Goal: Information Seeking & Learning: Learn about a topic

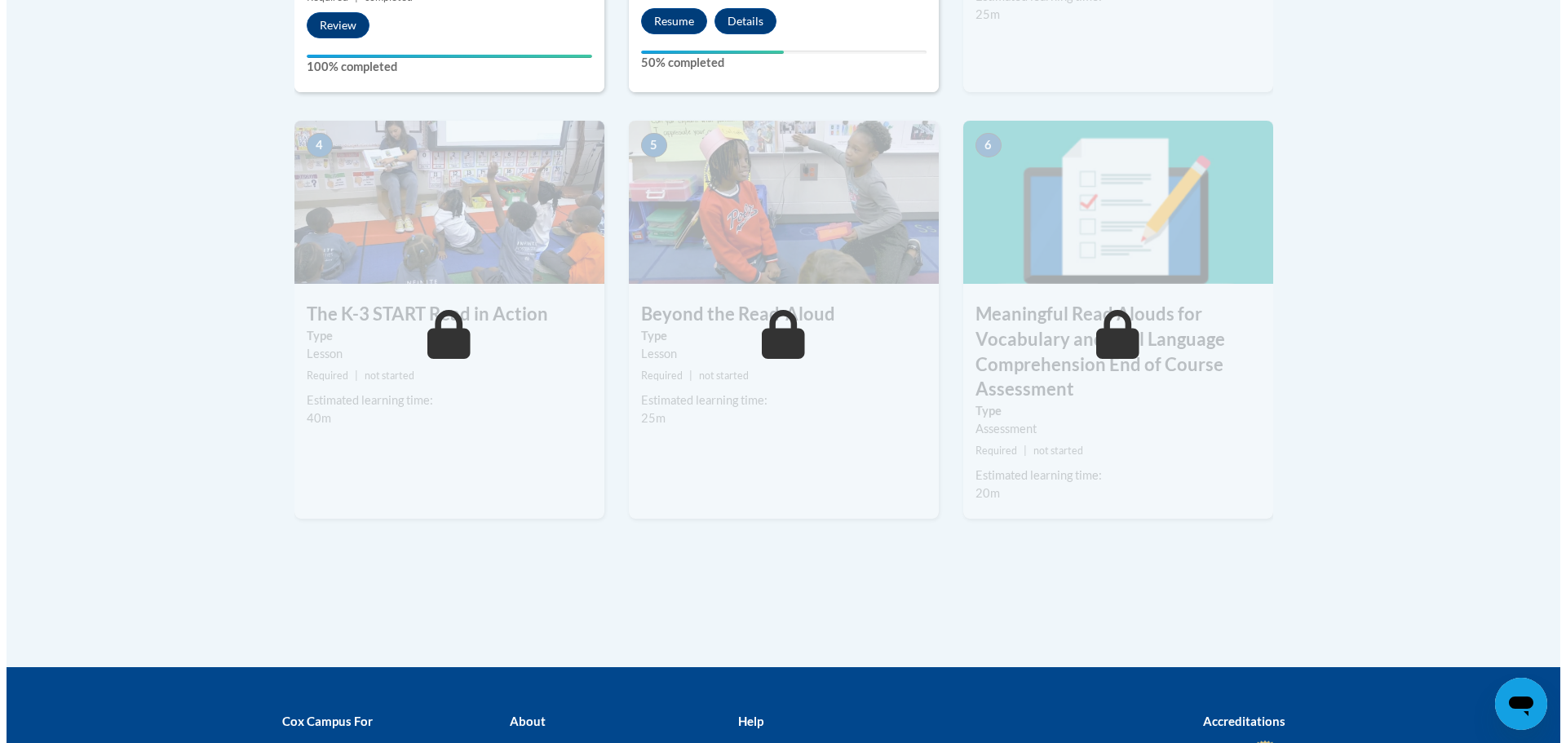
scroll to position [686, 0]
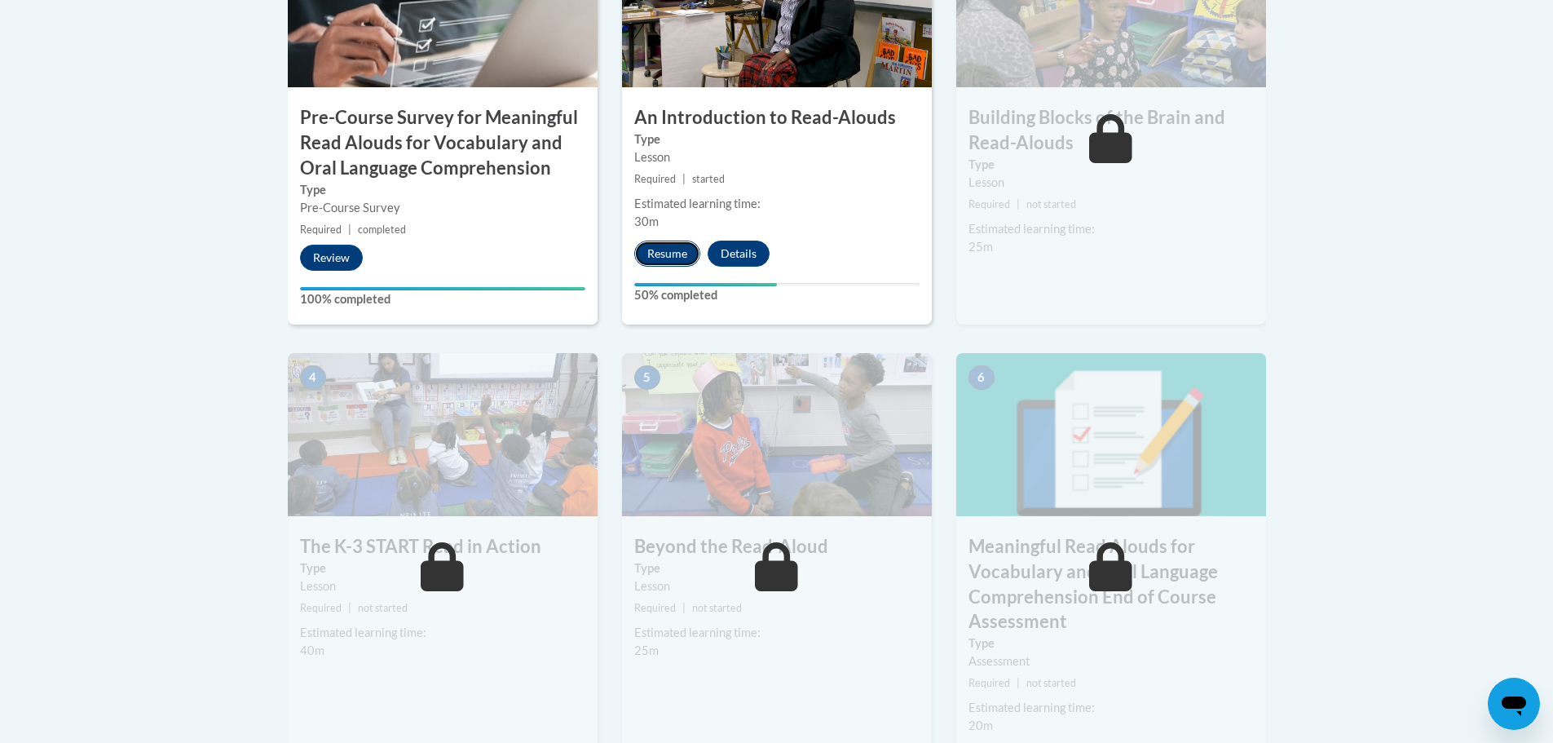
click at [667, 250] on button "Resume" at bounding box center [667, 254] width 66 height 26
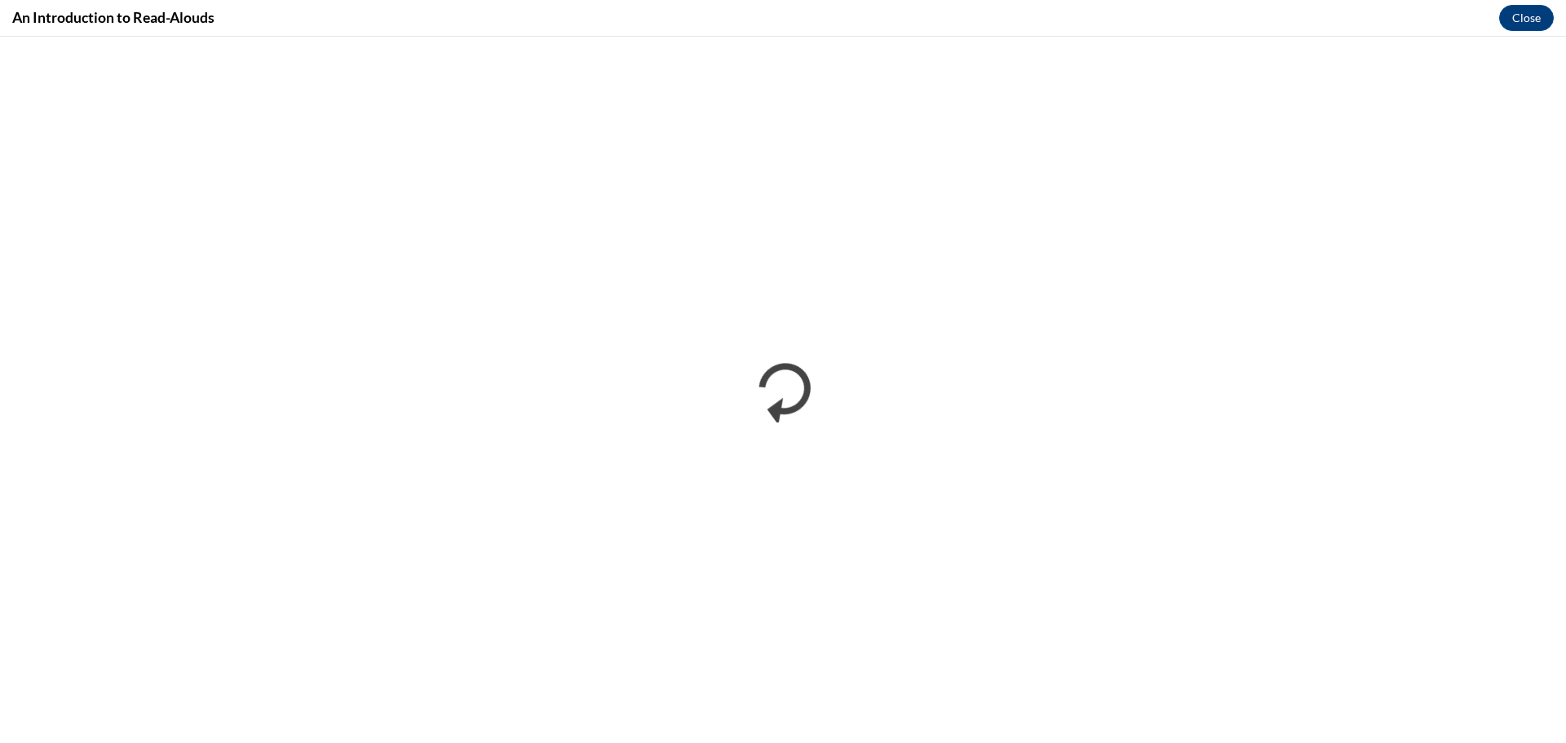
scroll to position [0, 0]
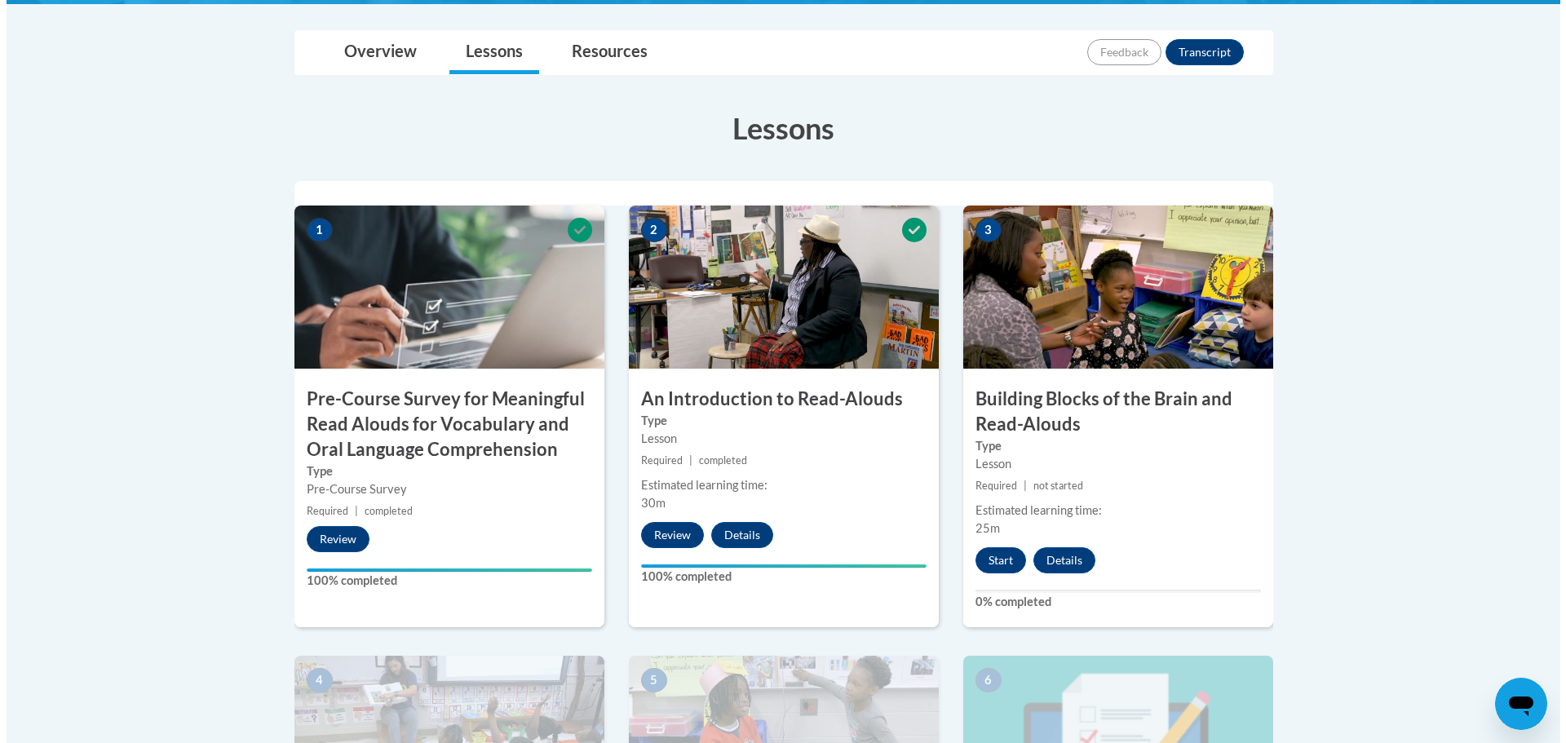
scroll to position [408, 0]
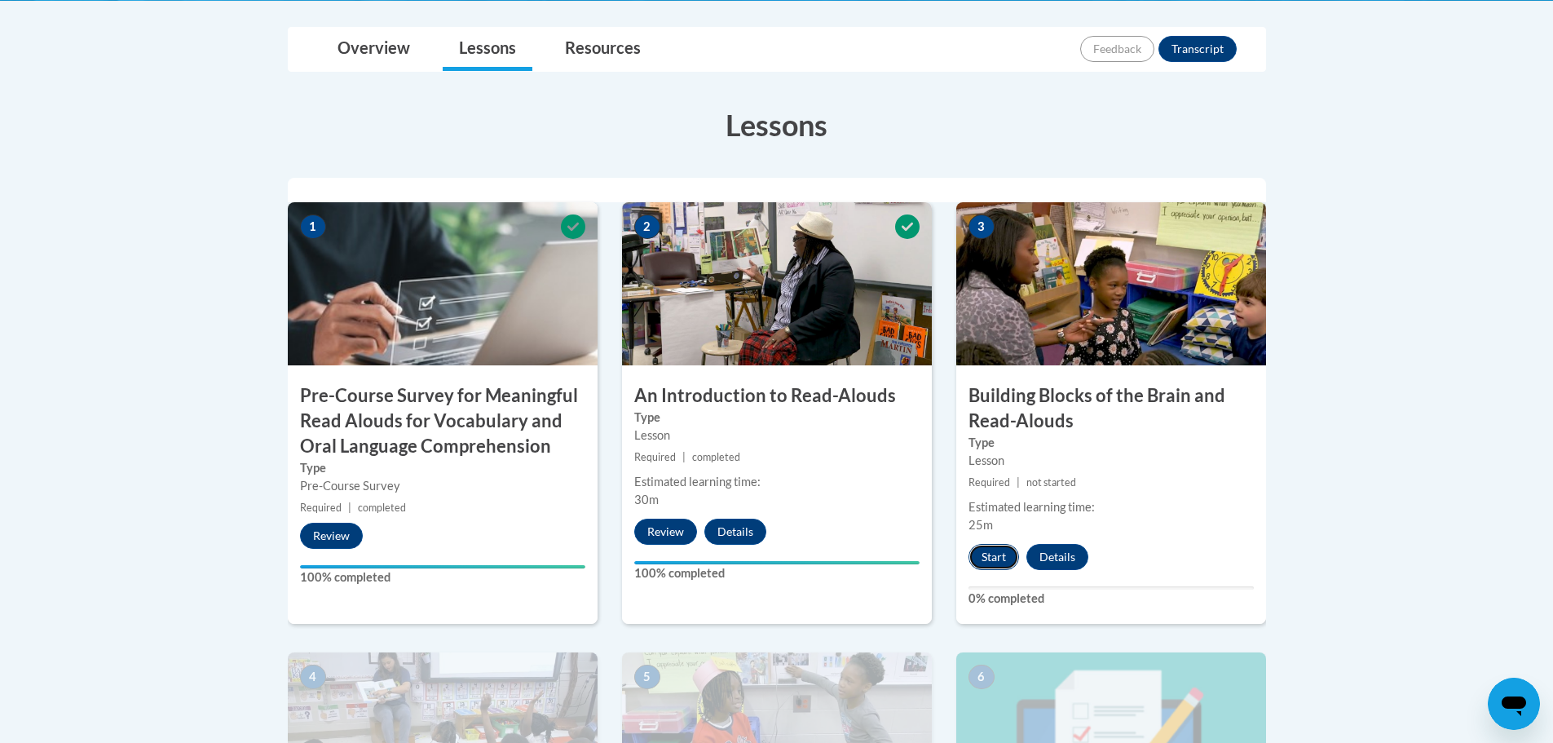
click at [999, 556] on button "Start" at bounding box center [994, 557] width 51 height 26
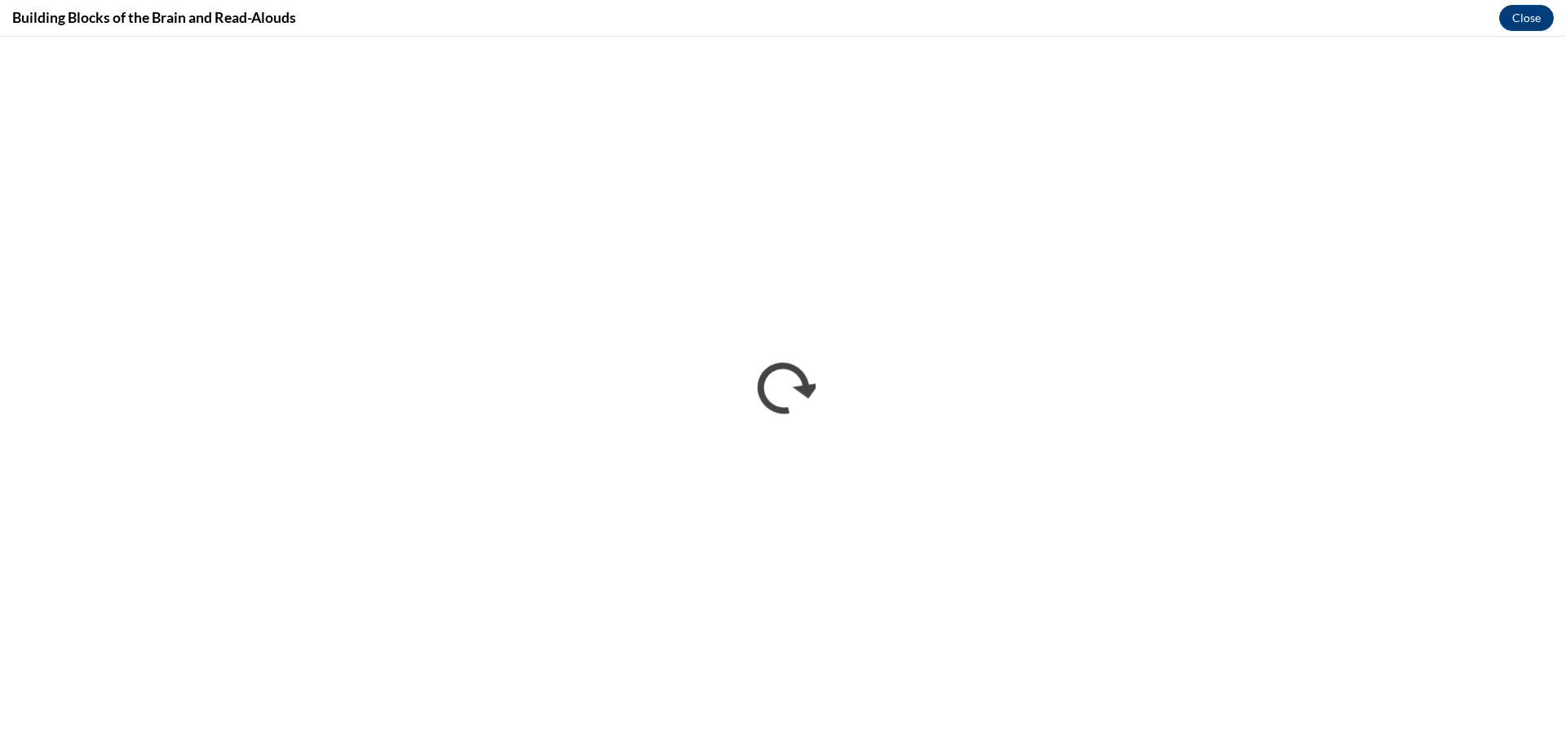
scroll to position [0, 0]
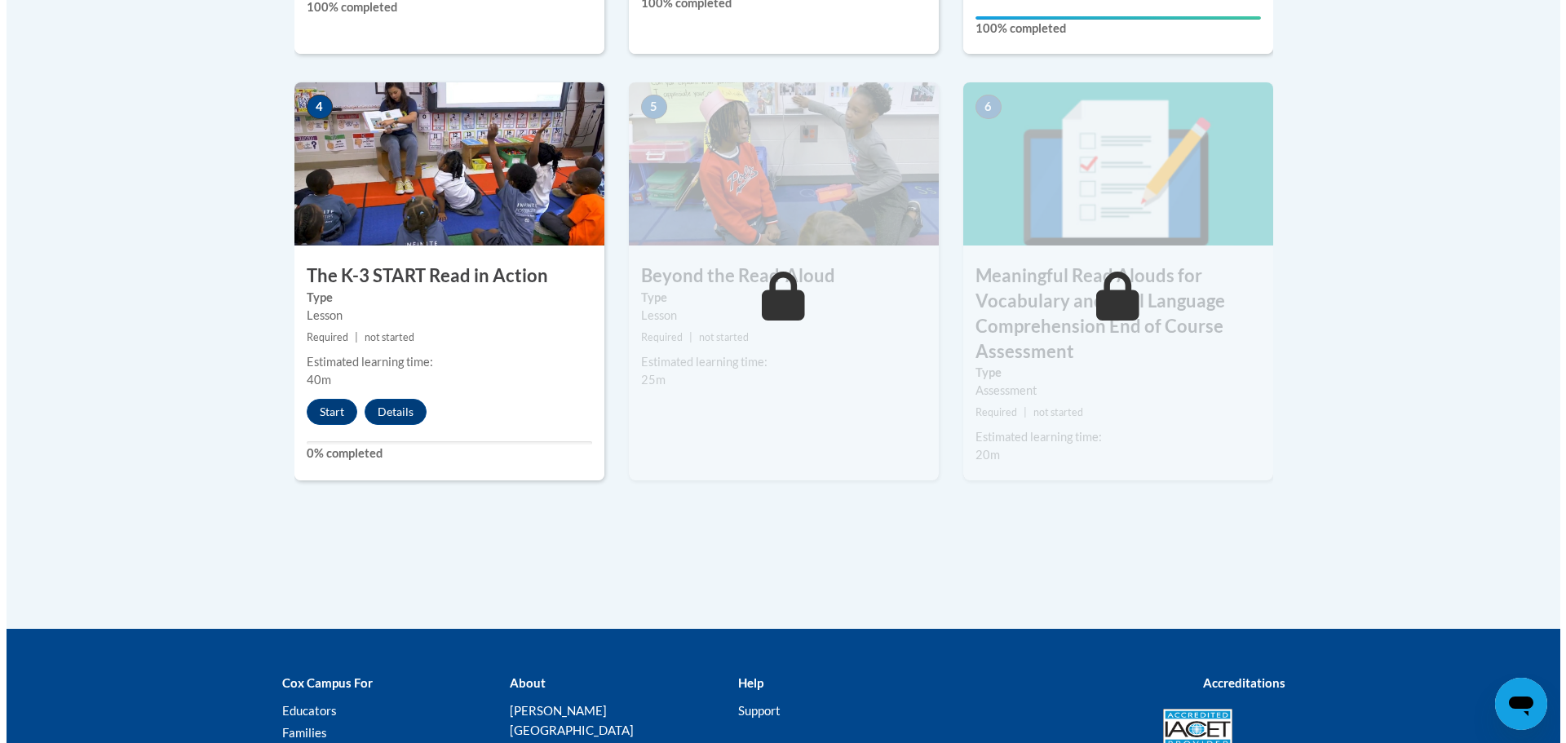
scroll to position [978, 0]
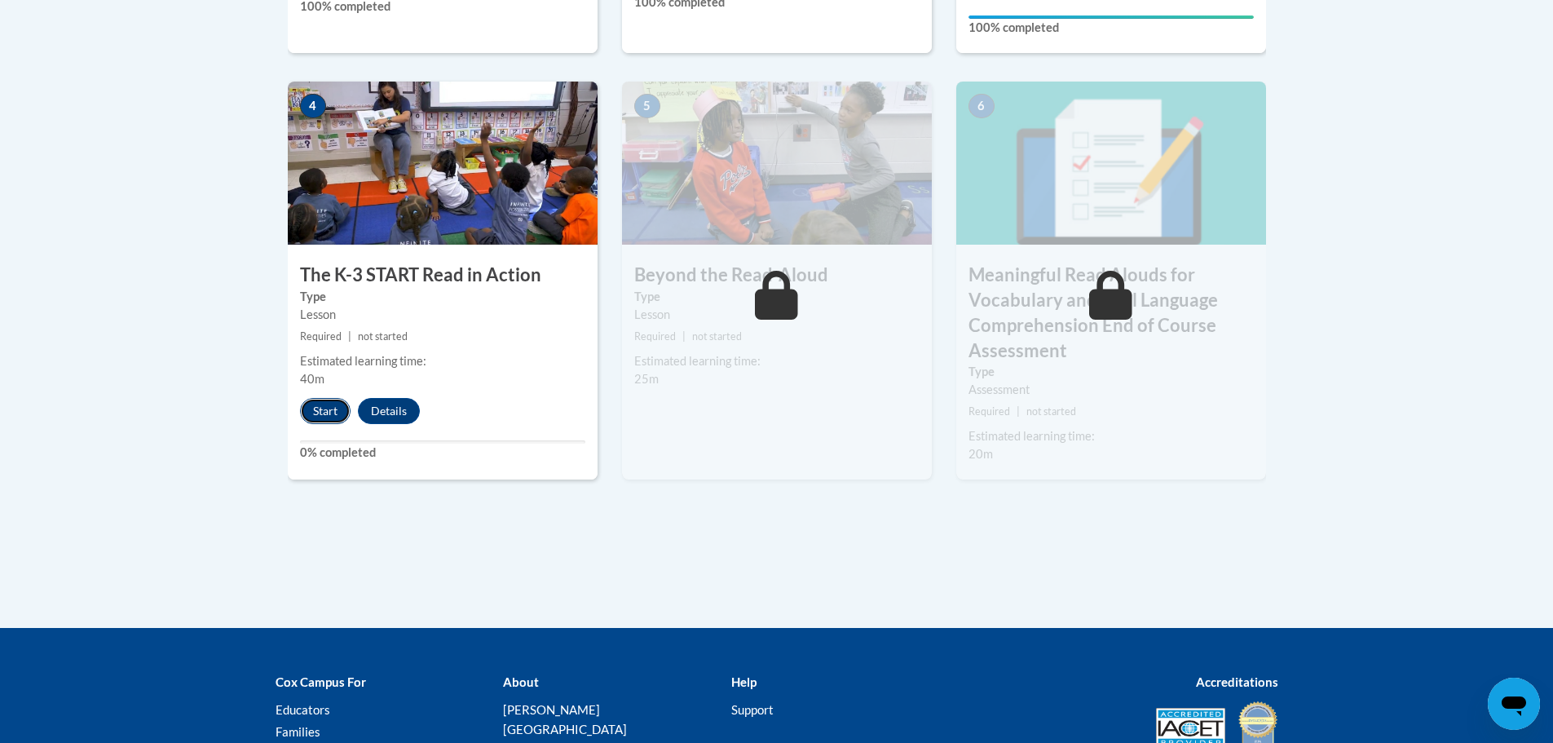
click at [331, 408] on button "Start" at bounding box center [325, 411] width 51 height 26
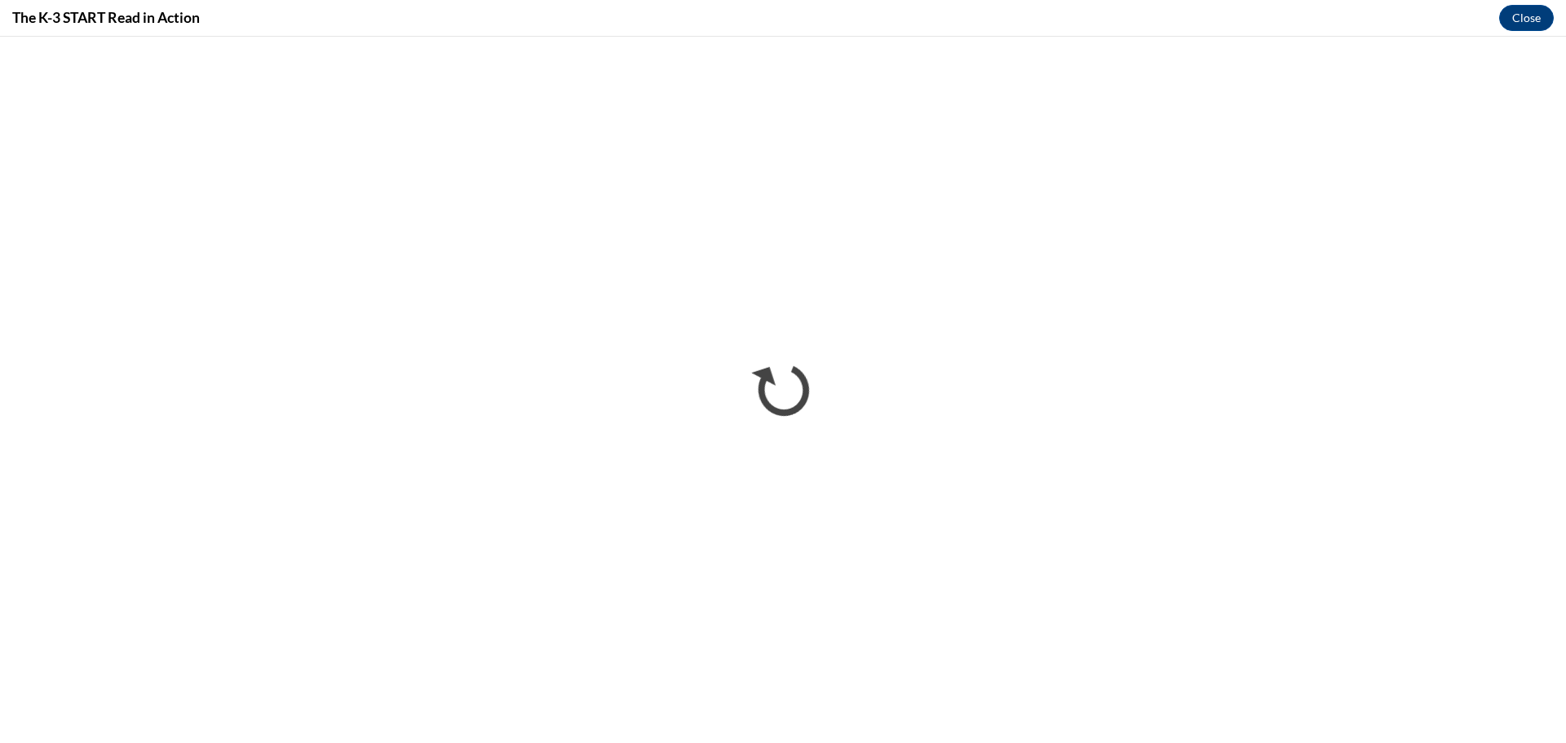
scroll to position [0, 0]
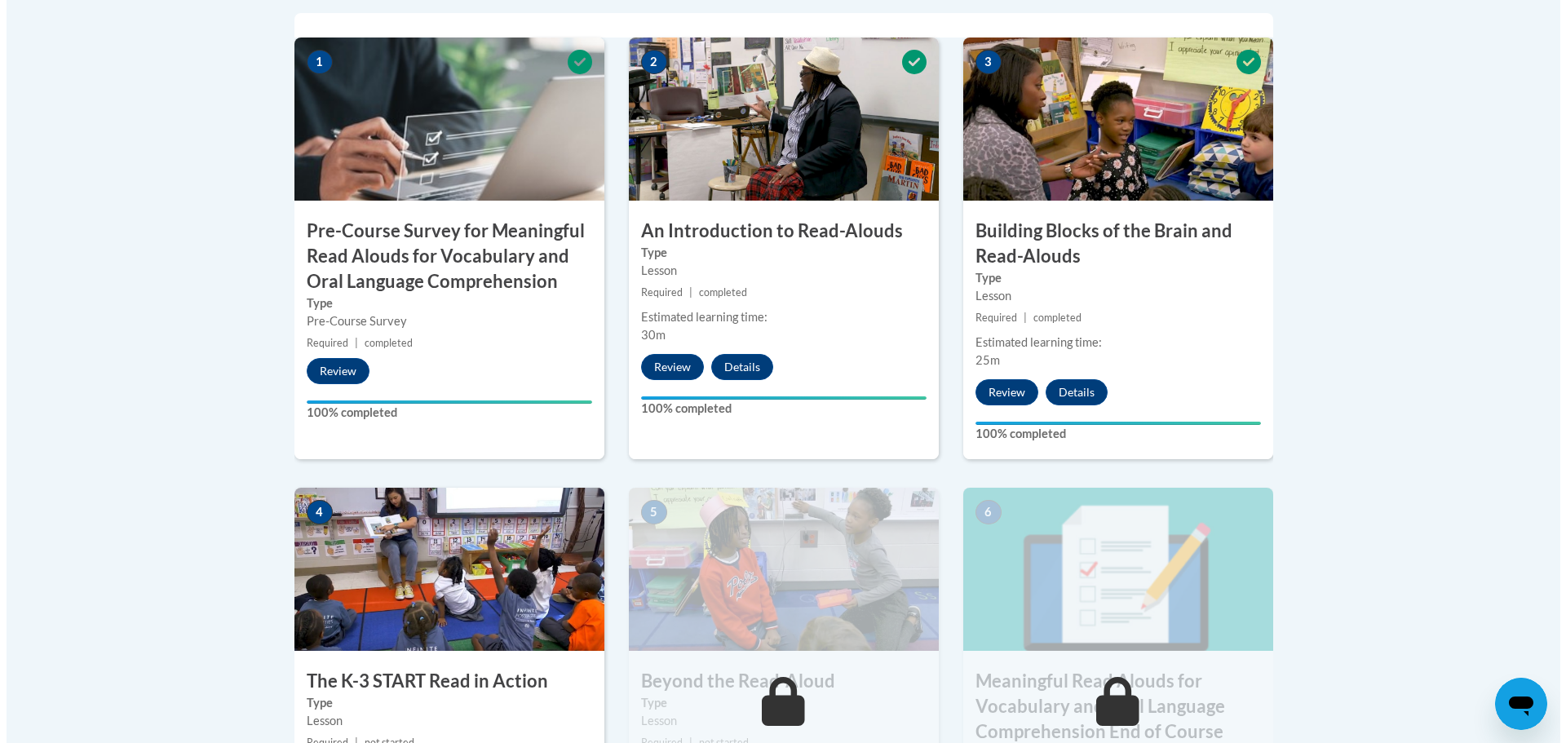
scroll to position [783, 0]
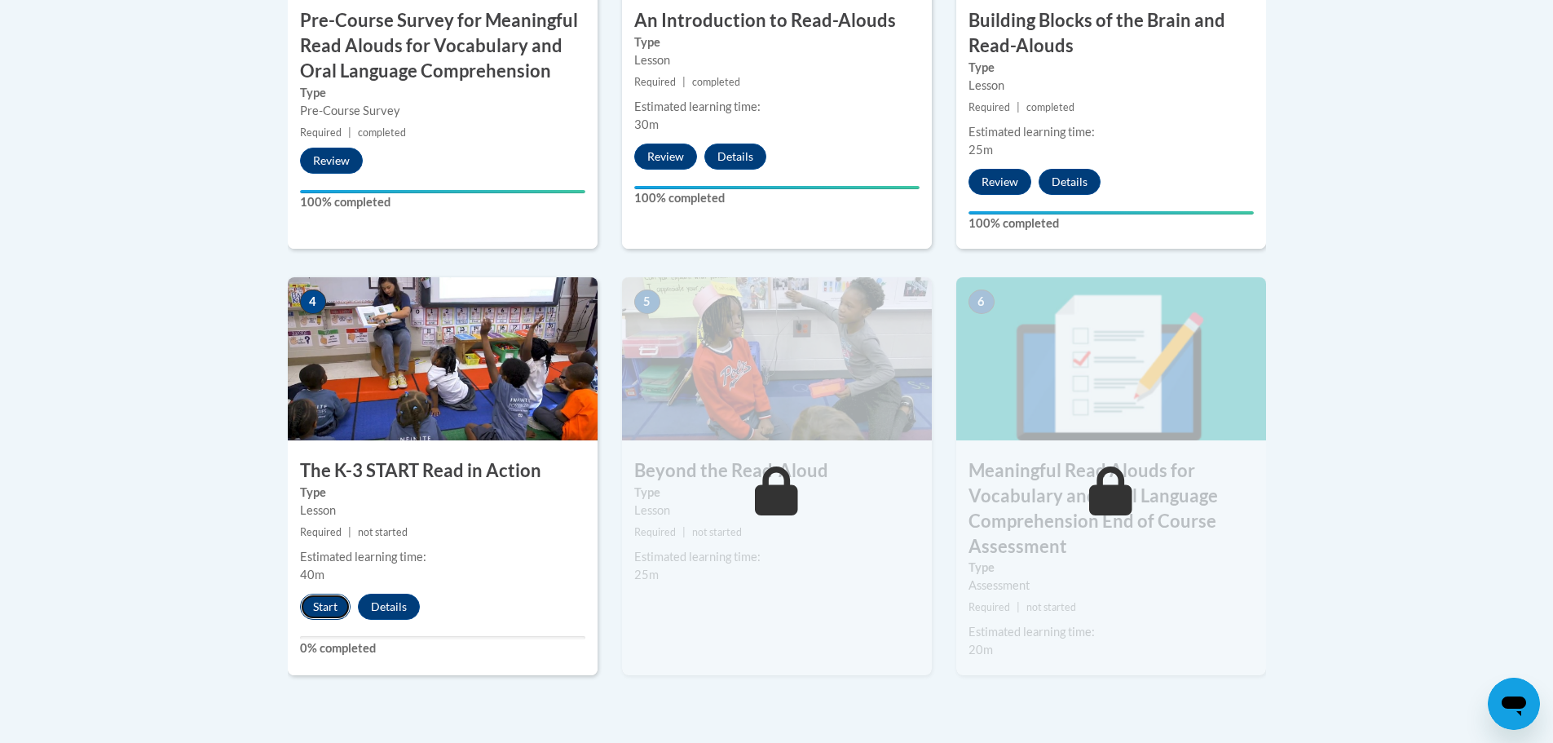
click at [324, 609] on button "Start" at bounding box center [325, 607] width 51 height 26
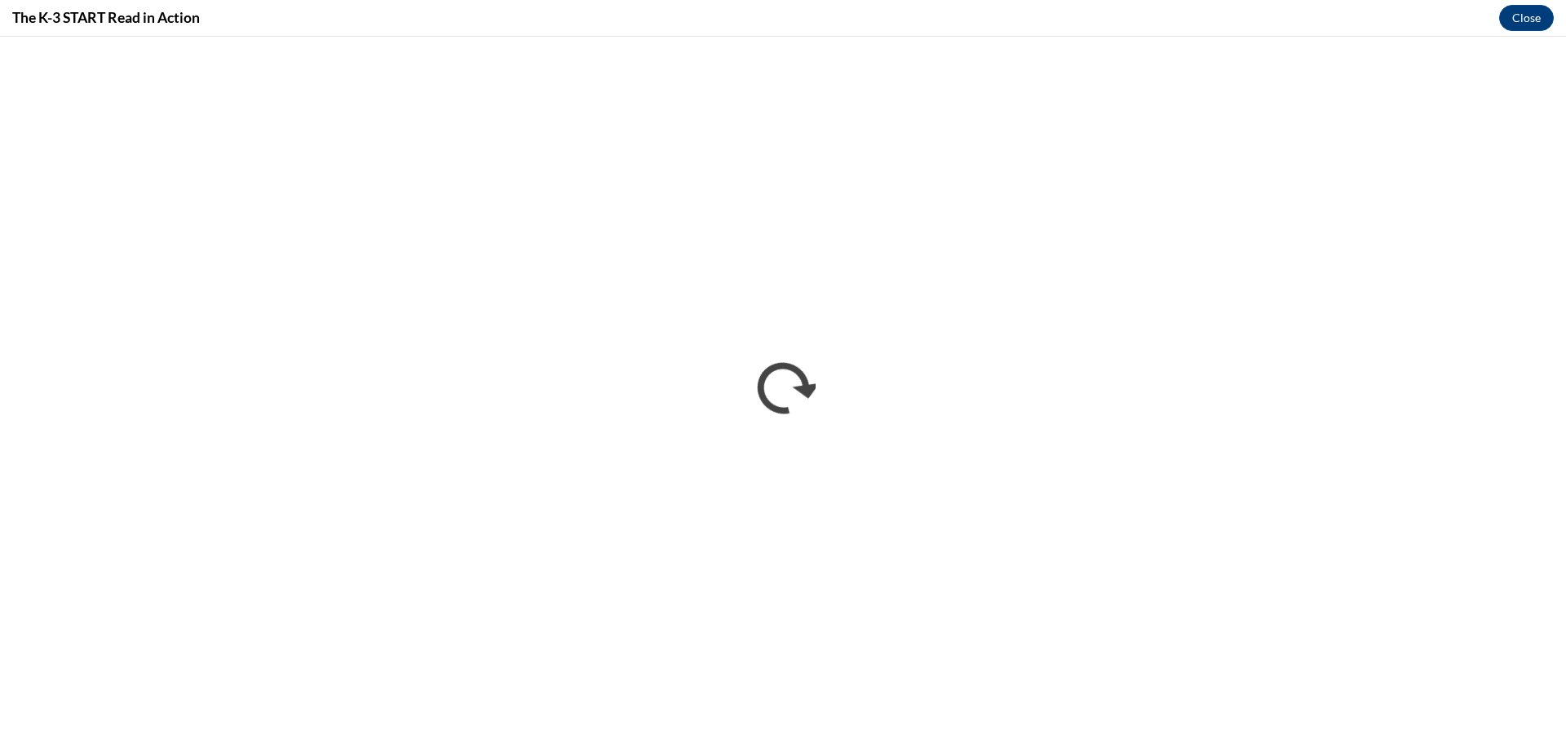
scroll to position [0, 0]
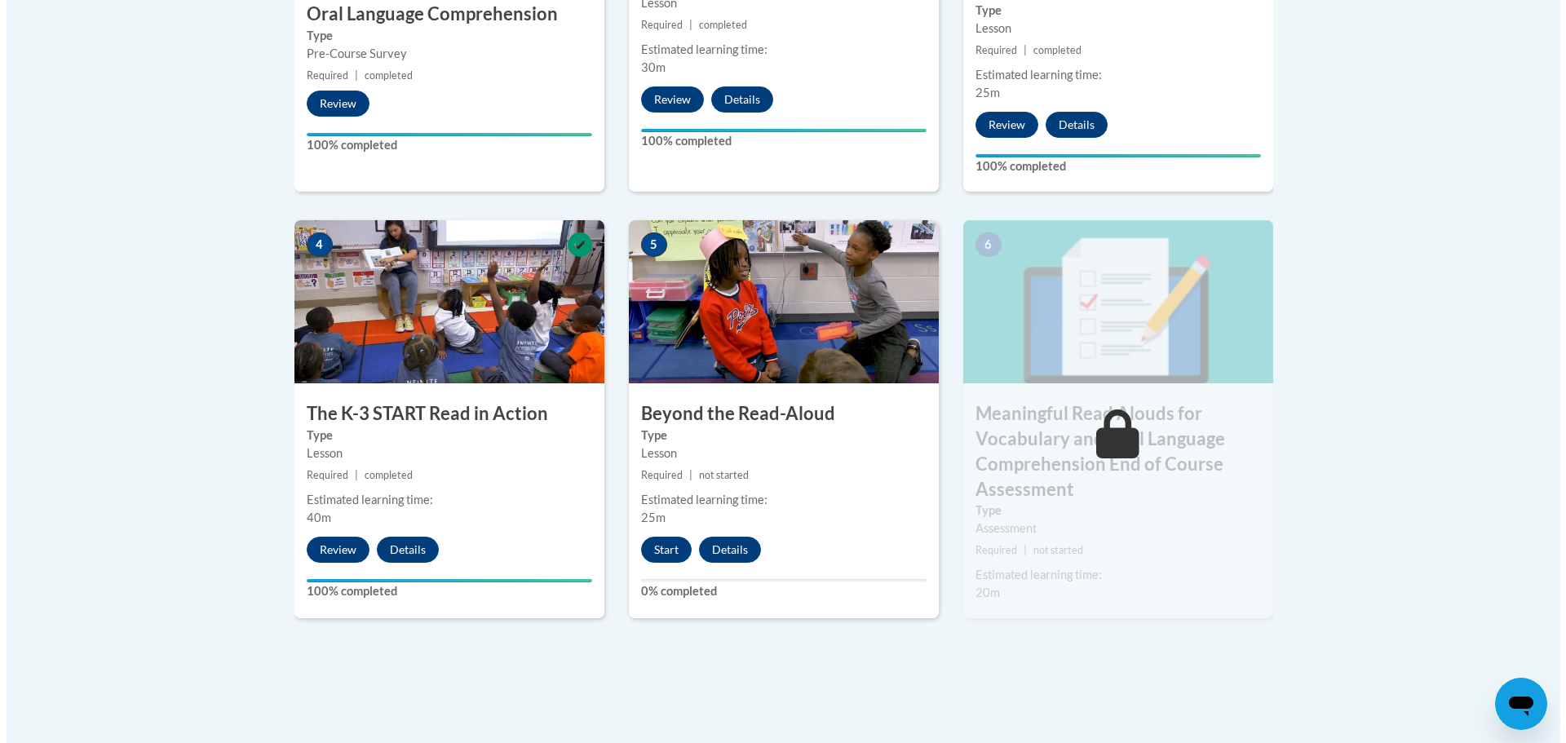
scroll to position [978, 0]
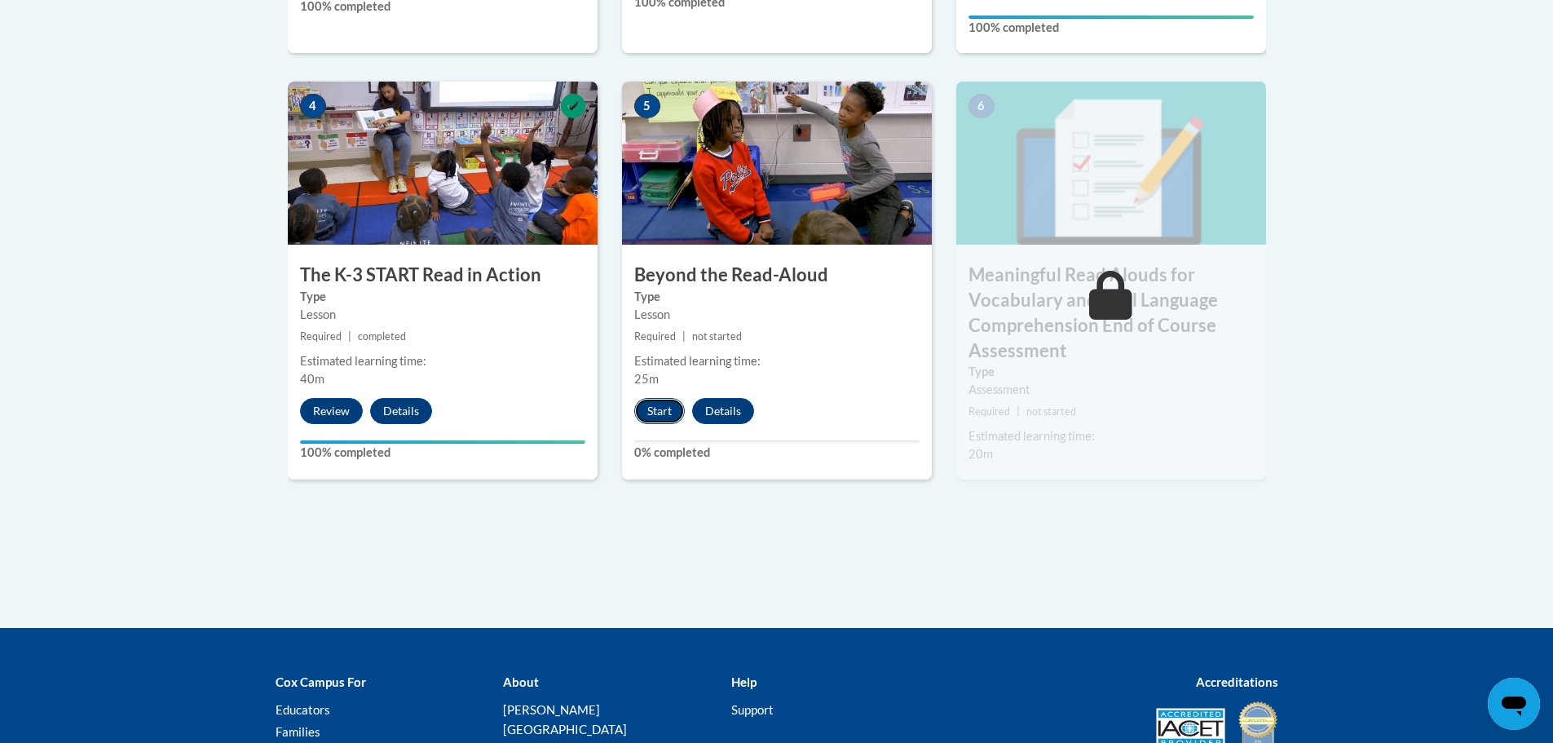
click at [660, 411] on button "Start" at bounding box center [659, 411] width 51 height 26
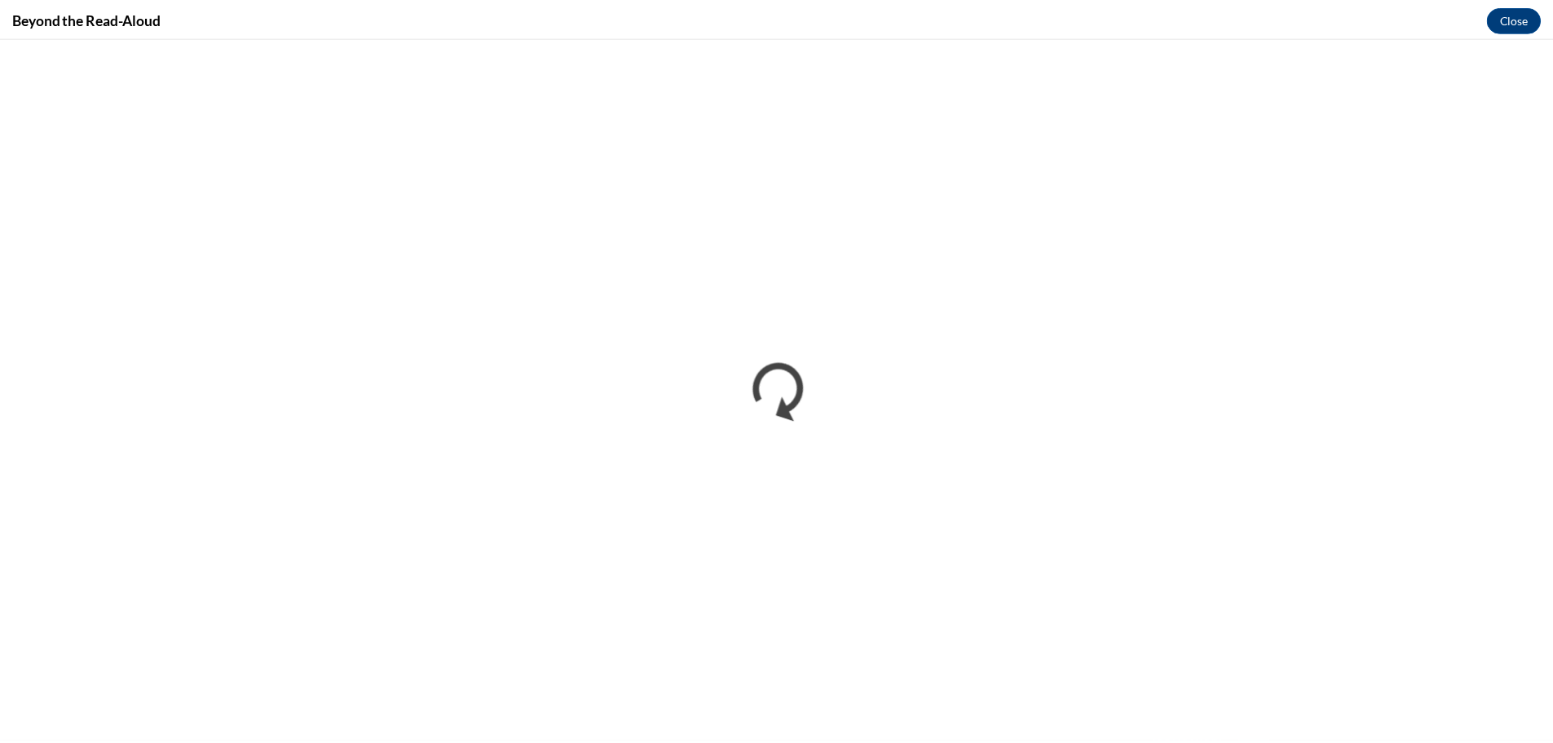
scroll to position [0, 0]
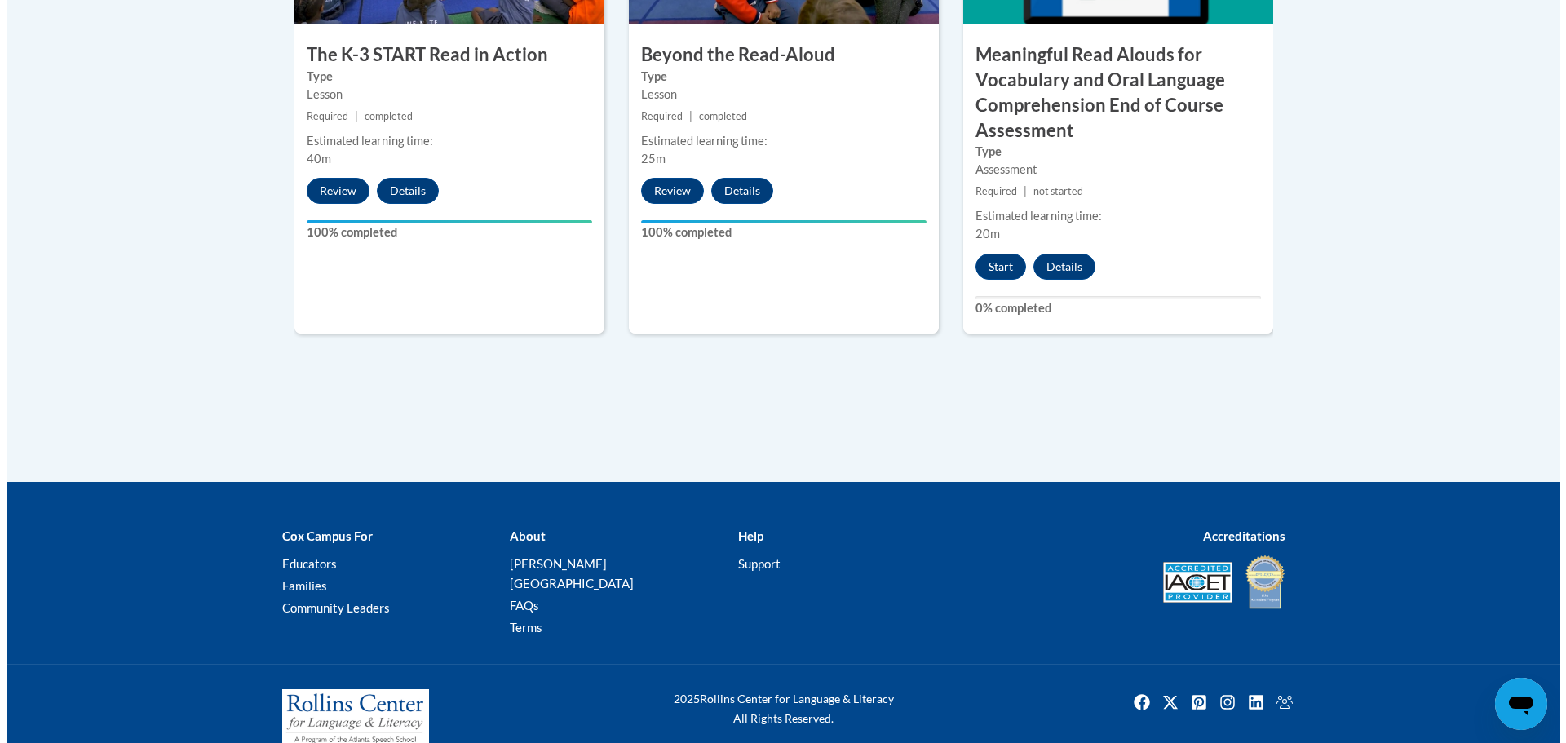
scroll to position [1206, 0]
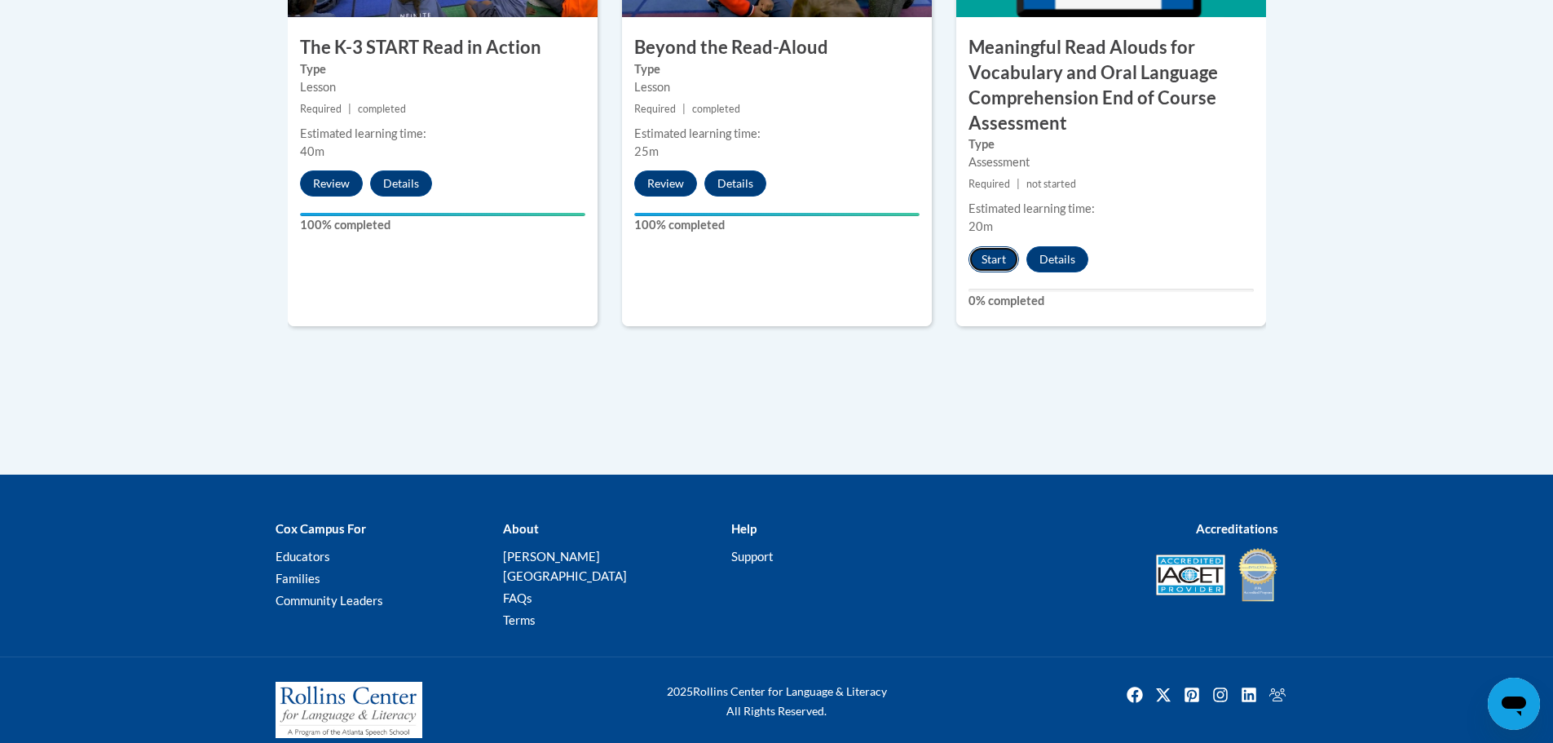
click at [996, 258] on button "Start" at bounding box center [994, 259] width 51 height 26
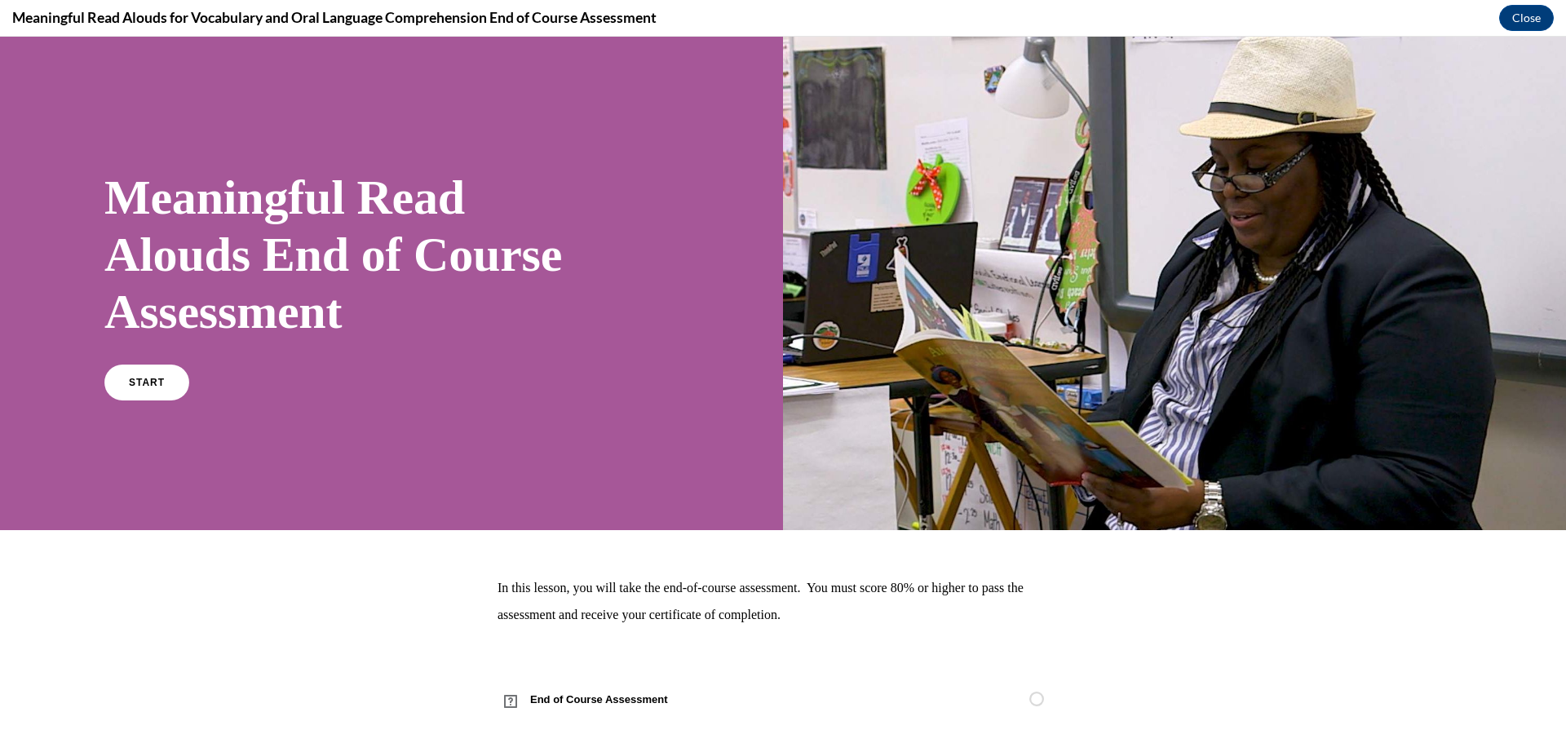
scroll to position [0, 0]
click at [157, 384] on span "START" at bounding box center [147, 383] width 38 height 12
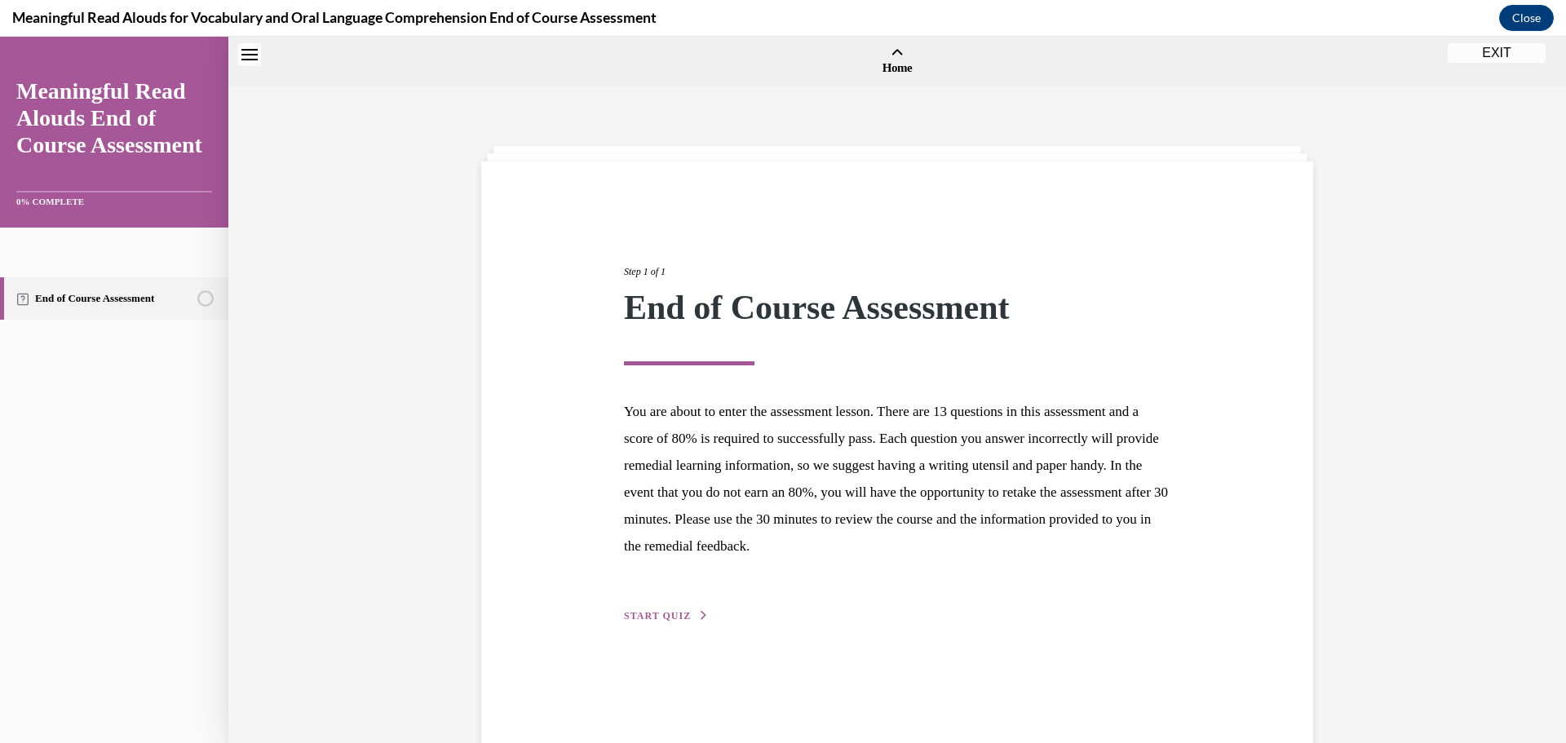
scroll to position [51, 0]
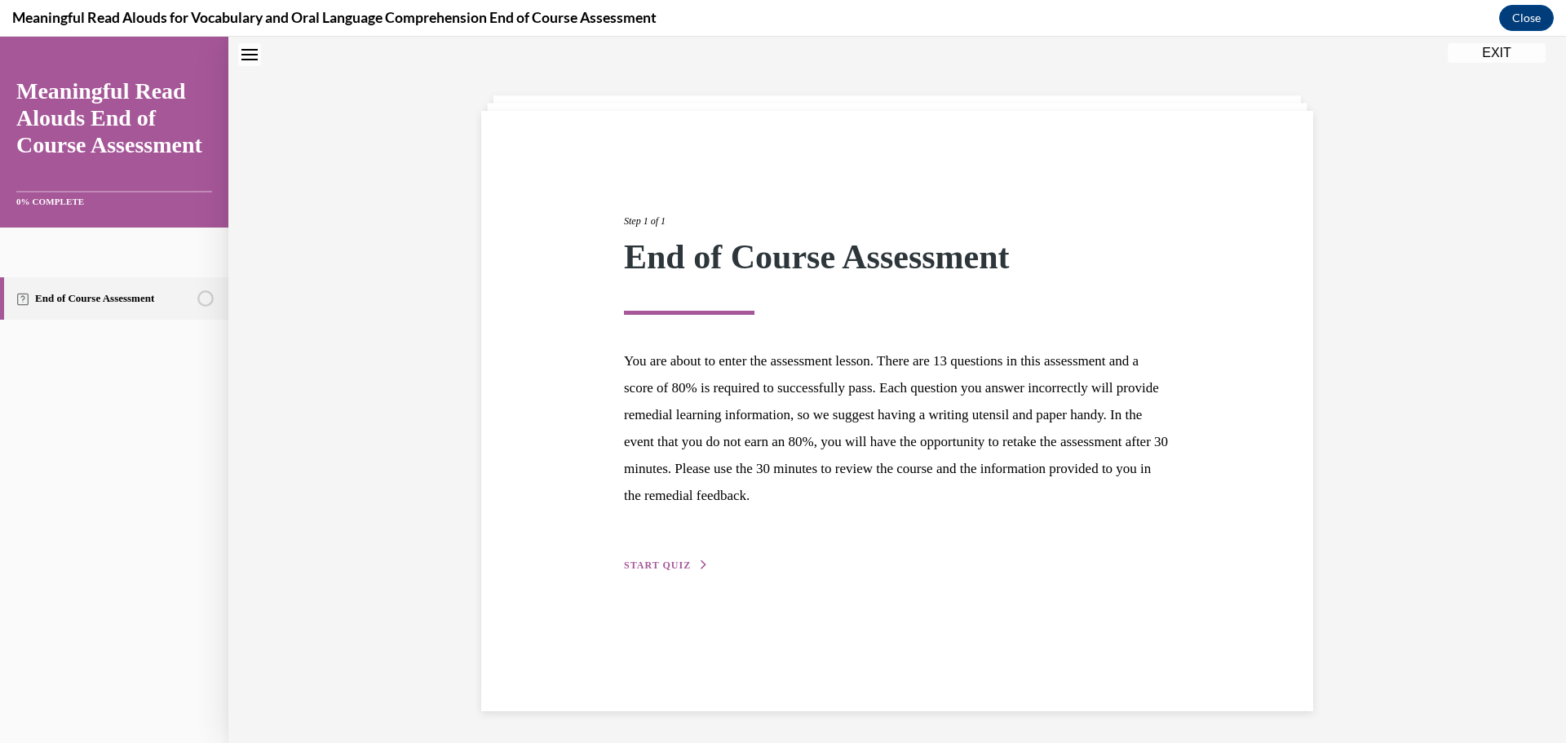
click at [686, 560] on button "START QUIZ" at bounding box center [666, 565] width 85 height 15
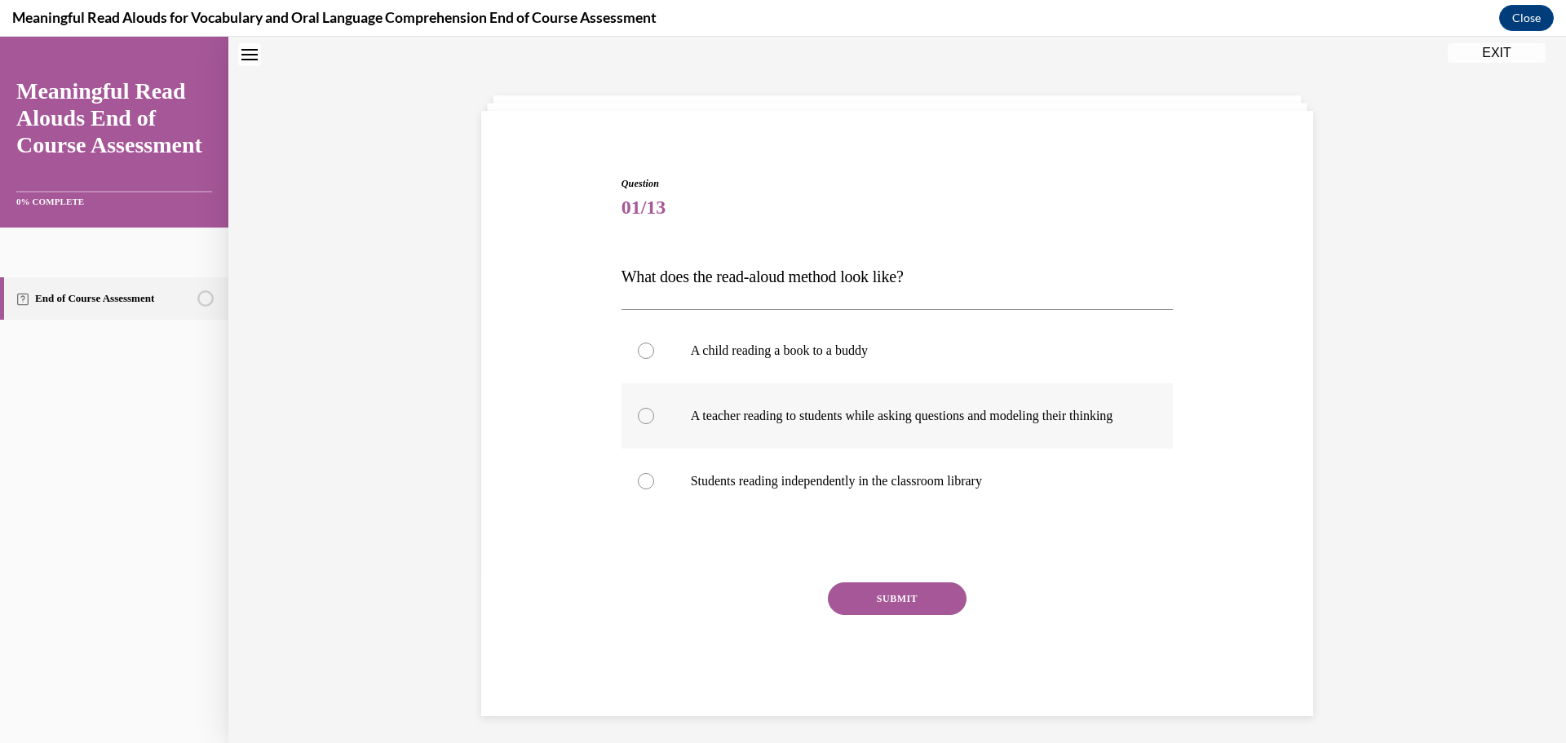
click at [639, 424] on div at bounding box center [646, 416] width 16 height 16
click at [639, 424] on input "A teacher reading to students while asking questions and modeling their thinking" at bounding box center [646, 416] width 16 height 16
radio input "true"
click at [907, 612] on button "SUBMIT" at bounding box center [897, 598] width 139 height 33
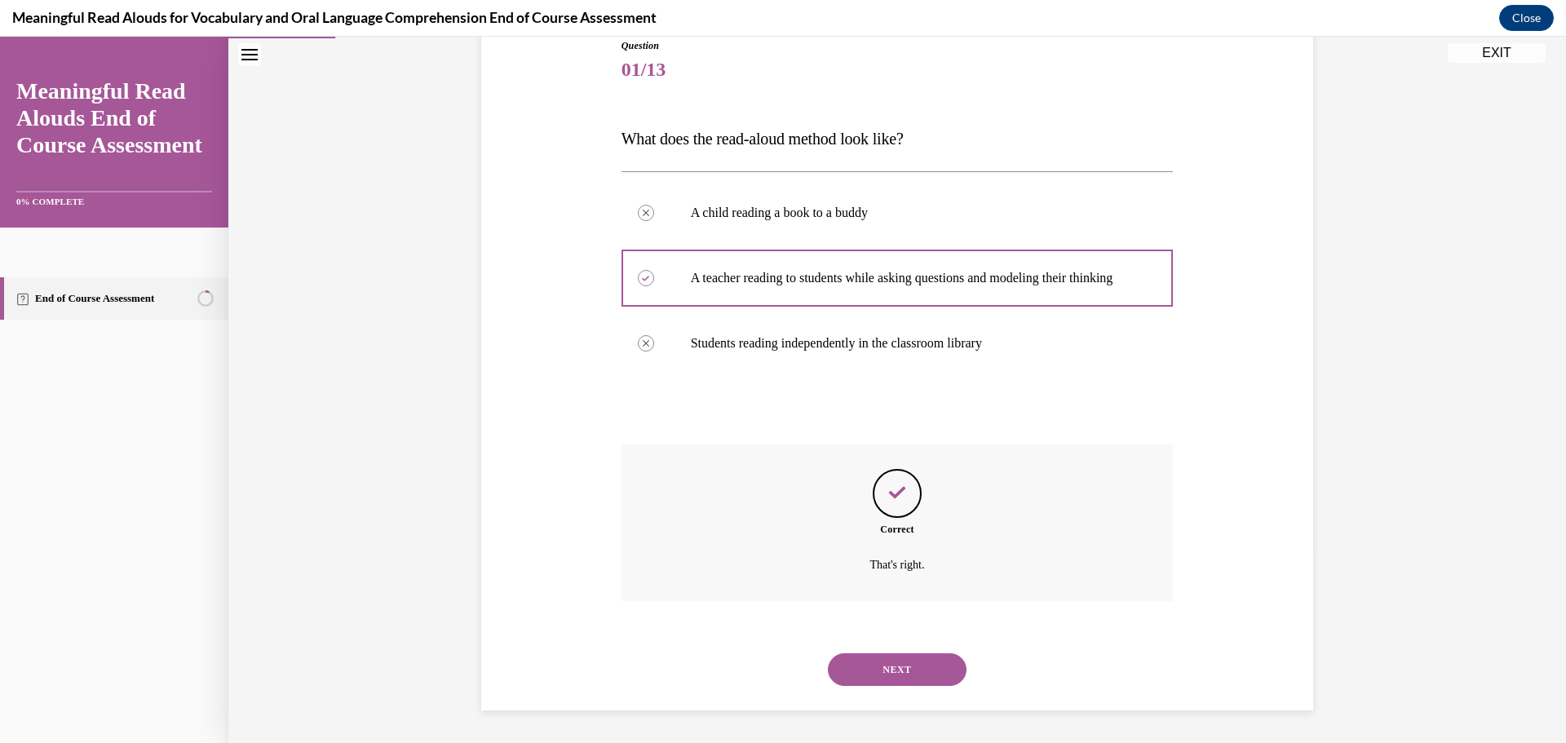
click at [938, 666] on button "NEXT" at bounding box center [897, 669] width 139 height 33
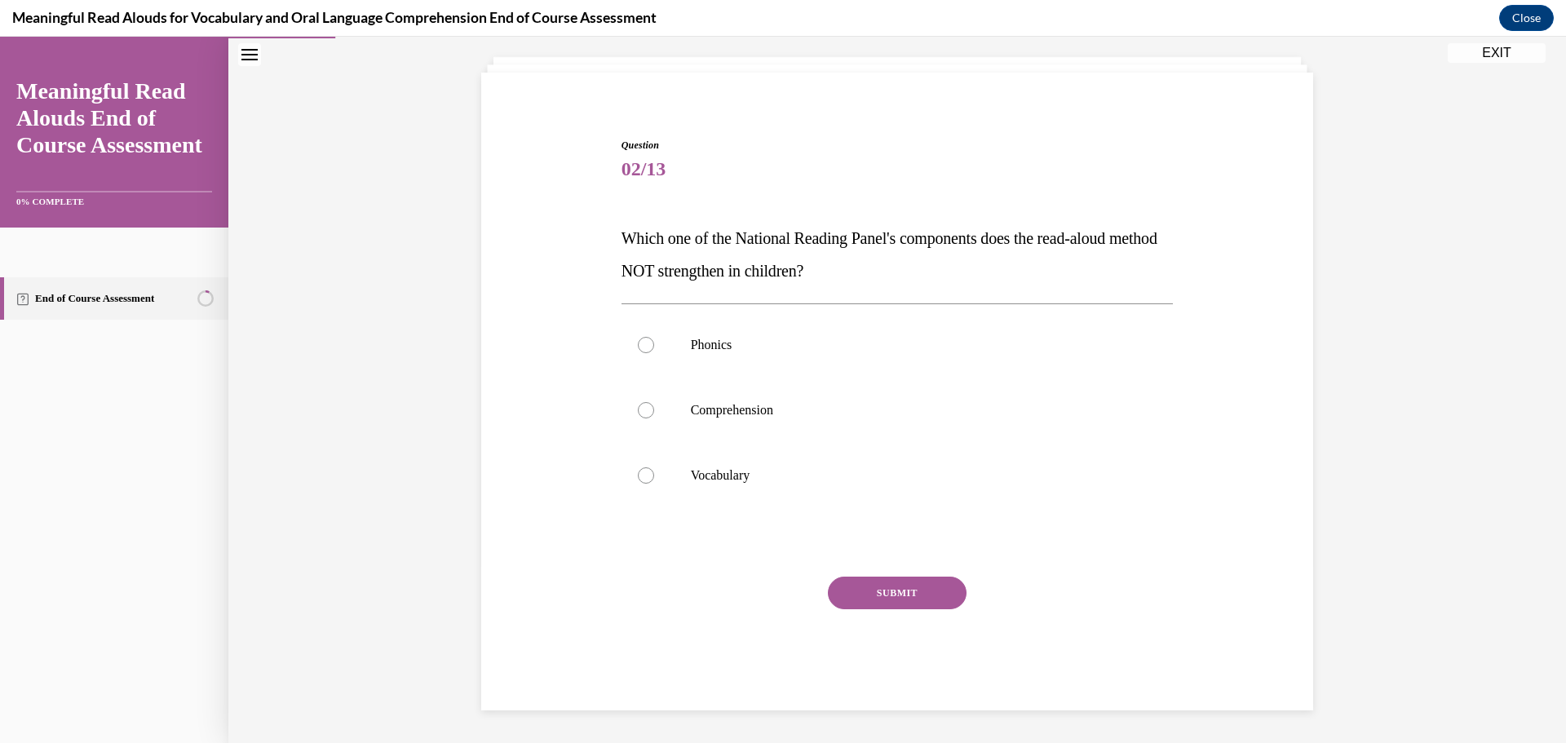
scroll to position [89, 0]
drag, startPoint x: 643, startPoint y: 342, endPoint x: 758, endPoint y: 398, distance: 127.6
click at [647, 342] on label "Phonics" at bounding box center [897, 344] width 552 height 65
click at [647, 342] on input "Phonics" at bounding box center [646, 345] width 16 height 16
radio input "true"
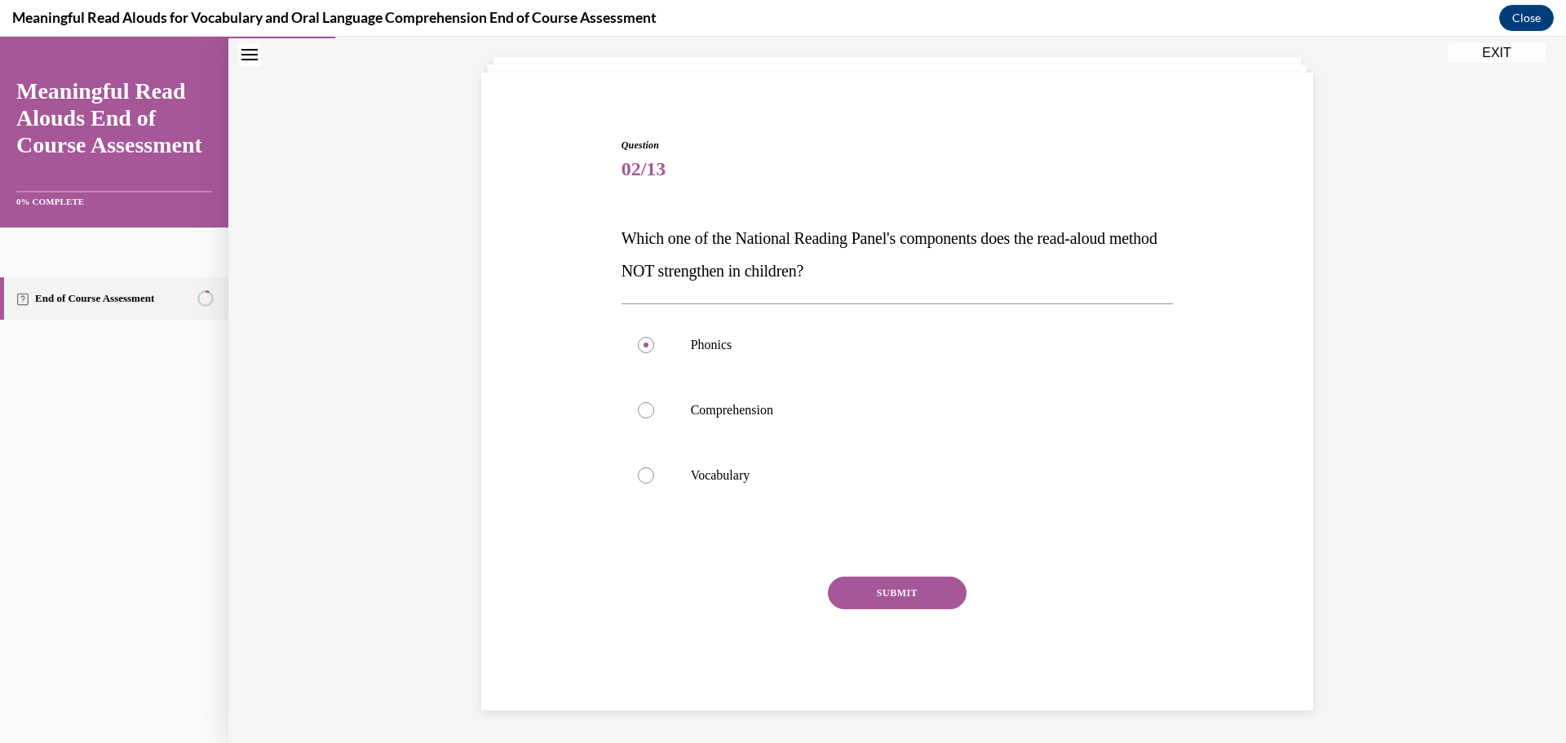
drag, startPoint x: 884, startPoint y: 585, endPoint x: 893, endPoint y: 578, distance: 11.6
click at [887, 581] on button "SUBMIT" at bounding box center [897, 592] width 139 height 33
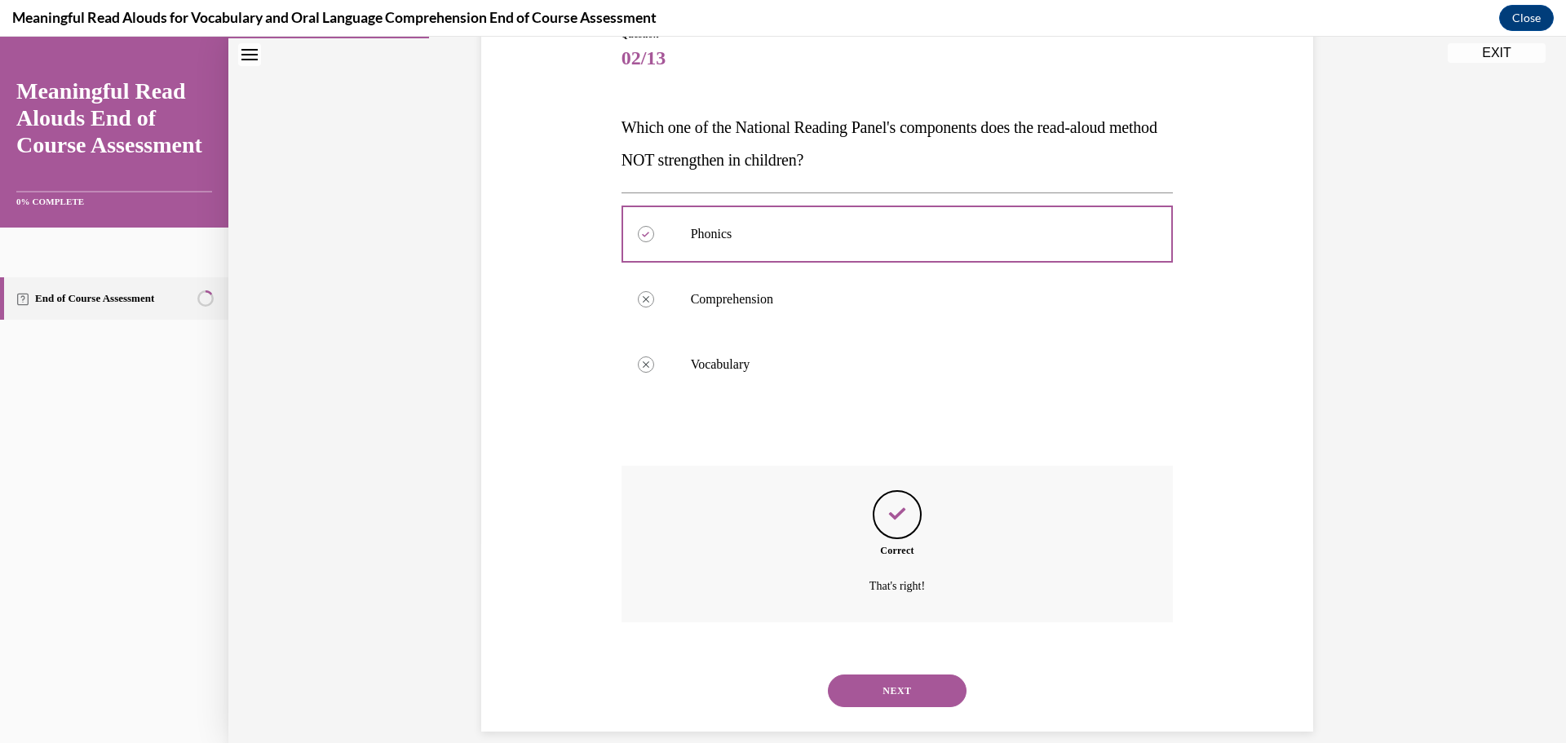
scroll to position [221, 0]
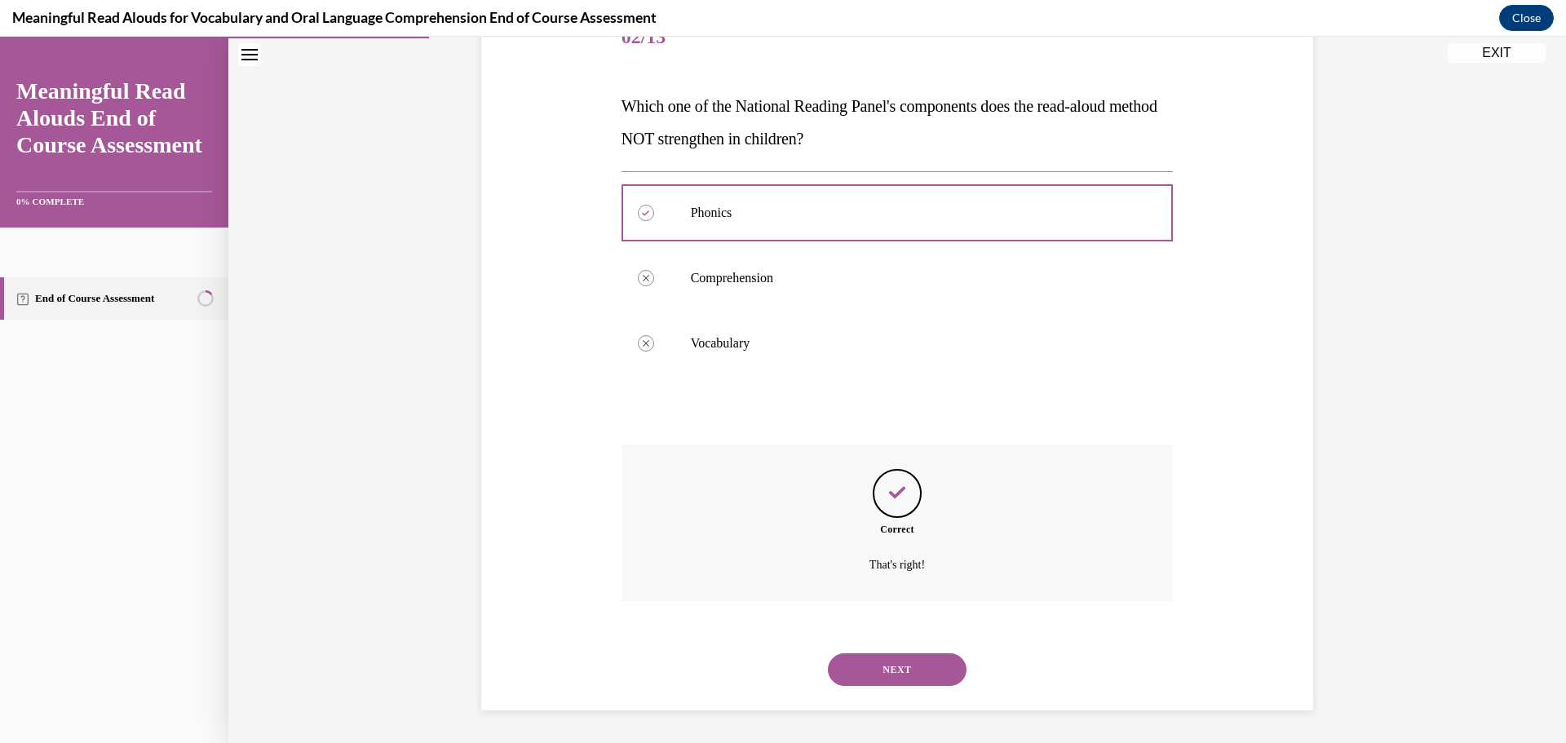
click at [858, 665] on button "NEXT" at bounding box center [897, 669] width 139 height 33
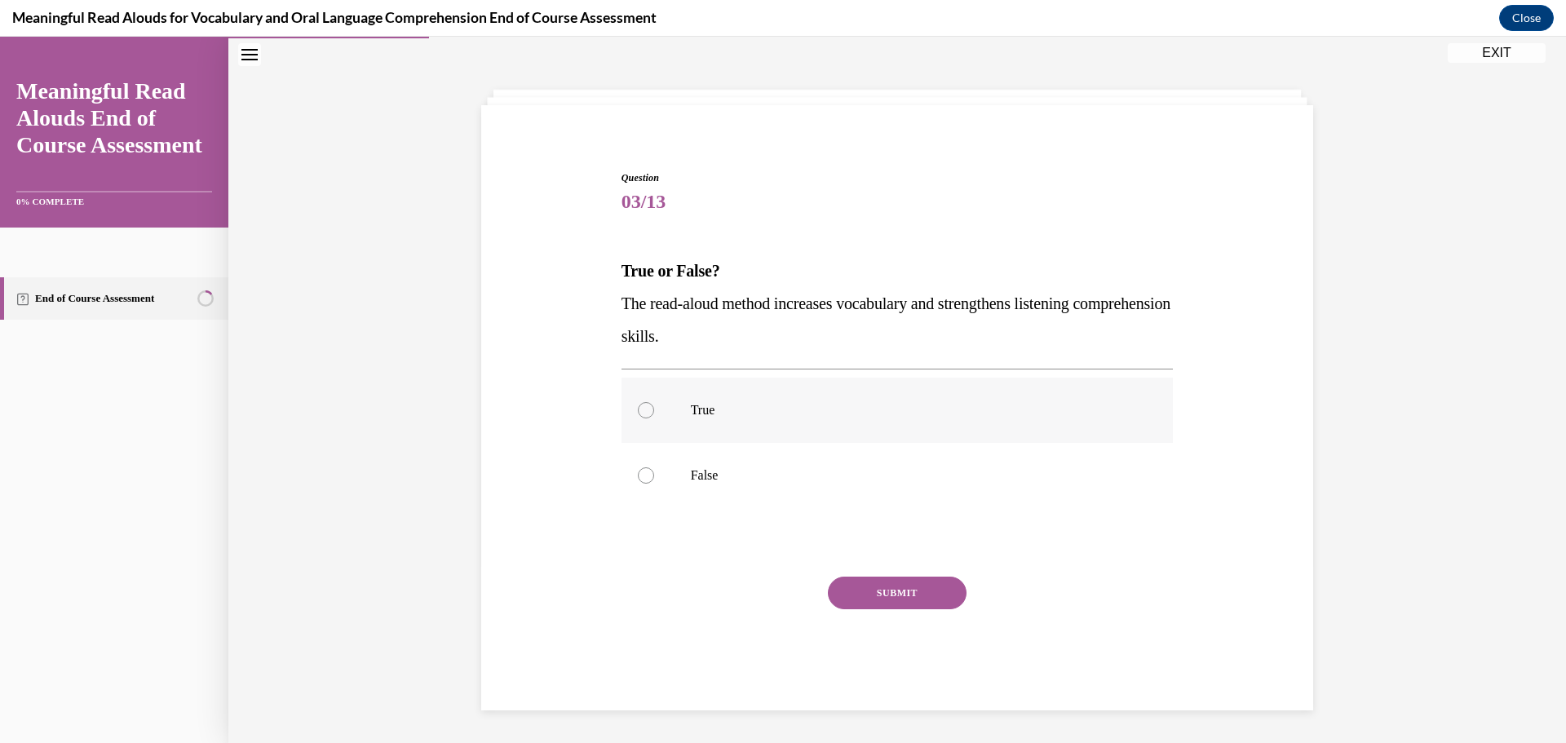
click at [639, 406] on div at bounding box center [646, 410] width 16 height 16
click at [639, 406] on input "True" at bounding box center [646, 410] width 16 height 16
radio input "true"
click at [913, 595] on button "SUBMIT" at bounding box center [897, 592] width 139 height 33
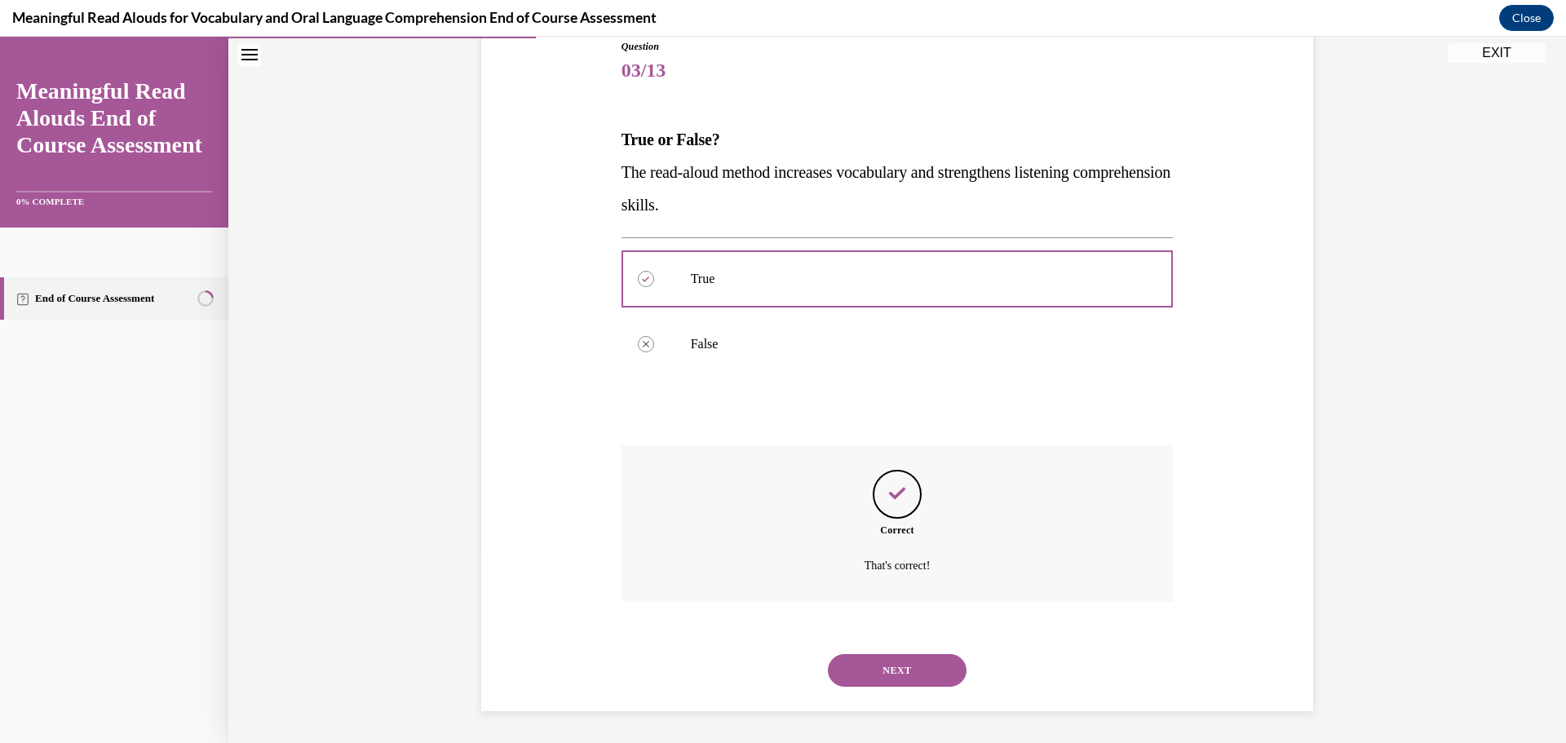
scroll to position [188, 0]
drag, startPoint x: 928, startPoint y: 669, endPoint x: 934, endPoint y: 662, distance: 8.7
click at [931, 665] on button "NEXT" at bounding box center [897, 669] width 139 height 33
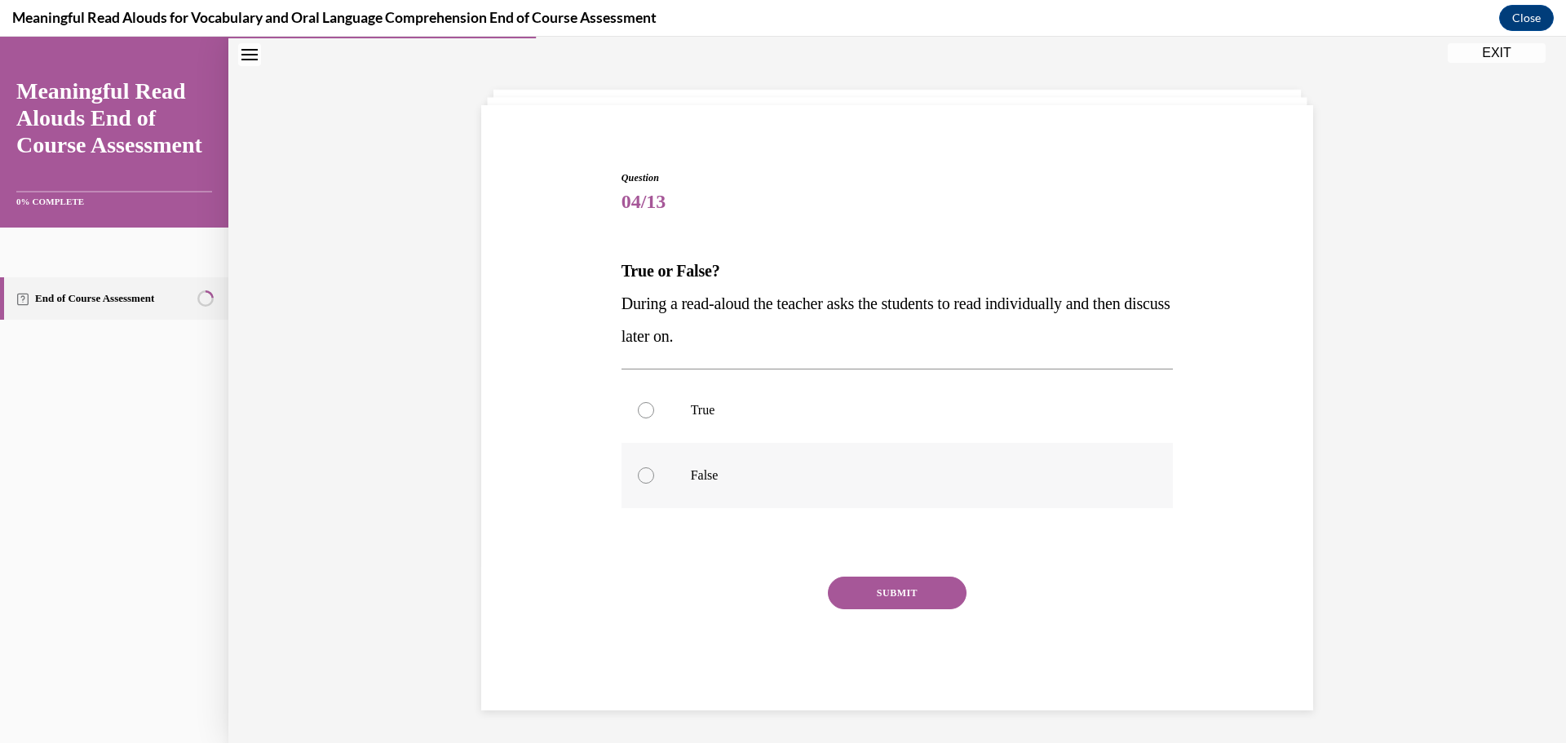
click at [712, 480] on p "False" at bounding box center [912, 475] width 442 height 16
click at [654, 480] on input "False" at bounding box center [646, 475] width 16 height 16
radio input "true"
click at [882, 583] on button "SUBMIT" at bounding box center [897, 592] width 139 height 33
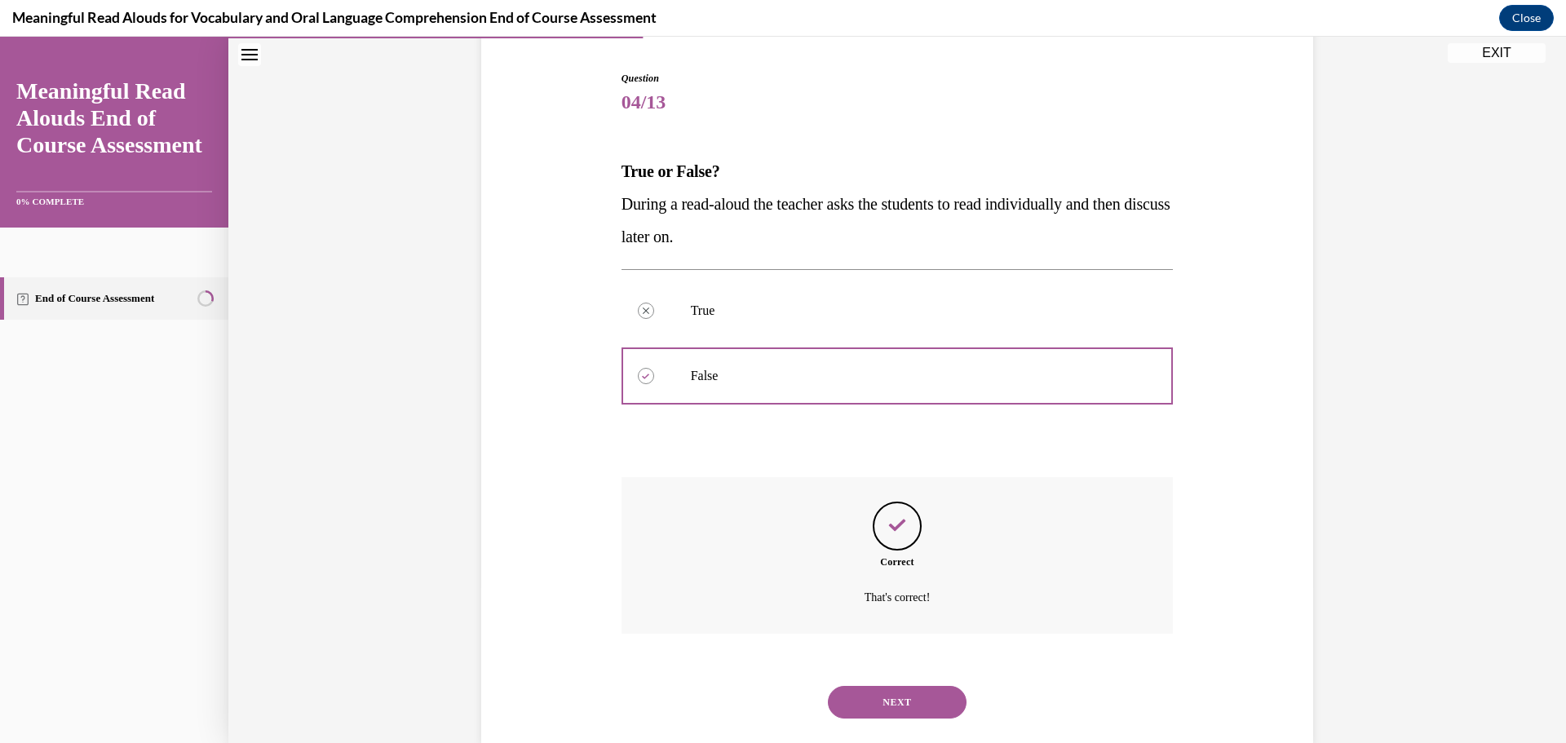
scroll to position [188, 0]
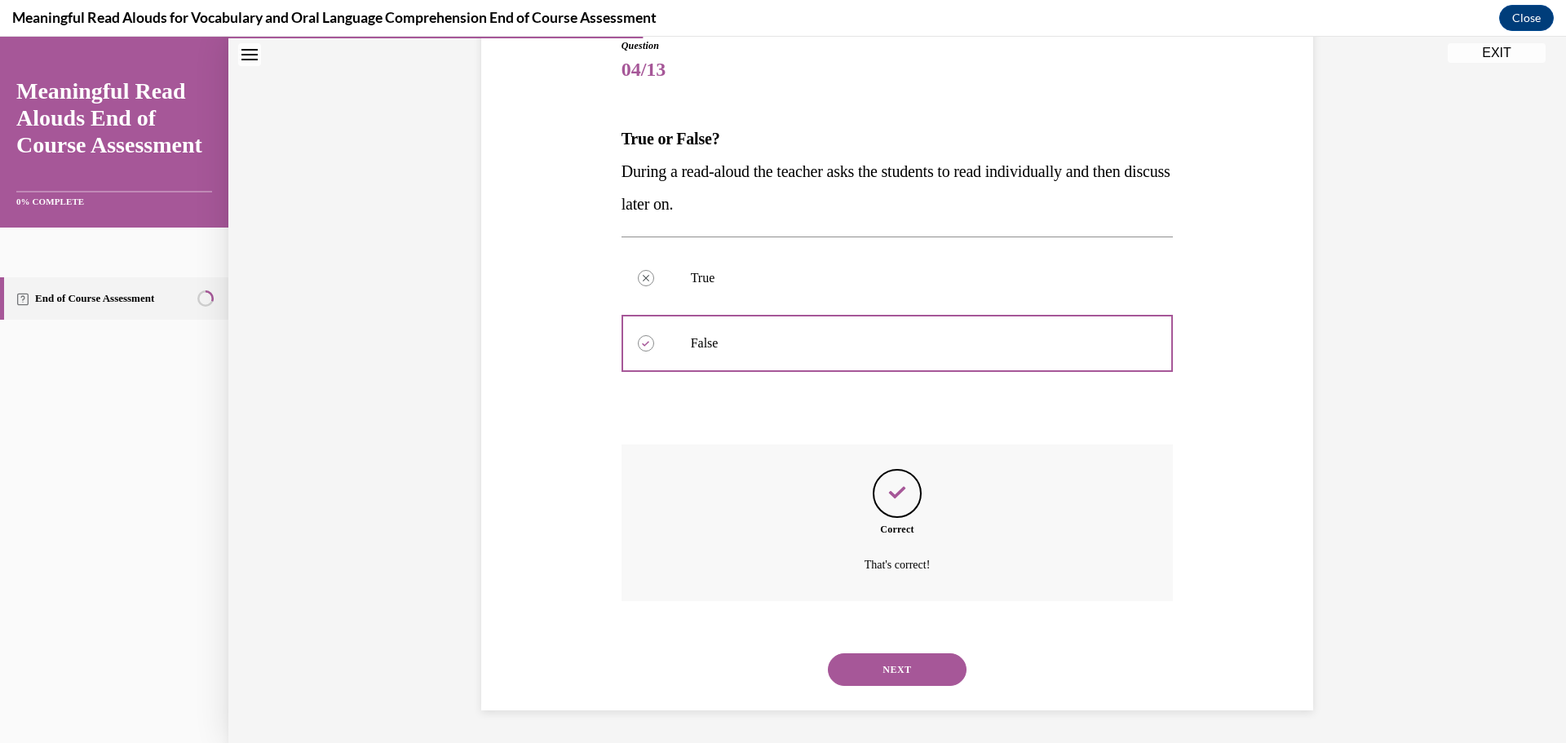
click at [913, 666] on button "NEXT" at bounding box center [897, 669] width 139 height 33
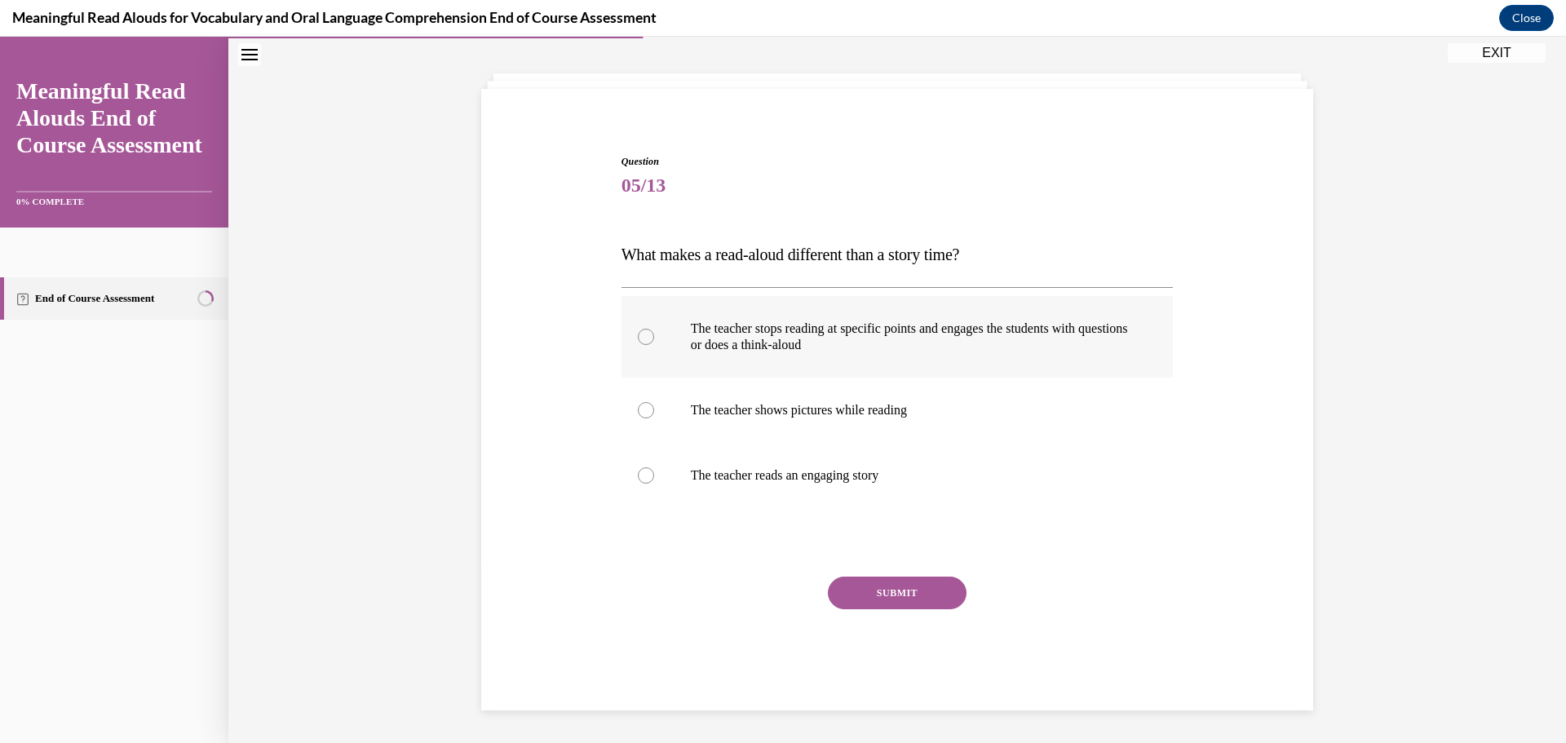
click at [638, 338] on div at bounding box center [646, 337] width 16 height 16
click at [638, 338] on input "The teacher stops reading at specific points and engages the students with ques…" at bounding box center [646, 337] width 16 height 16
radio input "true"
click at [896, 592] on button "SUBMIT" at bounding box center [897, 592] width 139 height 33
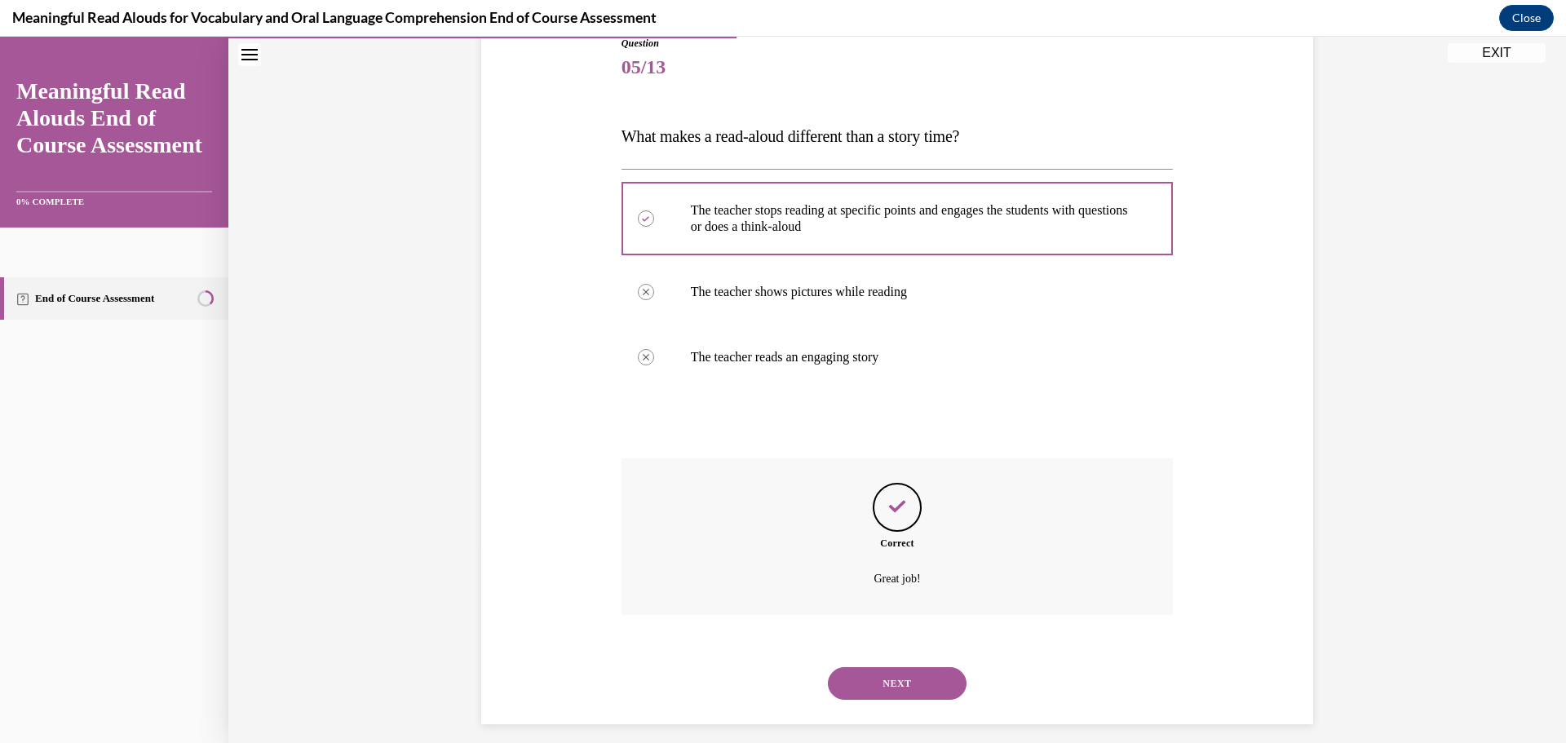
scroll to position [205, 0]
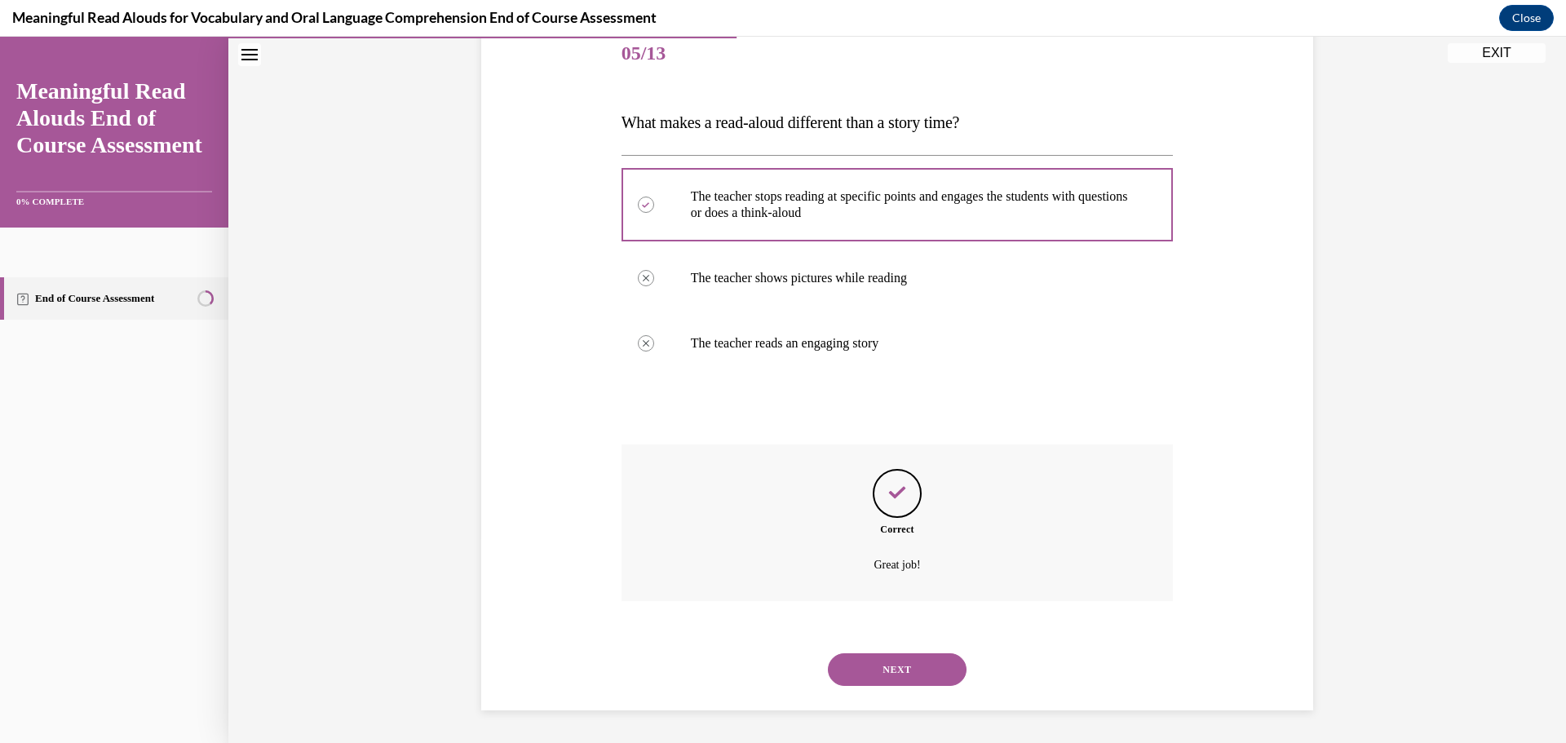
click at [918, 668] on button "NEXT" at bounding box center [897, 669] width 139 height 33
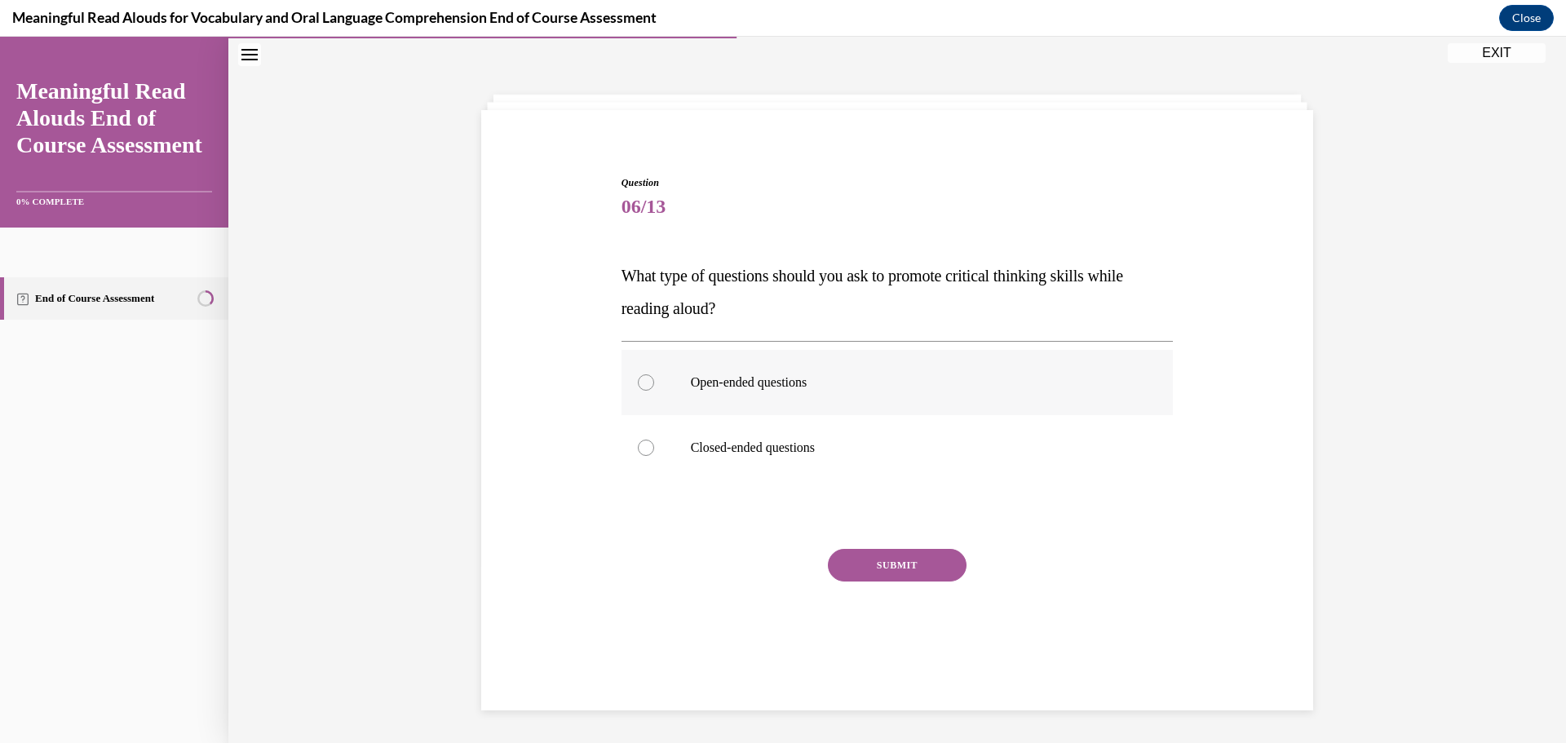
click at [647, 390] on label "Open-ended questions" at bounding box center [897, 382] width 552 height 65
click at [647, 390] on input "Open-ended questions" at bounding box center [646, 382] width 16 height 16
radio input "true"
click at [905, 562] on button "SUBMIT" at bounding box center [897, 565] width 139 height 33
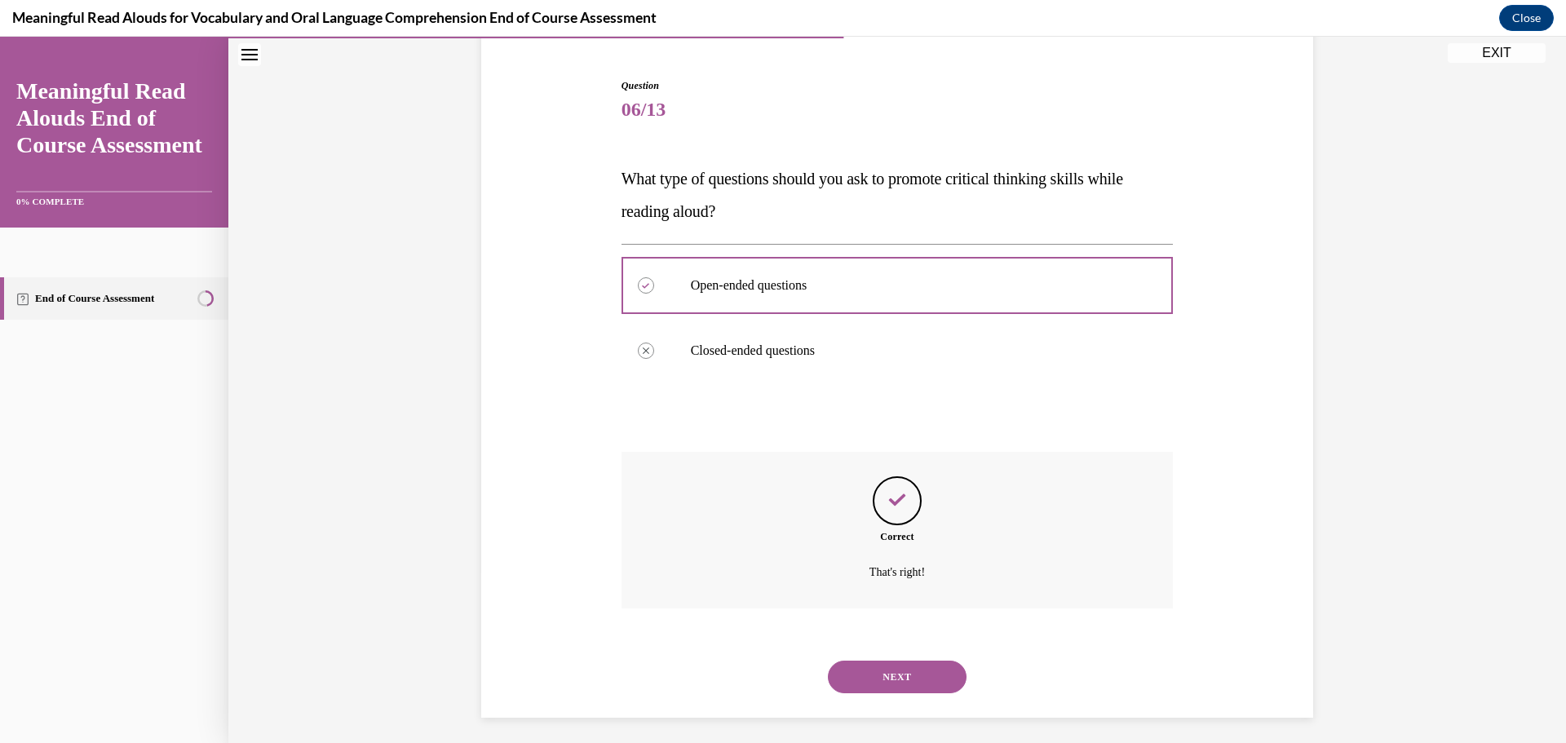
scroll to position [156, 0]
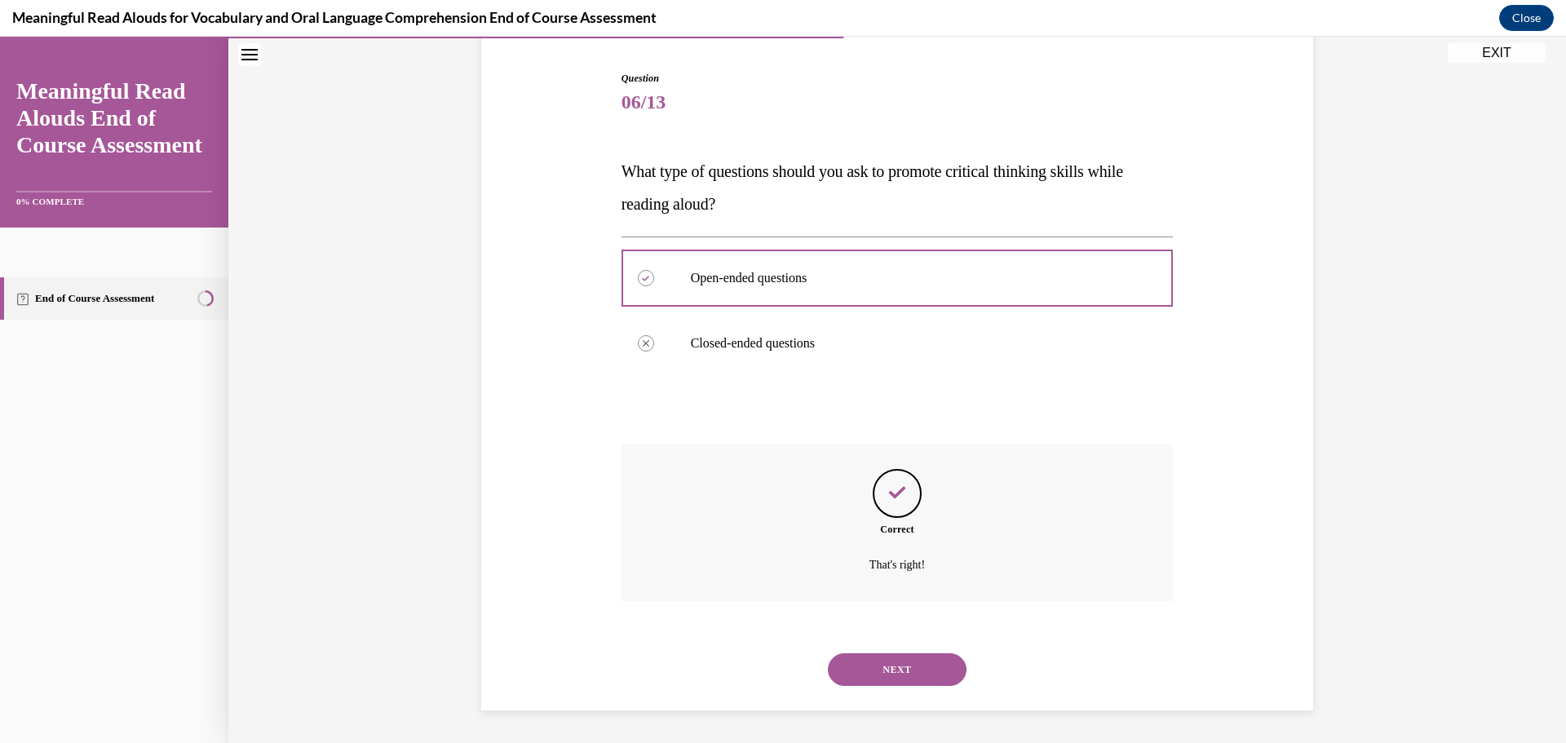
click at [897, 666] on button "NEXT" at bounding box center [897, 669] width 139 height 33
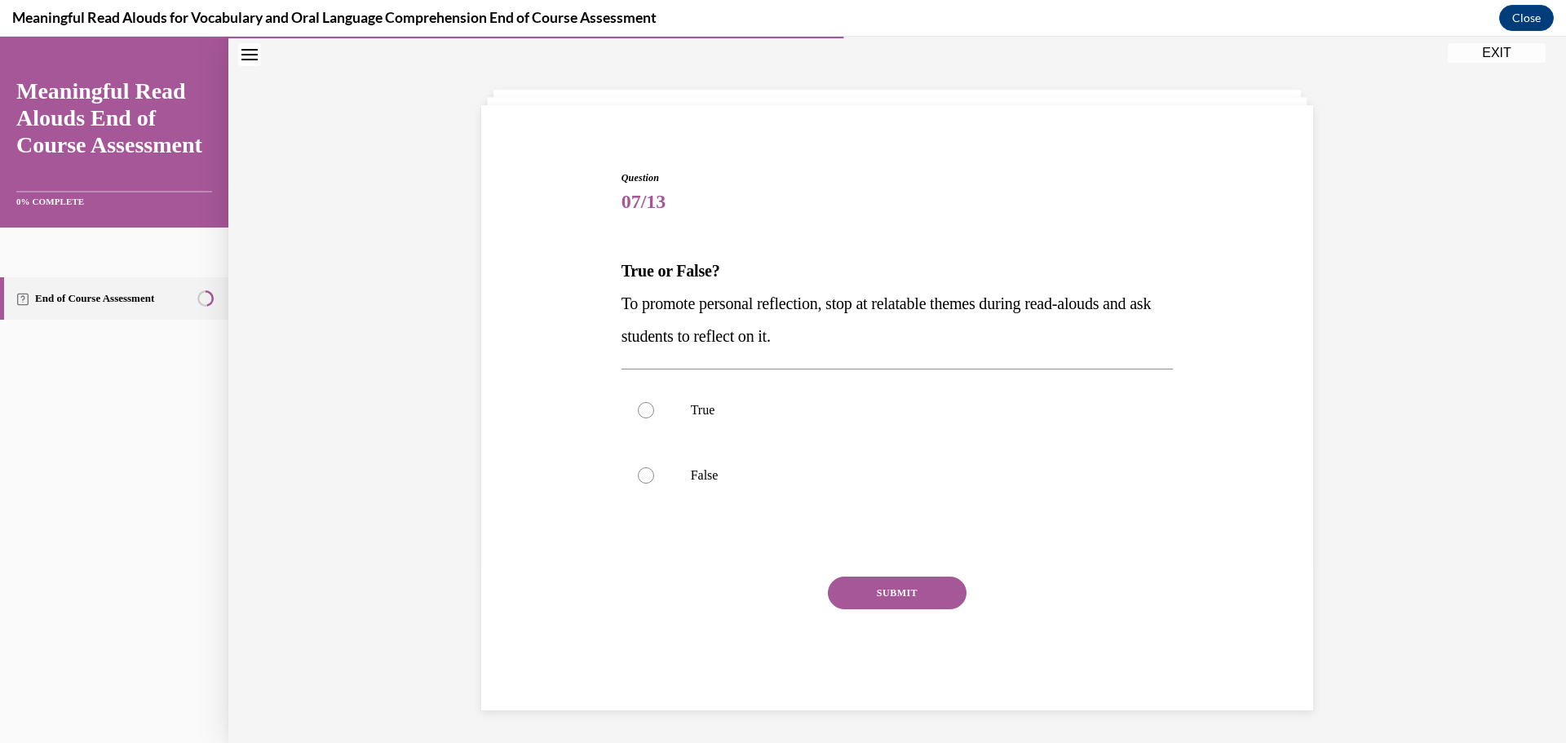
scroll to position [56, 0]
click at [638, 406] on div at bounding box center [646, 410] width 16 height 16
click at [638, 406] on input "True" at bounding box center [646, 410] width 16 height 16
radio input "true"
drag, startPoint x: 864, startPoint y: 590, endPoint x: 903, endPoint y: 573, distance: 42.0
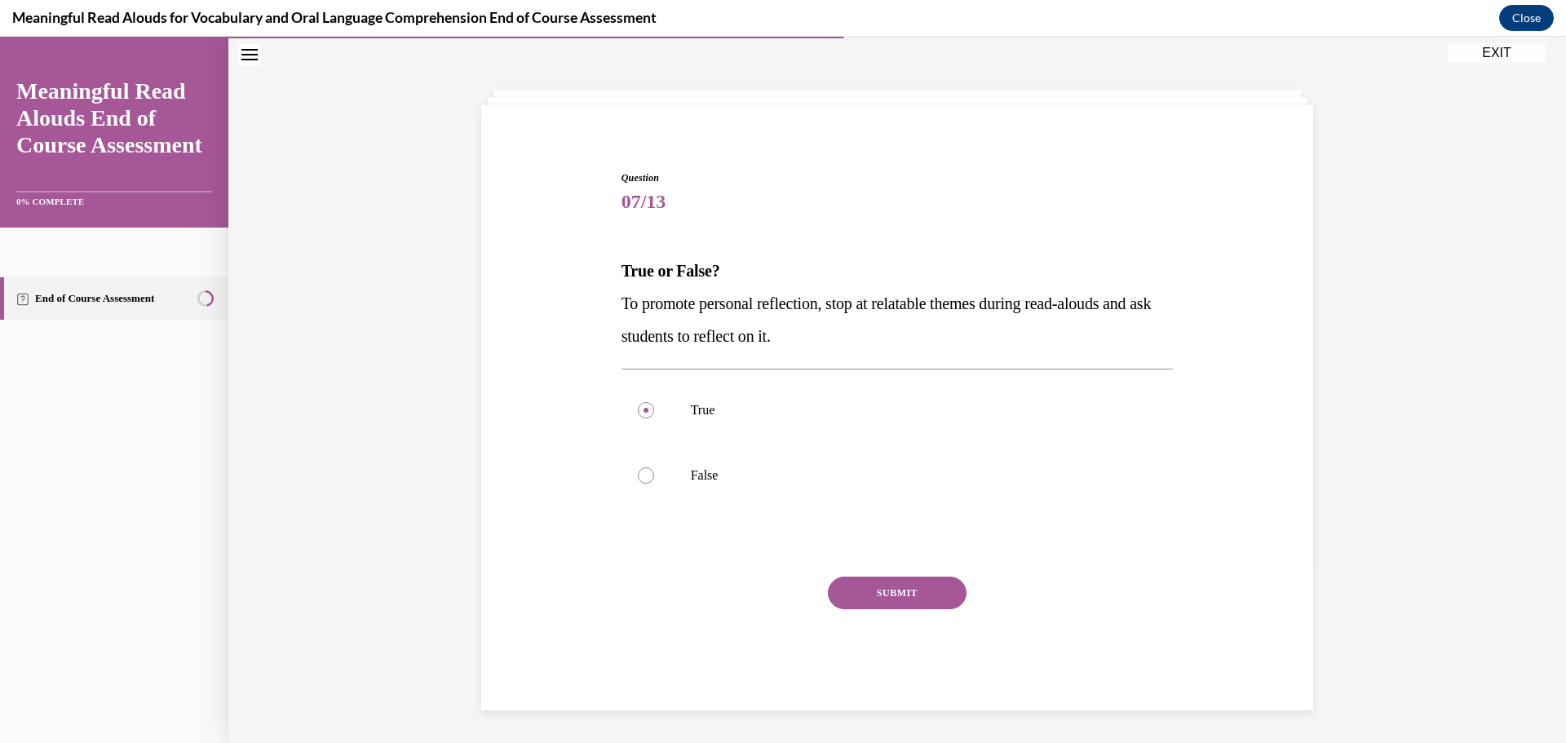
click at [865, 590] on button "SUBMIT" at bounding box center [897, 592] width 139 height 33
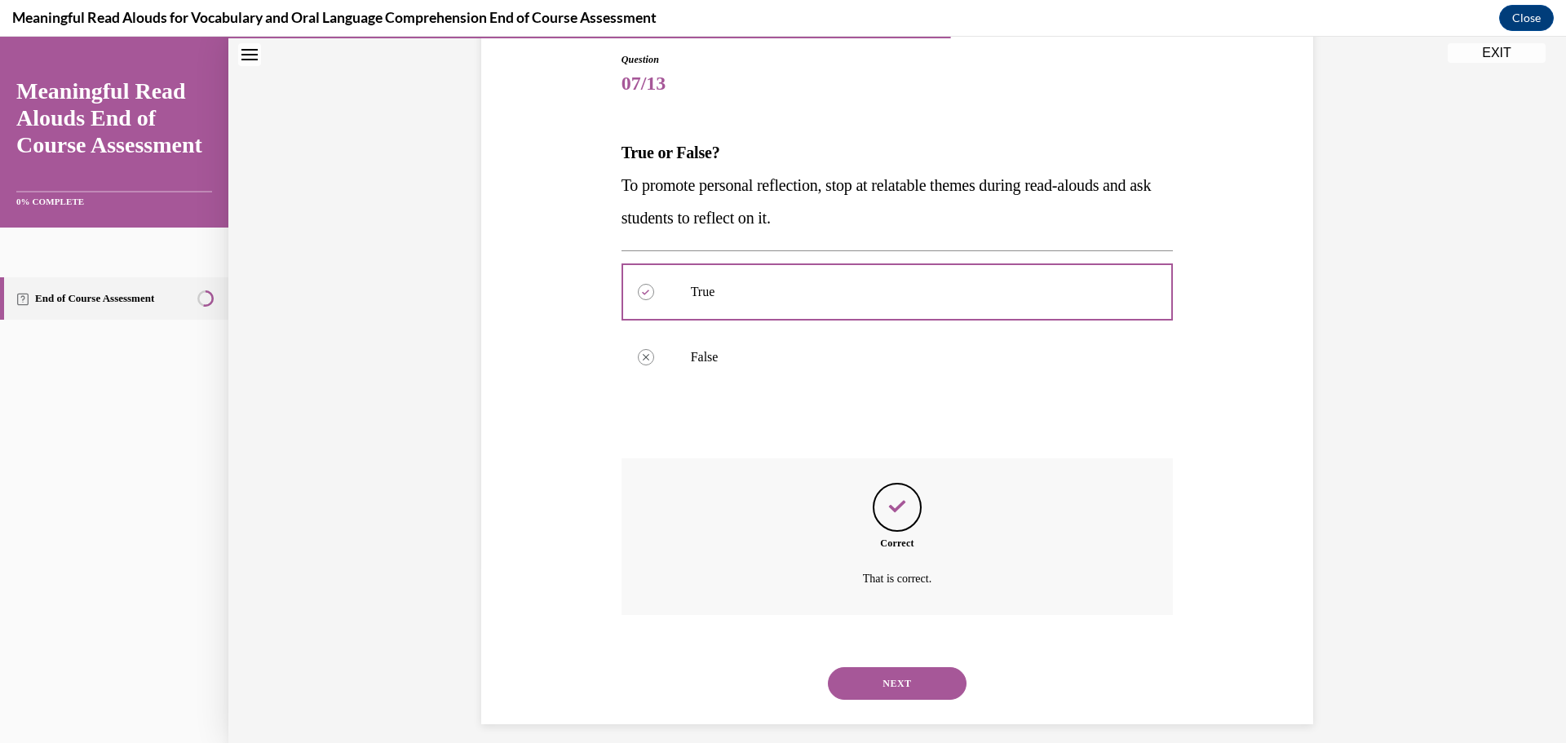
scroll to position [188, 0]
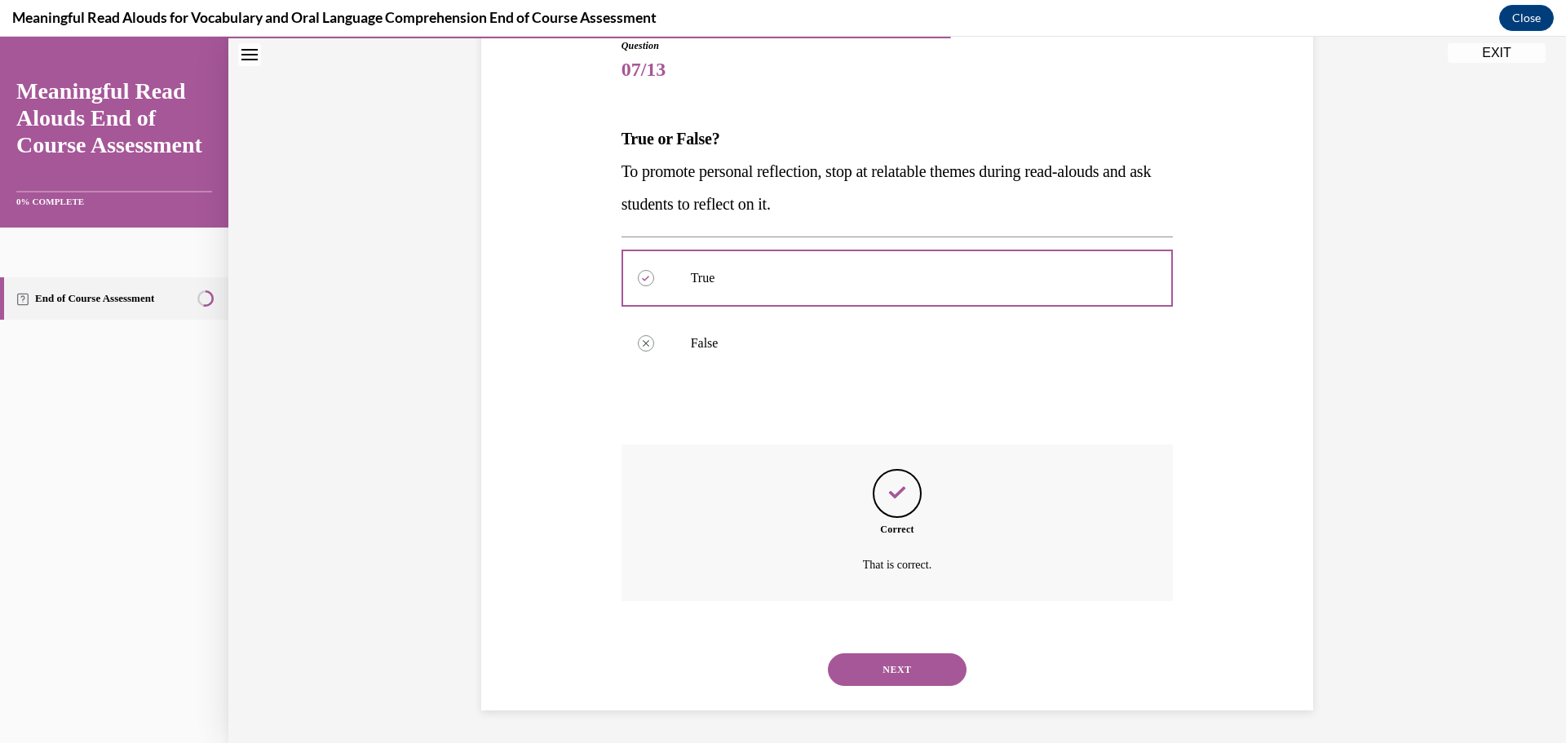
drag, startPoint x: 941, startPoint y: 667, endPoint x: 945, endPoint y: 657, distance: 10.6
click at [942, 663] on button "NEXT" at bounding box center [897, 669] width 139 height 33
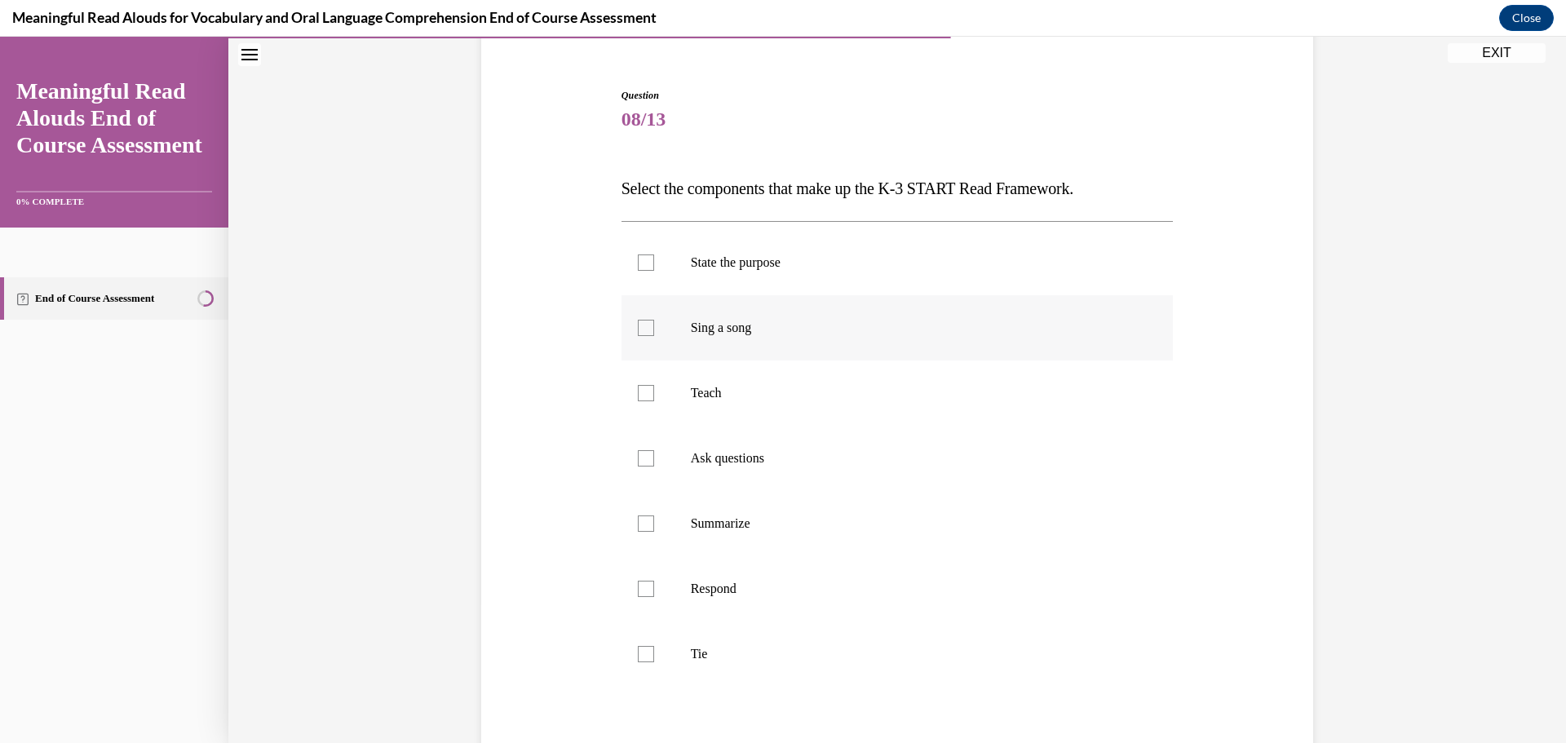
scroll to position [167, 0]
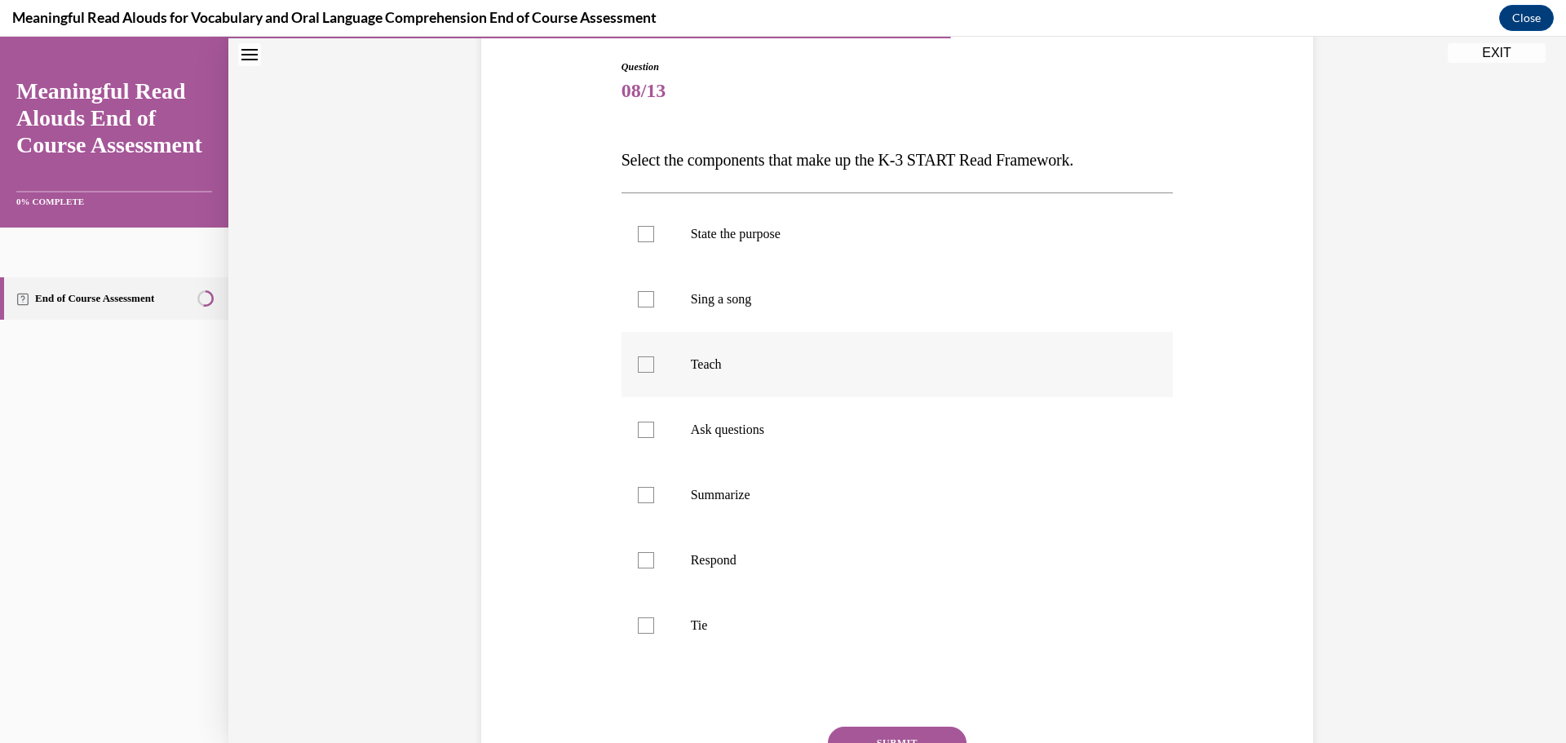
click at [643, 366] on div at bounding box center [646, 364] width 16 height 16
click at [643, 366] on input "Teach" at bounding box center [646, 364] width 16 height 16
checkbox input "true"
click at [643, 436] on div at bounding box center [646, 430] width 16 height 16
click at [643, 436] on input "Ask questions" at bounding box center [646, 430] width 16 height 16
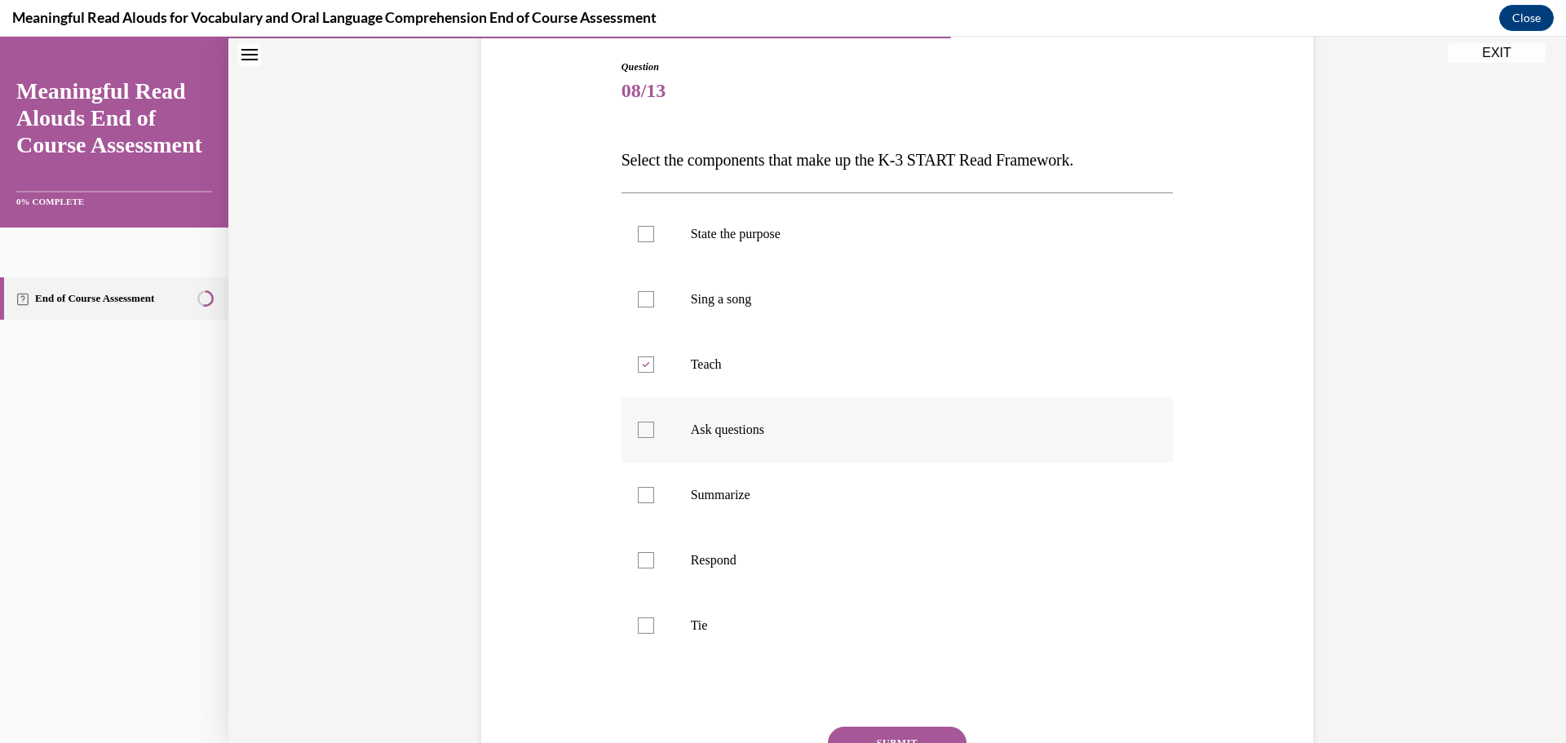
checkbox input "true"
click at [643, 496] on div at bounding box center [646, 495] width 16 height 16
click at [643, 496] on input "Summarize" at bounding box center [646, 495] width 16 height 16
checkbox input "true"
click at [638, 559] on div at bounding box center [646, 560] width 16 height 16
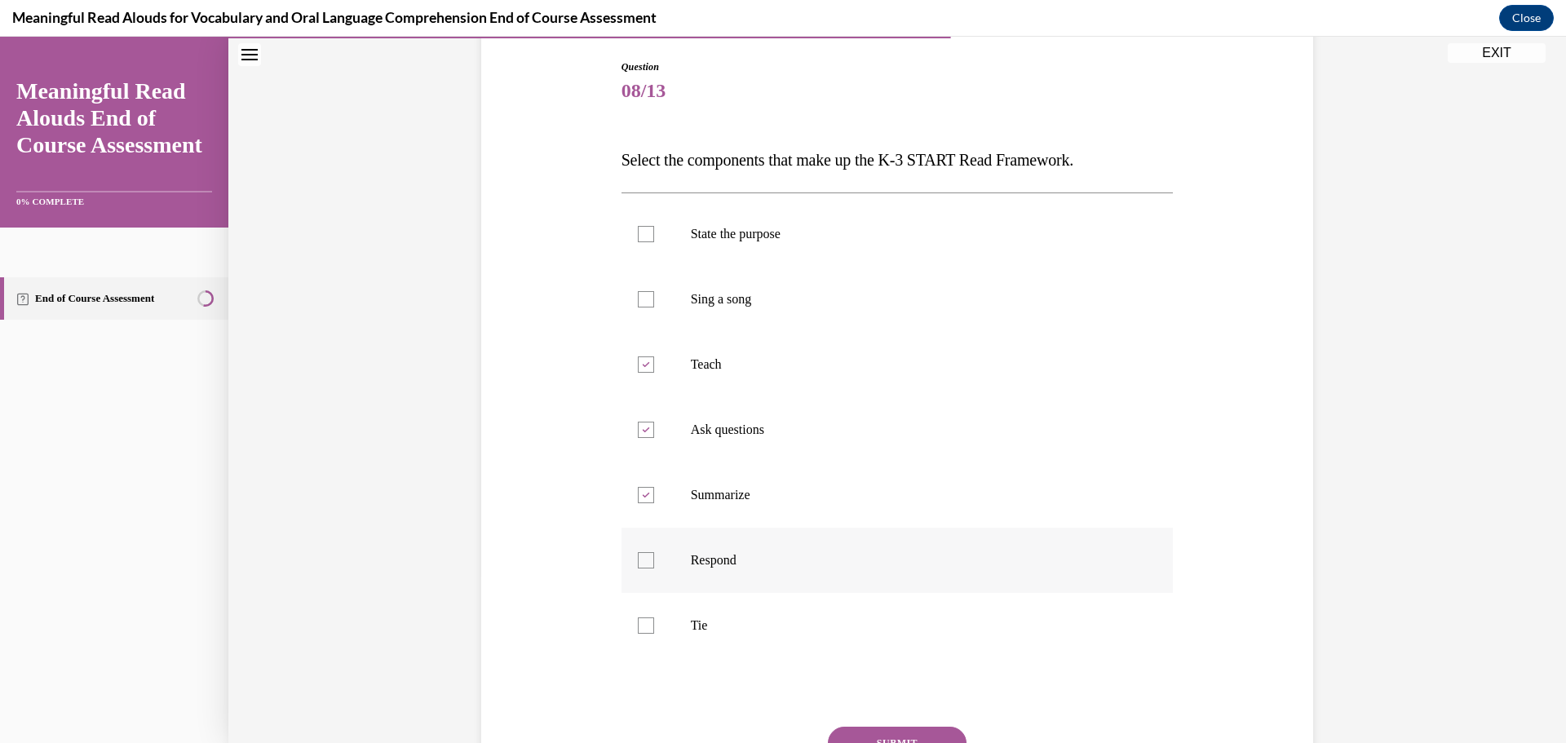
click at [638, 559] on input "Respond" at bounding box center [646, 560] width 16 height 16
checkbox input "true"
click at [882, 727] on button "SUBMIT" at bounding box center [897, 742] width 139 height 33
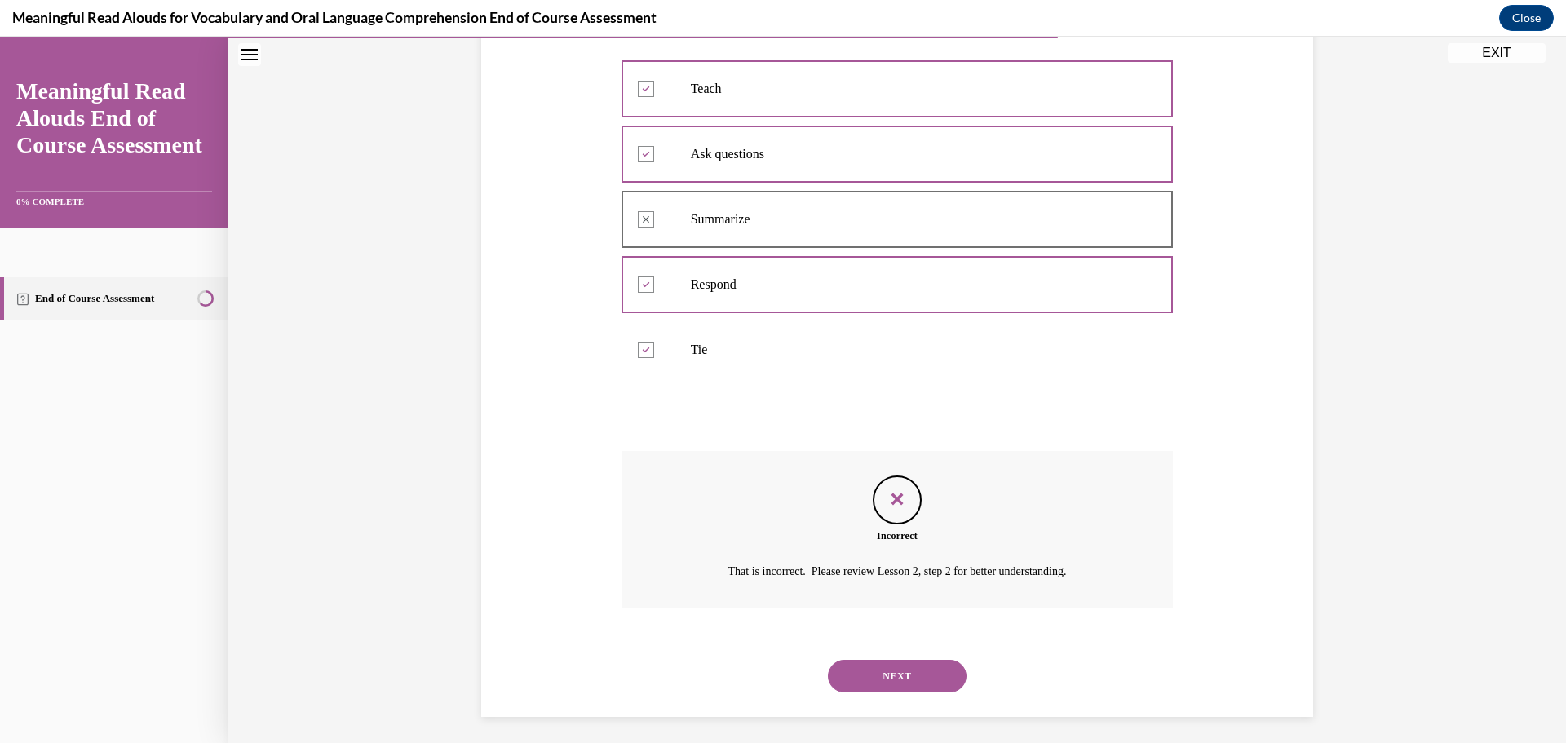
scroll to position [449, 0]
click at [943, 670] on button "NEXT" at bounding box center [897, 669] width 139 height 33
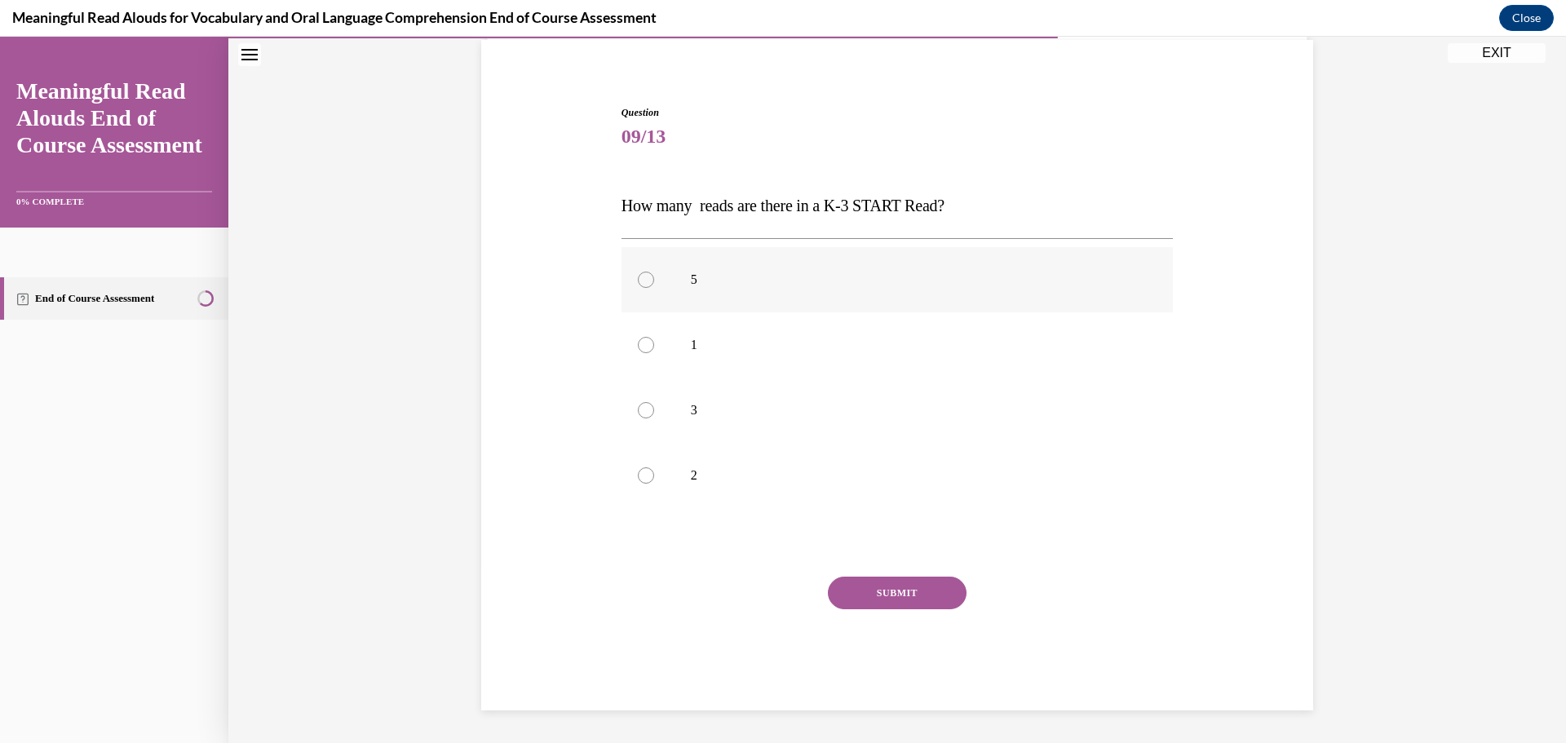
drag, startPoint x: 864, startPoint y: 275, endPoint x: 872, endPoint y: 282, distance: 11.0
click at [866, 275] on p "5" at bounding box center [912, 280] width 442 height 16
click at [654, 275] on input "5" at bounding box center [646, 280] width 16 height 16
radio input "true"
click at [930, 586] on button "SUBMIT" at bounding box center [897, 592] width 139 height 33
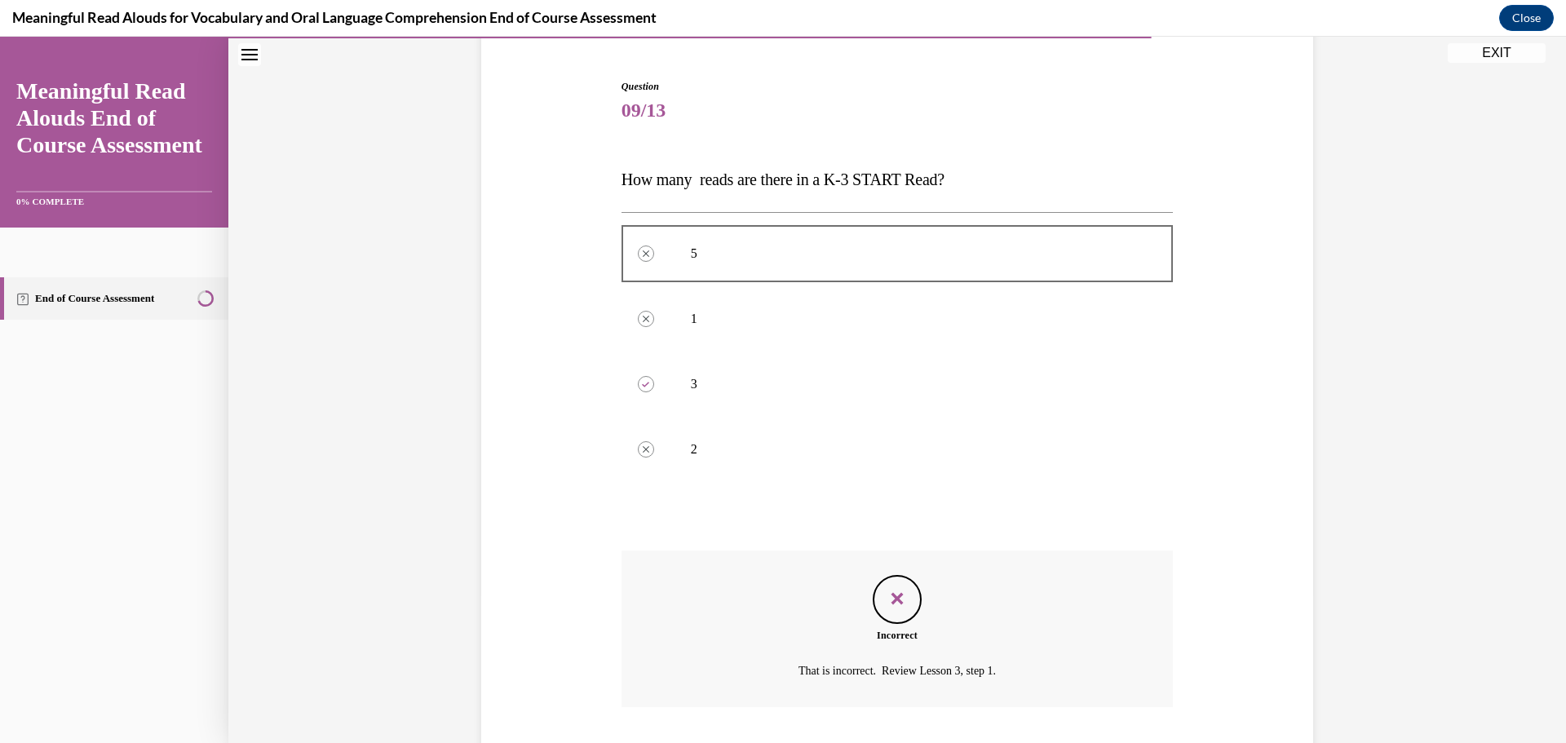
scroll to position [172, 0]
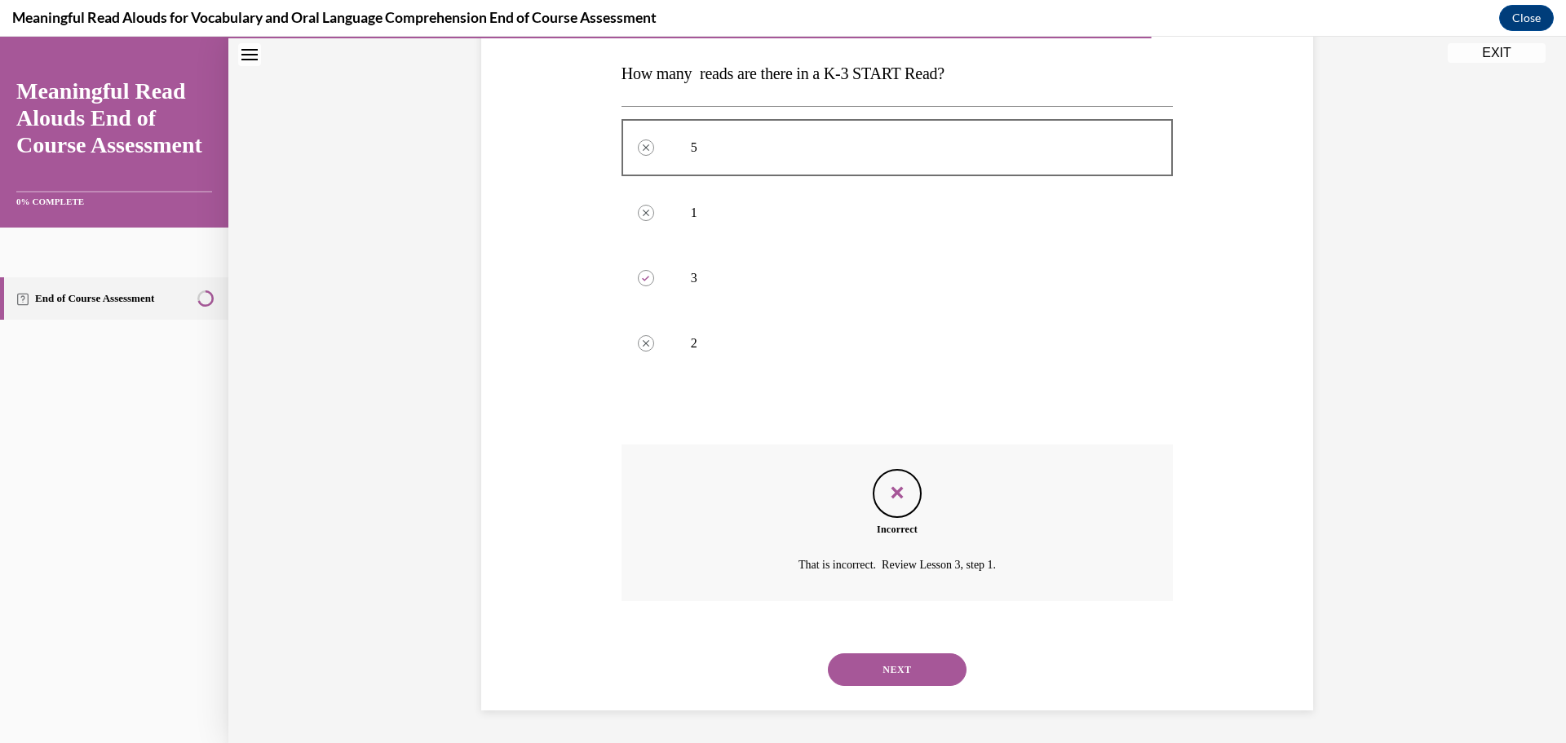
click at [908, 660] on button "NEXT" at bounding box center [897, 669] width 139 height 33
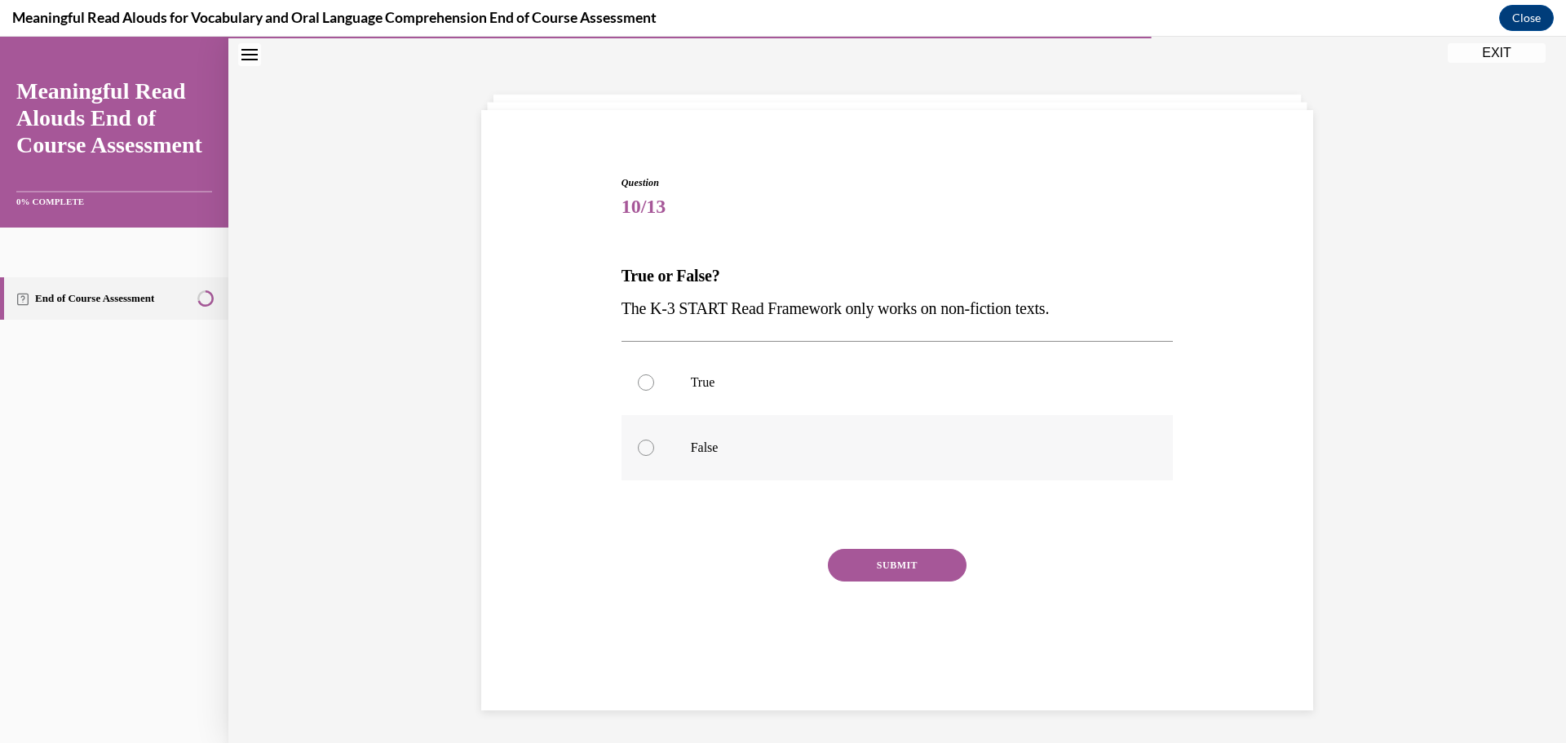
drag, startPoint x: 643, startPoint y: 447, endPoint x: 673, endPoint y: 448, distance: 30.2
click at [646, 447] on div at bounding box center [646, 447] width 16 height 16
click at [646, 447] on input "False" at bounding box center [646, 447] width 16 height 16
radio input "true"
click at [910, 557] on button "SUBMIT" at bounding box center [897, 565] width 139 height 33
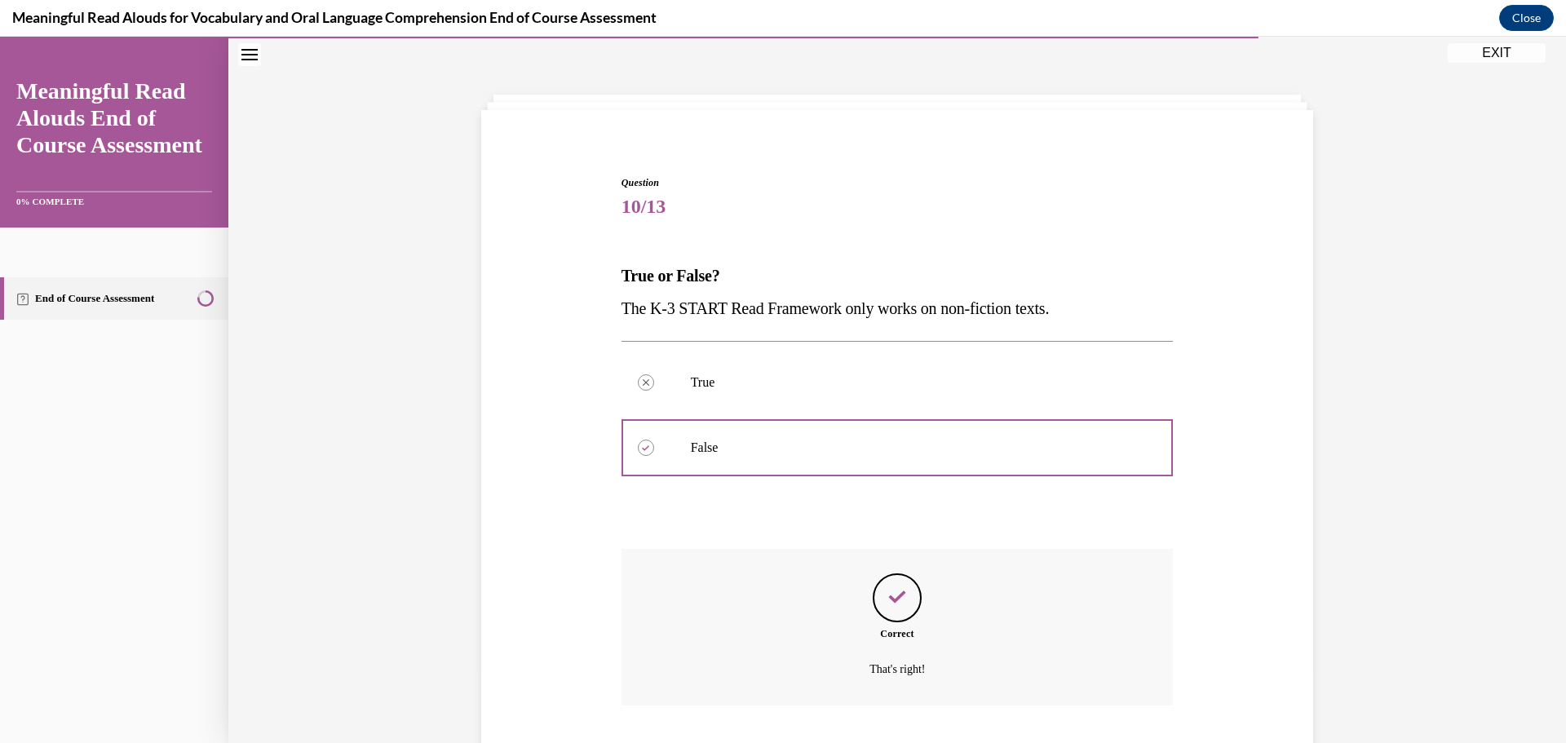
scroll to position [156, 0]
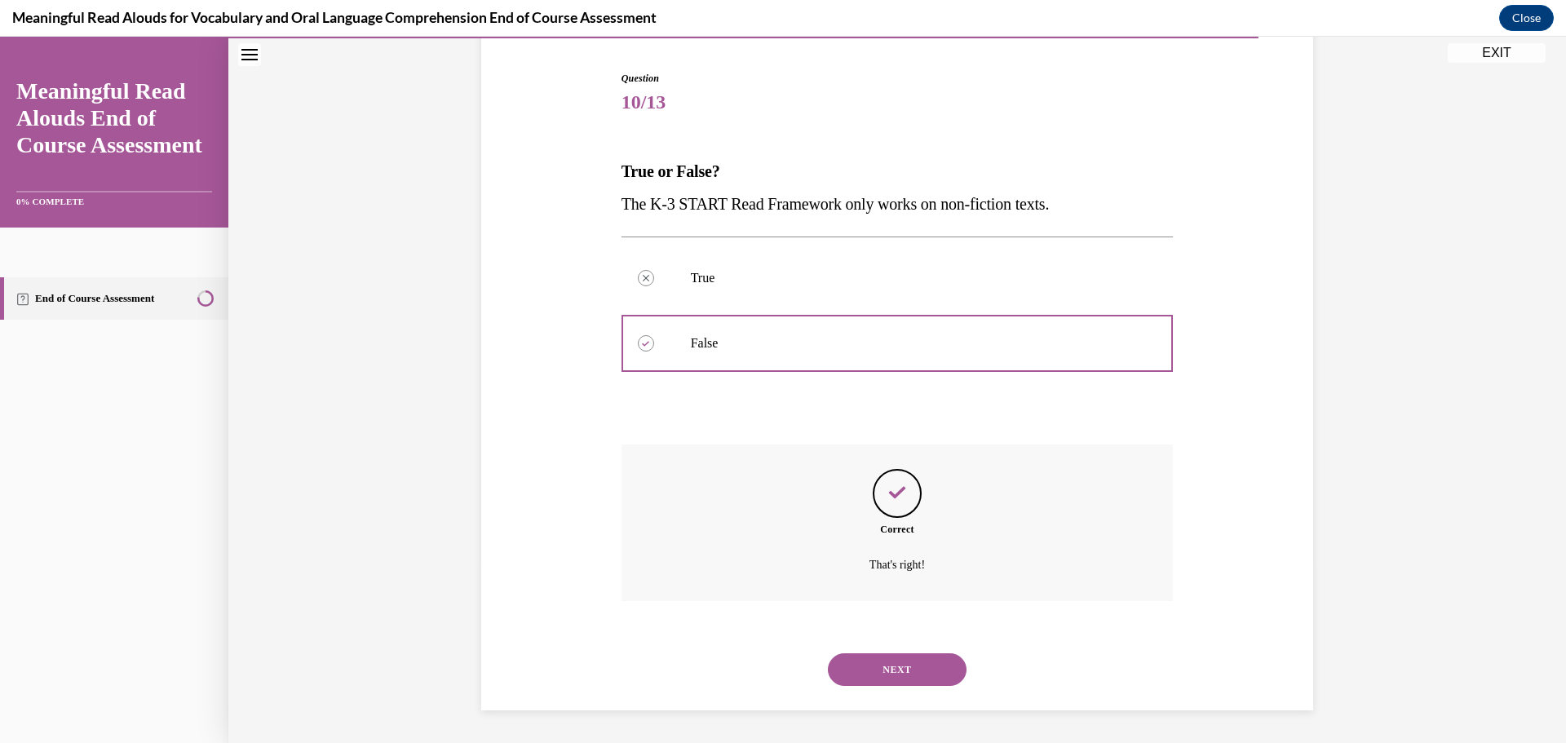
click at [924, 660] on button "NEXT" at bounding box center [897, 669] width 139 height 33
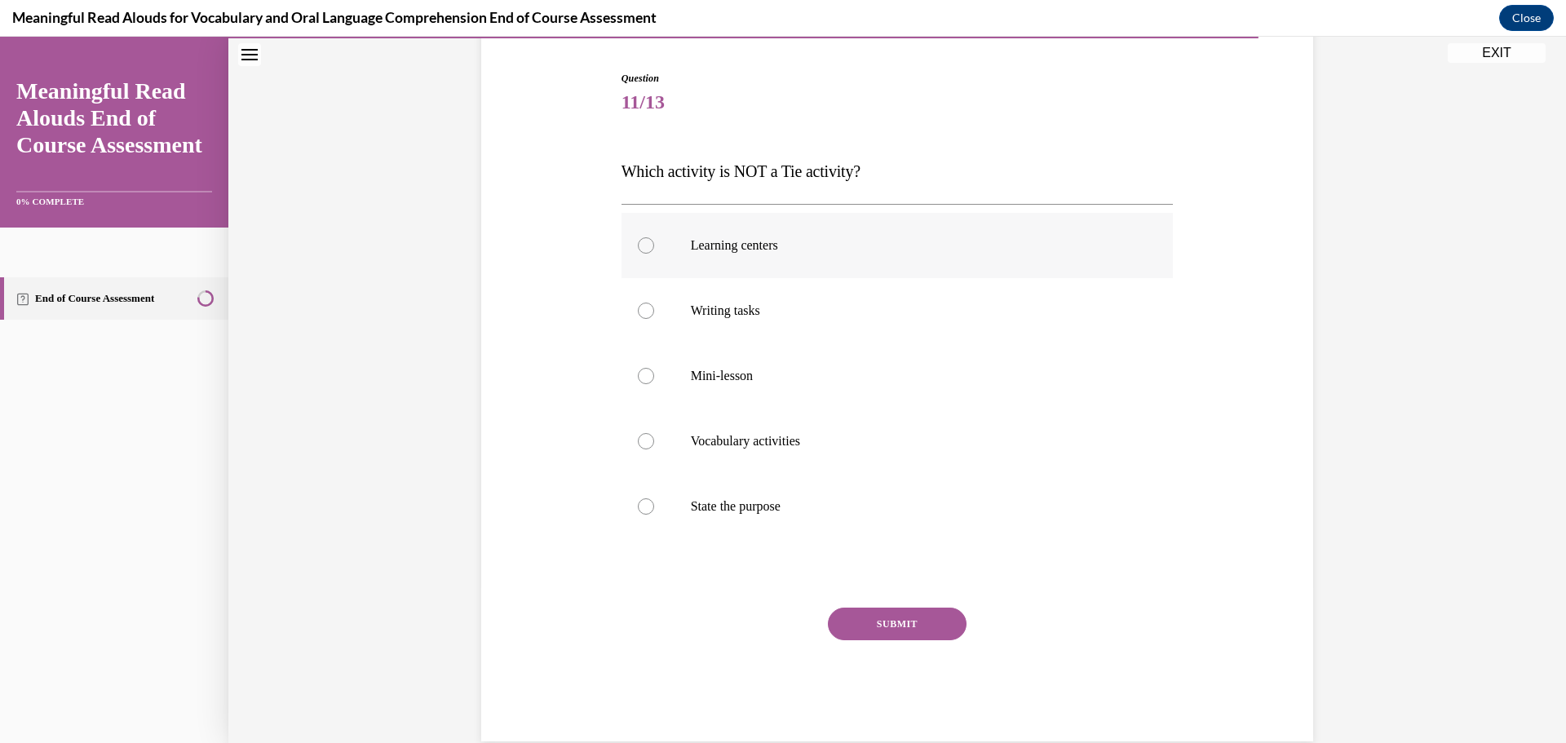
scroll to position [86, 0]
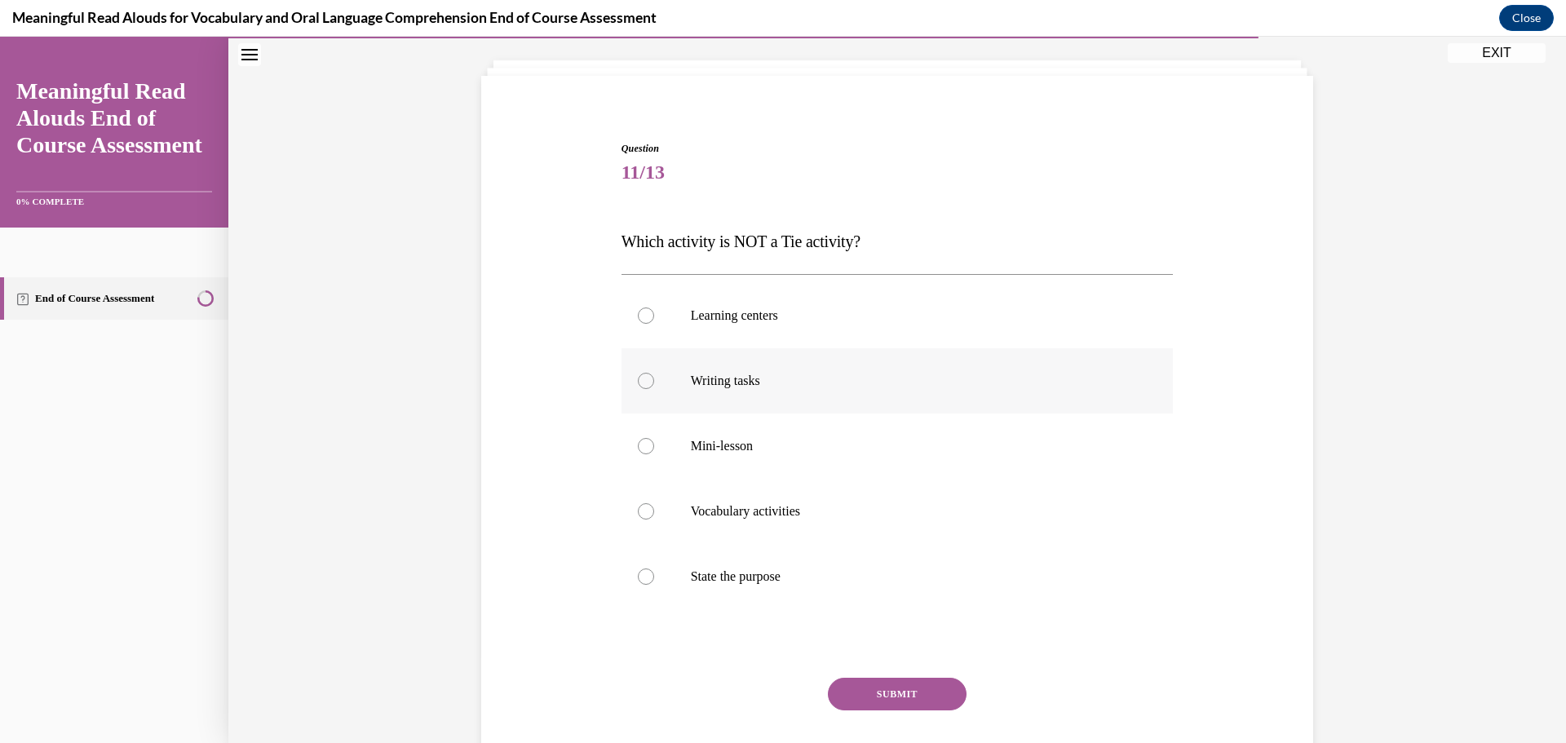
click at [639, 379] on div at bounding box center [646, 381] width 16 height 16
click at [639, 379] on input "Writing tasks" at bounding box center [646, 381] width 16 height 16
radio input "true"
click at [643, 315] on div at bounding box center [646, 315] width 16 height 16
click at [643, 315] on input "Learning centers" at bounding box center [646, 315] width 16 height 16
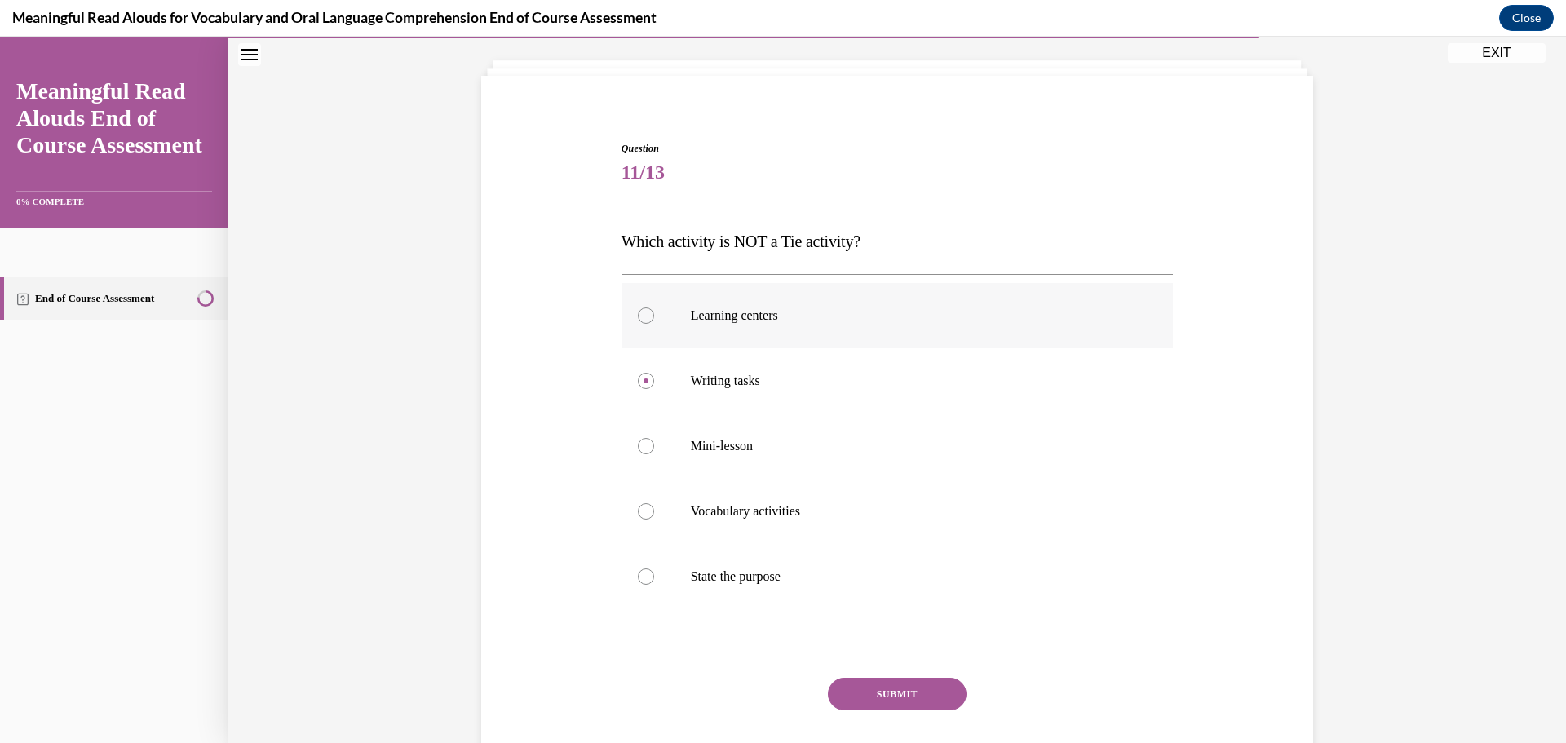
radio input "true"
click at [641, 513] on div at bounding box center [646, 511] width 16 height 16
click at [641, 513] on input "Vocabulary activities" at bounding box center [646, 511] width 16 height 16
radio input "true"
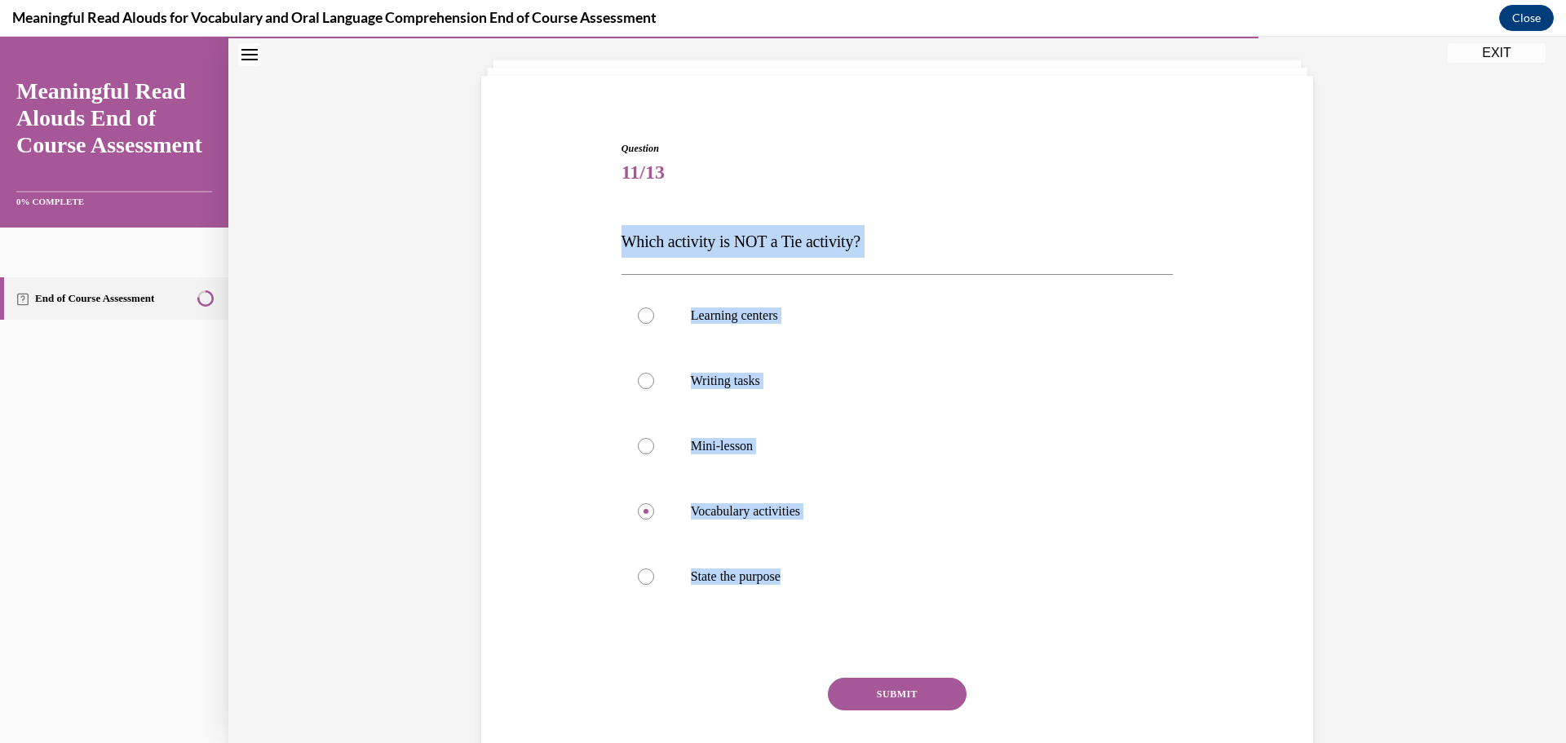
drag, startPoint x: 803, startPoint y: 582, endPoint x: 604, endPoint y: 229, distance: 405.2
click at [604, 229] on div "Question 11/13 Which activity is NOT a Tie activity? Learning centers Writing t…" at bounding box center [897, 451] width 840 height 719
copy div "Which activity is NOT a Tie activity? Learning centers Writing tasks Mini-lesso…"
click at [640, 446] on div at bounding box center [646, 446] width 16 height 16
click at [640, 446] on input "Mini-lesson" at bounding box center [646, 446] width 16 height 16
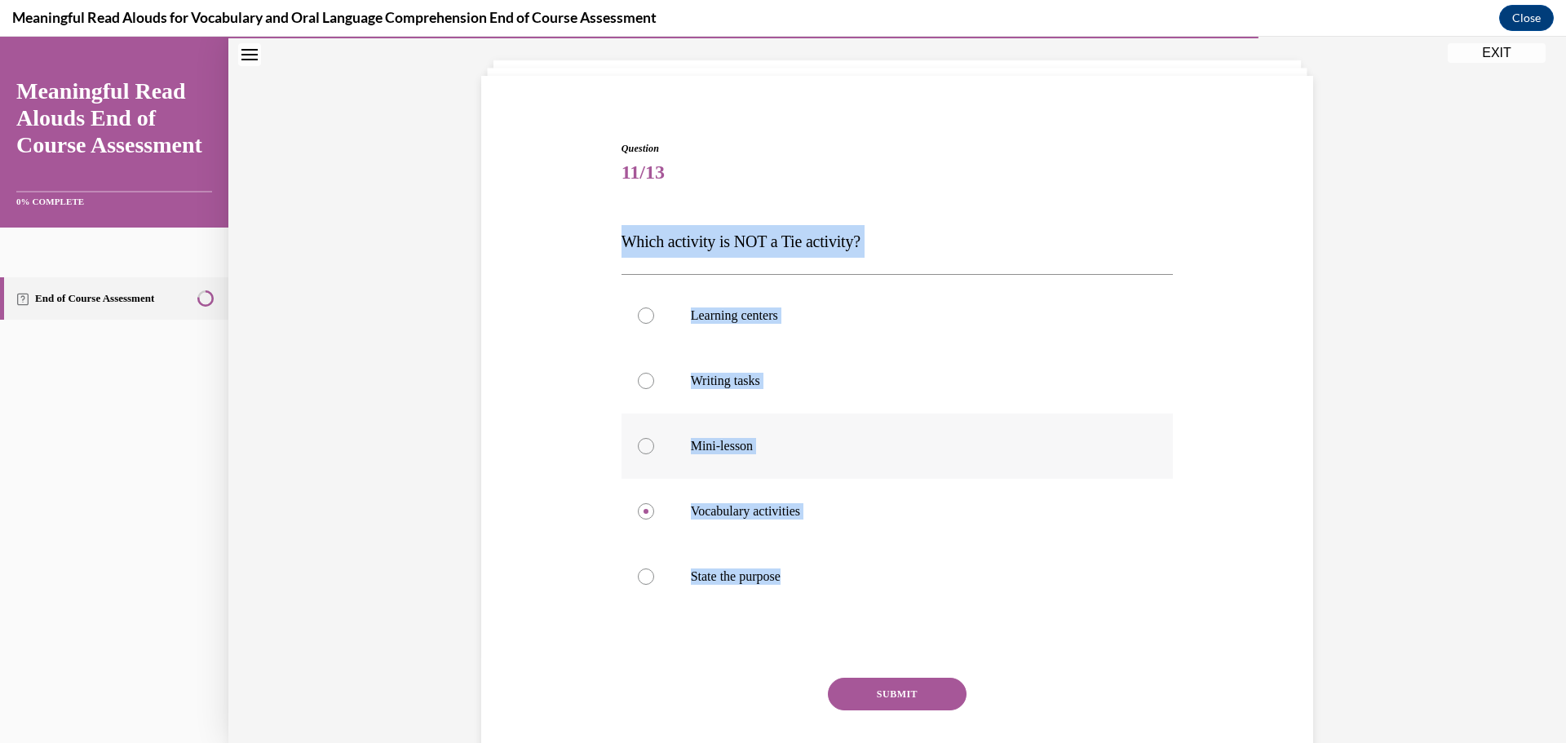
radio input "true"
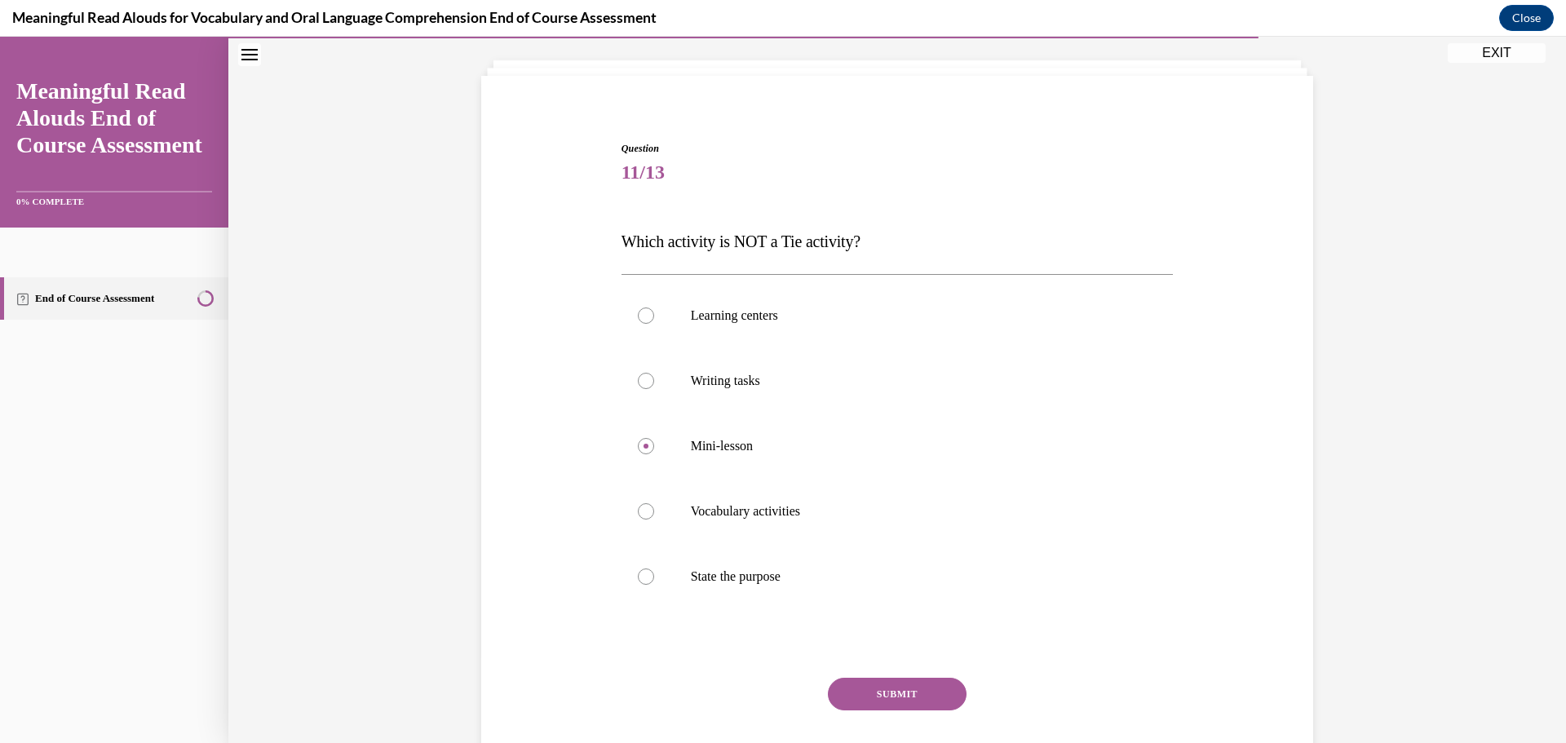
click at [890, 687] on button "SUBMIT" at bounding box center [897, 694] width 139 height 33
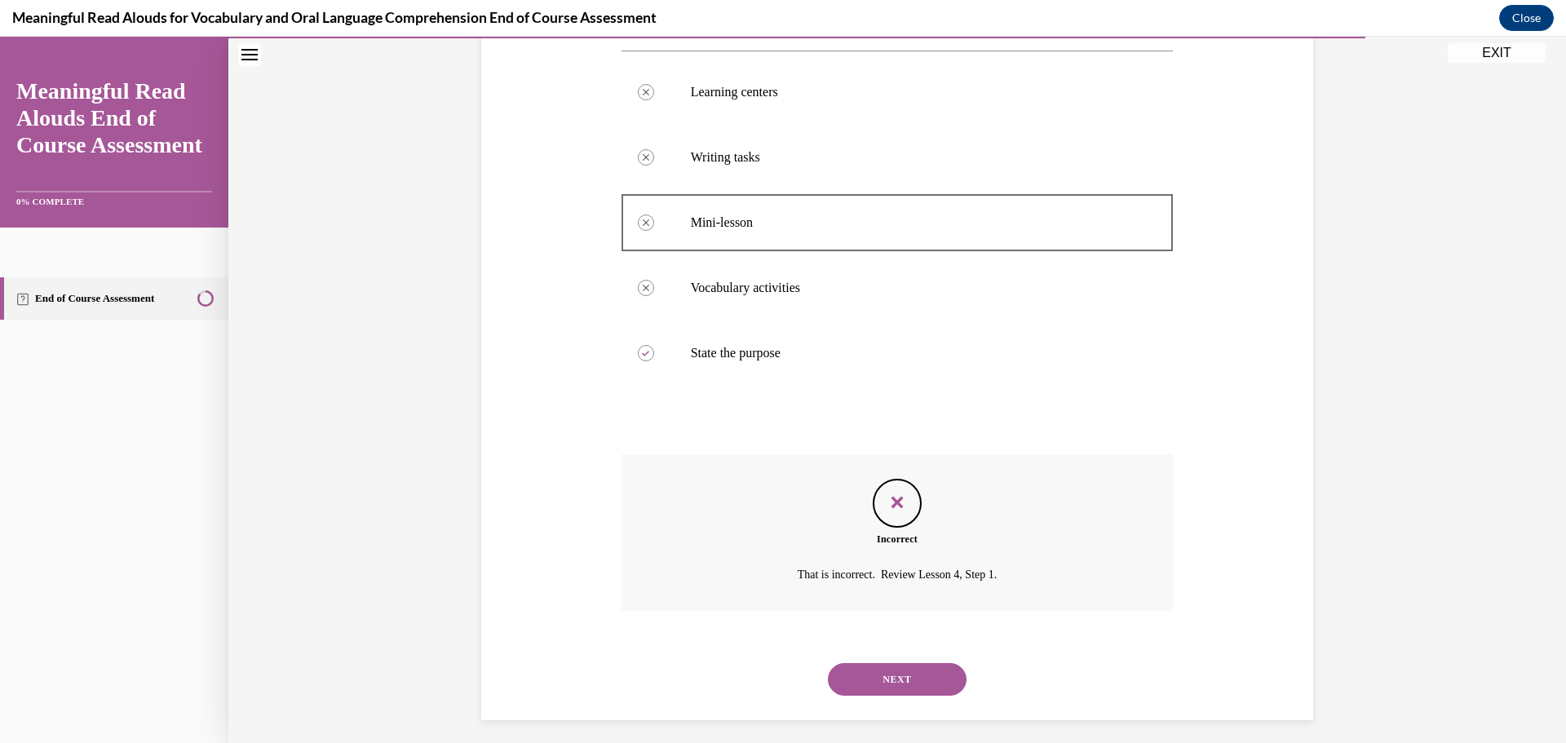
scroll to position [319, 0]
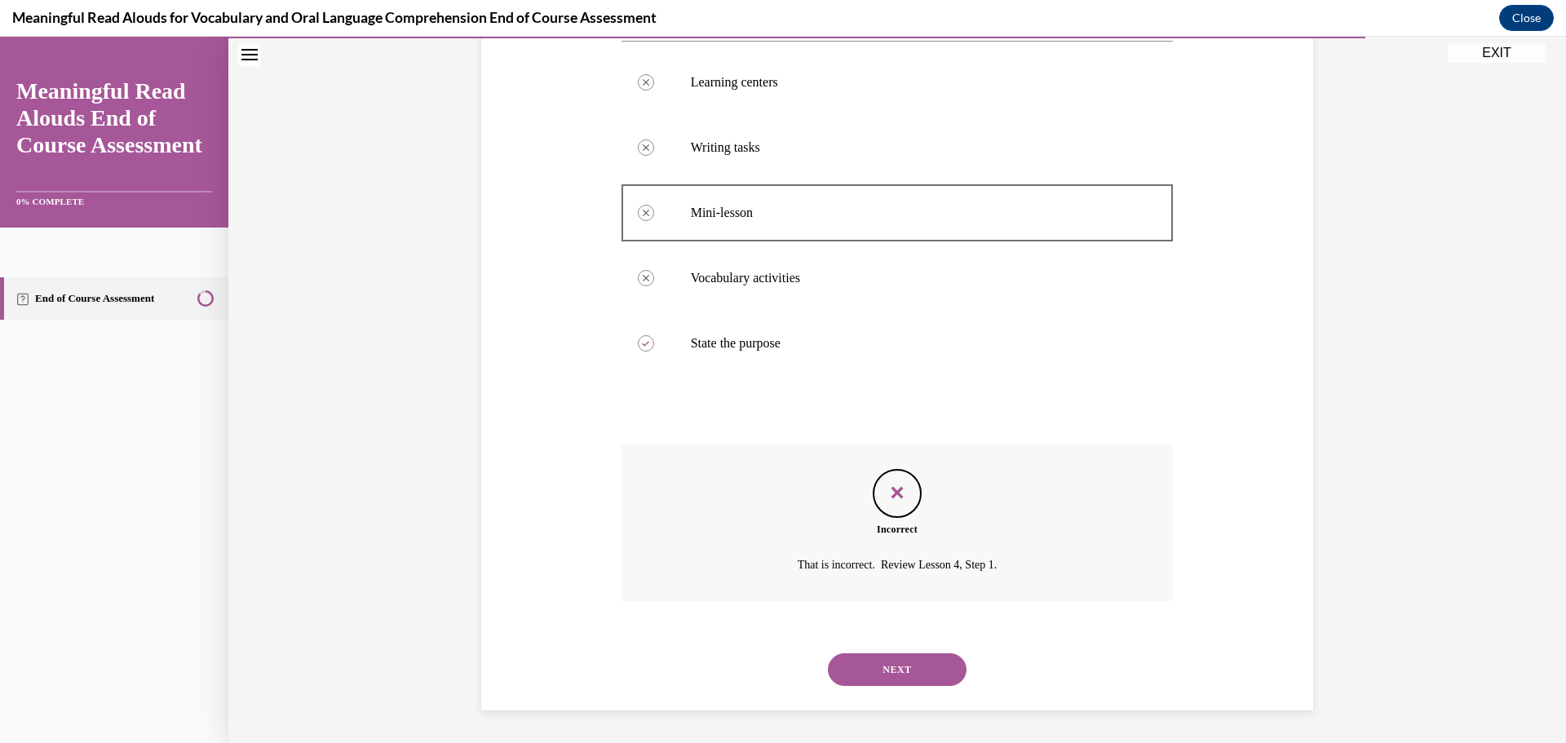
click at [939, 667] on button "NEXT" at bounding box center [897, 669] width 139 height 33
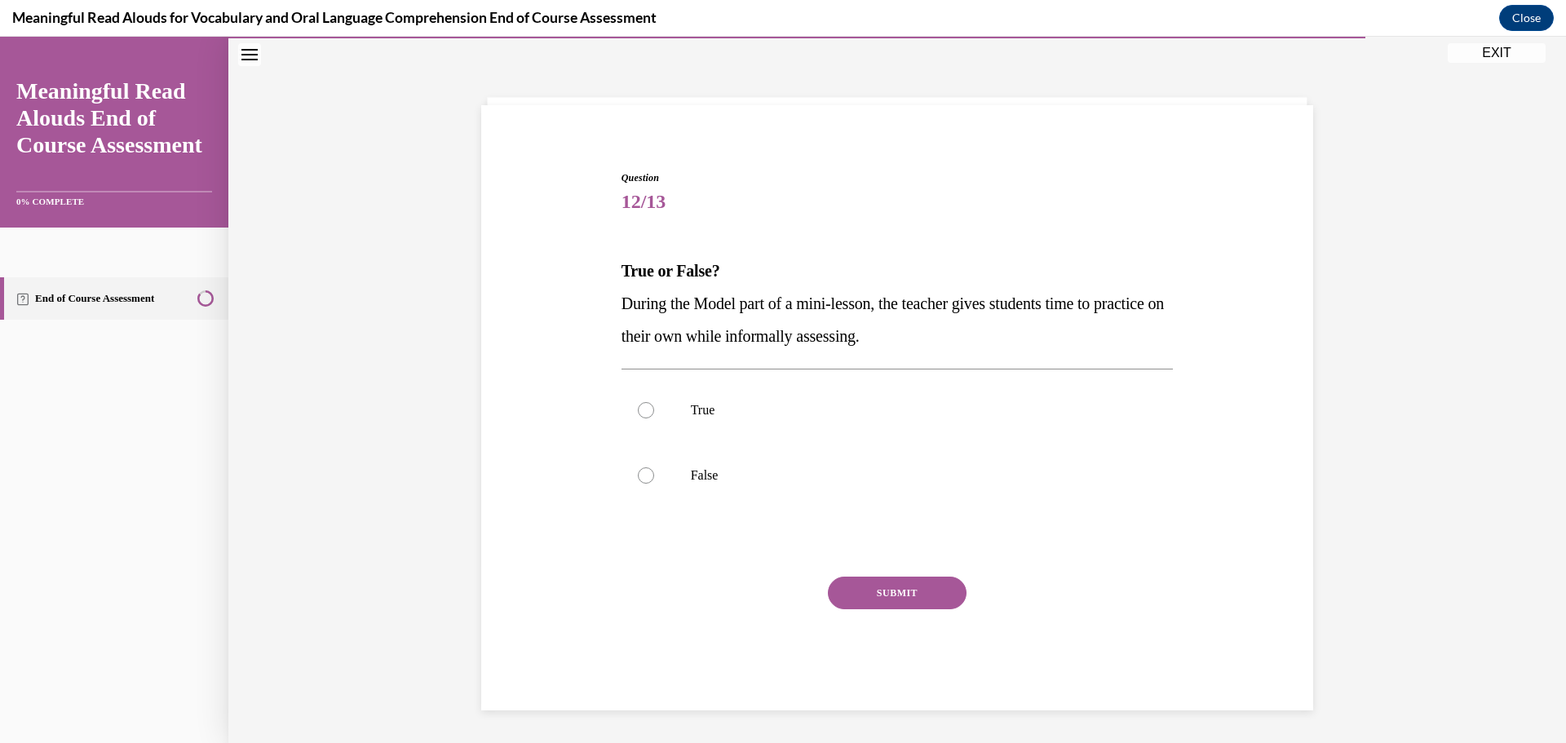
scroll to position [56, 0]
click at [651, 472] on label "False" at bounding box center [897, 475] width 552 height 65
click at [651, 472] on input "False" at bounding box center [646, 475] width 16 height 16
radio input "true"
drag, startPoint x: 901, startPoint y: 591, endPoint x: 904, endPoint y: 581, distance: 10.3
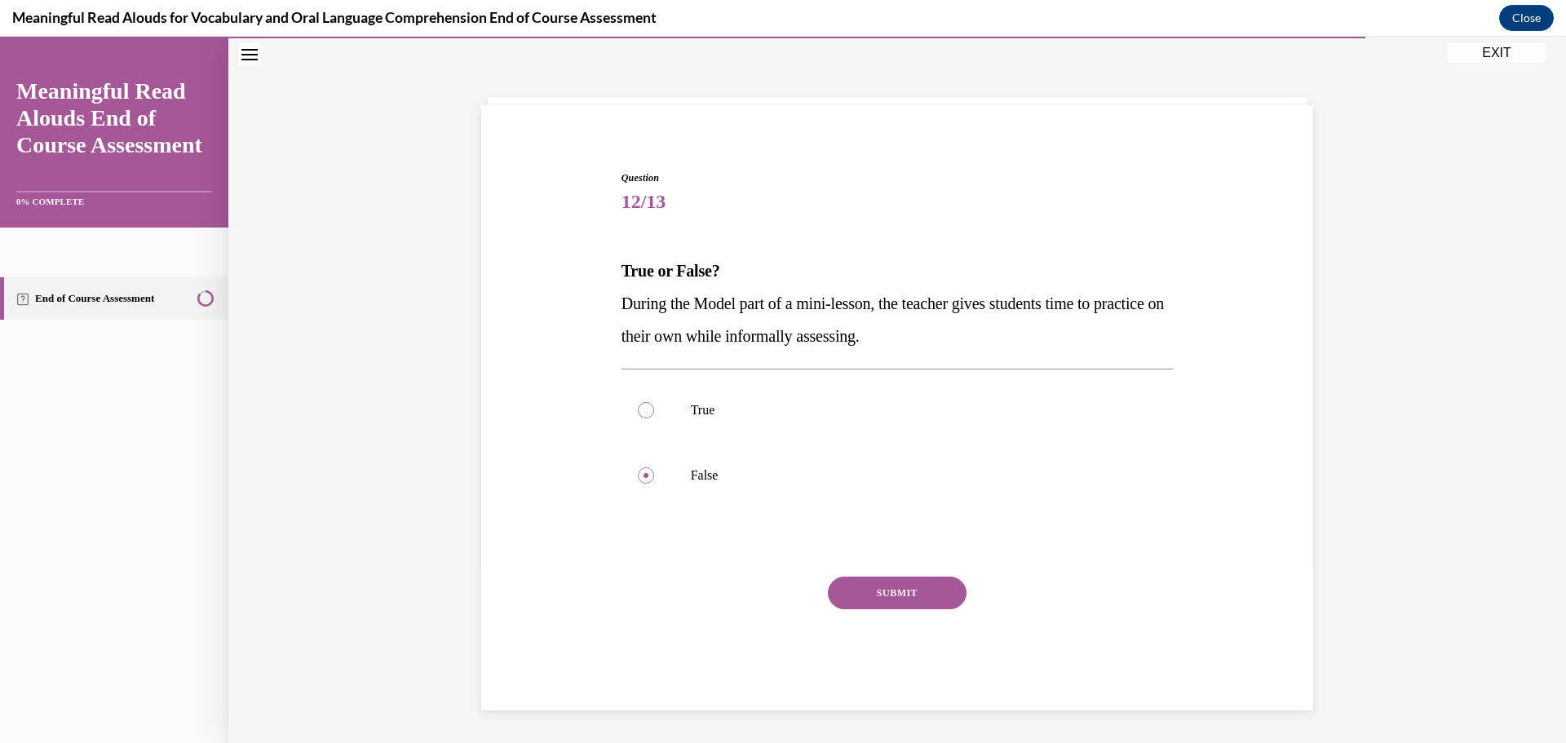
click at [901, 590] on button "SUBMIT" at bounding box center [897, 592] width 139 height 33
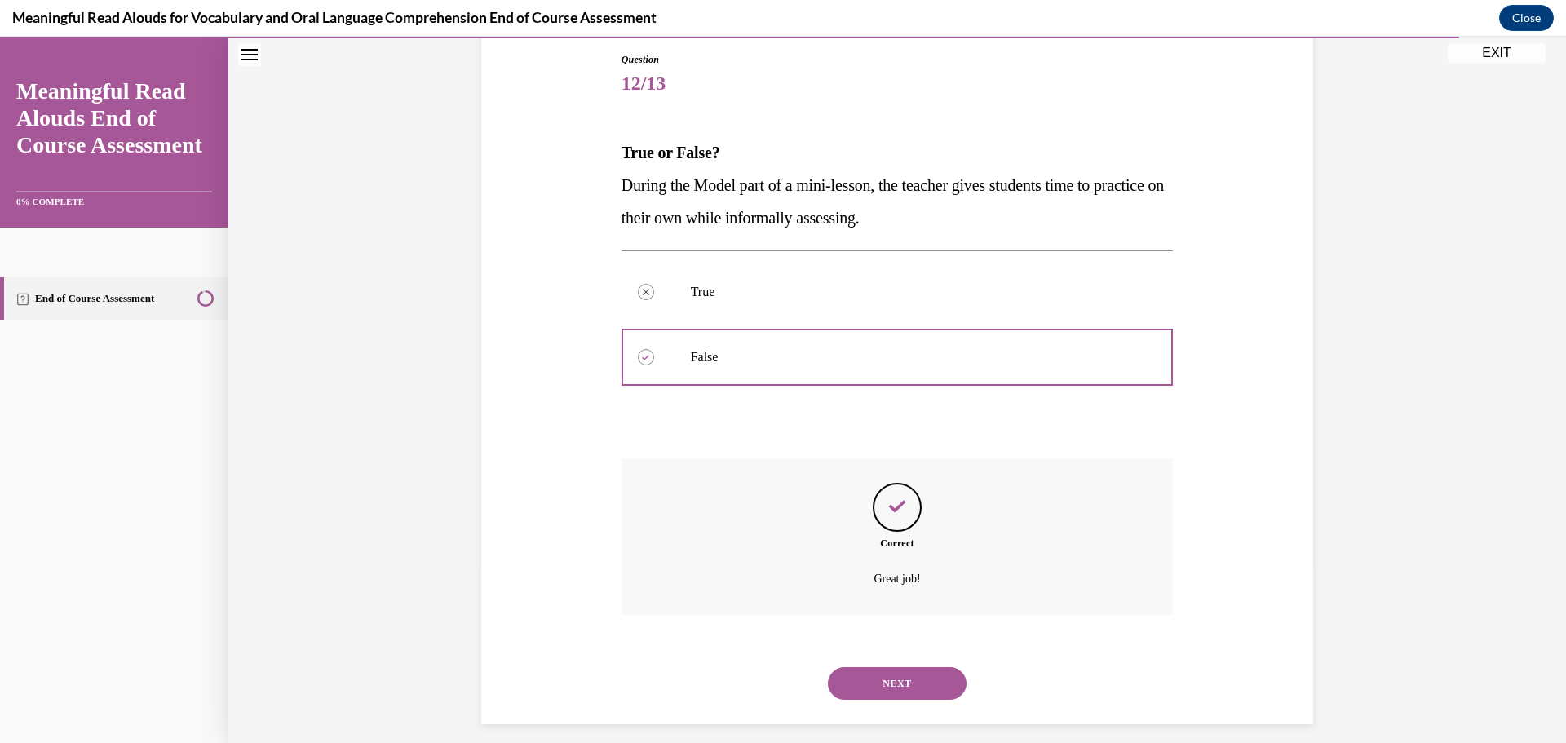
scroll to position [188, 0]
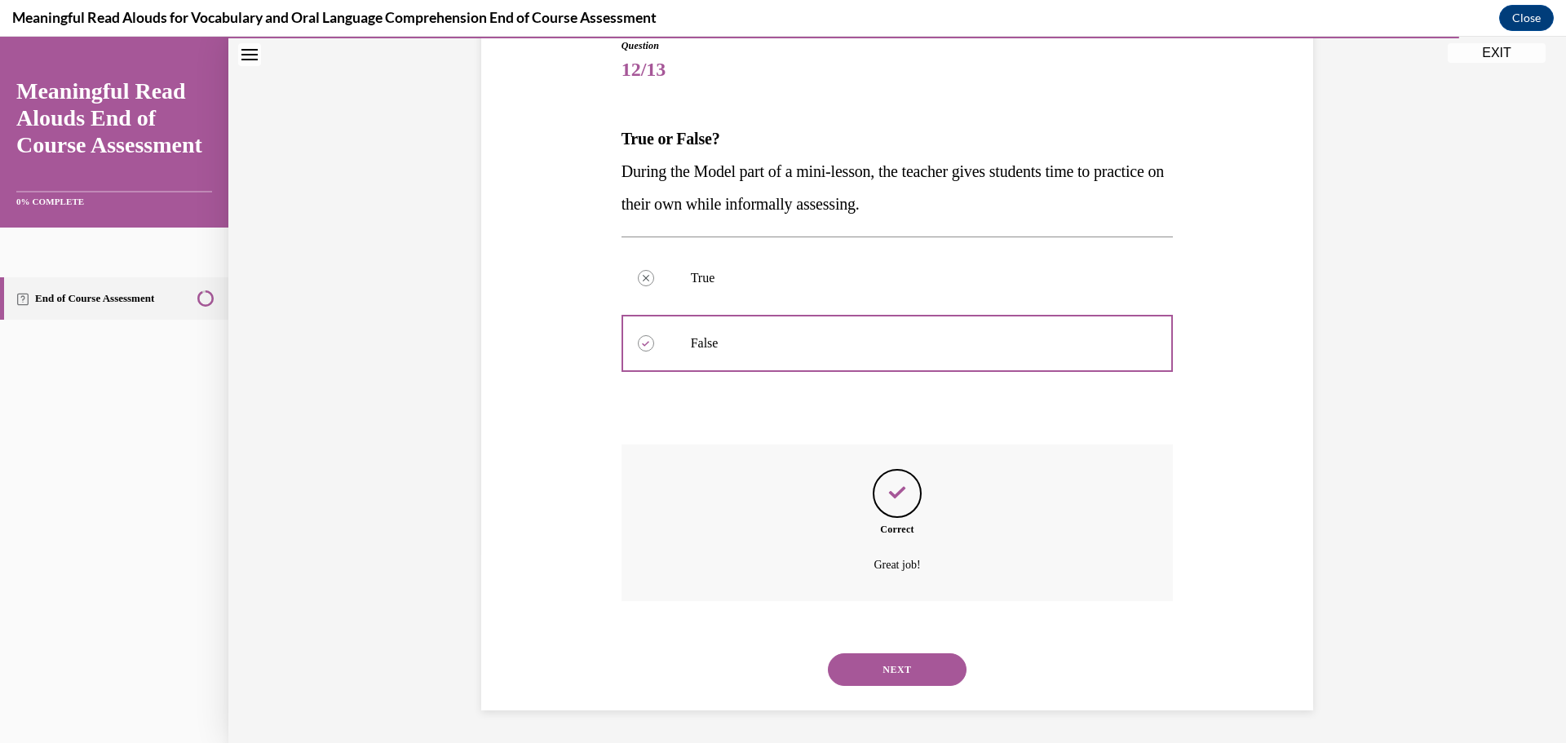
click at [908, 666] on button "NEXT" at bounding box center [897, 669] width 139 height 33
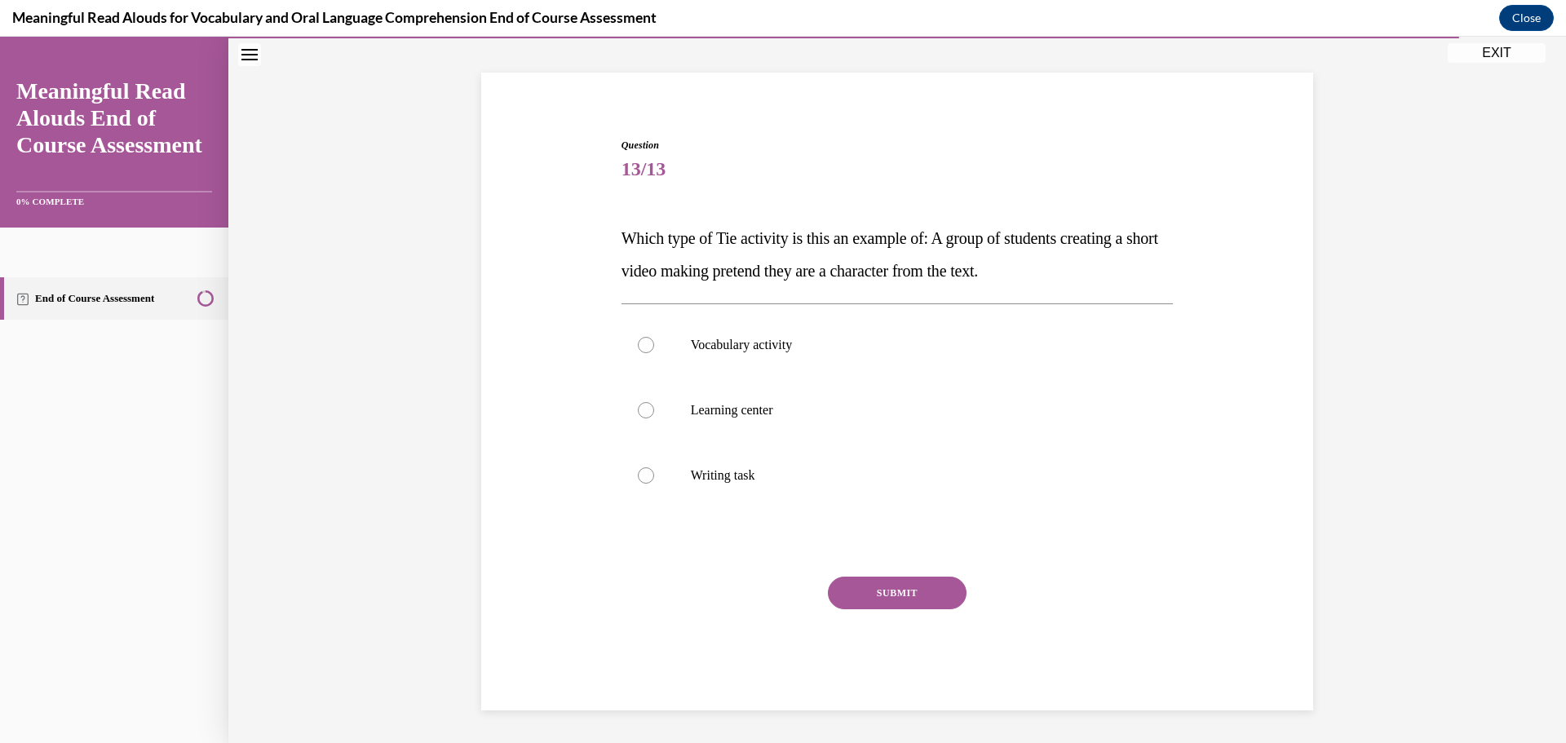
scroll to position [89, 0]
click at [643, 414] on div at bounding box center [646, 410] width 16 height 16
click at [643, 414] on input "Learning center" at bounding box center [646, 410] width 16 height 16
radio input "true"
click at [918, 599] on button "SUBMIT" at bounding box center [897, 592] width 139 height 33
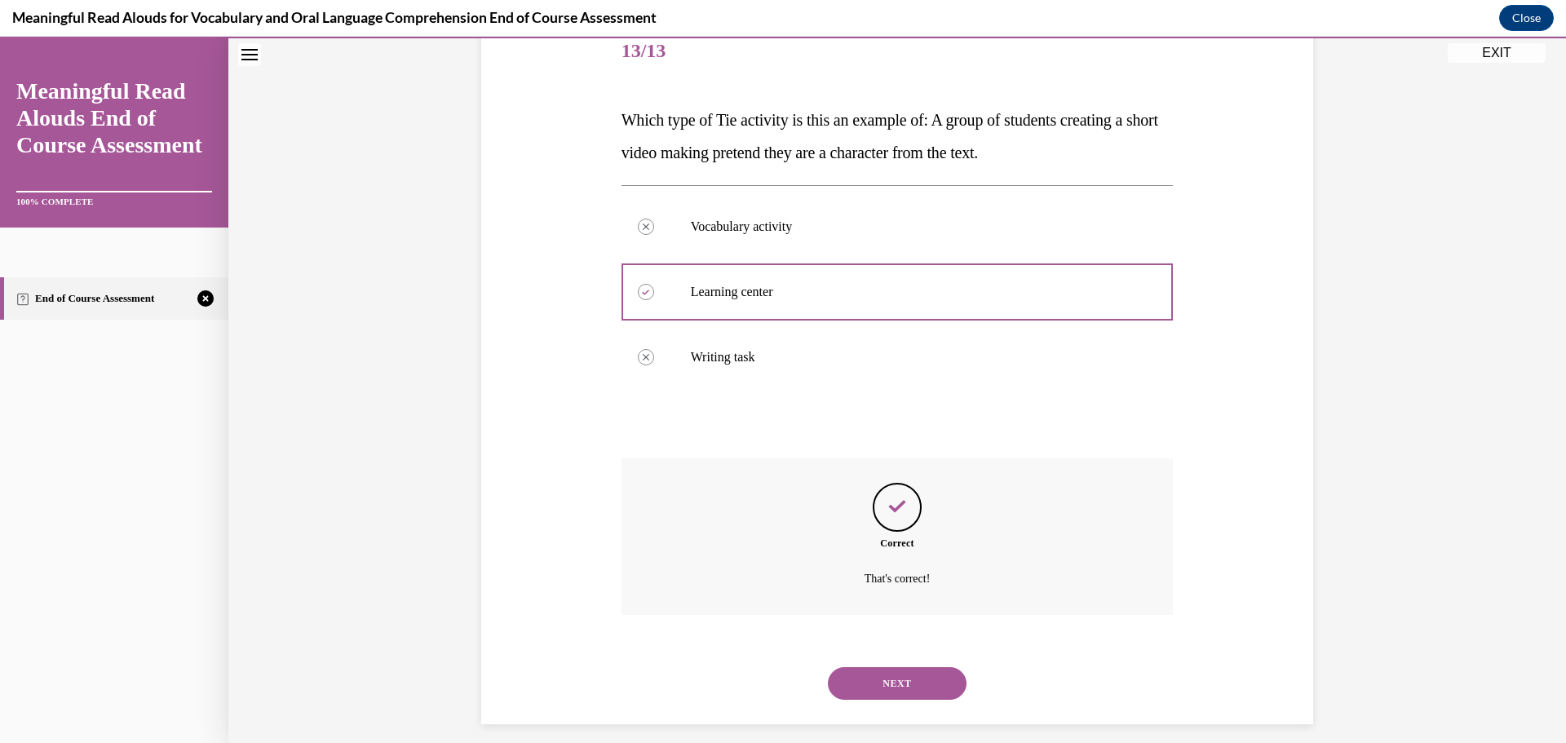
scroll to position [221, 0]
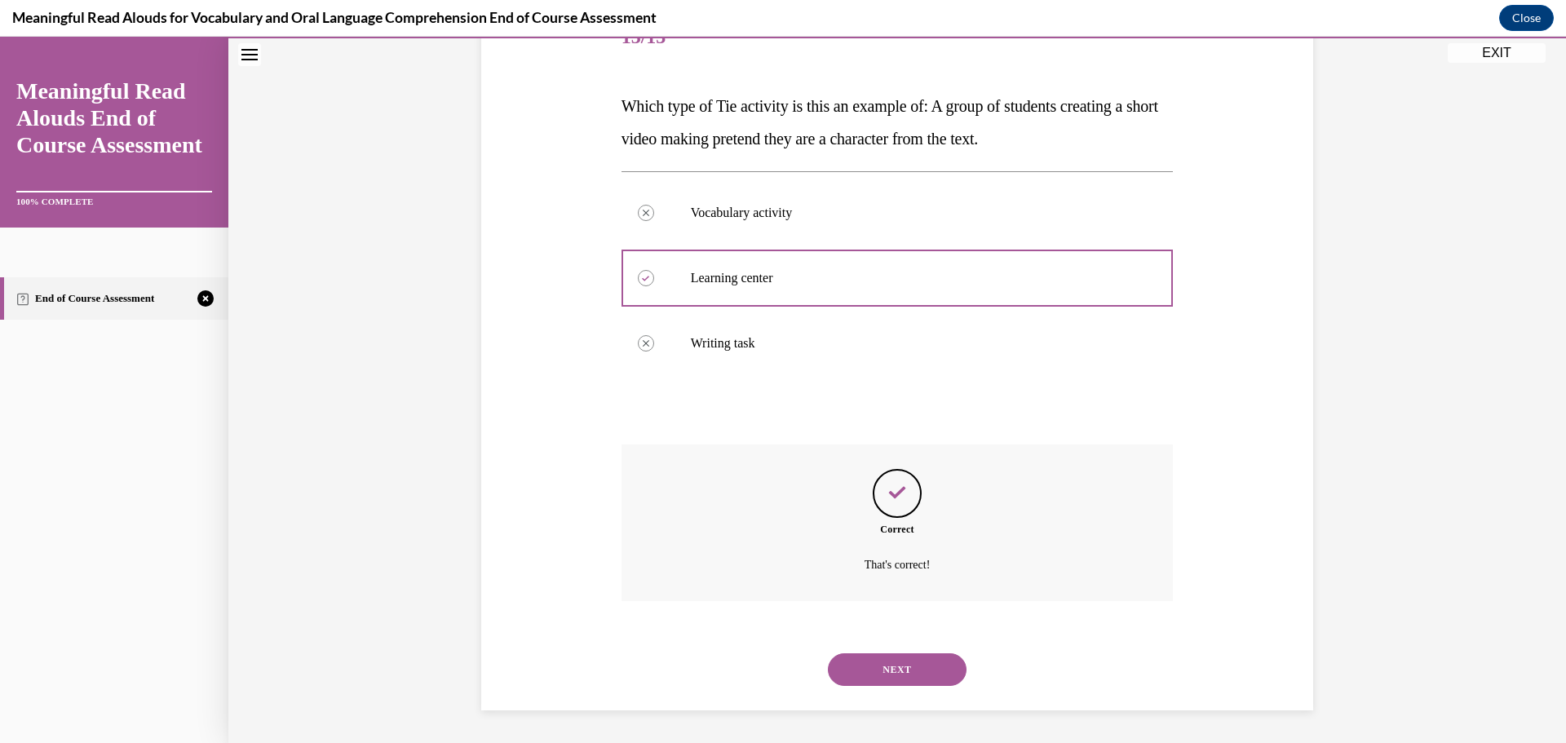
click at [927, 666] on button "NEXT" at bounding box center [897, 669] width 139 height 33
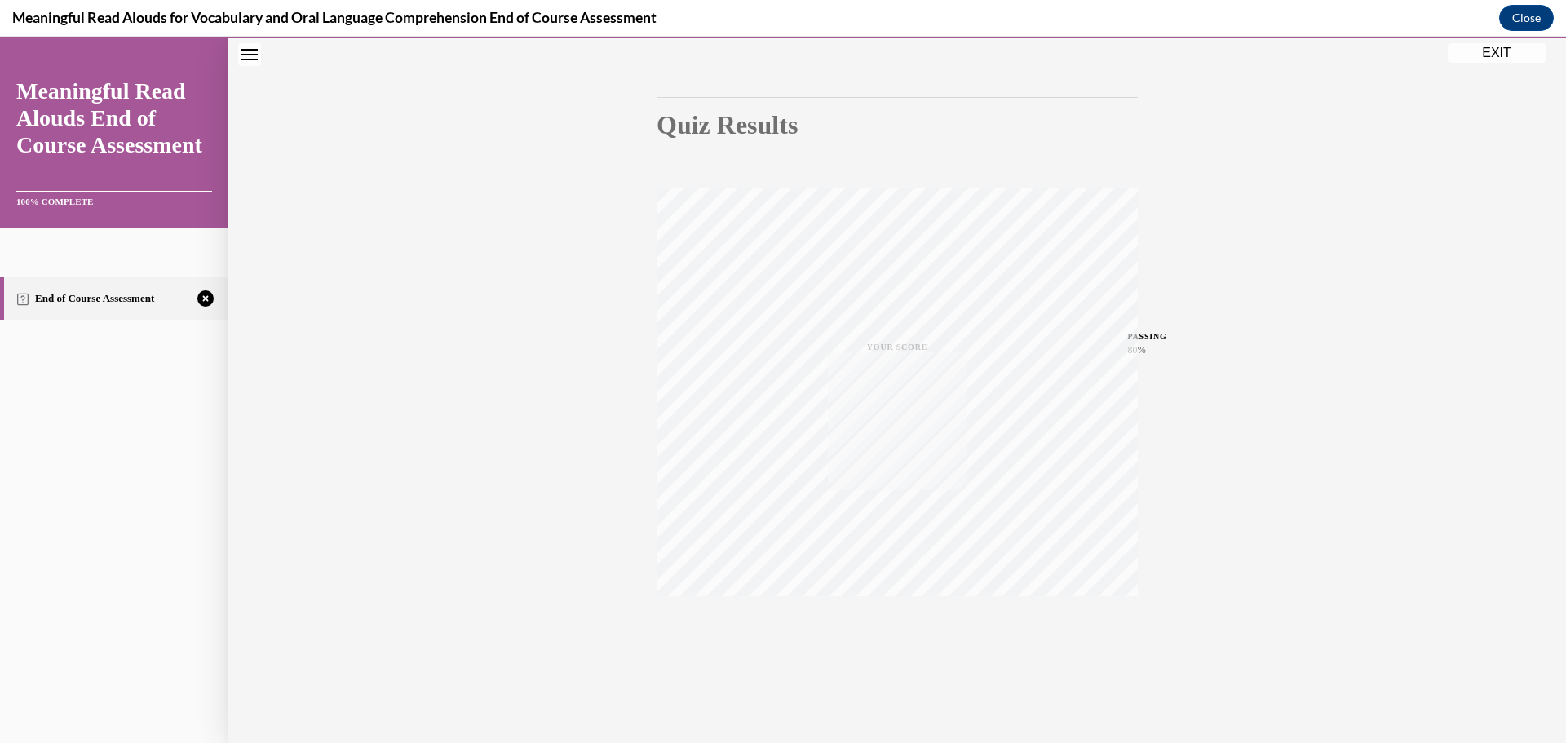
scroll to position [130, 0]
click at [898, 635] on icon "button" at bounding box center [897, 643] width 58 height 18
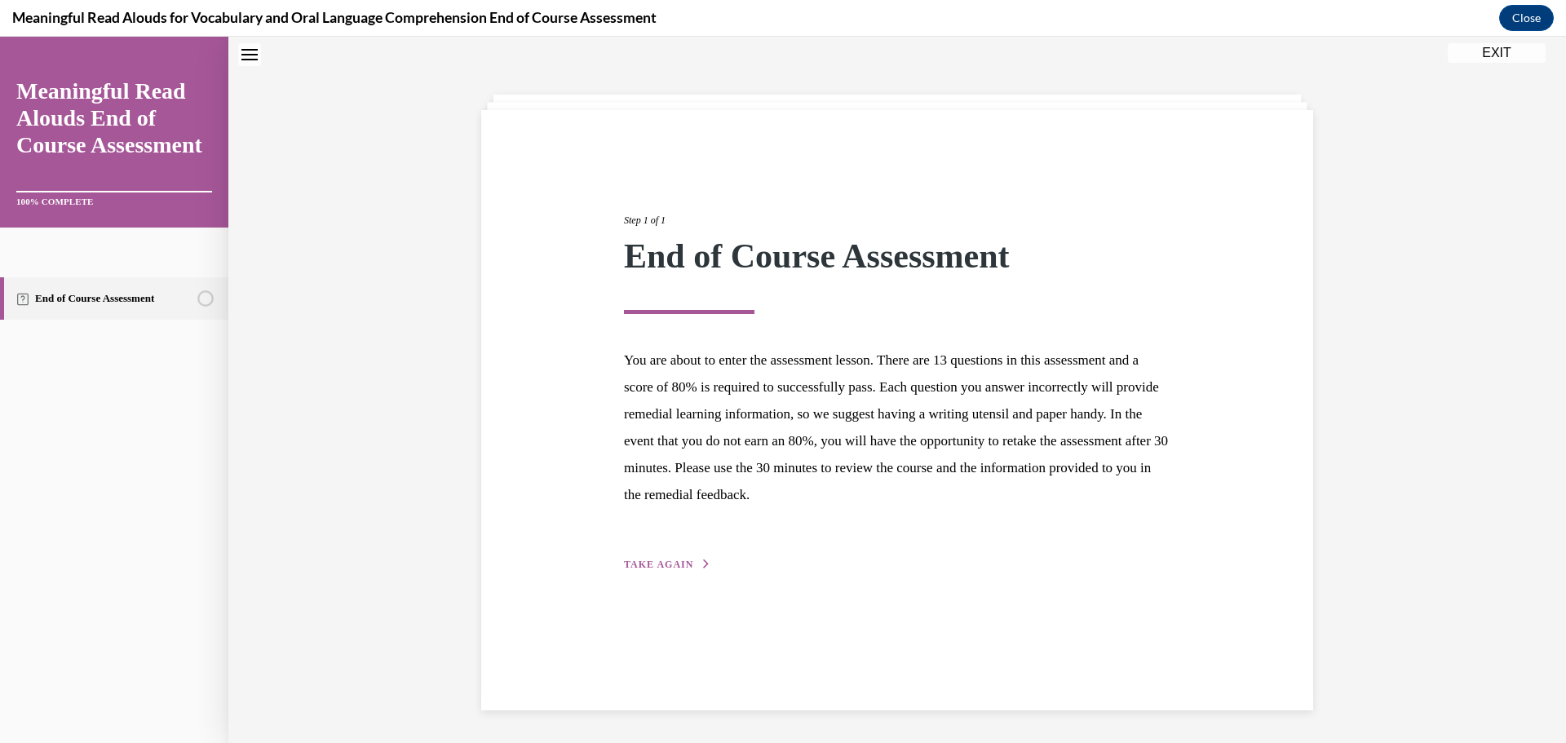
scroll to position [51, 0]
drag, startPoint x: 683, startPoint y: 568, endPoint x: 687, endPoint y: 557, distance: 12.1
click at [684, 564] on button "TAKE AGAIN" at bounding box center [667, 564] width 87 height 15
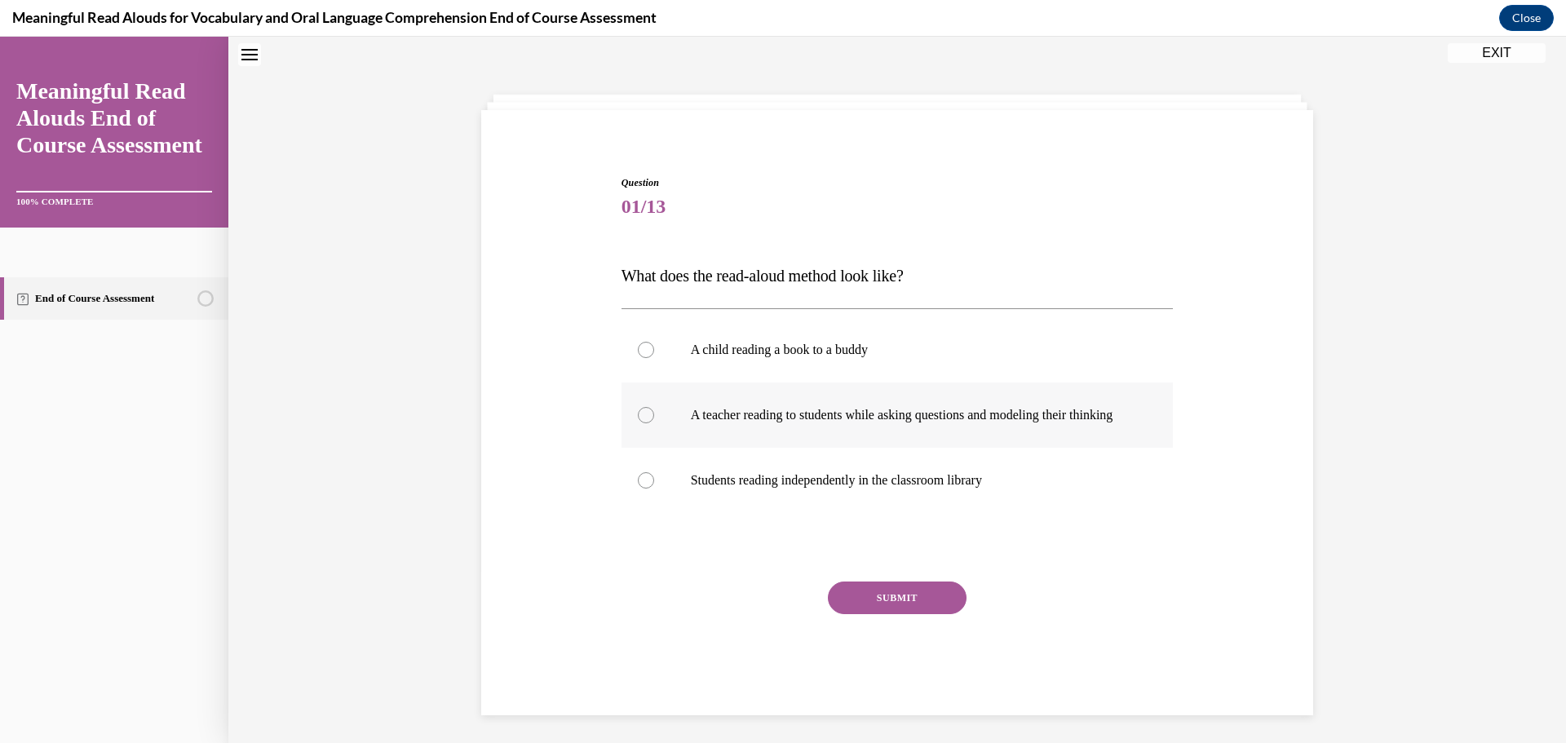
click at [646, 423] on div at bounding box center [646, 415] width 16 height 16
click at [646, 423] on input "A teacher reading to students while asking questions and modeling their thinking" at bounding box center [646, 415] width 16 height 16
radio input "true"
click at [917, 612] on button "SUBMIT" at bounding box center [897, 597] width 139 height 33
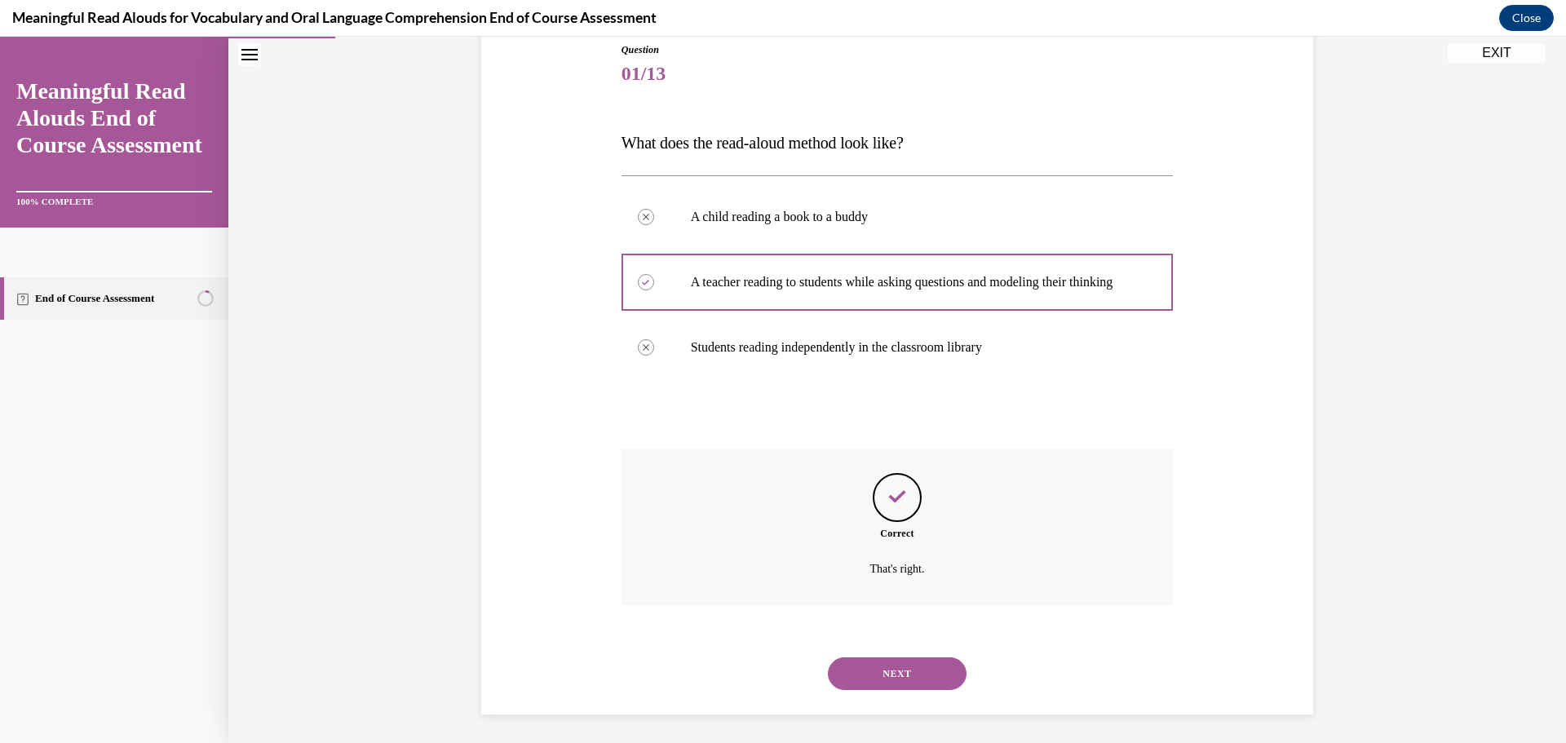
scroll to position [205, 0]
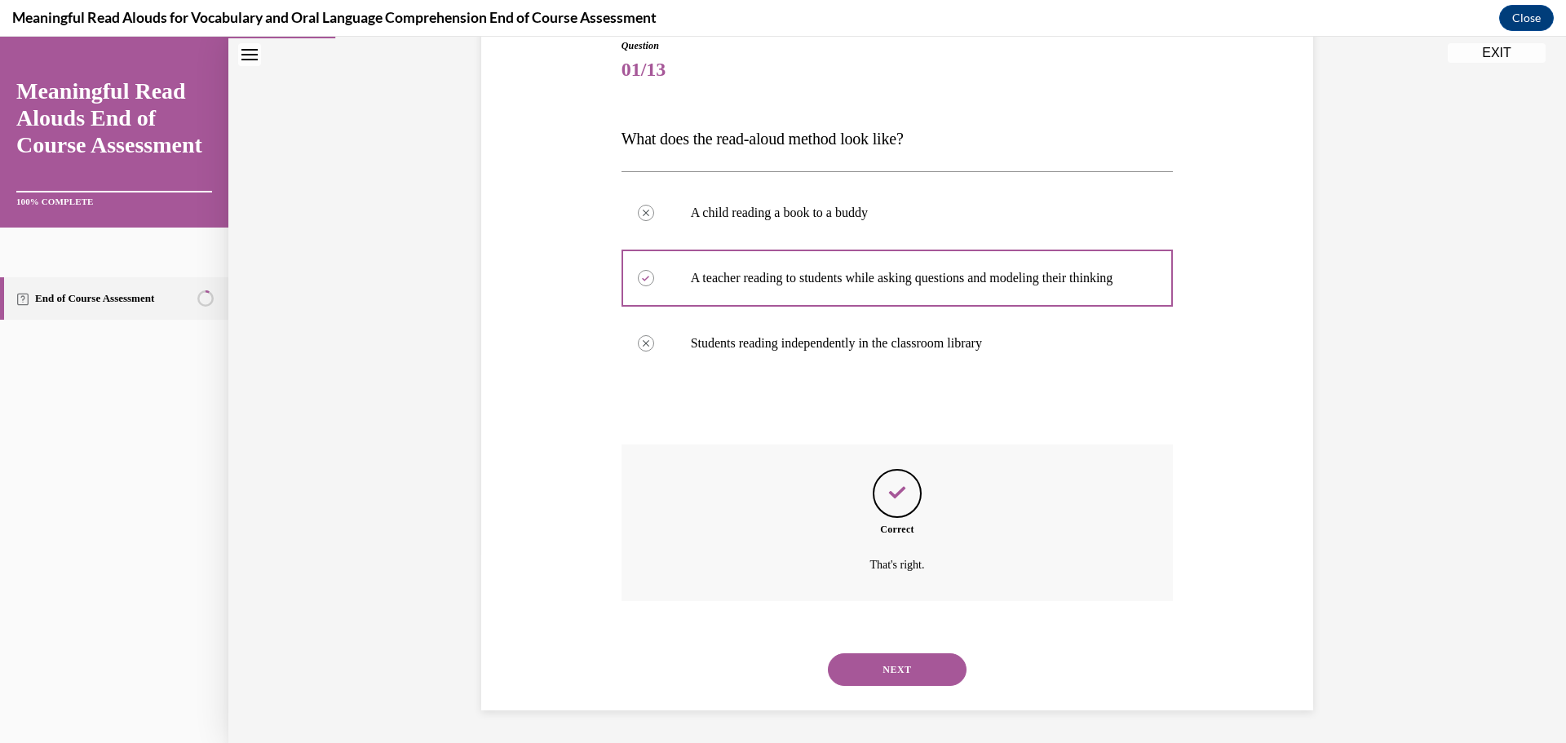
drag, startPoint x: 913, startPoint y: 668, endPoint x: 918, endPoint y: 660, distance: 8.8
click at [916, 666] on button "NEXT" at bounding box center [897, 669] width 139 height 33
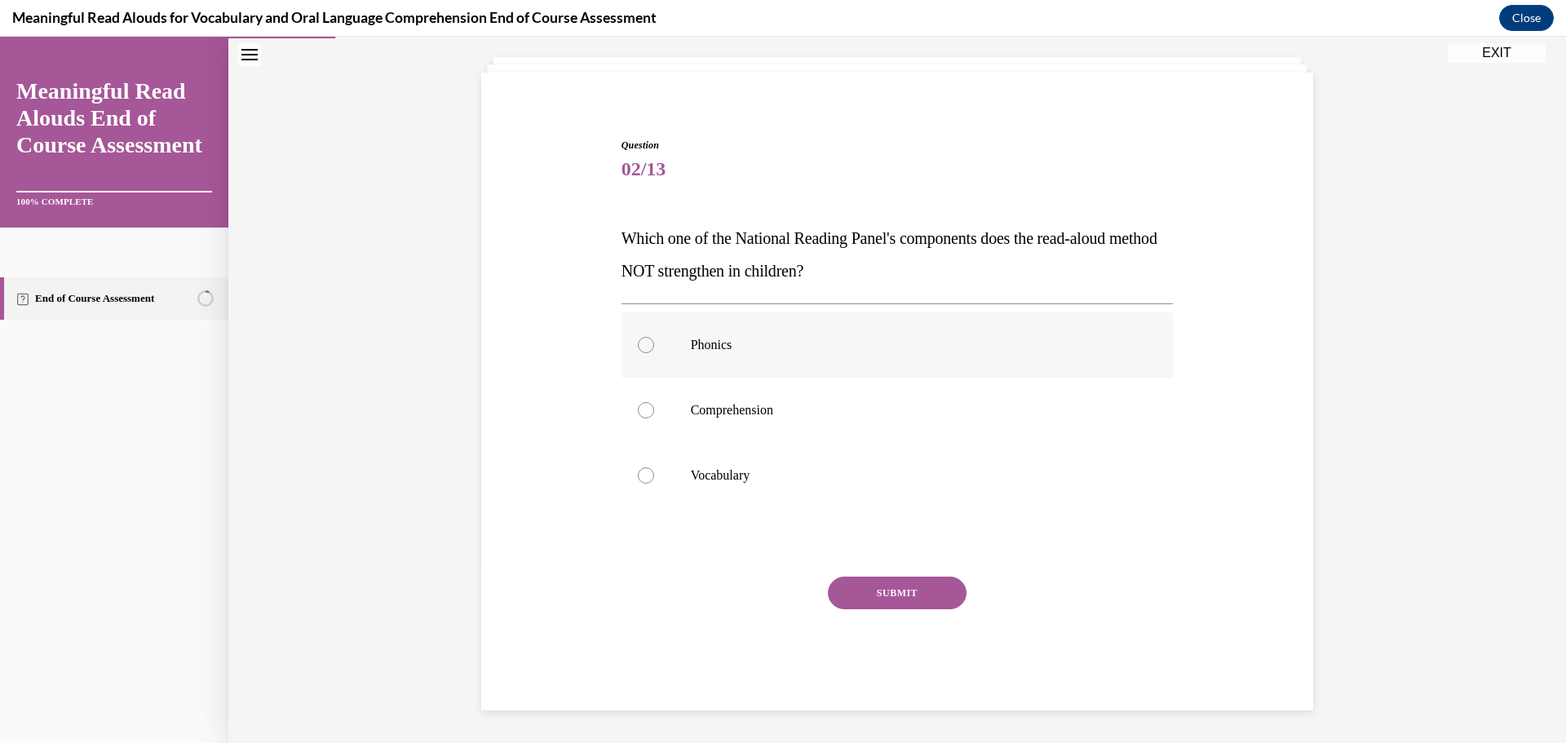
click at [643, 343] on div at bounding box center [646, 345] width 16 height 16
click at [643, 343] on input "Phonics" at bounding box center [646, 345] width 16 height 16
radio input "true"
click at [894, 588] on button "SUBMIT" at bounding box center [897, 592] width 139 height 33
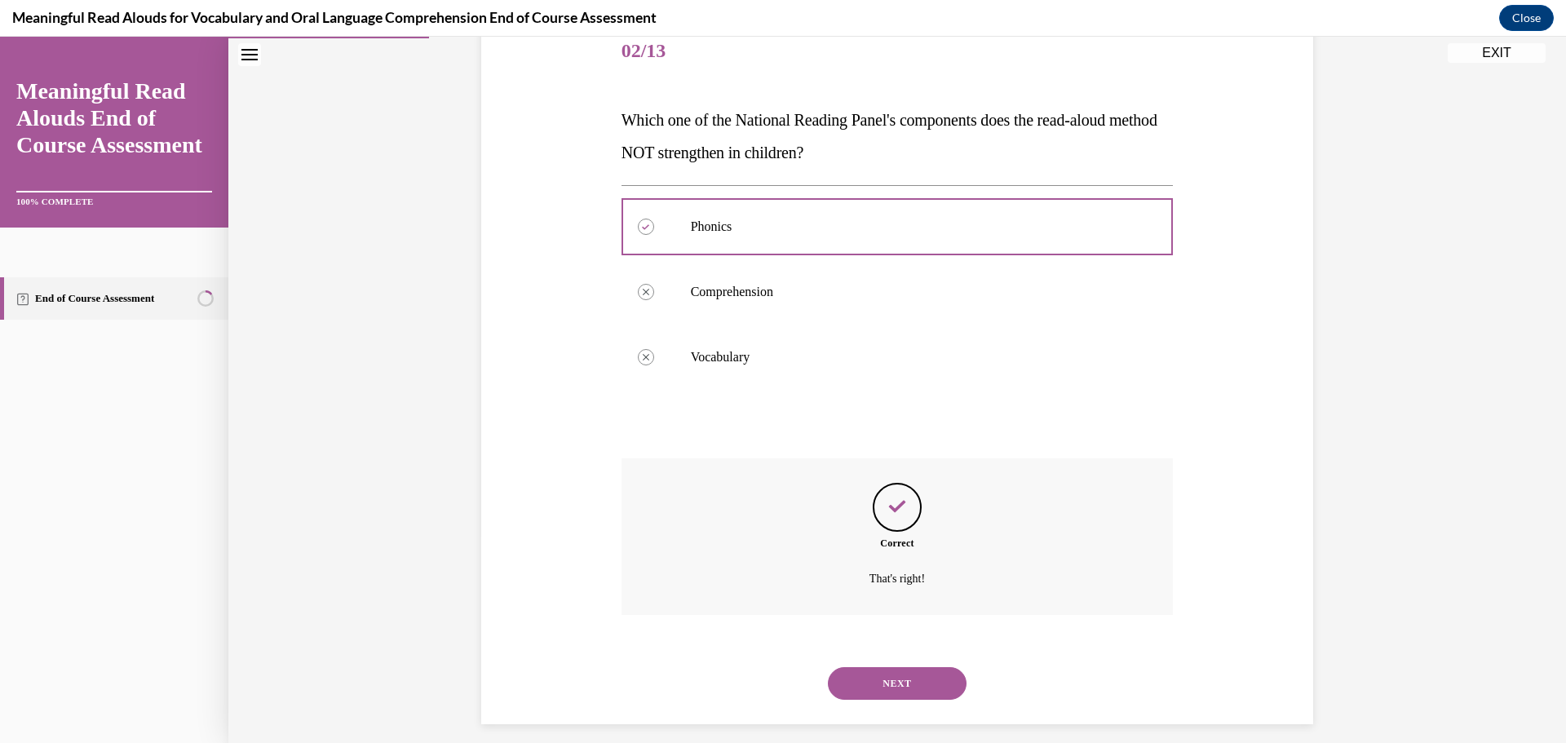
scroll to position [221, 0]
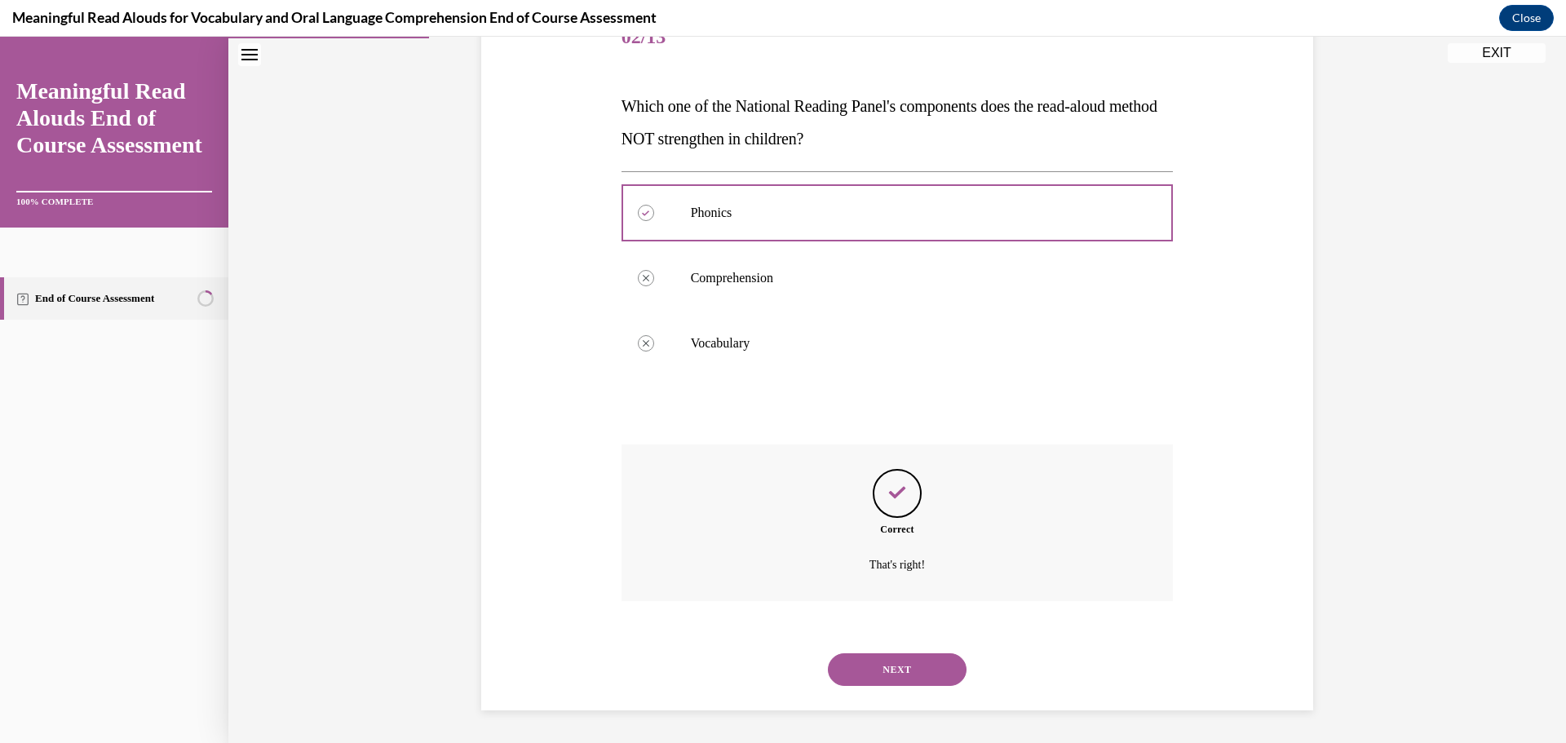
click at [923, 672] on button "NEXT" at bounding box center [897, 669] width 139 height 33
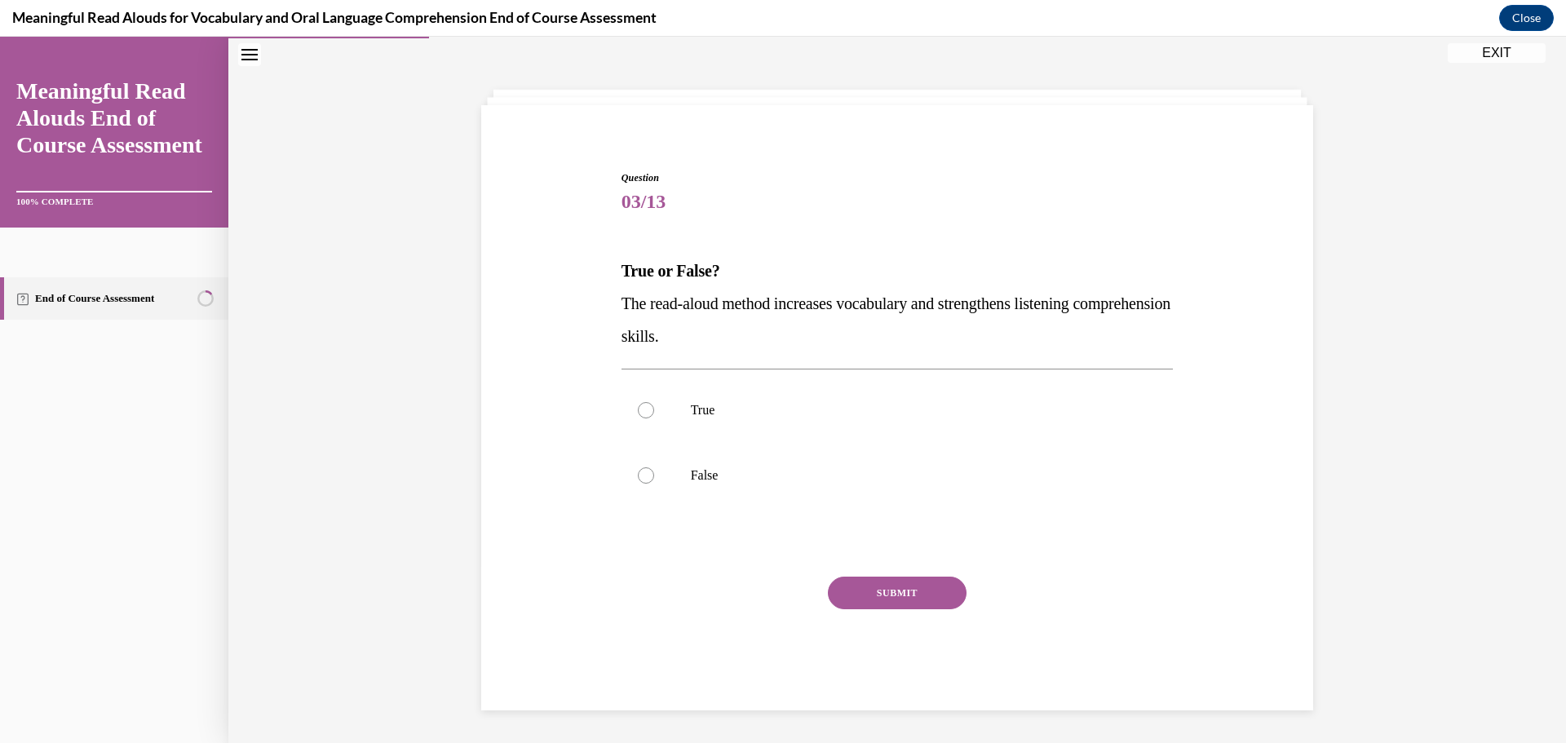
scroll to position [56, 0]
click at [964, 430] on label "True" at bounding box center [897, 410] width 552 height 65
click at [654, 418] on input "True" at bounding box center [646, 410] width 16 height 16
radio input "true"
click at [953, 589] on button "SUBMIT" at bounding box center [897, 592] width 139 height 33
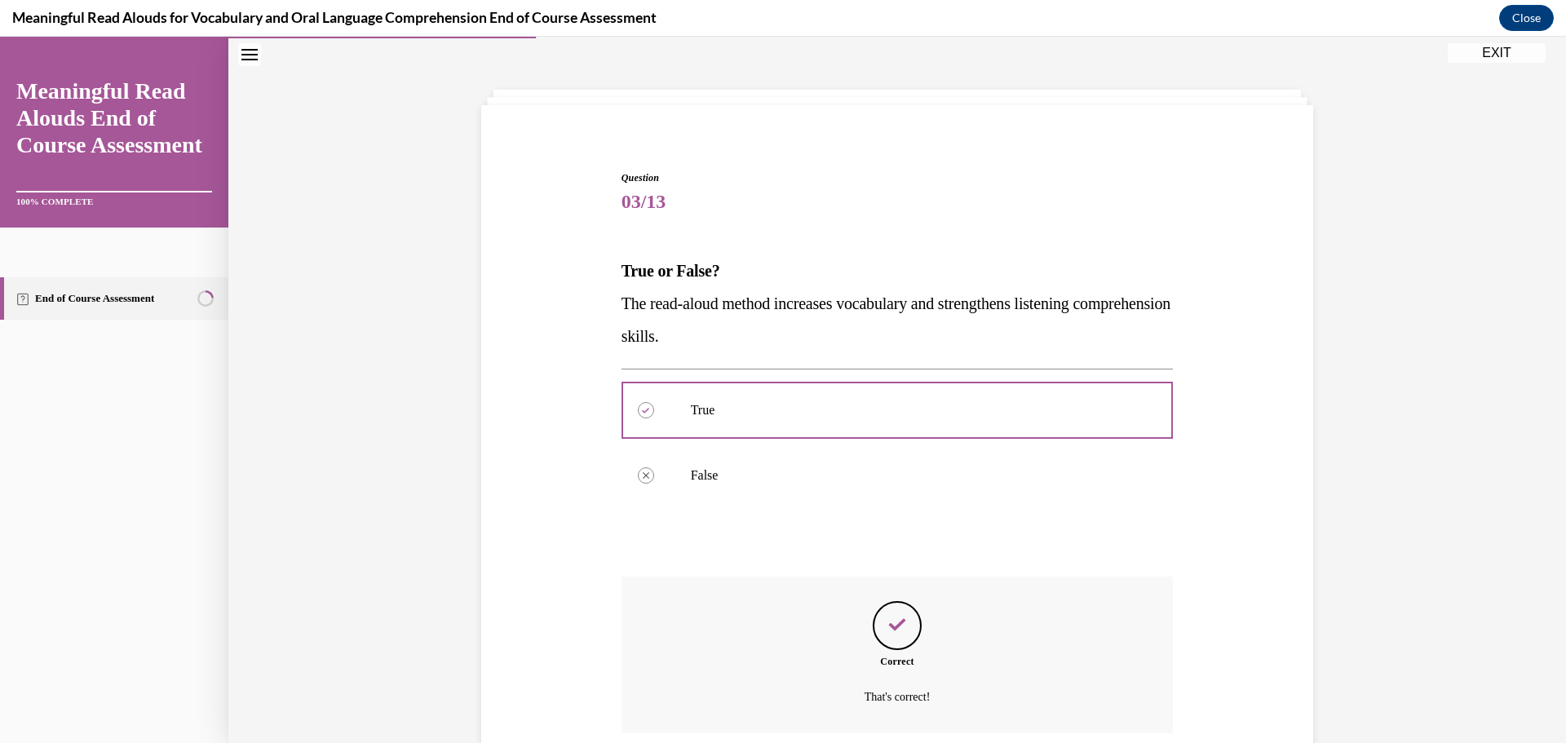
scroll to position [188, 0]
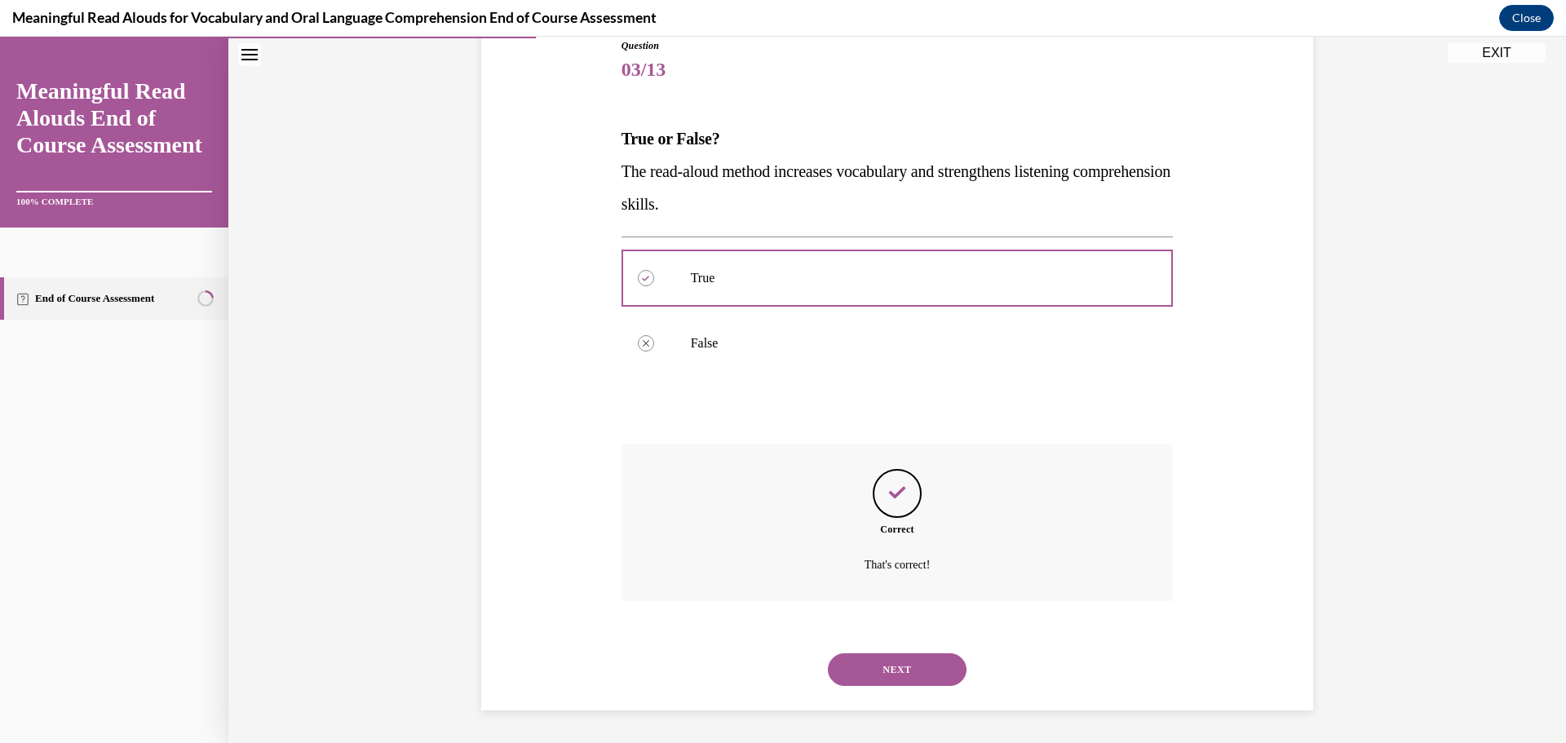
click at [920, 663] on button "NEXT" at bounding box center [897, 669] width 139 height 33
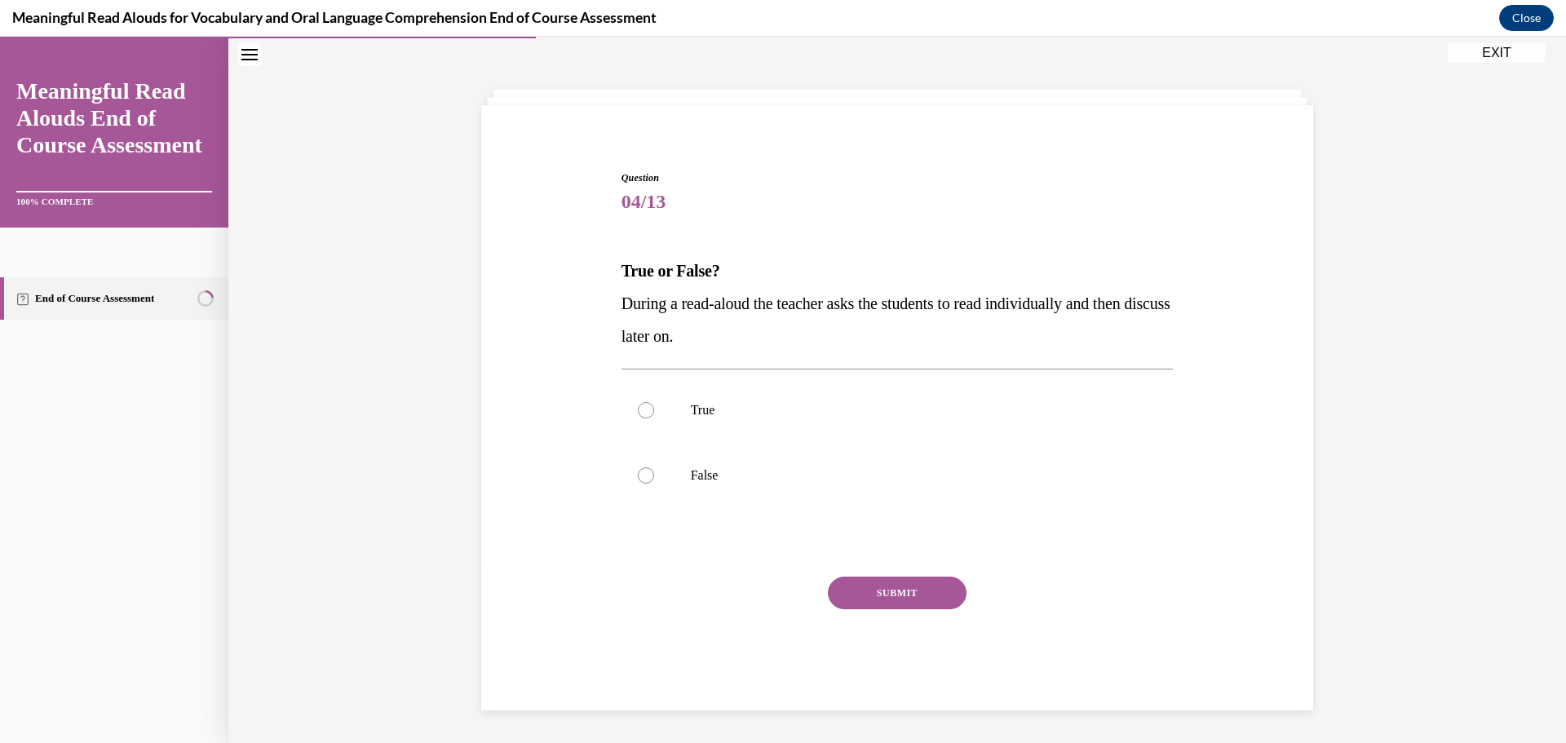
scroll to position [56, 0]
click at [638, 475] on div at bounding box center [646, 475] width 16 height 16
click at [638, 475] on input "False" at bounding box center [646, 475] width 16 height 16
radio input "true"
click at [912, 582] on button "SUBMIT" at bounding box center [897, 592] width 139 height 33
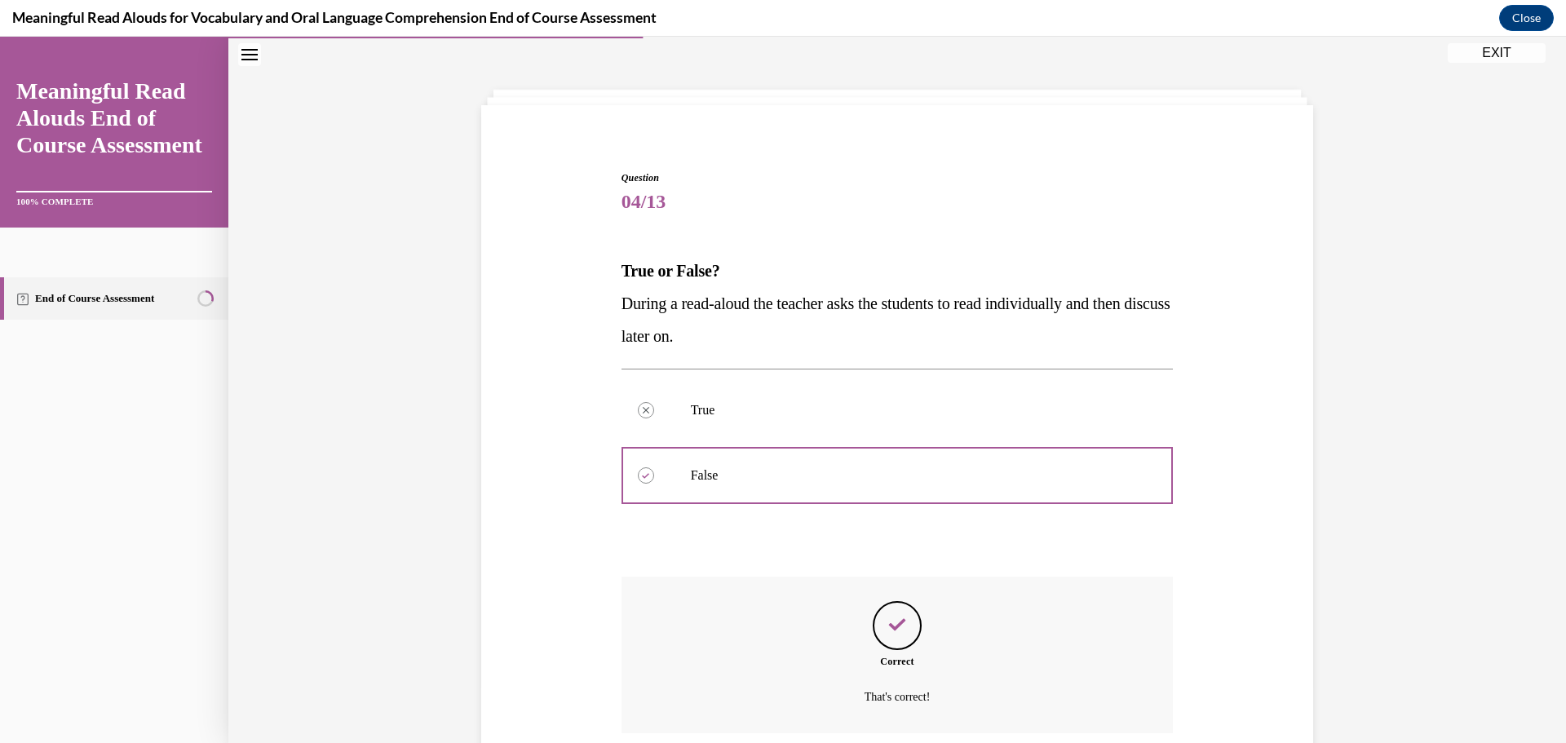
scroll to position [188, 0]
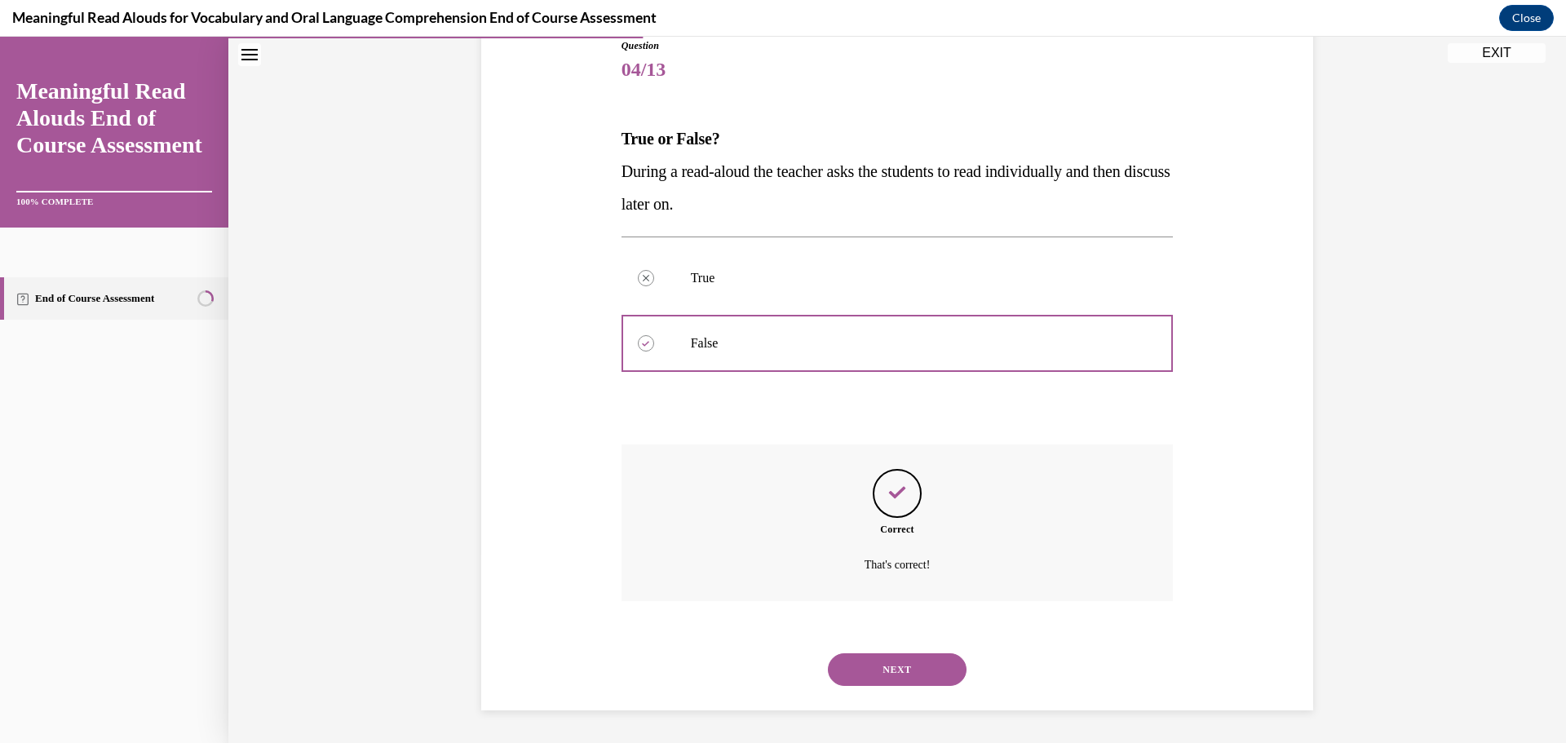
click at [939, 671] on button "NEXT" at bounding box center [897, 669] width 139 height 33
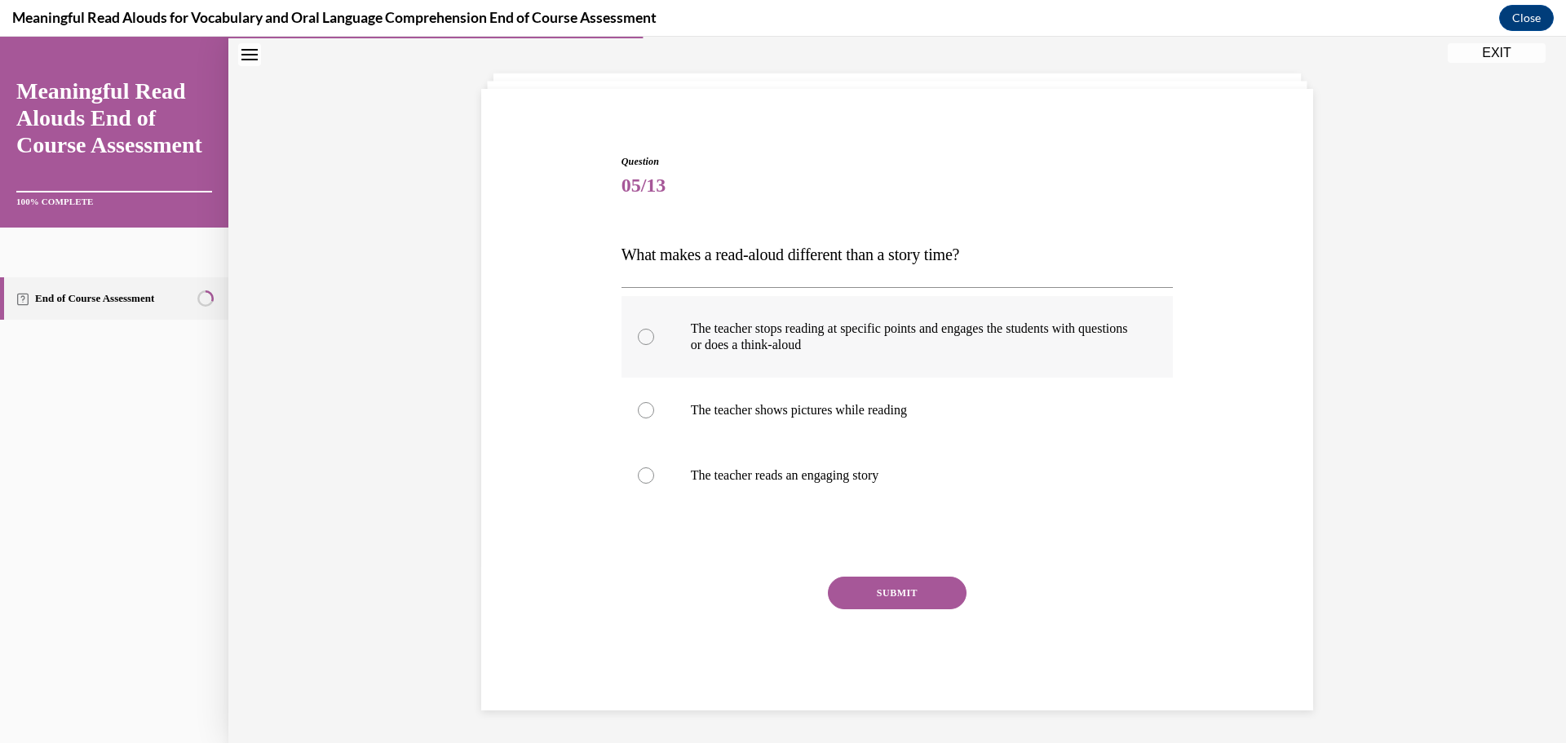
click at [644, 342] on div at bounding box center [646, 337] width 16 height 16
click at [644, 342] on input "The teacher stops reading at specific points and engages the students with ques…" at bounding box center [646, 337] width 16 height 16
radio input "true"
click at [886, 593] on button "SUBMIT" at bounding box center [897, 592] width 139 height 33
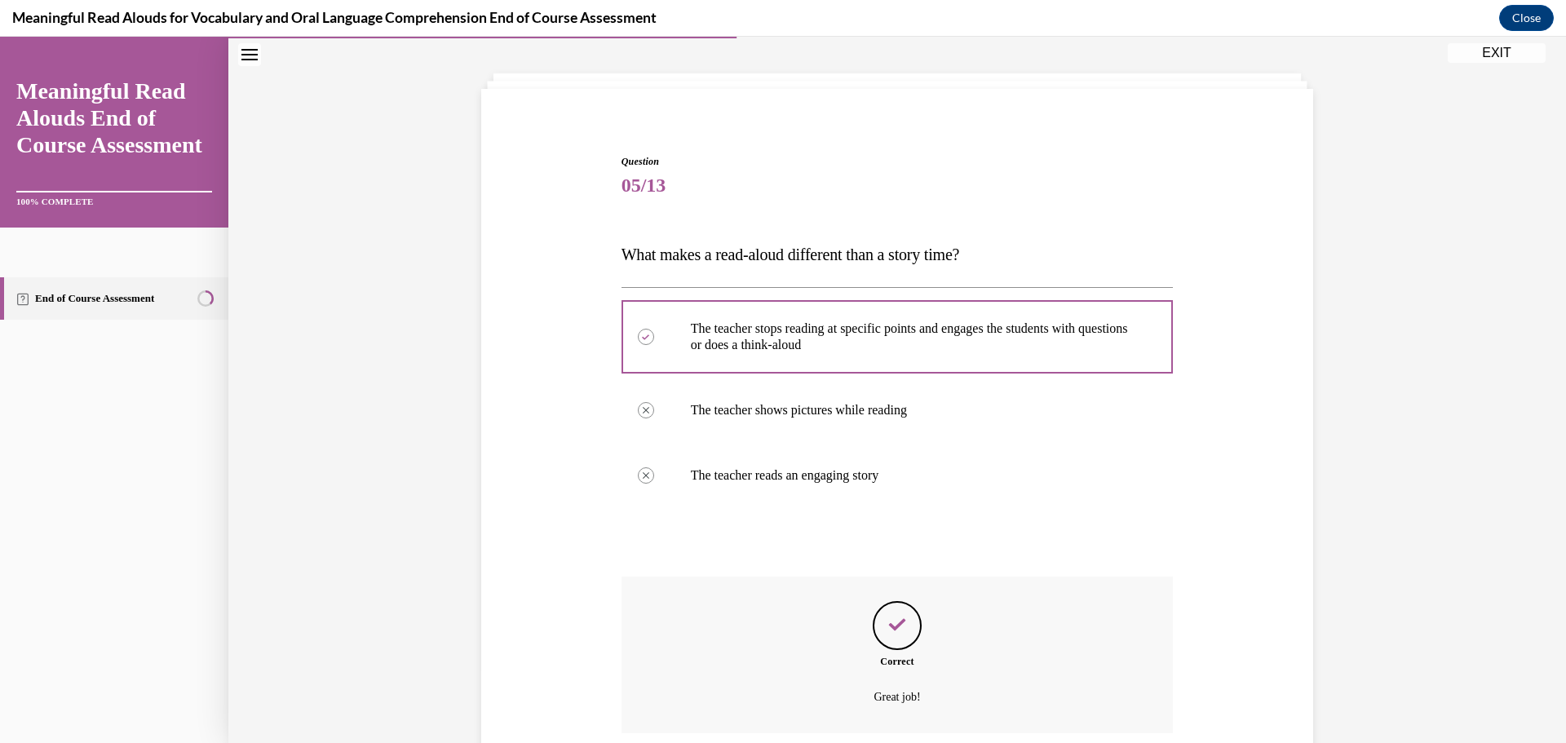
scroll to position [205, 0]
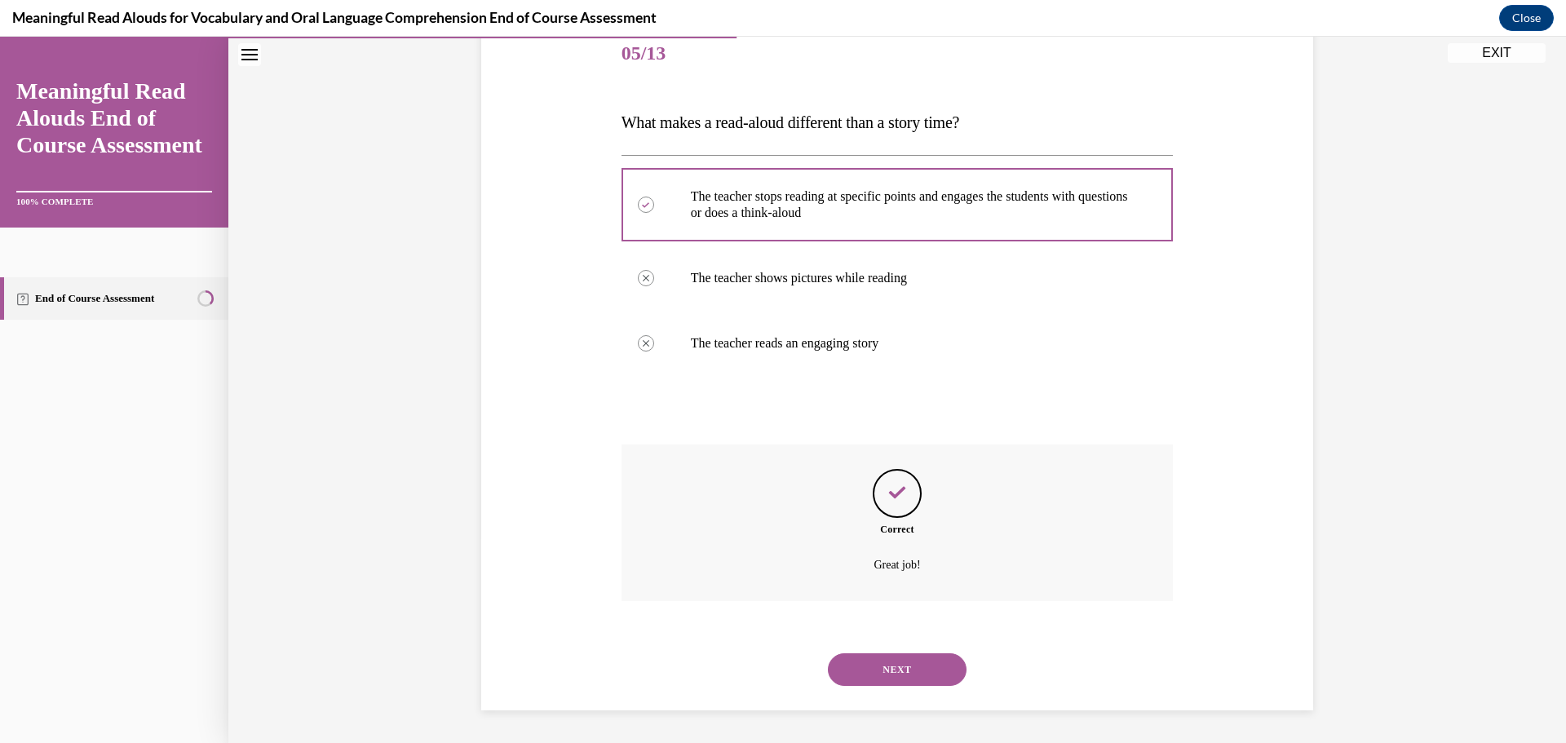
drag, startPoint x: 942, startPoint y: 673, endPoint x: 956, endPoint y: 665, distance: 16.8
click at [943, 670] on button "NEXT" at bounding box center [897, 669] width 139 height 33
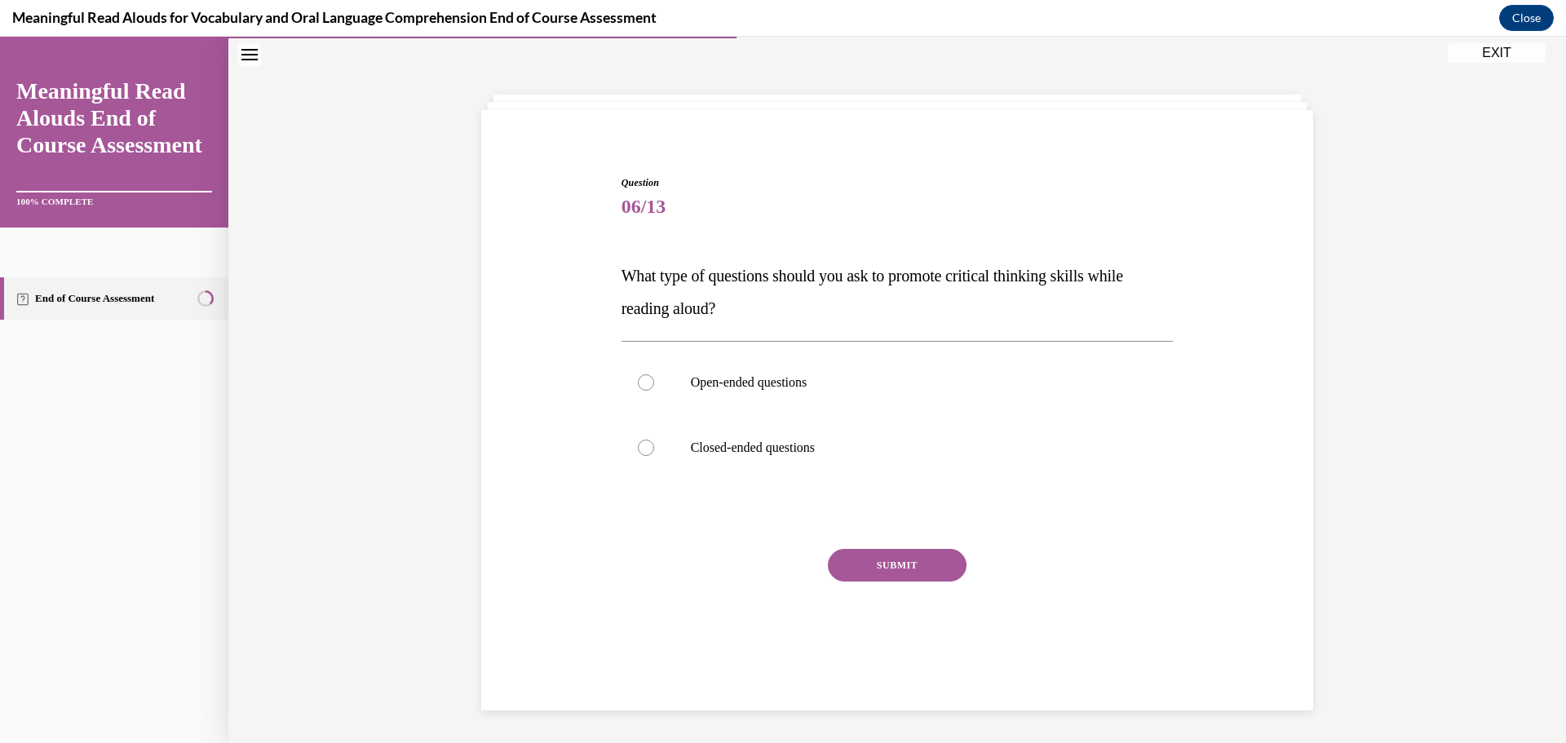
scroll to position [51, 0]
click at [650, 383] on label "Open-ended questions" at bounding box center [897, 382] width 552 height 65
click at [650, 383] on input "Open-ended questions" at bounding box center [646, 382] width 16 height 16
radio input "true"
click at [887, 566] on div "Question 06/13 What type of questions should you ask to promote critical thinki…" at bounding box center [897, 428] width 552 height 507
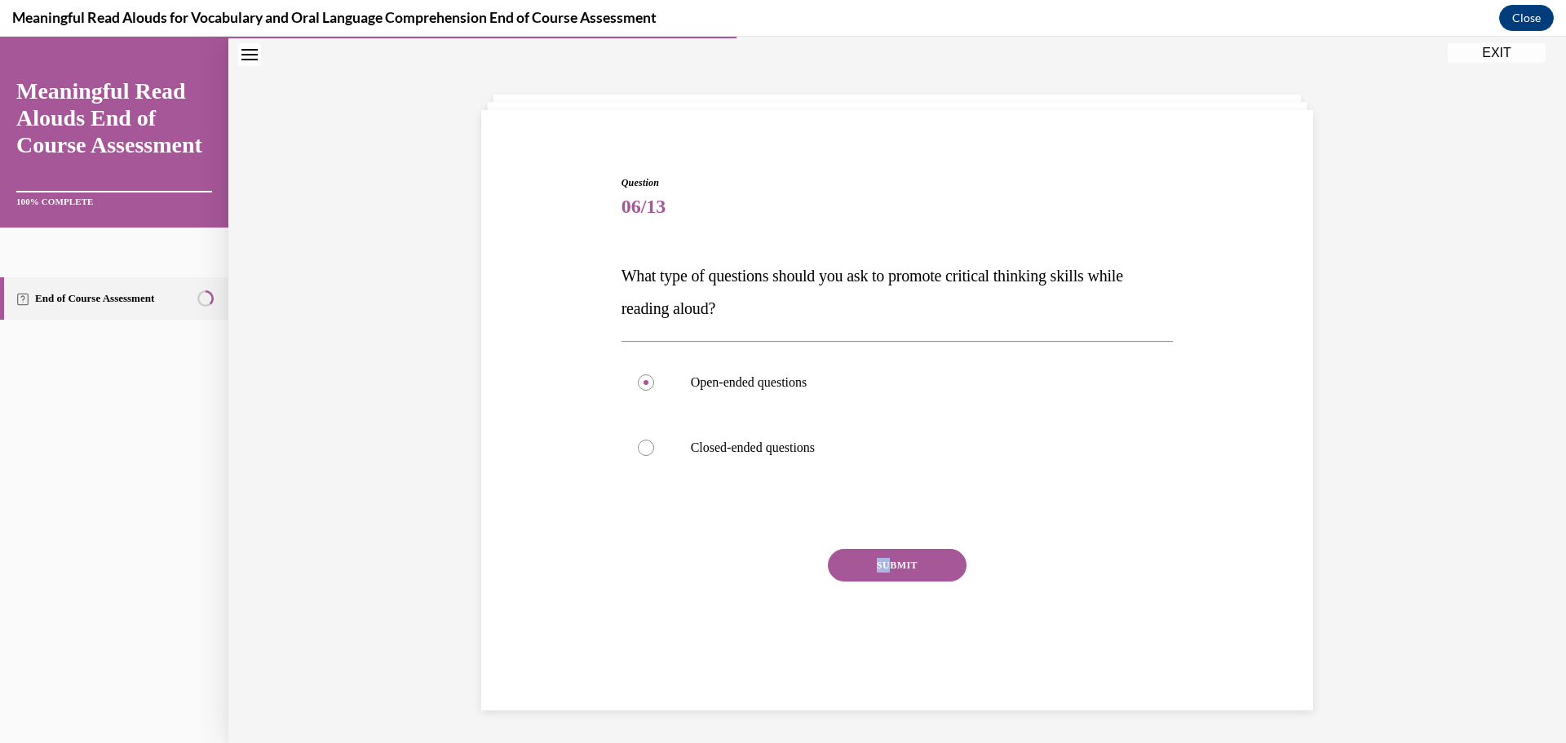
click at [890, 567] on button "SUBMIT" at bounding box center [897, 565] width 139 height 33
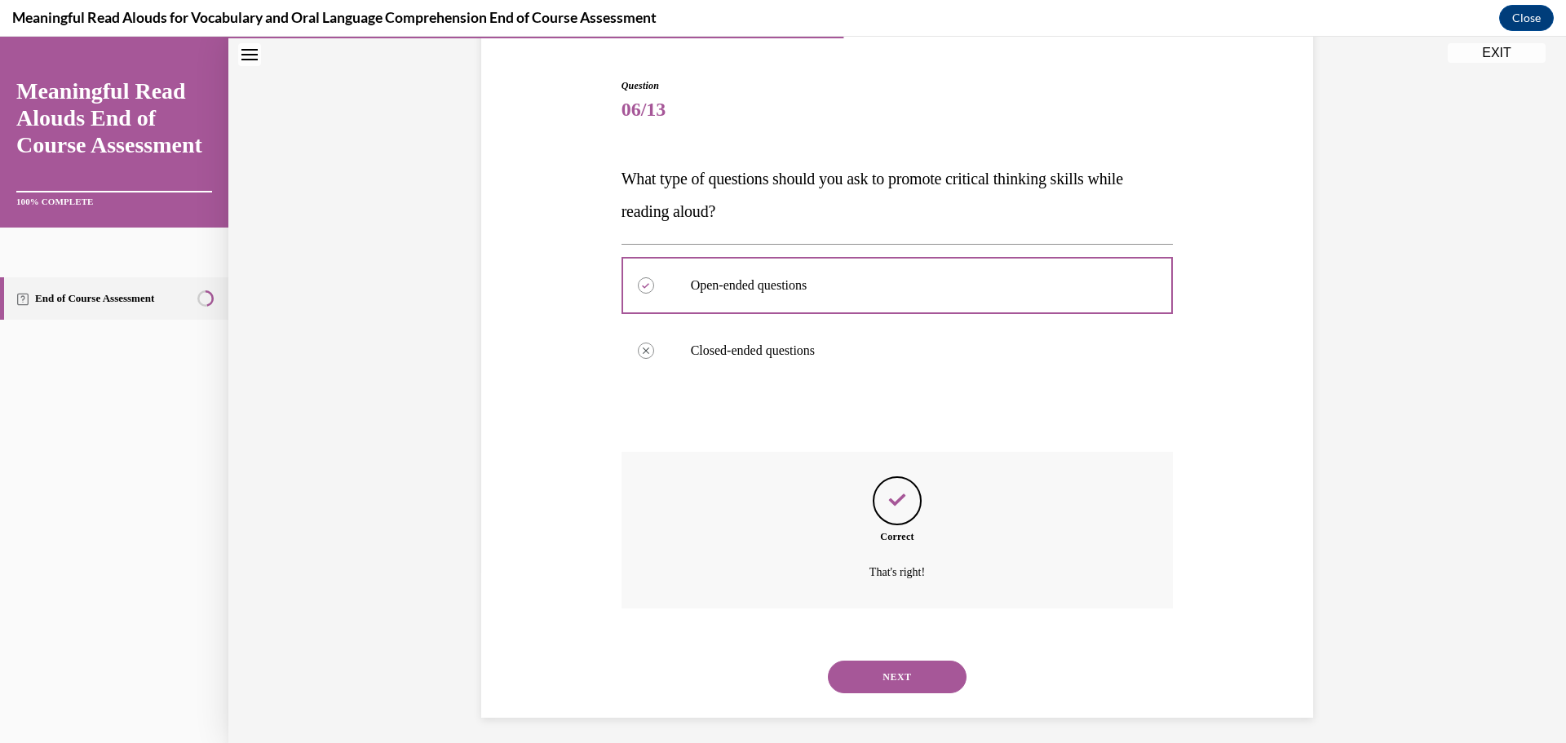
scroll to position [156, 0]
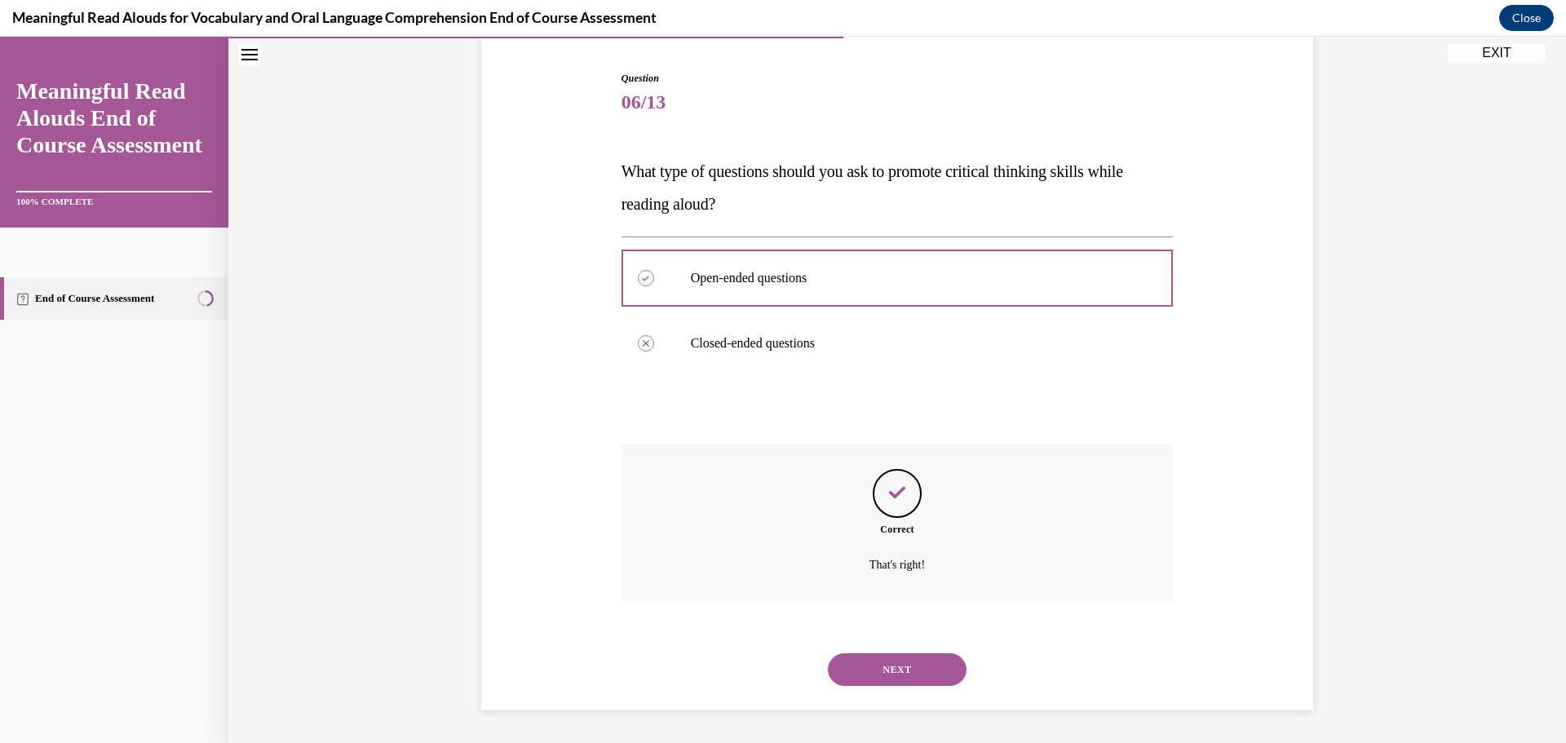
drag, startPoint x: 928, startPoint y: 672, endPoint x: 935, endPoint y: 665, distance: 10.4
click at [929, 671] on button "NEXT" at bounding box center [897, 669] width 139 height 33
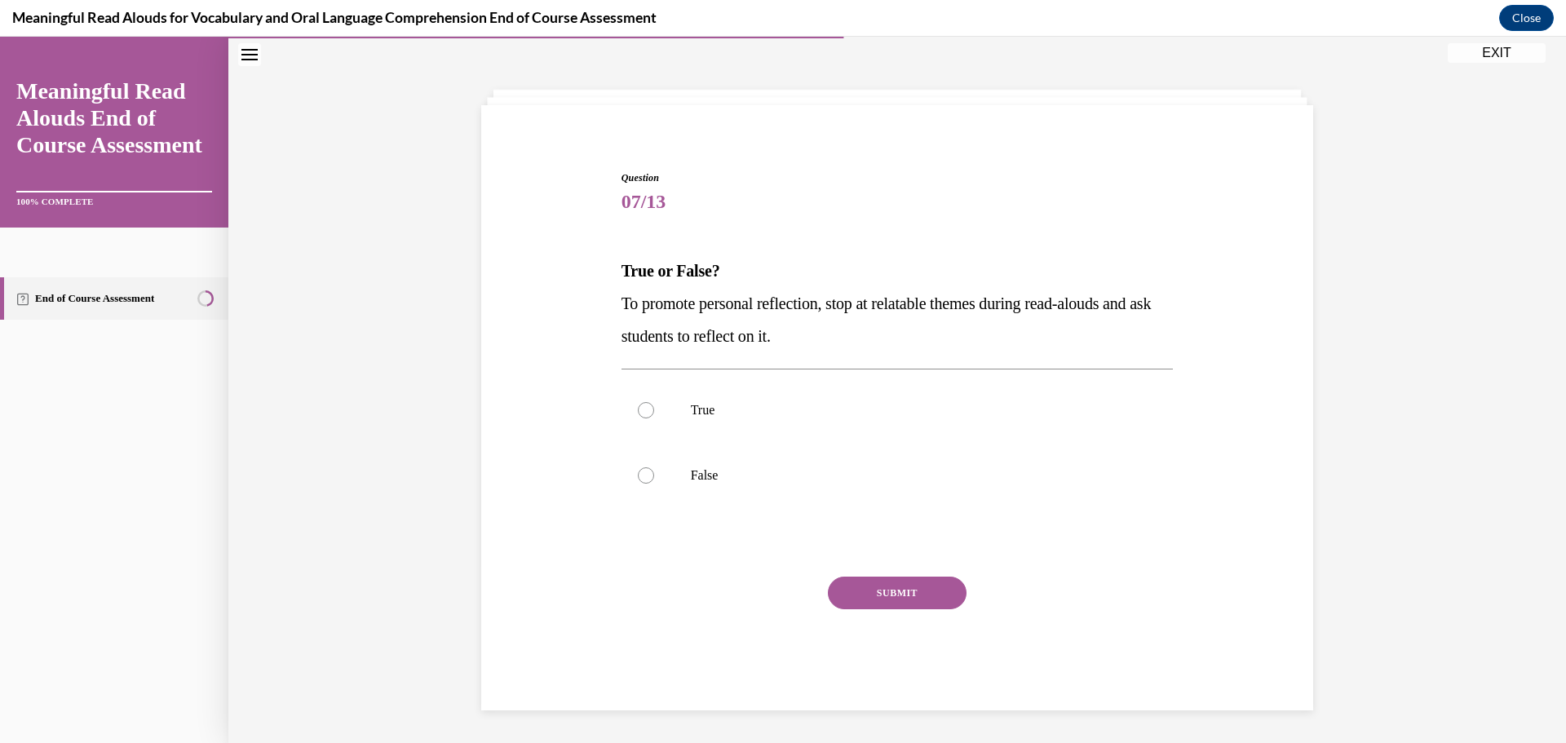
scroll to position [56, 0]
click at [638, 408] on div at bounding box center [646, 410] width 16 height 16
click at [638, 408] on input "True" at bounding box center [646, 410] width 16 height 16
radio input "true"
click at [909, 598] on button "SUBMIT" at bounding box center [897, 592] width 139 height 33
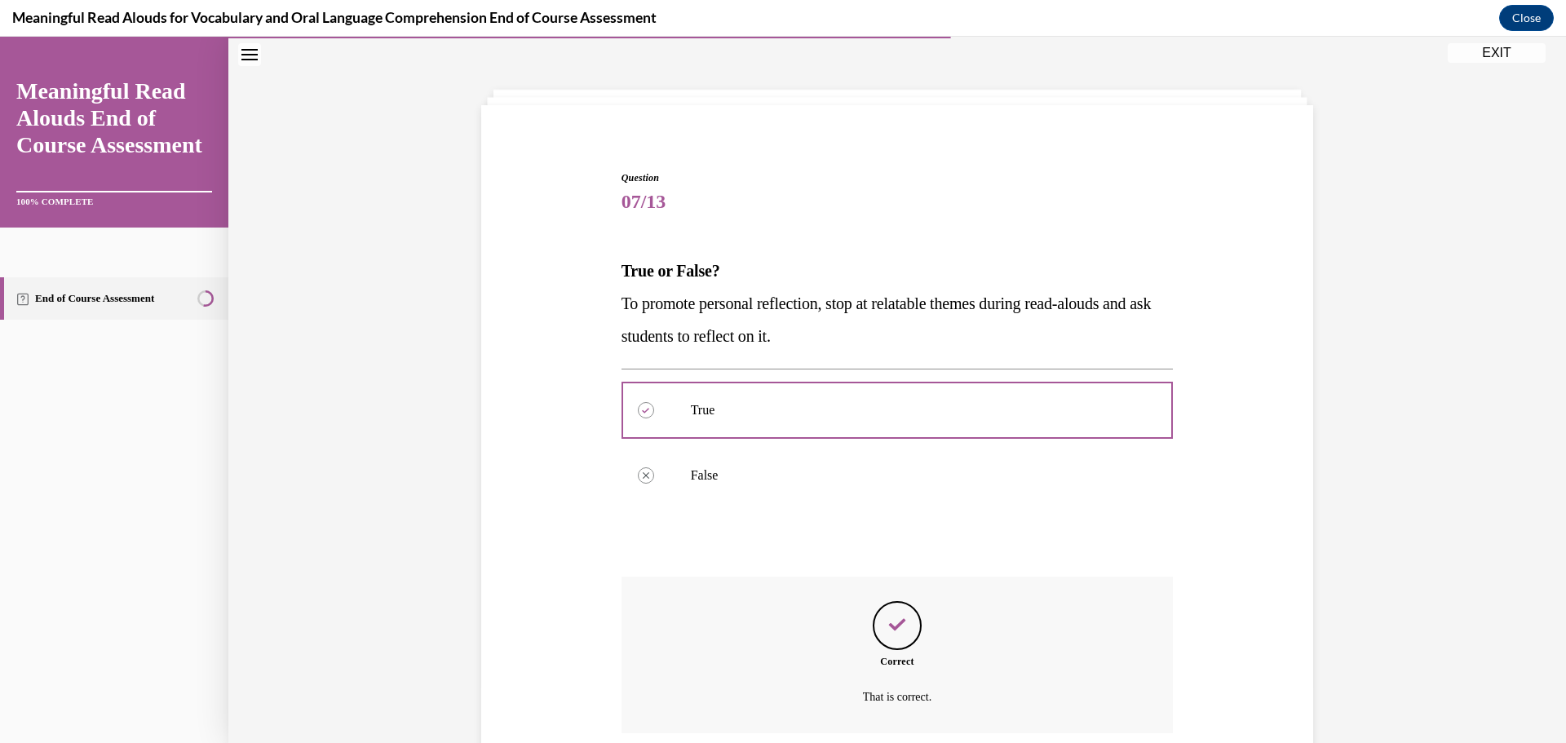
scroll to position [188, 0]
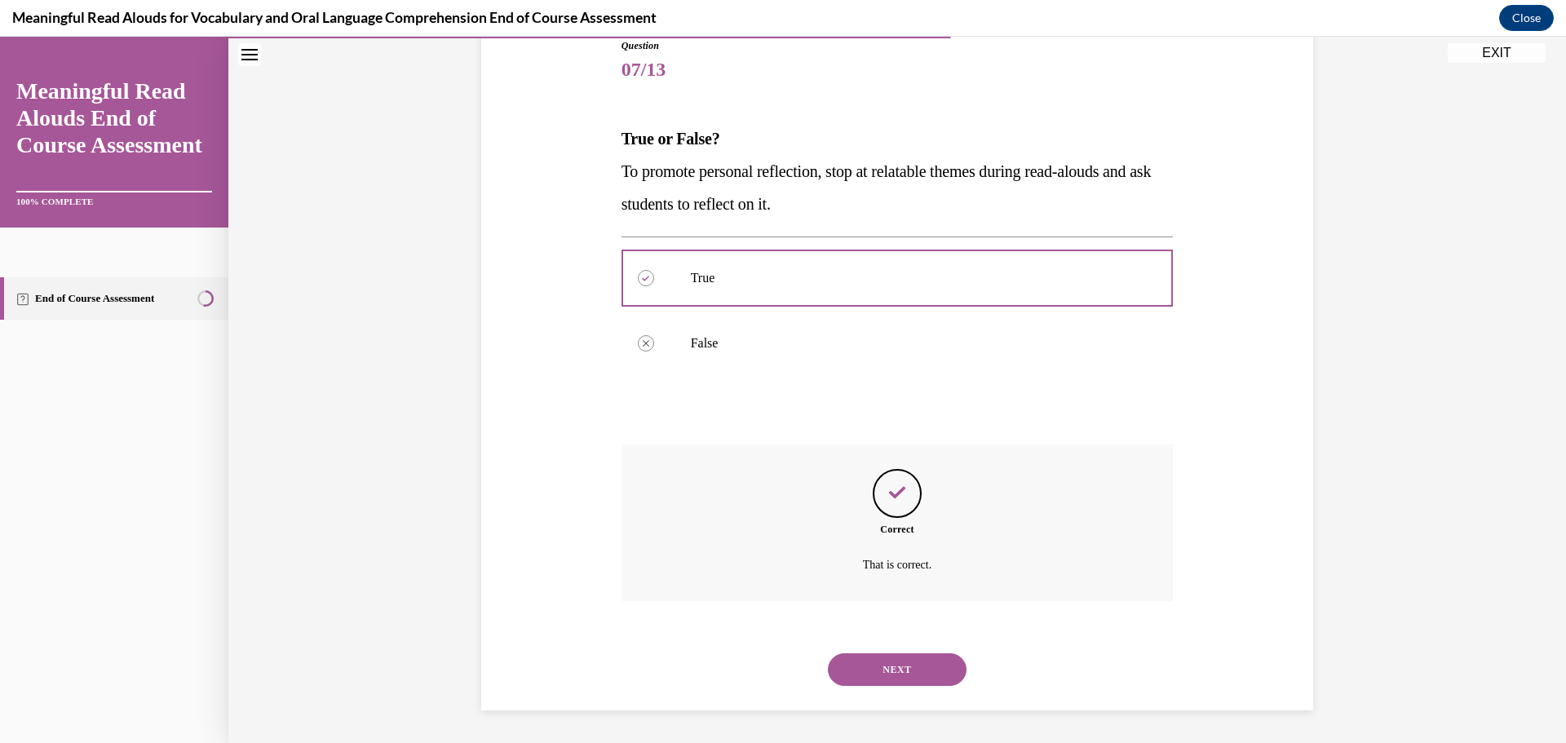
click at [938, 669] on button "NEXT" at bounding box center [897, 669] width 139 height 33
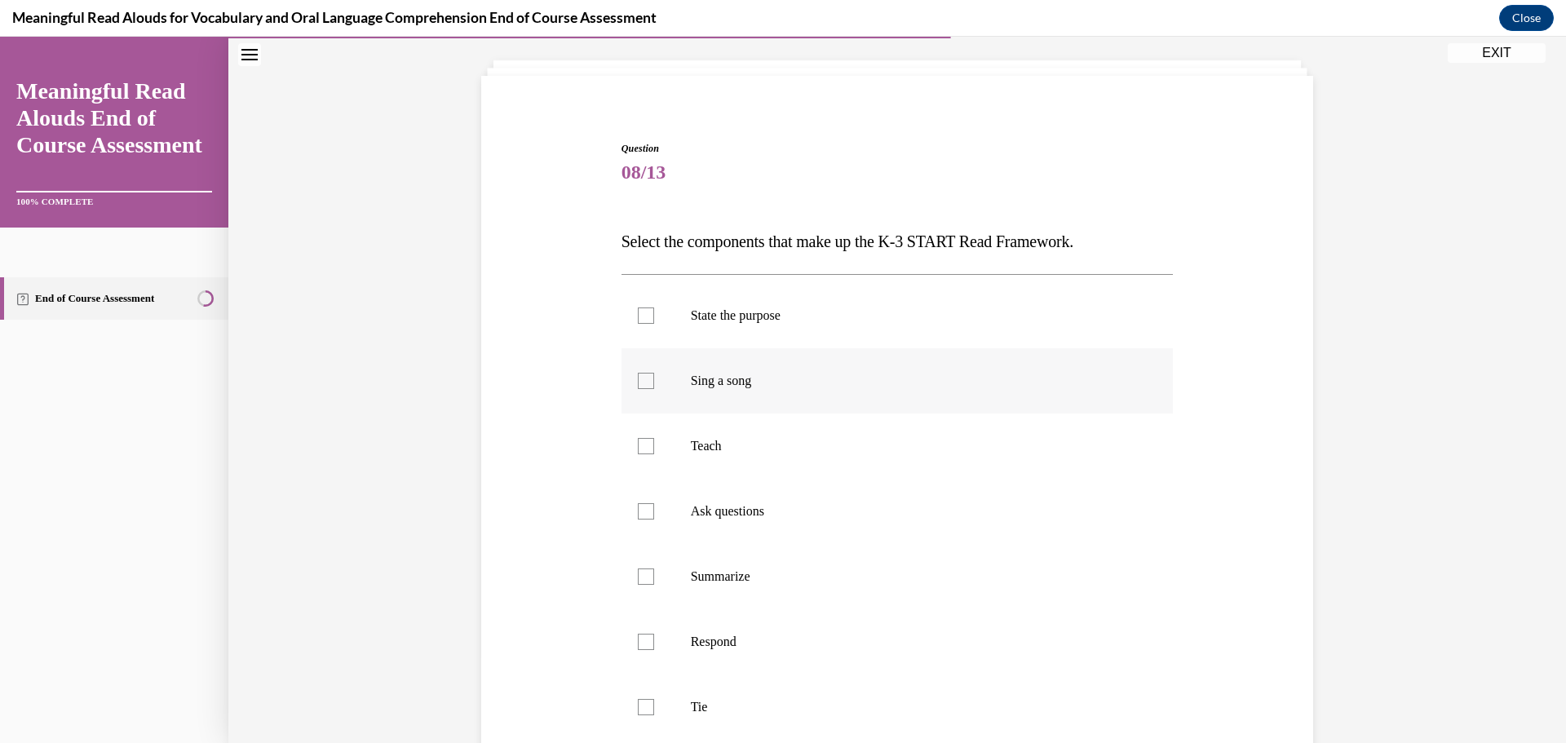
scroll to position [167, 0]
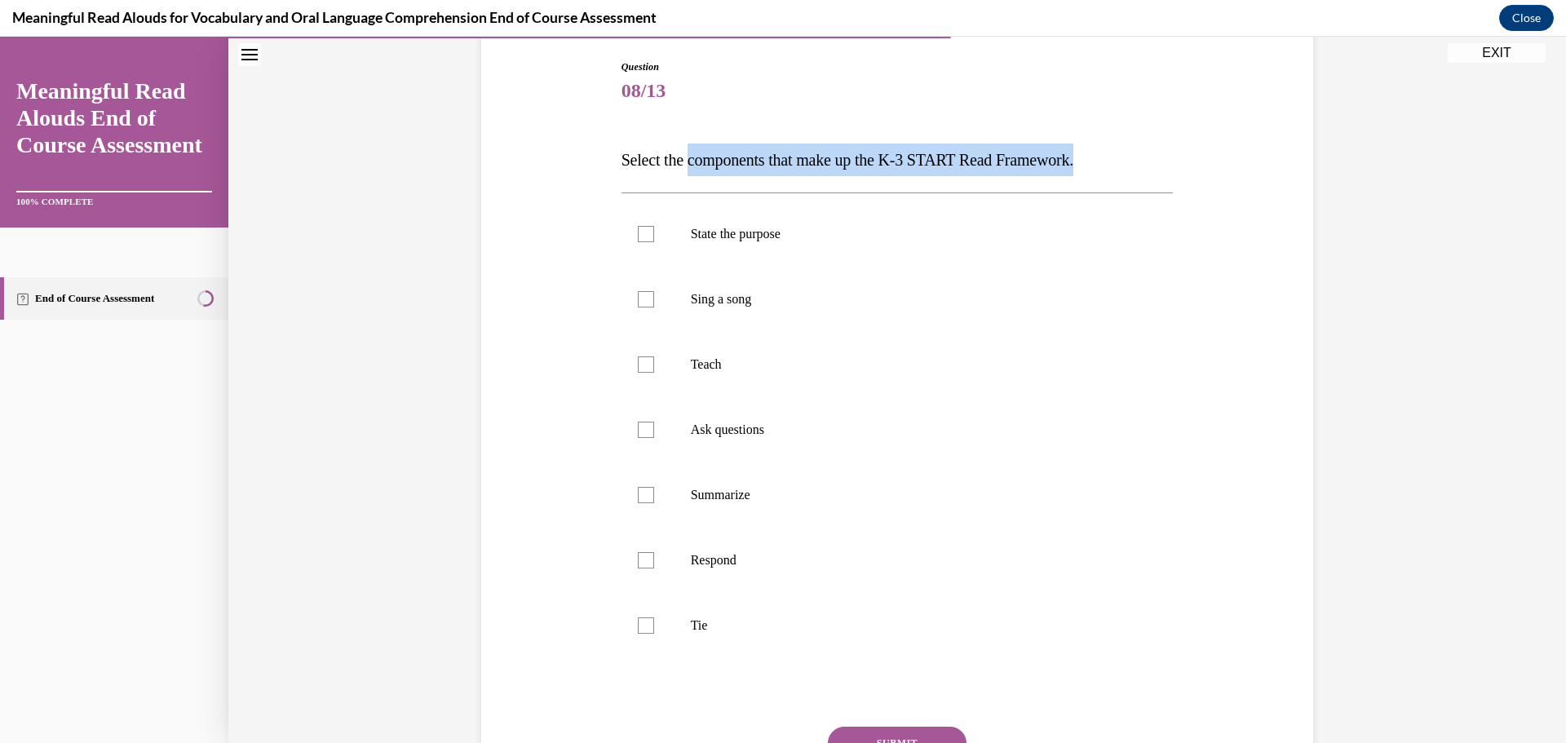
drag, startPoint x: 1091, startPoint y: 154, endPoint x: 688, endPoint y: 153, distance: 402.8
click at [688, 153] on p "Select the components that make up the K-3 START Read Framework." at bounding box center [897, 160] width 552 height 33
copy span "components that make up the K-3 START Read Framework."
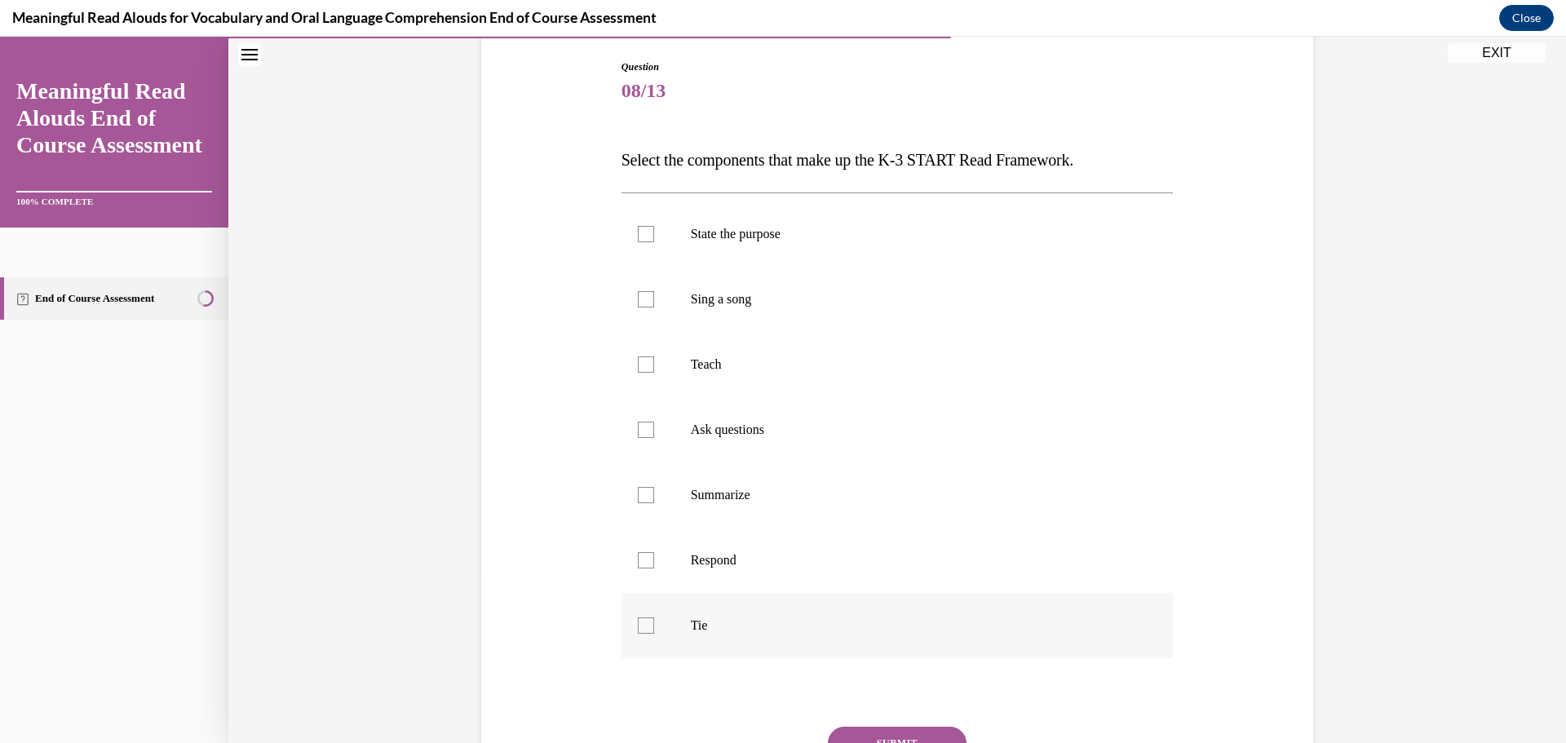
click at [638, 624] on div at bounding box center [646, 625] width 16 height 16
click at [638, 624] on input "Tie" at bounding box center [646, 625] width 16 height 16
checkbox input "true"
click at [639, 557] on div at bounding box center [646, 560] width 16 height 16
click at [639, 557] on input "Respond" at bounding box center [646, 560] width 16 height 16
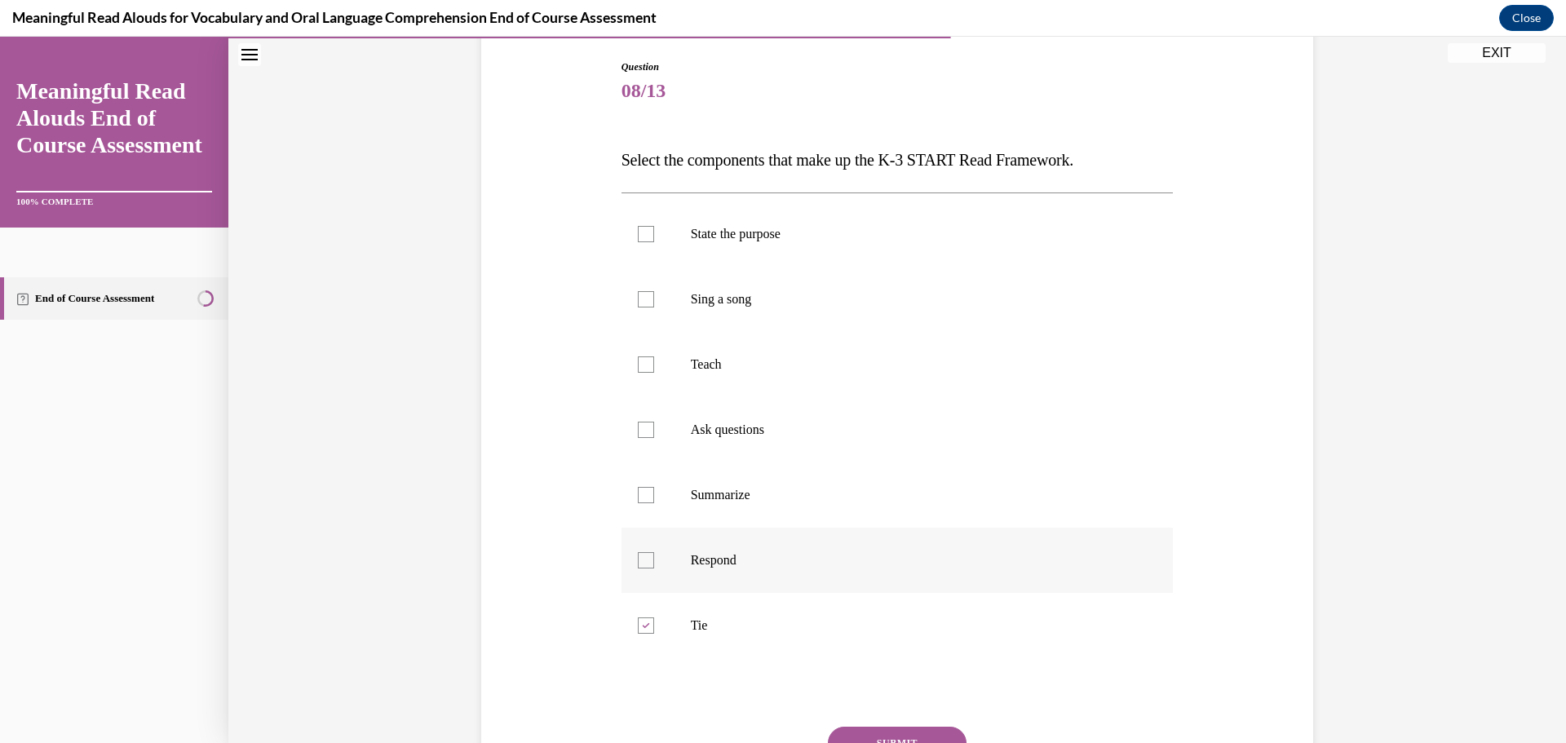
checkbox input "true"
click at [639, 492] on div at bounding box center [646, 495] width 16 height 16
click at [639, 492] on input "Summarize" at bounding box center [646, 495] width 16 height 16
checkbox input "true"
click at [639, 422] on div at bounding box center [646, 430] width 16 height 16
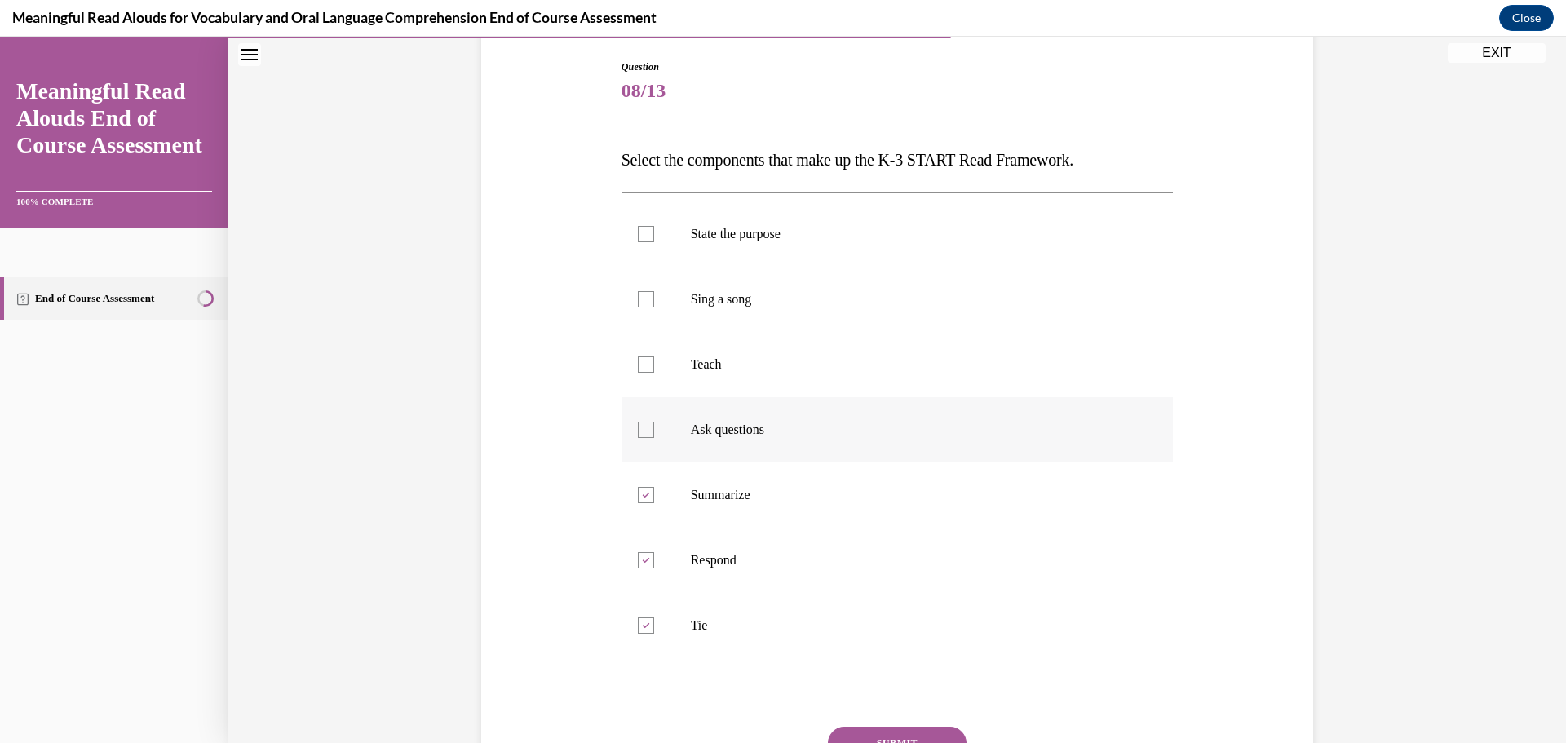
click at [639, 422] on input "Ask questions" at bounding box center [646, 430] width 16 height 16
checkbox input "true"
click at [642, 364] on div at bounding box center [646, 364] width 16 height 16
click at [642, 364] on input "Teach" at bounding box center [646, 364] width 16 height 16
checkbox input "true"
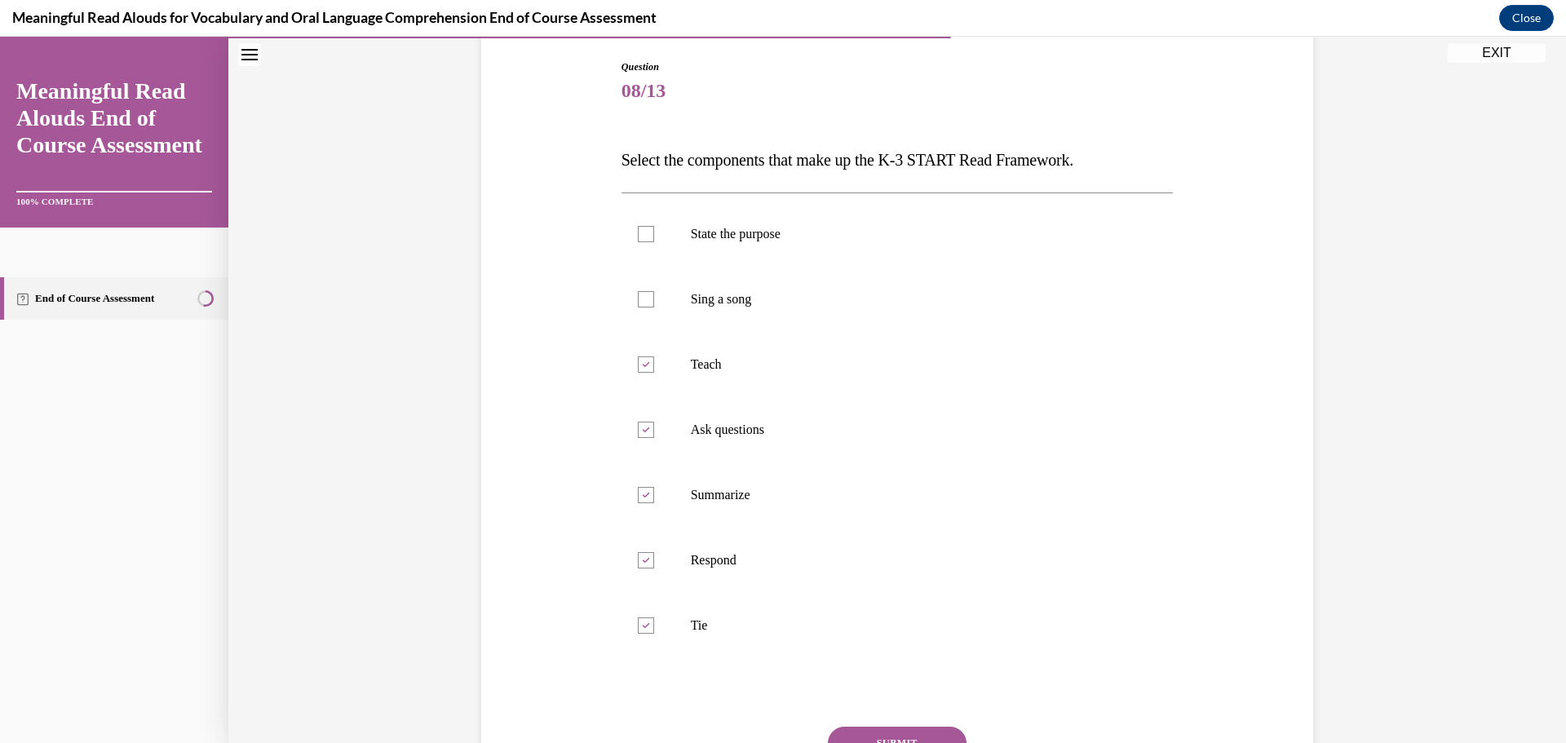
click at [912, 728] on button "SUBMIT" at bounding box center [897, 742] width 139 height 33
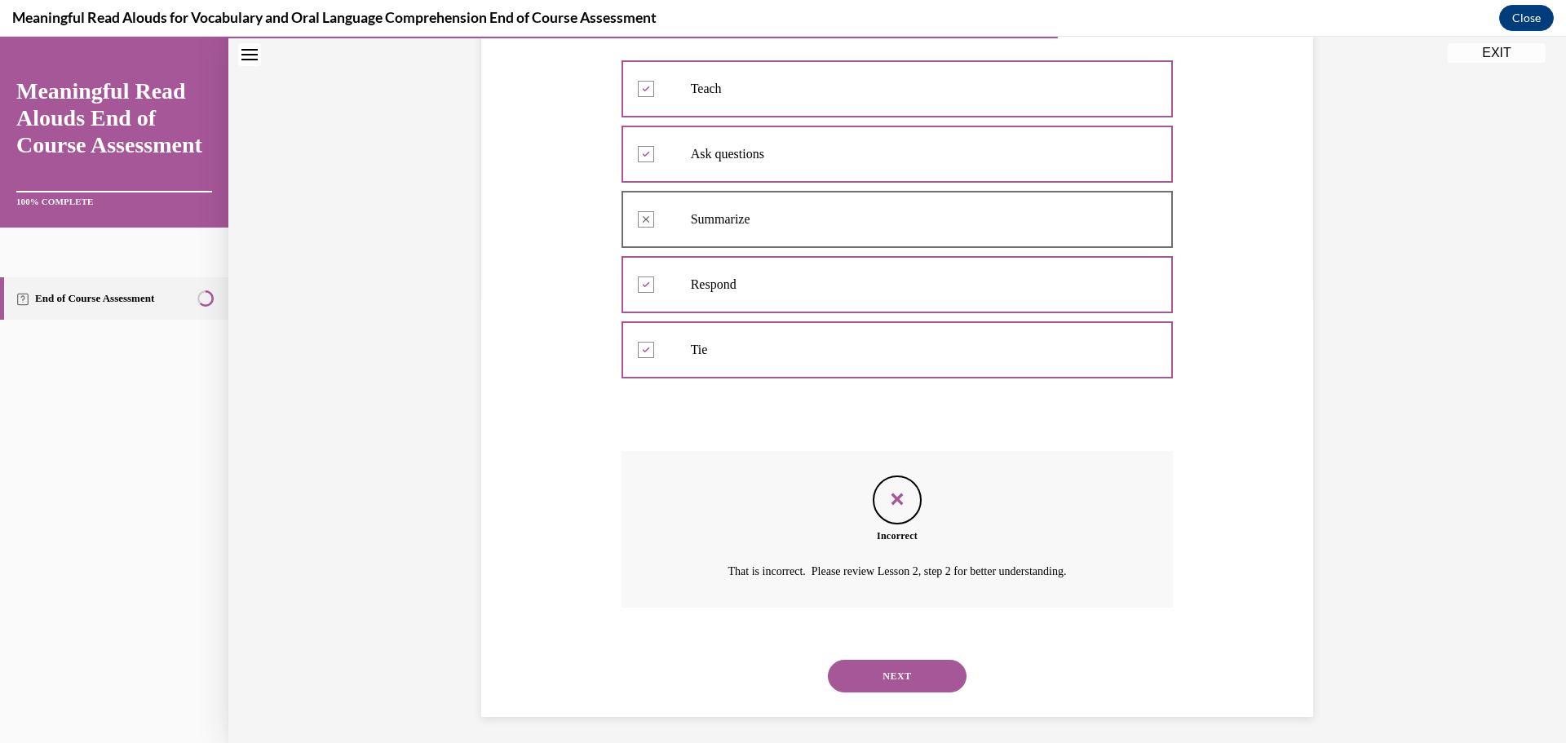
scroll to position [449, 0]
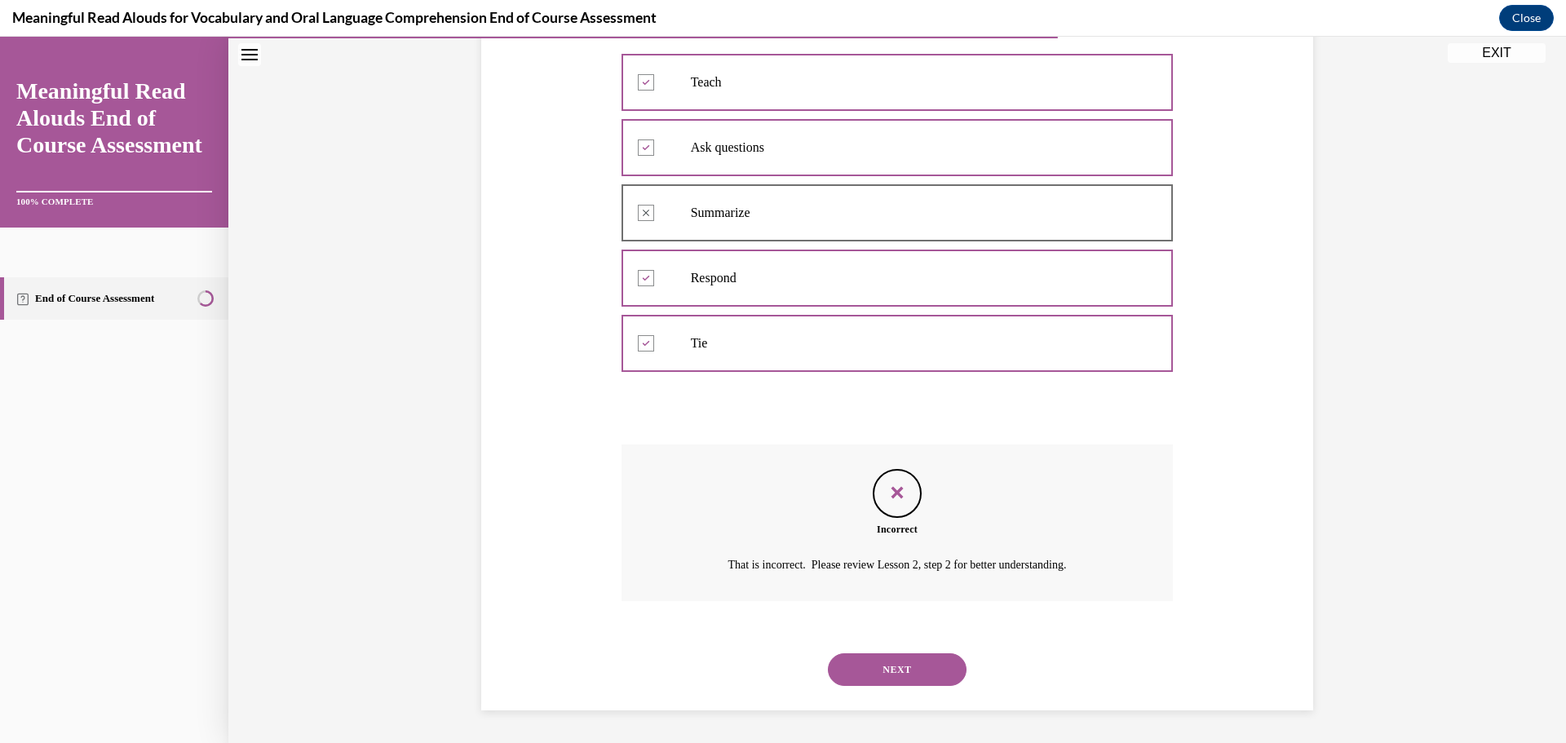
drag, startPoint x: 934, startPoint y: 665, endPoint x: 974, endPoint y: 634, distance: 50.6
click at [934, 665] on button "NEXT" at bounding box center [897, 669] width 139 height 33
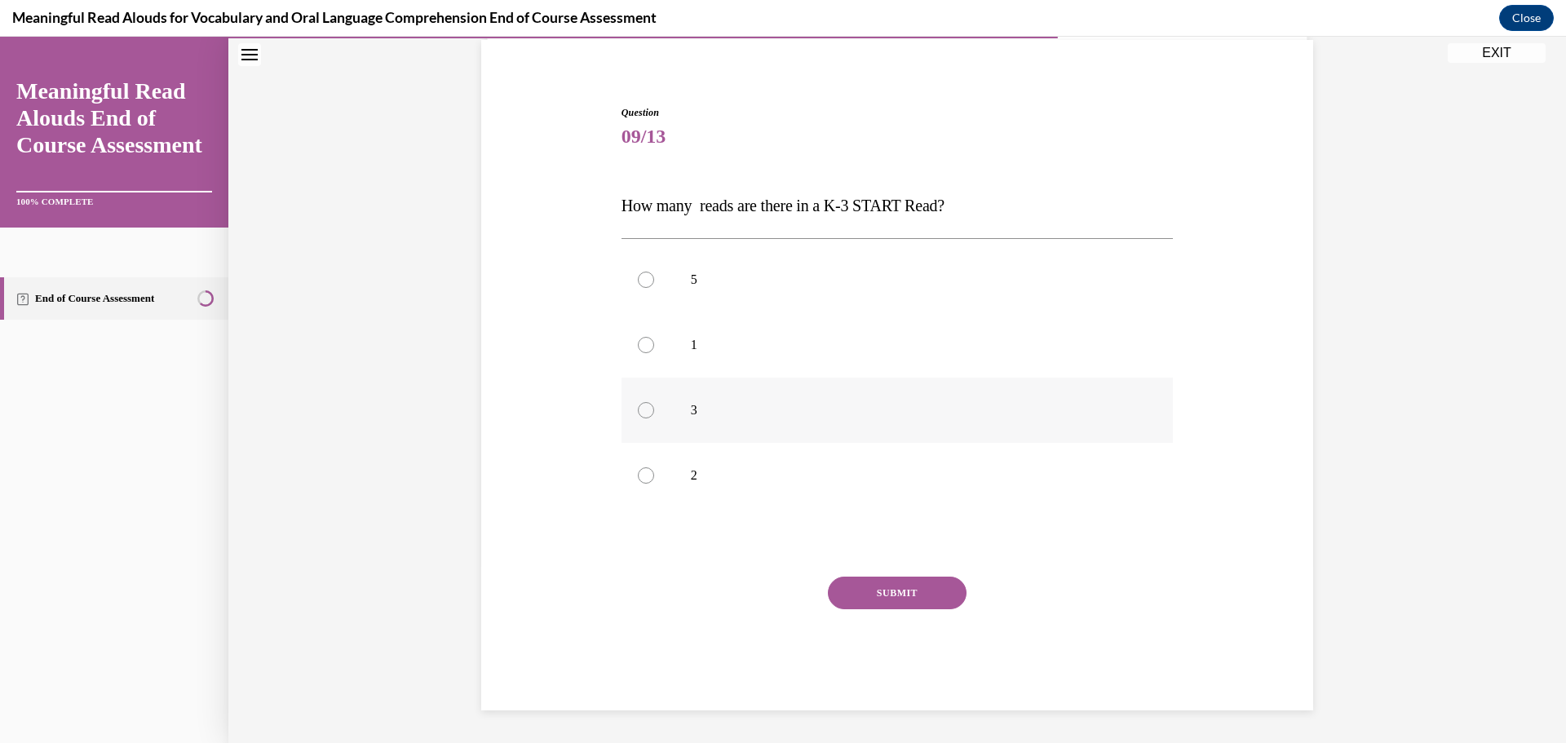
click at [629, 408] on label "3" at bounding box center [897, 410] width 552 height 65
click at [638, 408] on input "3" at bounding box center [646, 410] width 16 height 16
radio input "true"
drag, startPoint x: 890, startPoint y: 580, endPoint x: 903, endPoint y: 576, distance: 12.7
click at [895, 580] on button "SUBMIT" at bounding box center [897, 592] width 139 height 33
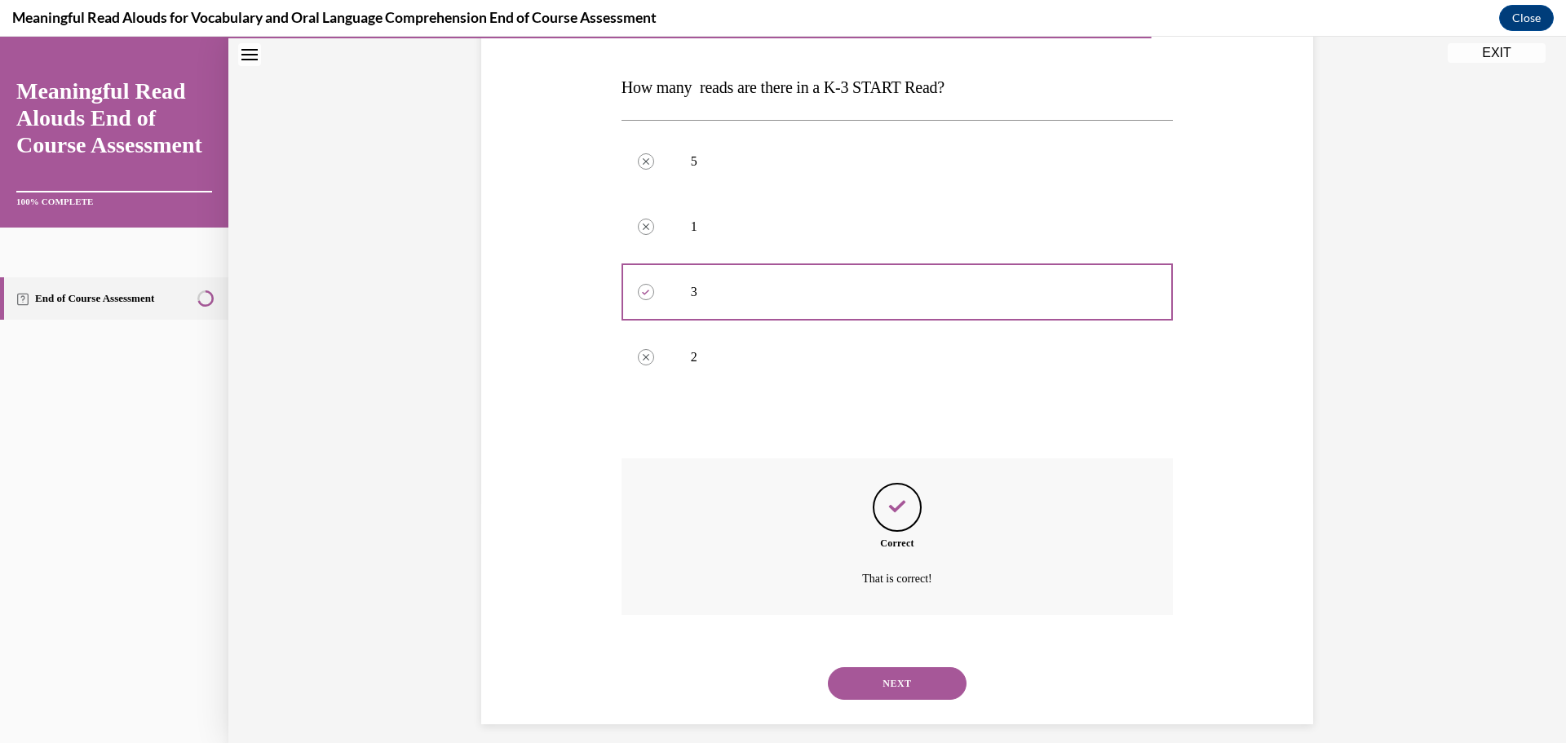
scroll to position [254, 0]
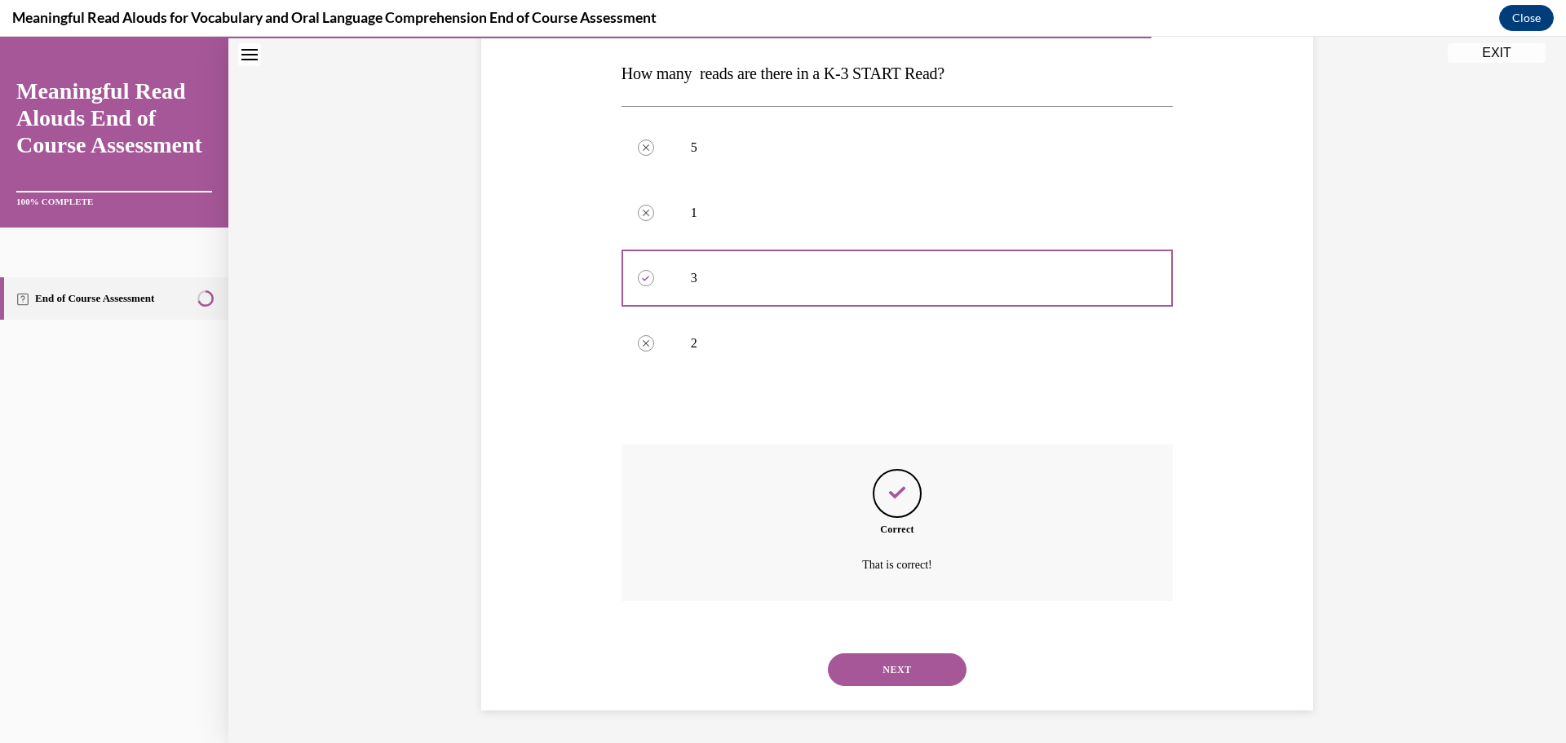
click at [936, 668] on button "NEXT" at bounding box center [897, 669] width 139 height 33
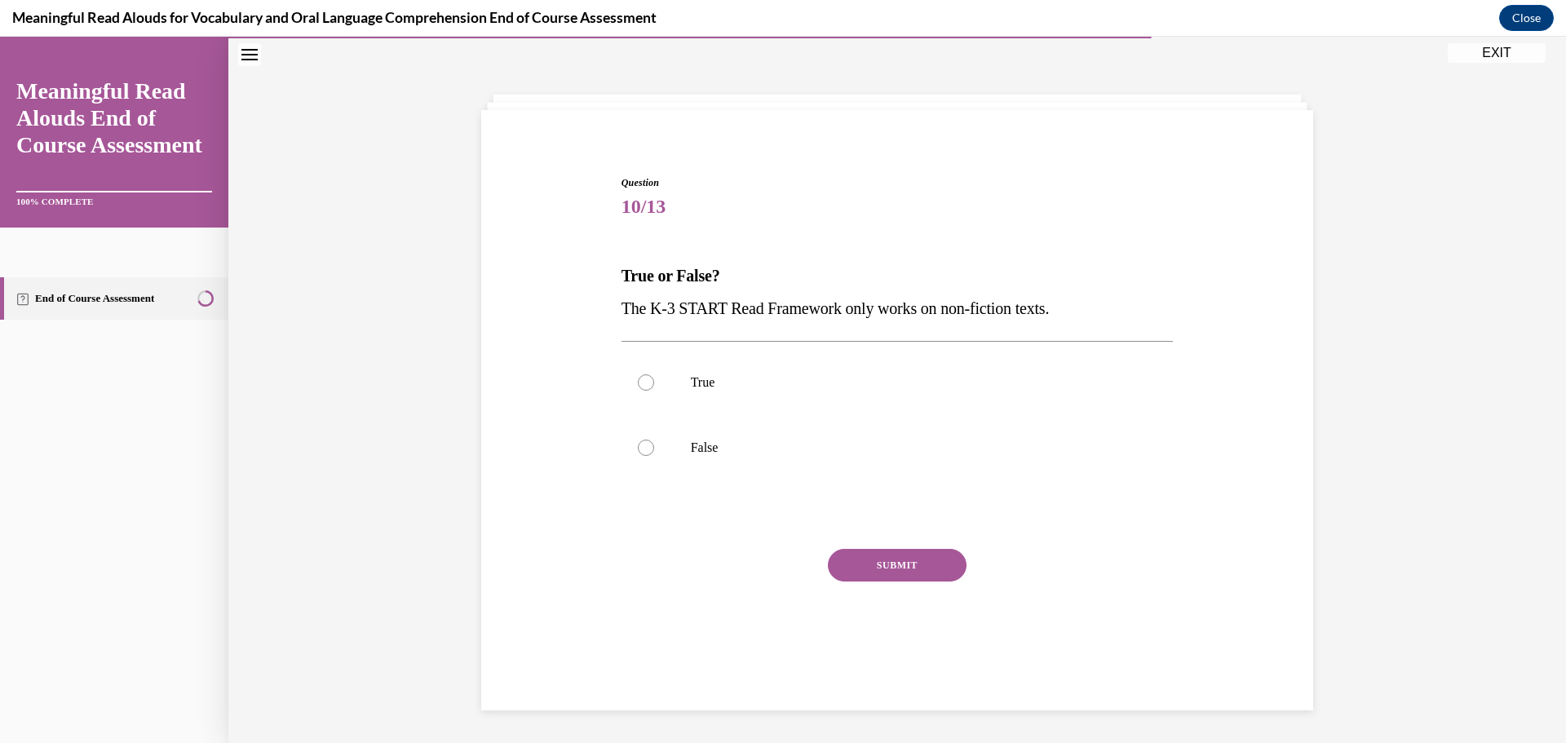
scroll to position [51, 0]
click at [648, 445] on label "False" at bounding box center [897, 447] width 552 height 65
click at [648, 445] on input "False" at bounding box center [646, 447] width 16 height 16
radio input "true"
click at [879, 565] on button "SUBMIT" at bounding box center [897, 565] width 139 height 33
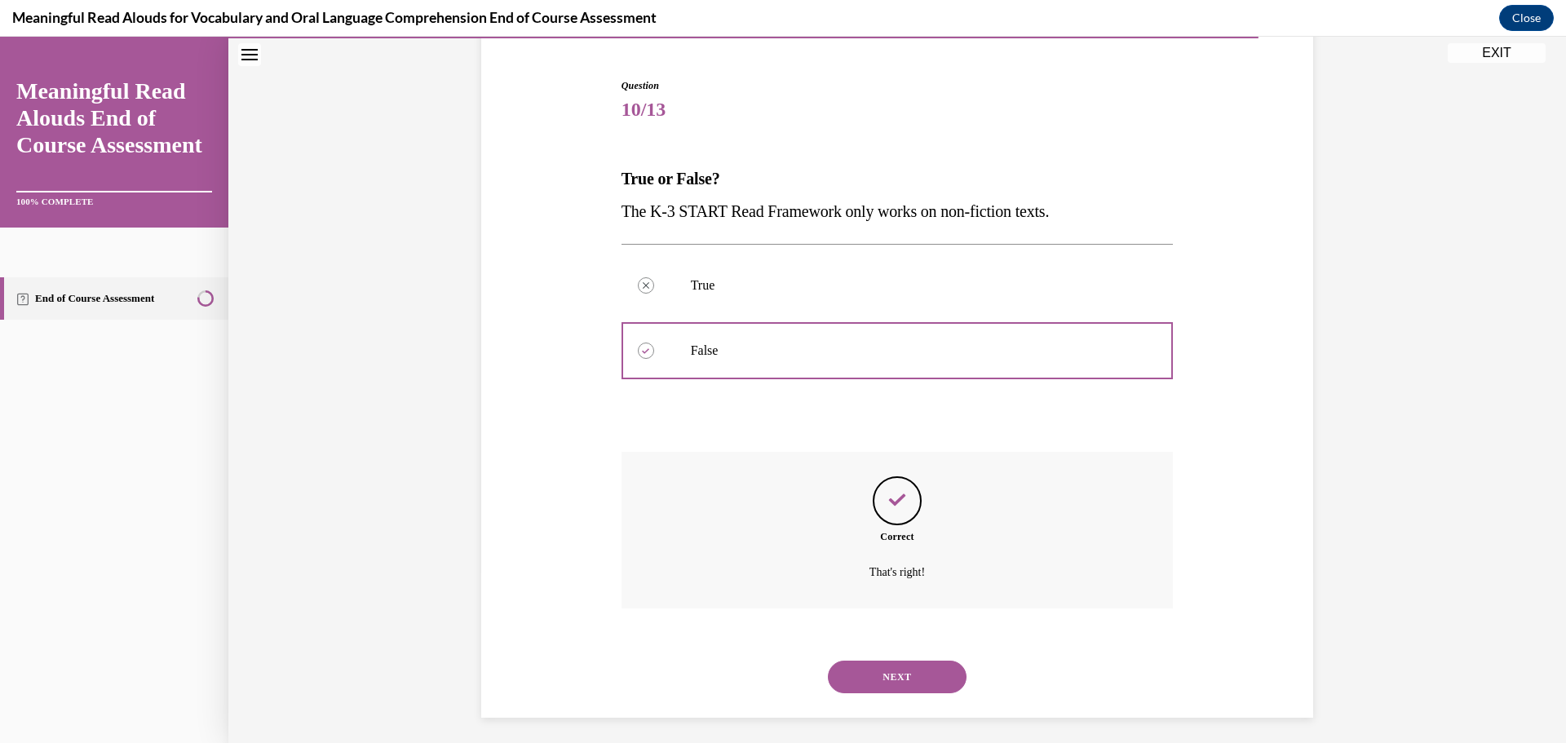
scroll to position [156, 0]
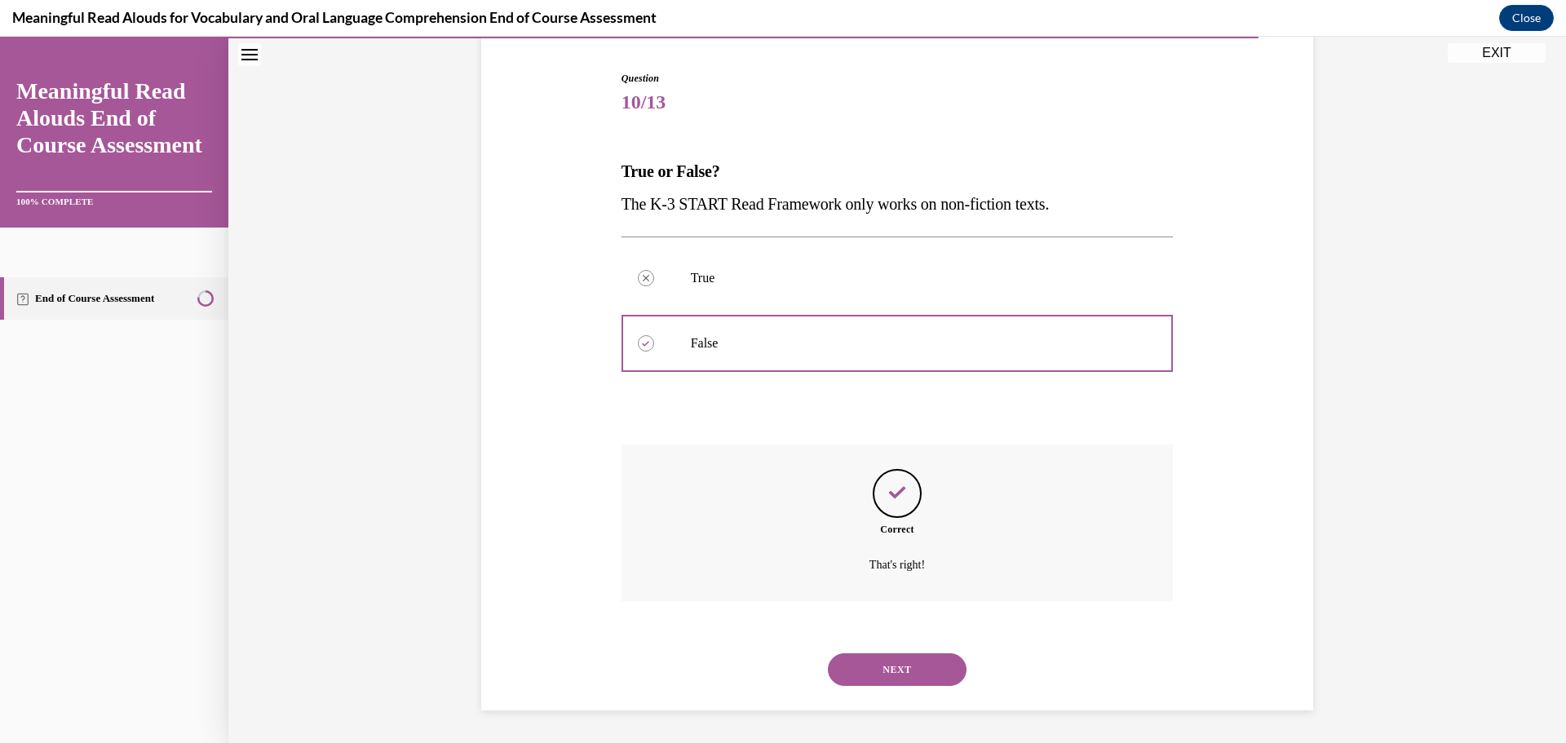
click at [933, 668] on button "NEXT" at bounding box center [897, 669] width 139 height 33
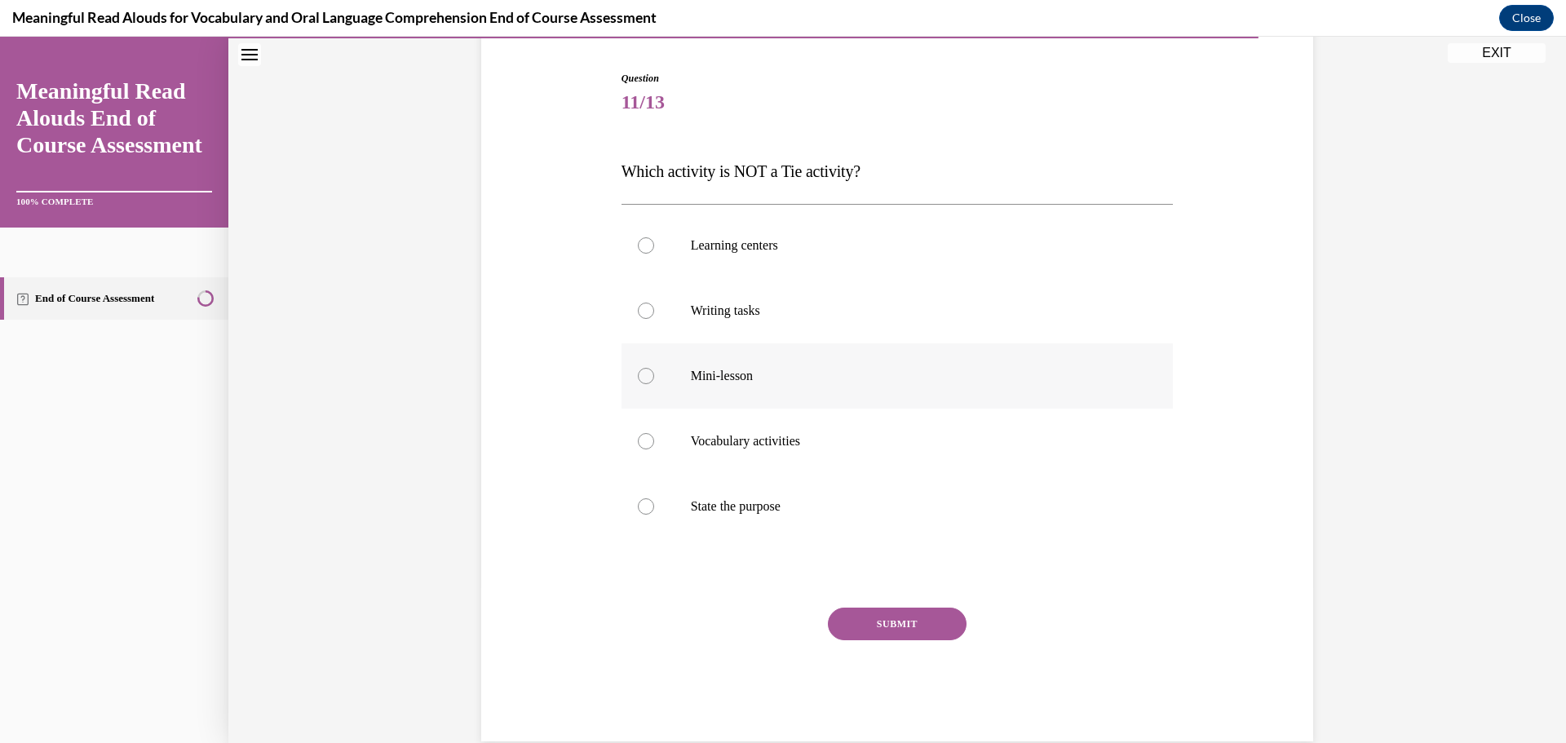
scroll to position [86, 0]
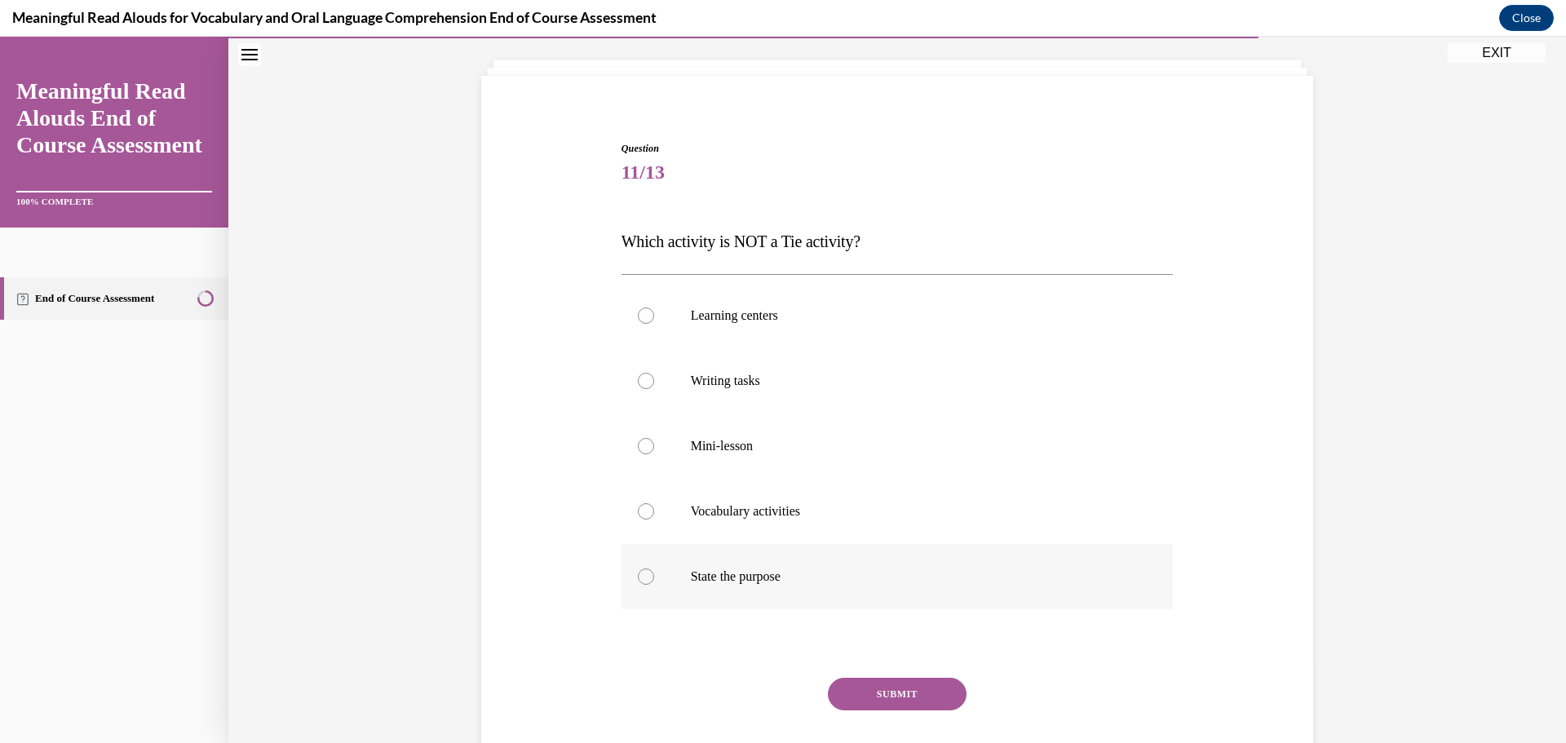
click at [638, 576] on div at bounding box center [646, 576] width 16 height 16
click at [638, 576] on input "State the purpose" at bounding box center [646, 576] width 16 height 16
radio input "true"
click at [929, 692] on button "SUBMIT" at bounding box center [897, 694] width 139 height 33
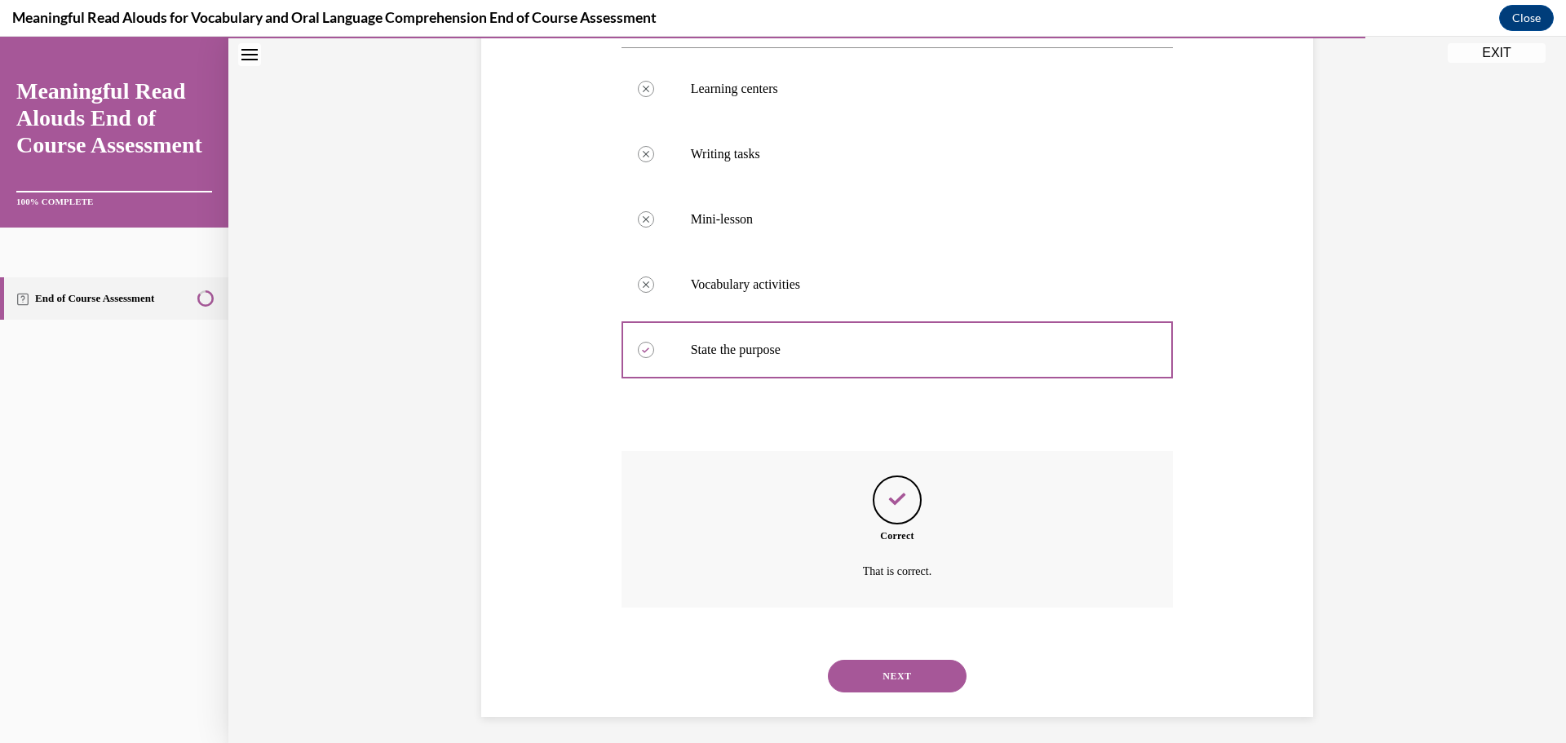
scroll to position [319, 0]
click at [932, 662] on button "NEXT" at bounding box center [897, 669] width 139 height 33
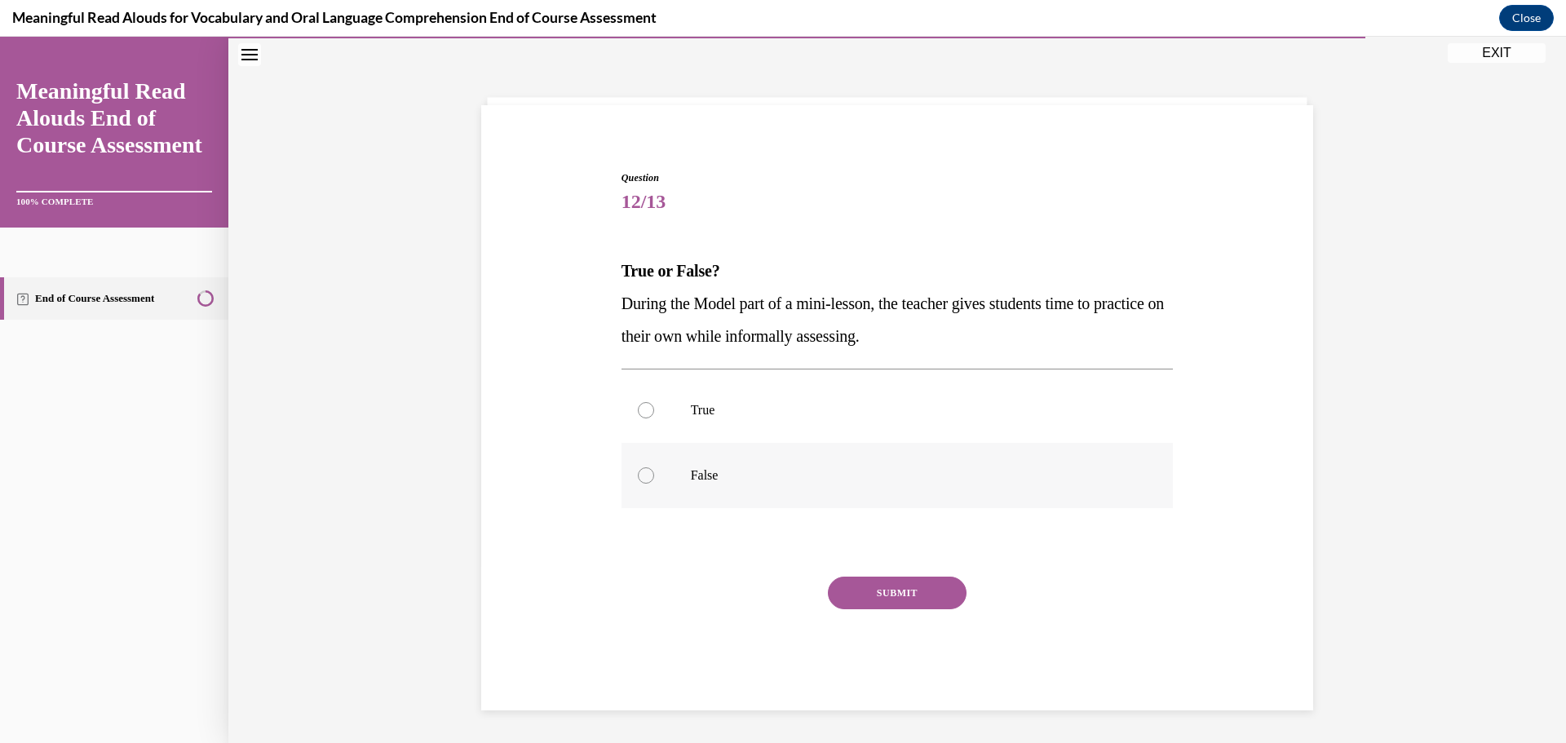
drag, startPoint x: 643, startPoint y: 473, endPoint x: 656, endPoint y: 472, distance: 13.1
click at [645, 473] on div at bounding box center [646, 475] width 16 height 16
click at [645, 473] on input "False" at bounding box center [646, 475] width 16 height 16
radio input "true"
click at [920, 590] on button "SUBMIT" at bounding box center [897, 592] width 139 height 33
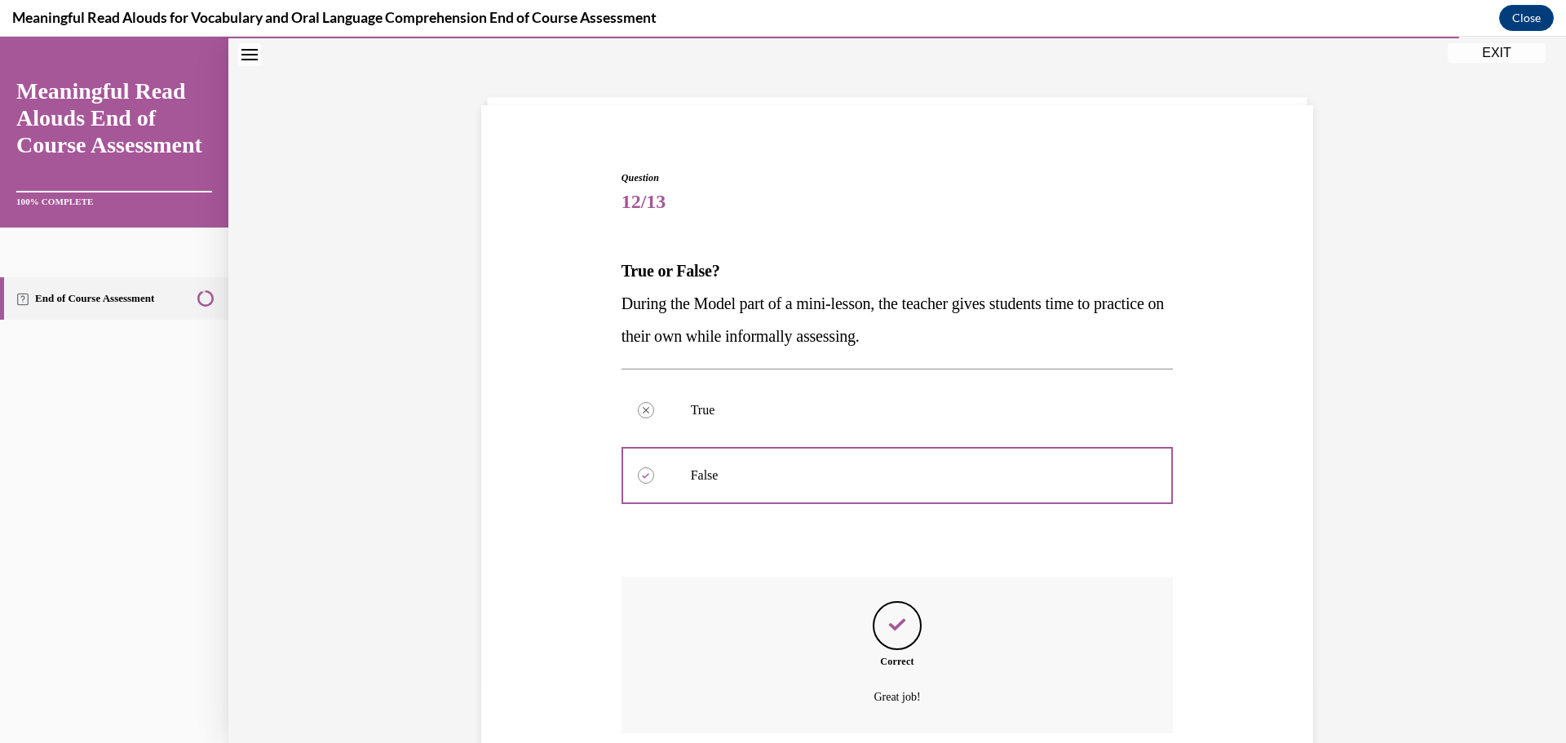
scroll to position [188, 0]
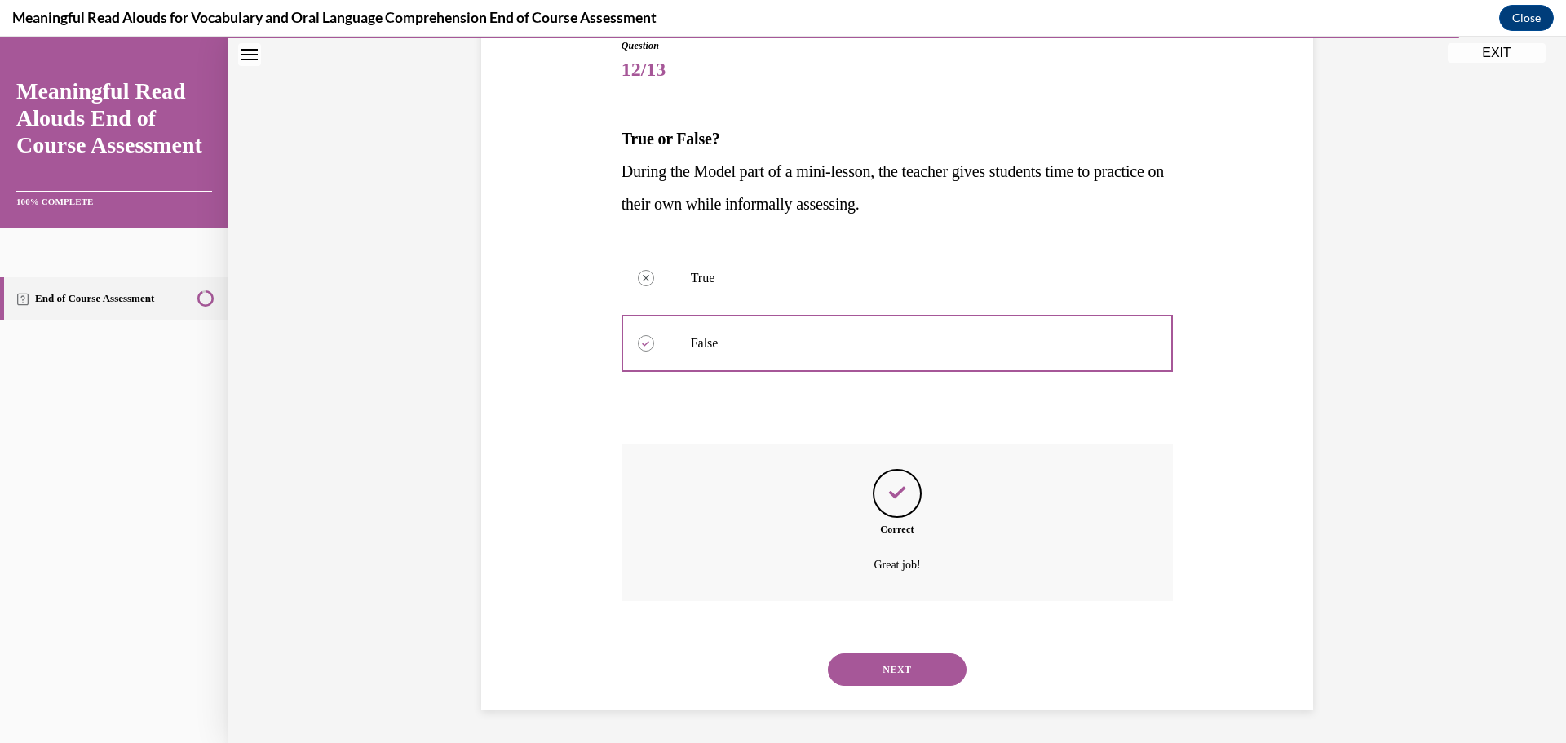
drag, startPoint x: 927, startPoint y: 661, endPoint x: 938, endPoint y: 651, distance: 15.6
click at [931, 660] on button "NEXT" at bounding box center [897, 669] width 139 height 33
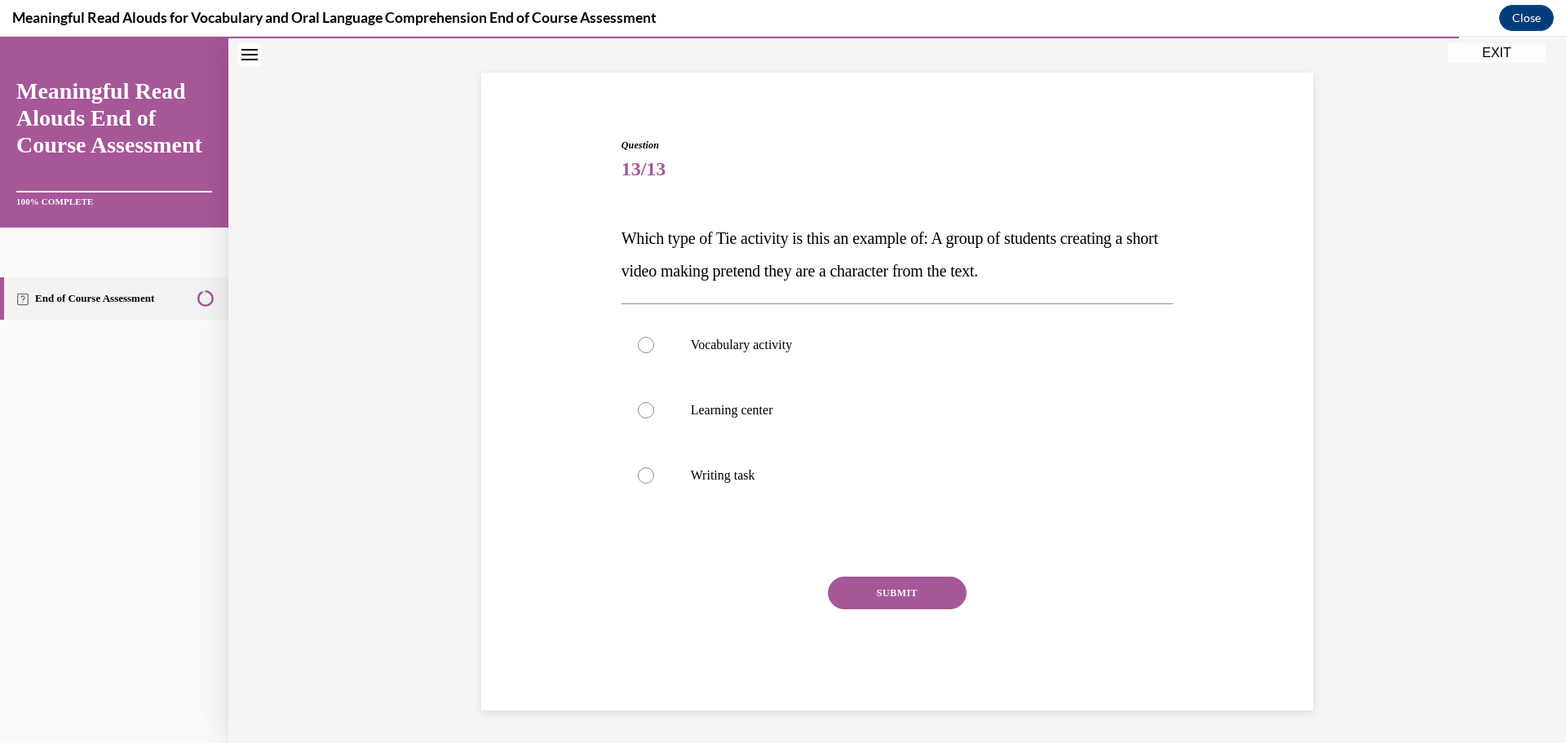
scroll to position [89, 0]
click at [643, 476] on div at bounding box center [646, 475] width 16 height 16
click at [643, 476] on input "Writing task" at bounding box center [646, 475] width 16 height 16
radio input "true"
click at [912, 588] on button "SUBMIT" at bounding box center [897, 592] width 139 height 33
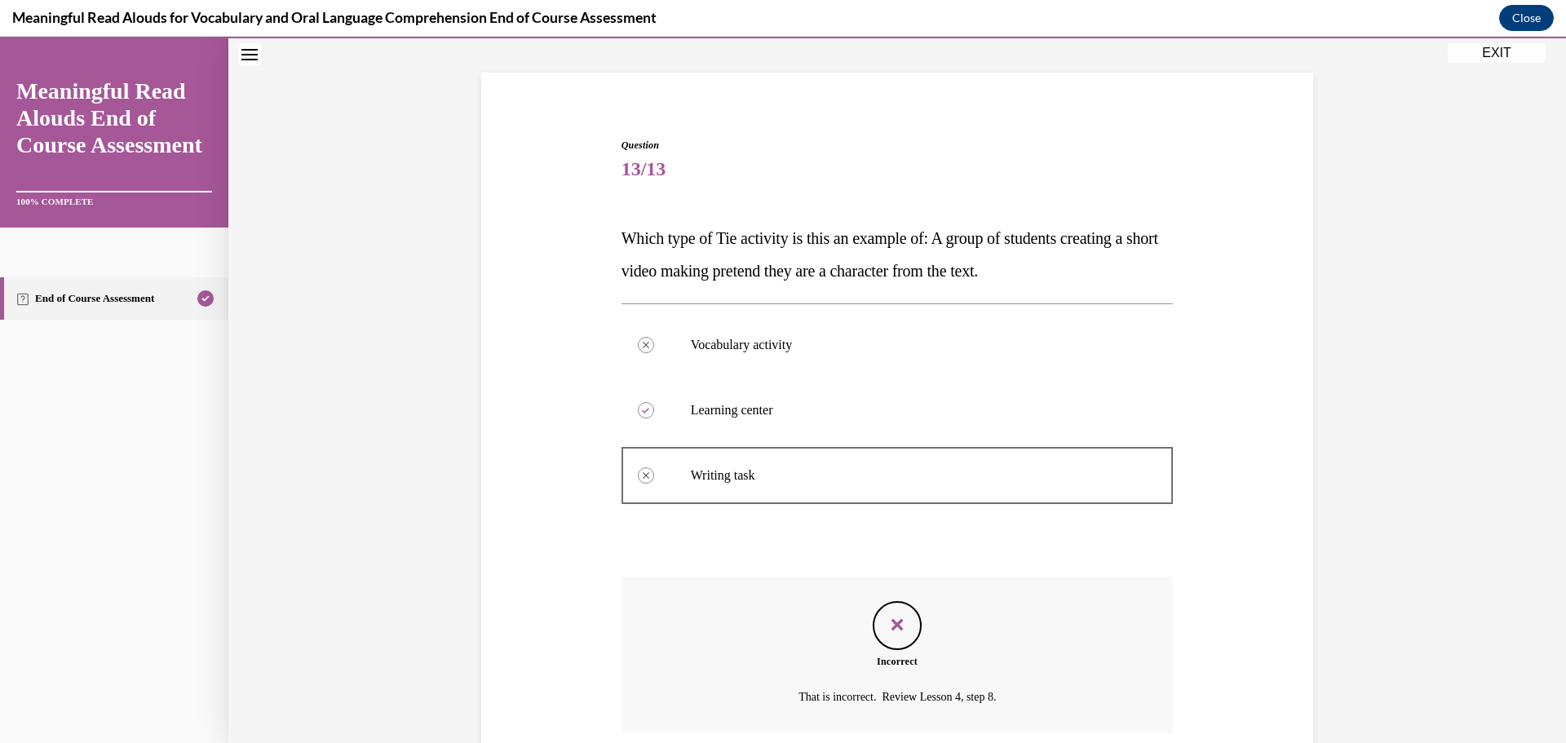
scroll to position [221, 0]
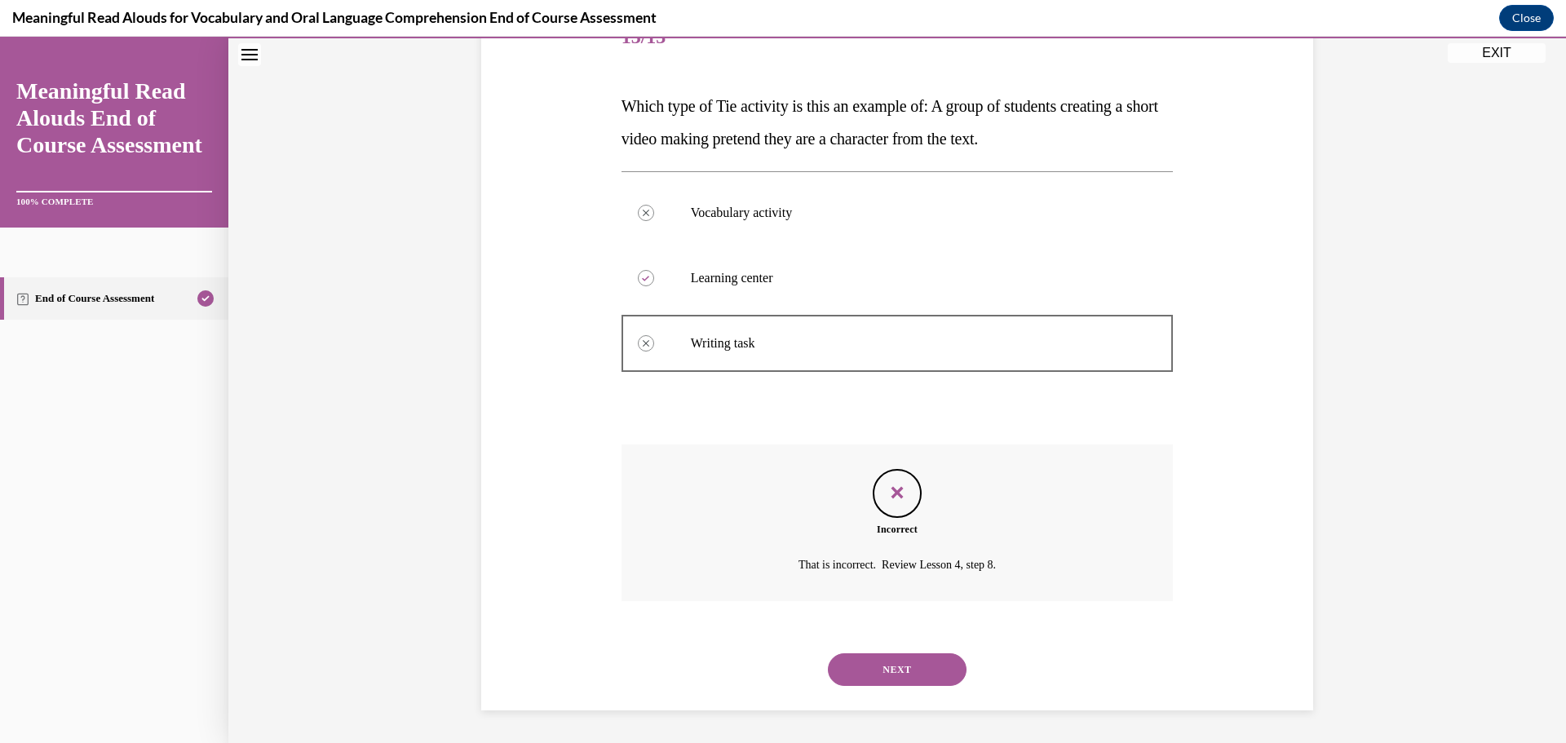
click at [940, 662] on button "NEXT" at bounding box center [897, 669] width 139 height 33
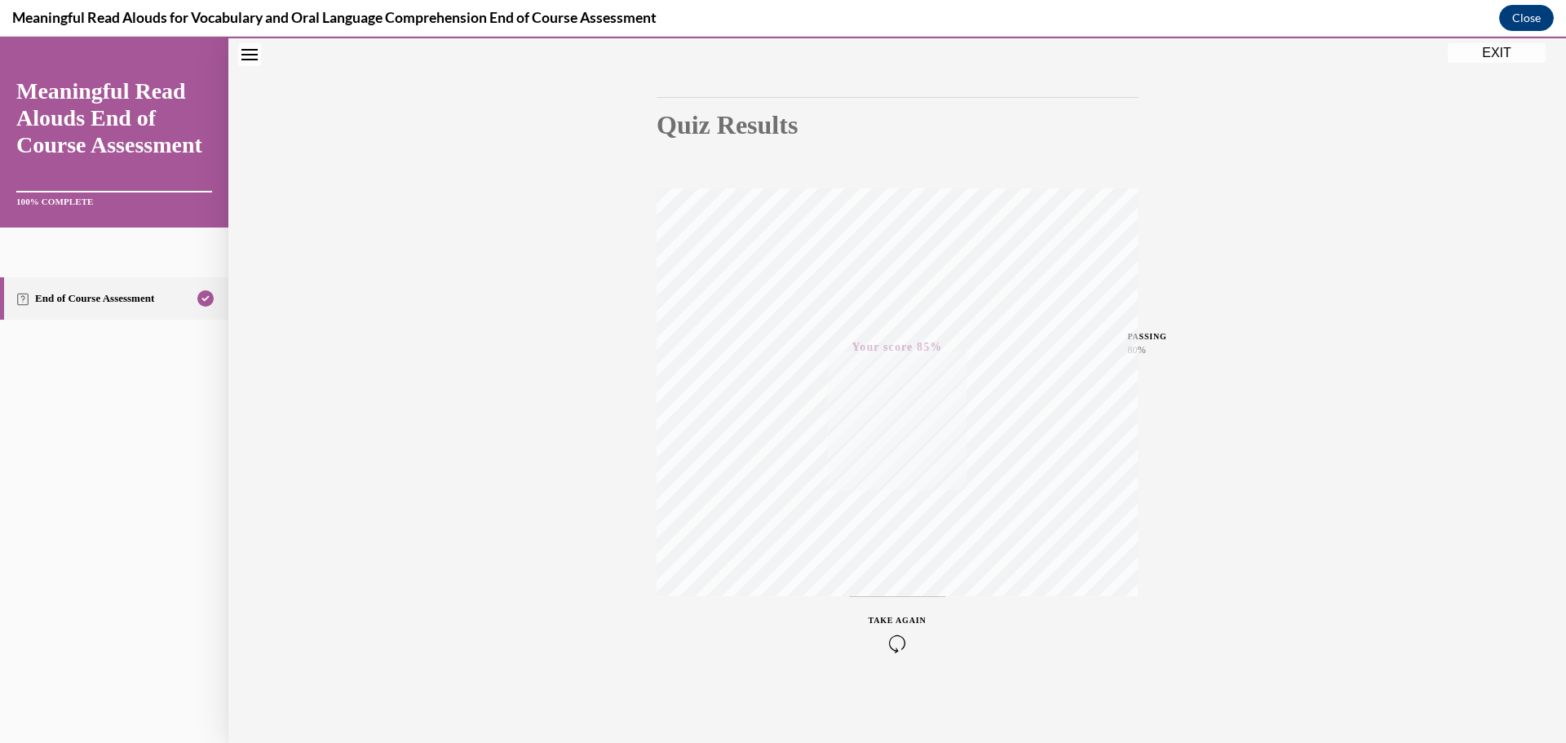
click at [1506, 55] on button "EXIT" at bounding box center [1496, 53] width 98 height 20
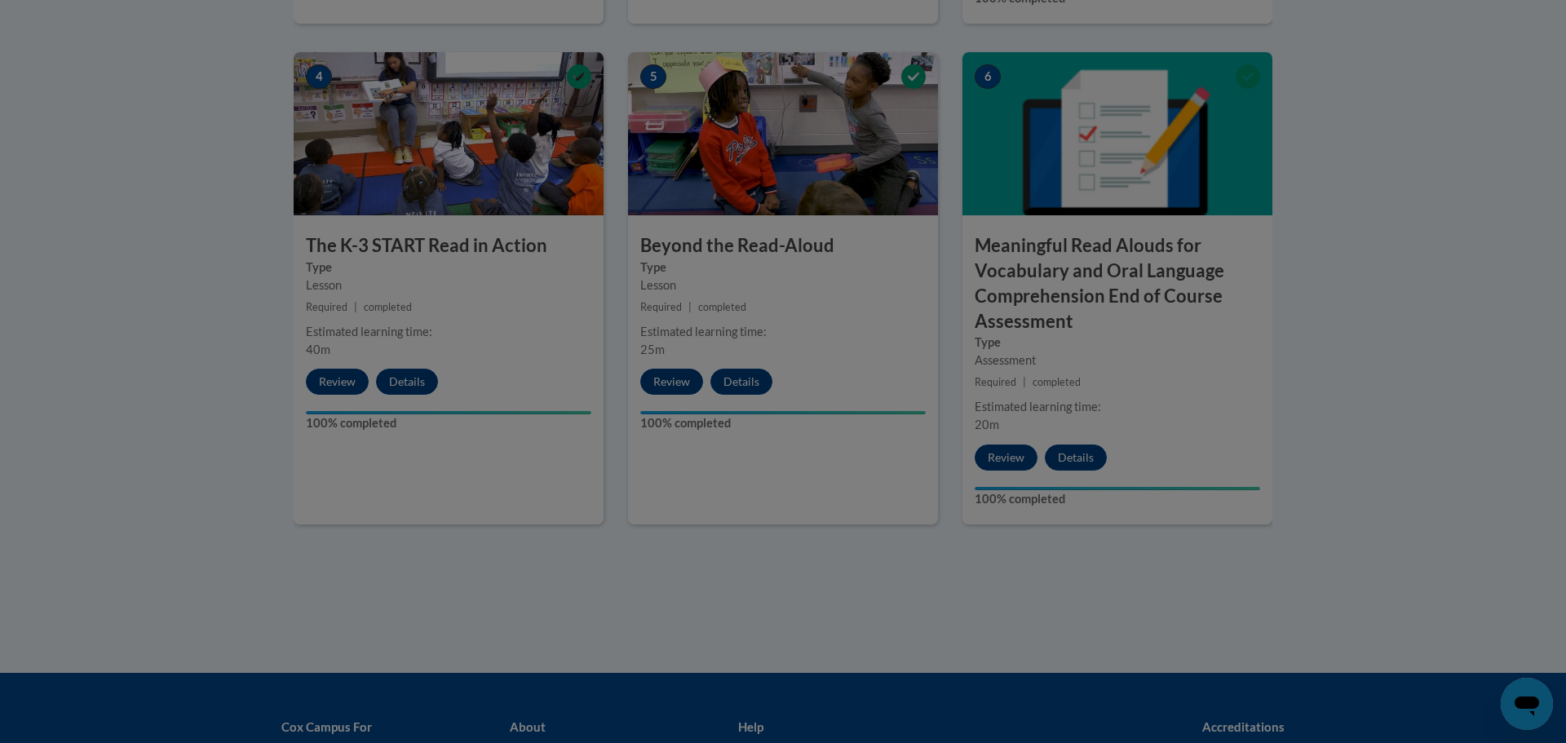
scroll to position [961, 0]
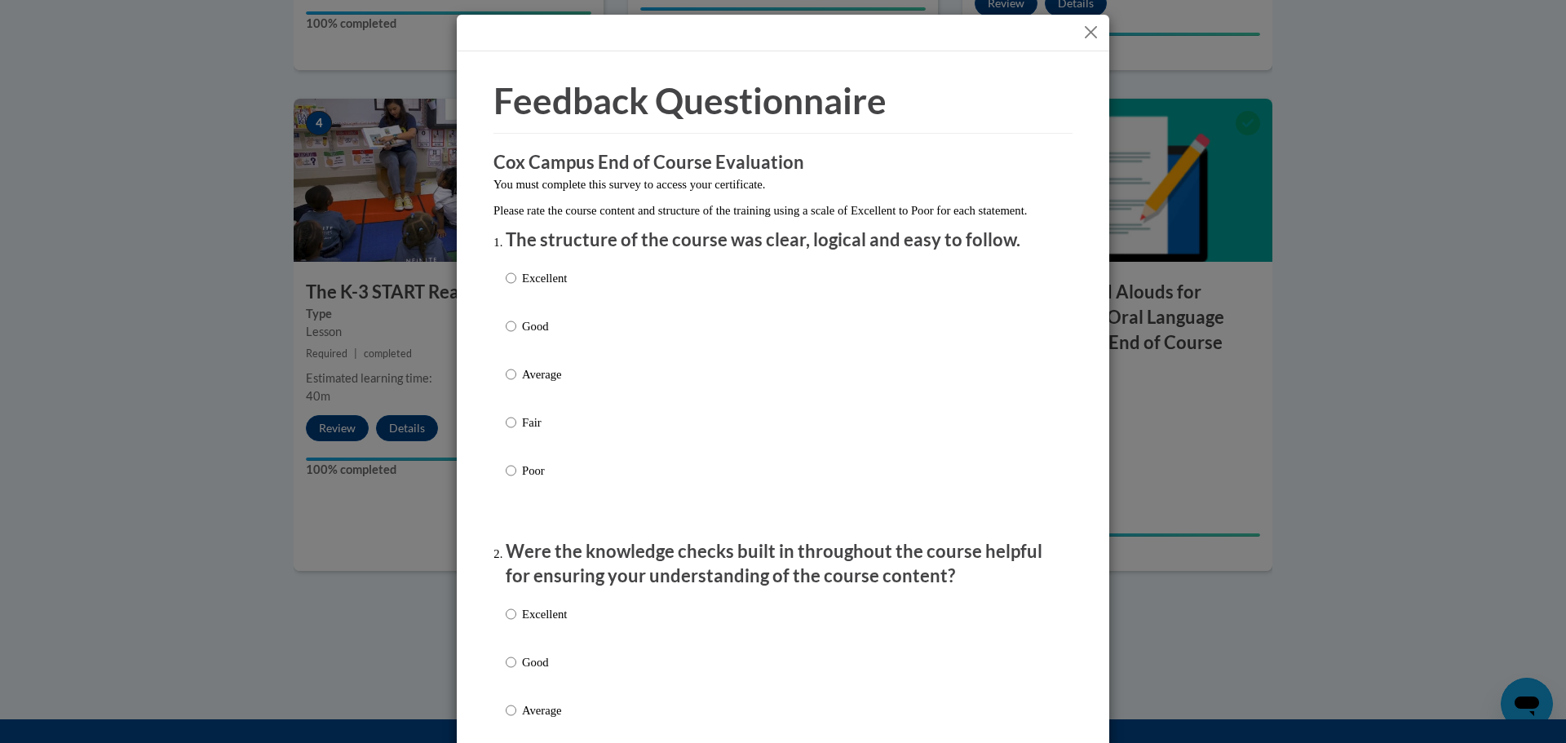
click at [530, 335] on p "Good" at bounding box center [544, 326] width 45 height 18
click at [516, 335] on input "Good" at bounding box center [511, 326] width 11 height 18
radio input "true"
click at [537, 671] on p "Good" at bounding box center [544, 662] width 45 height 18
click at [516, 671] on input "Good" at bounding box center [511, 662] width 11 height 18
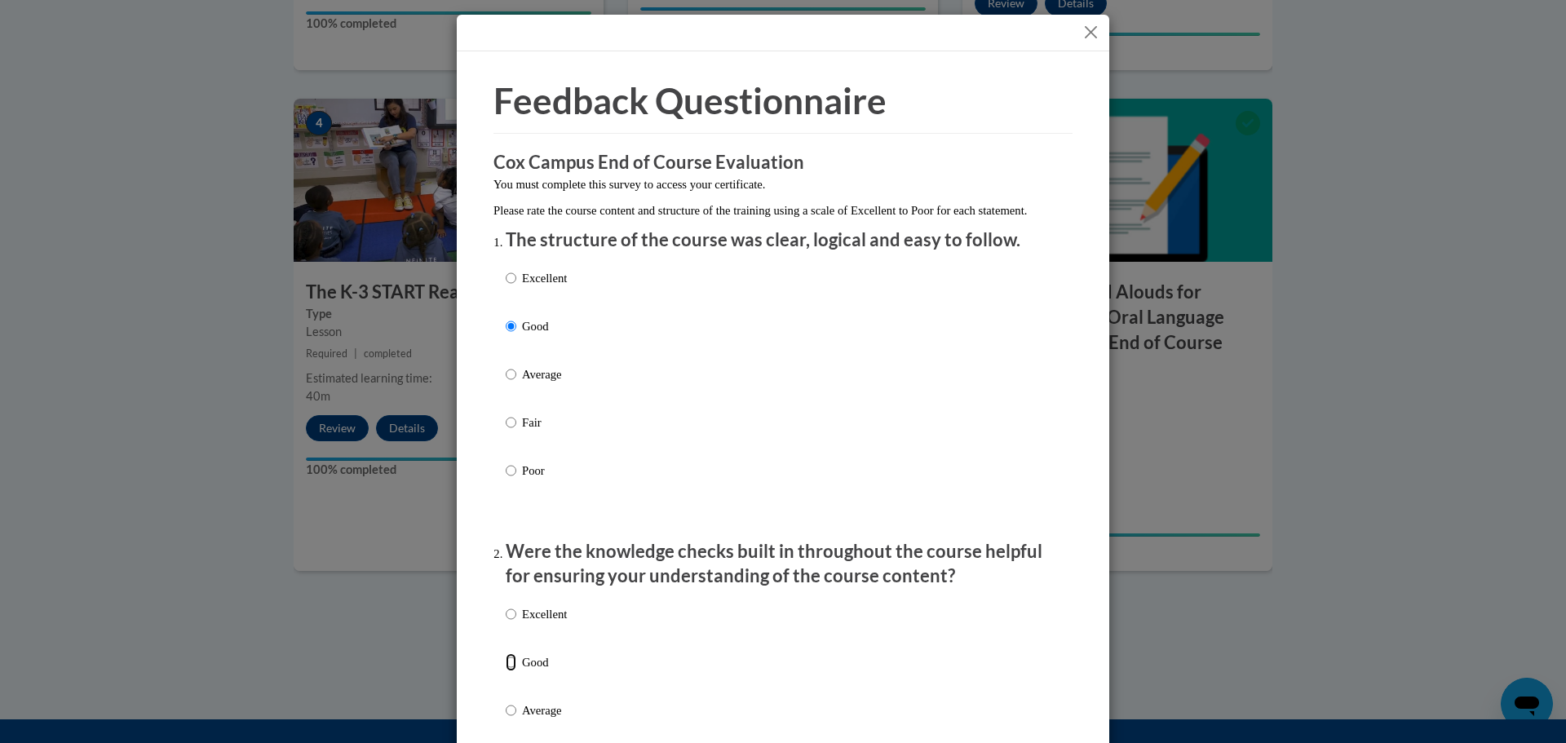
radio input "true"
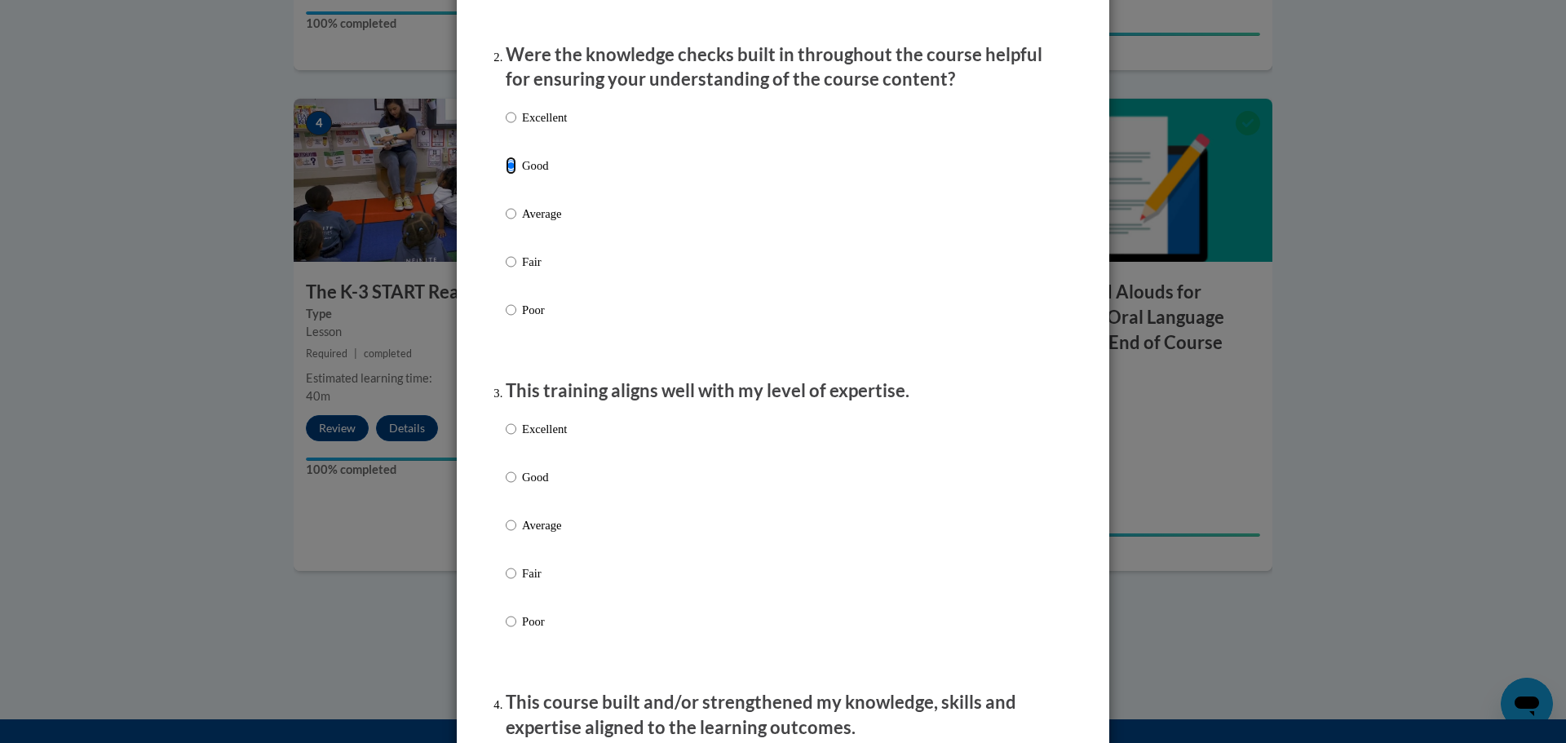
scroll to position [571, 0]
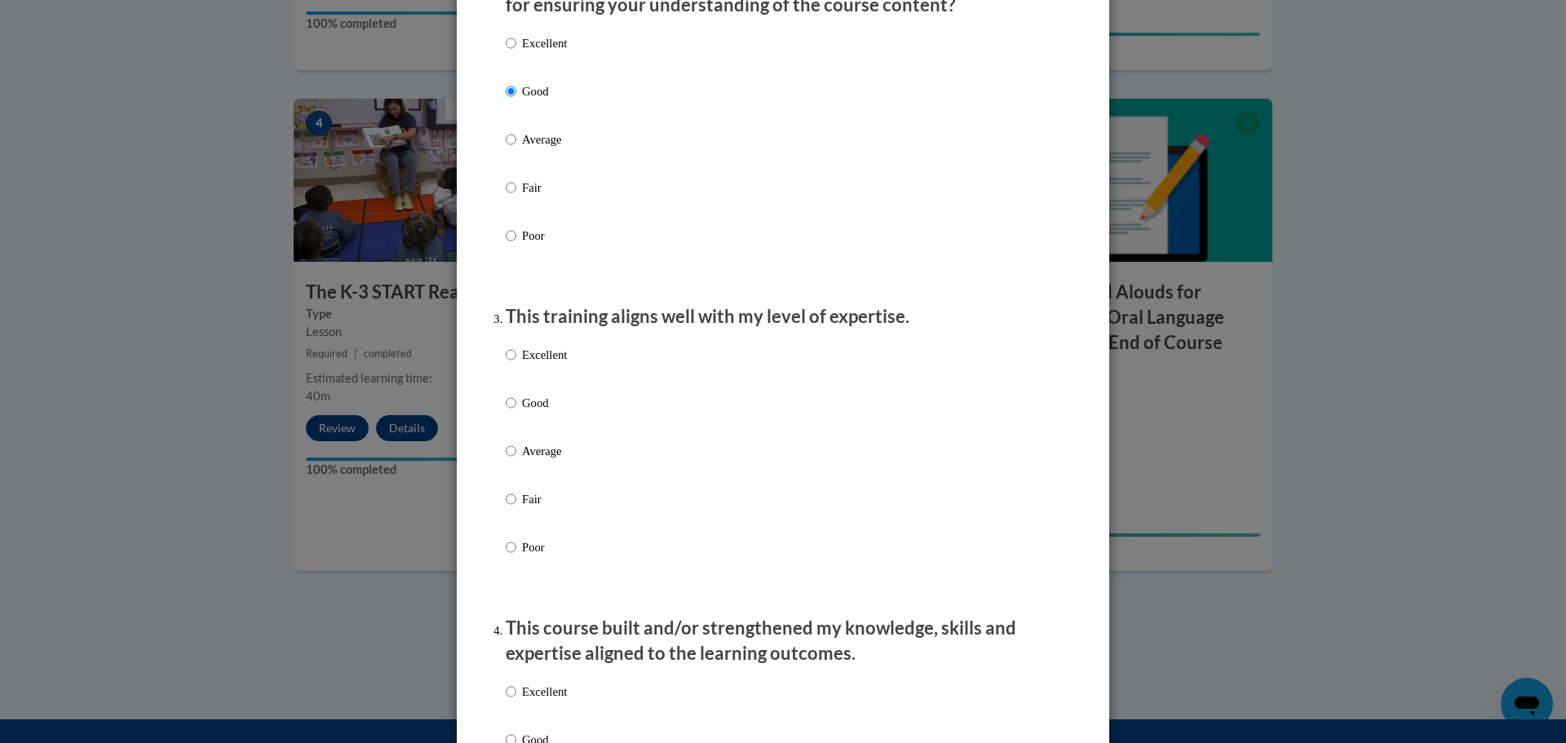
drag, startPoint x: 514, startPoint y: 418, endPoint x: 524, endPoint y: 417, distance: 9.9
click at [515, 418] on label "Good" at bounding box center [536, 416] width 61 height 44
click at [515, 412] on input "Good" at bounding box center [511, 403] width 11 height 18
radio input "true"
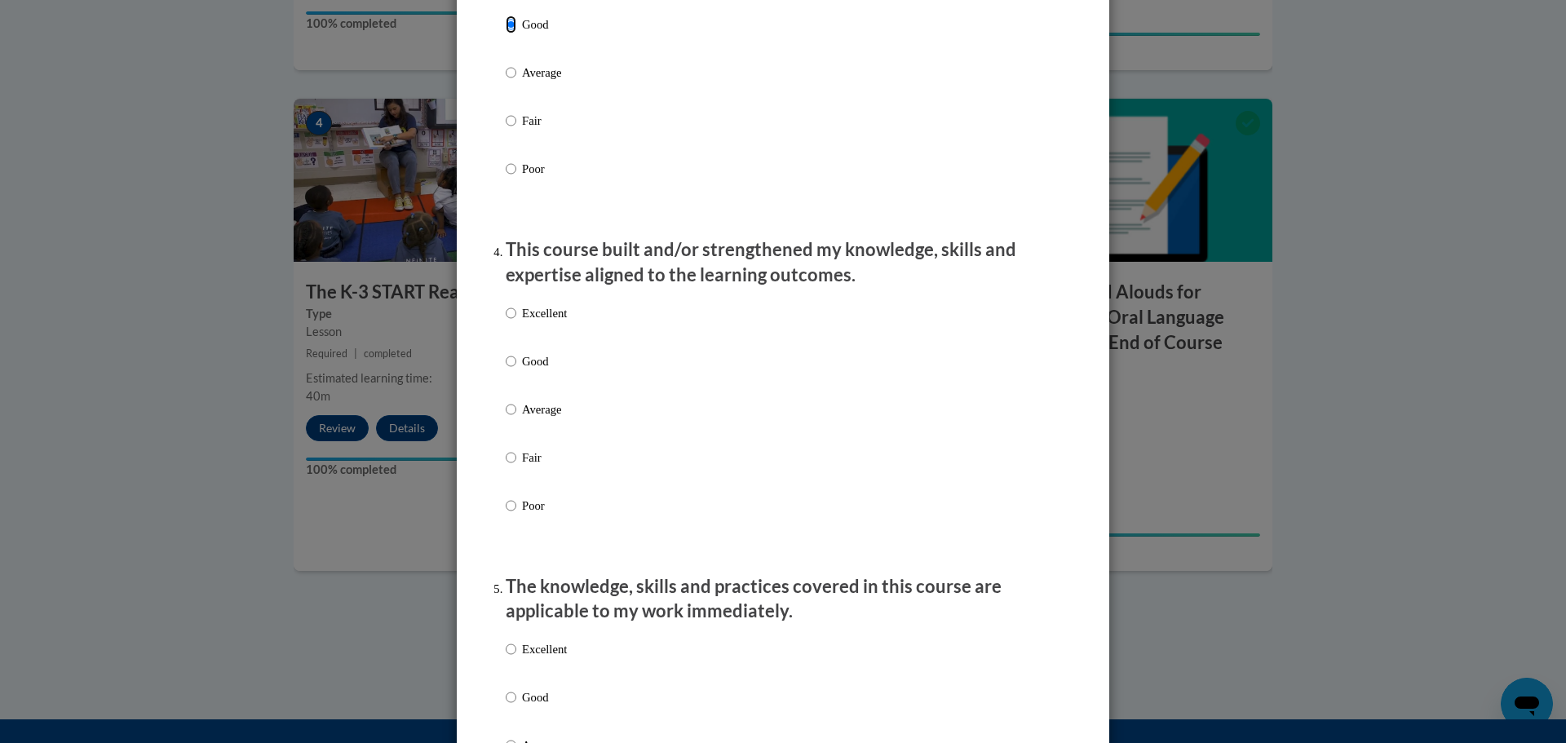
scroll to position [978, 0]
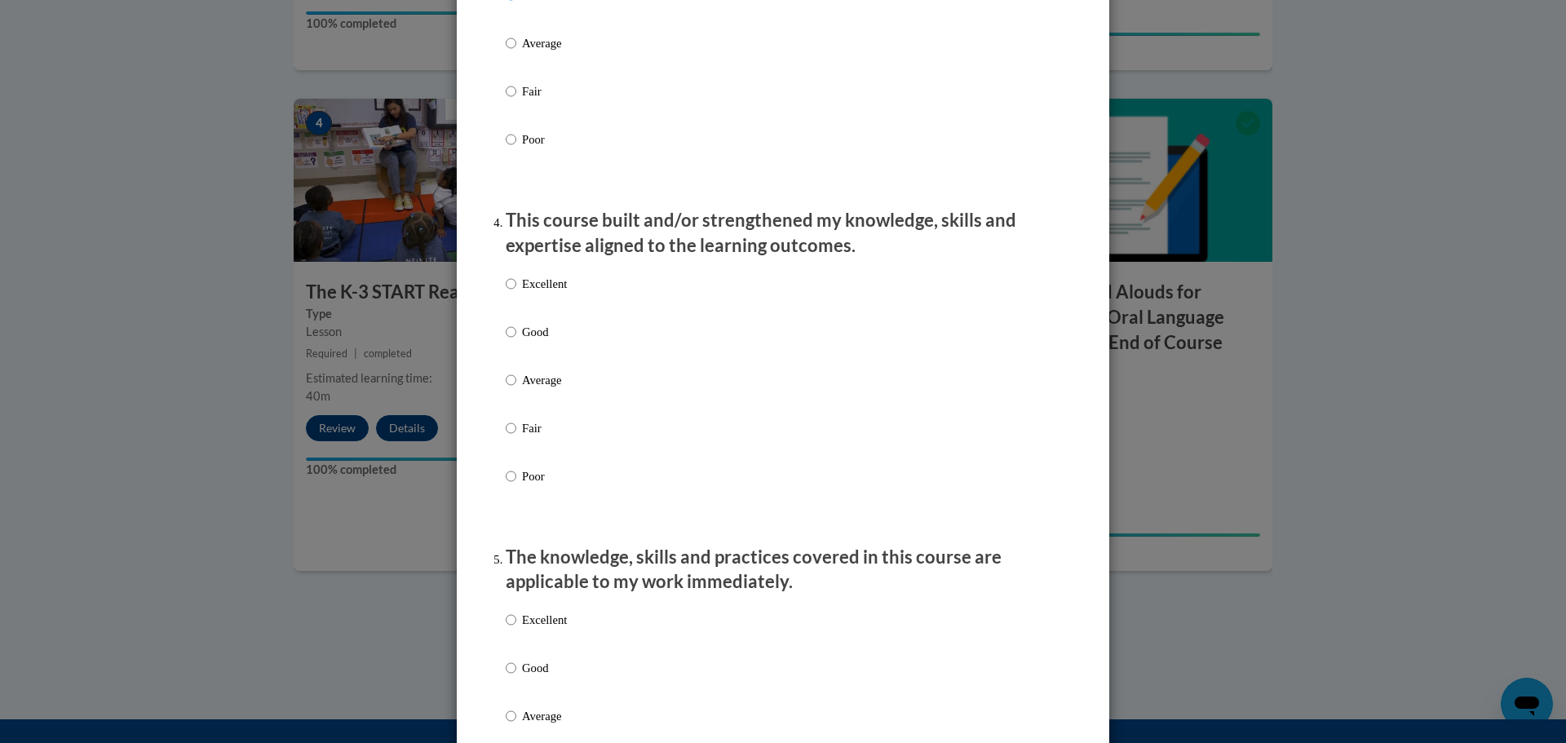
click at [527, 341] on p "Good" at bounding box center [544, 332] width 45 height 18
click at [516, 341] on input "Good" at bounding box center [511, 332] width 11 height 18
radio input "true"
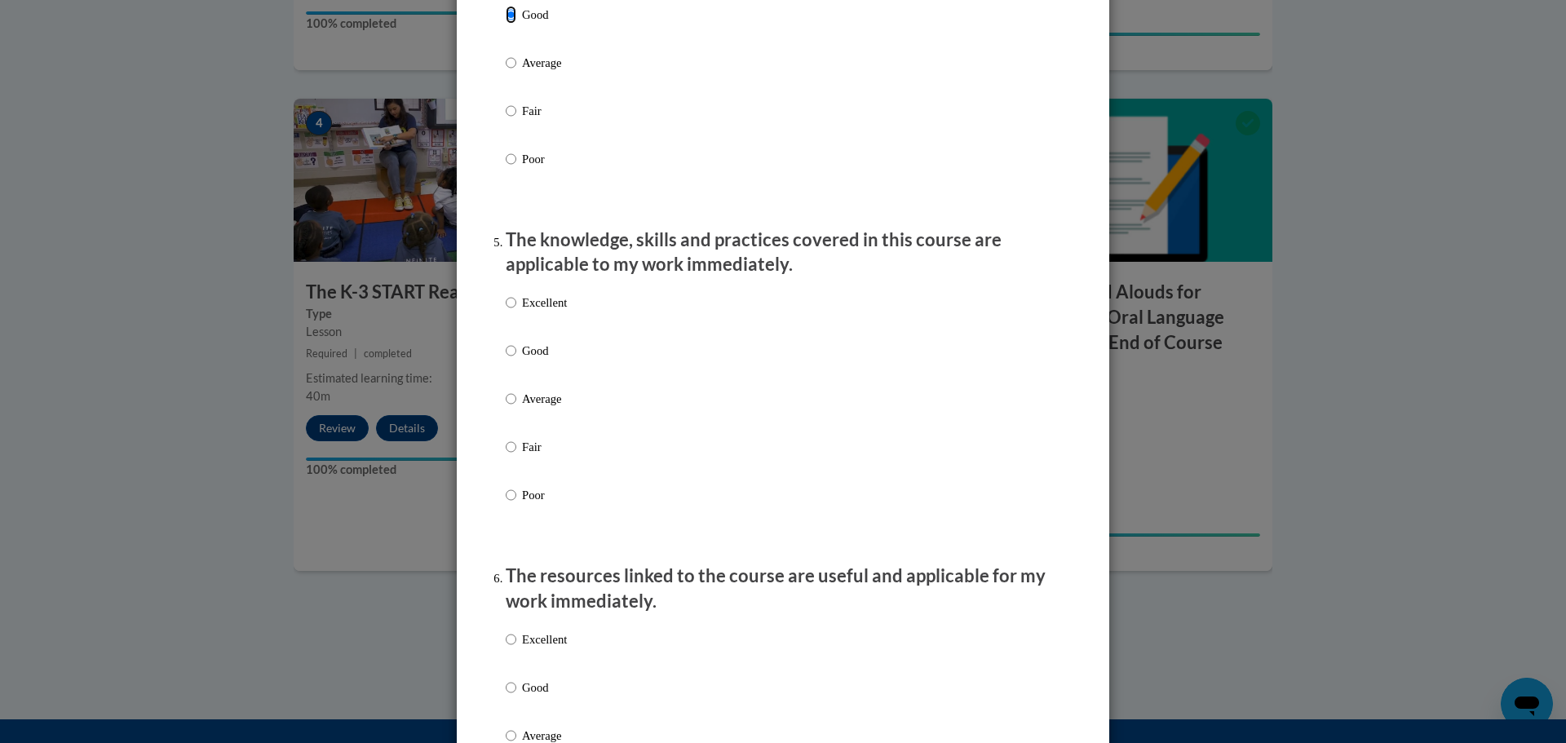
scroll to position [1305, 0]
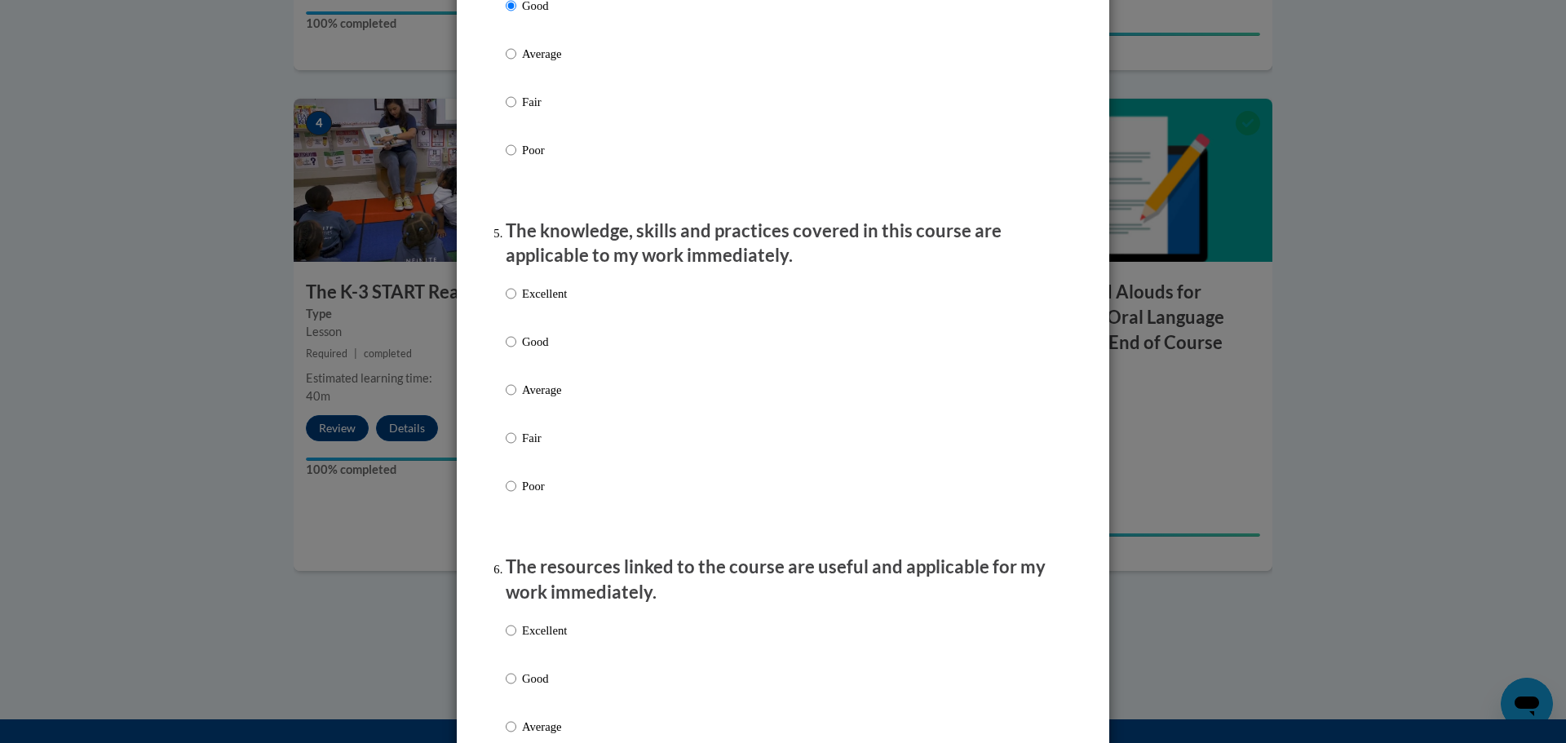
click at [540, 351] on p "Good" at bounding box center [544, 342] width 45 height 18
click at [516, 351] on input "Good" at bounding box center [511, 342] width 11 height 18
radio input "true"
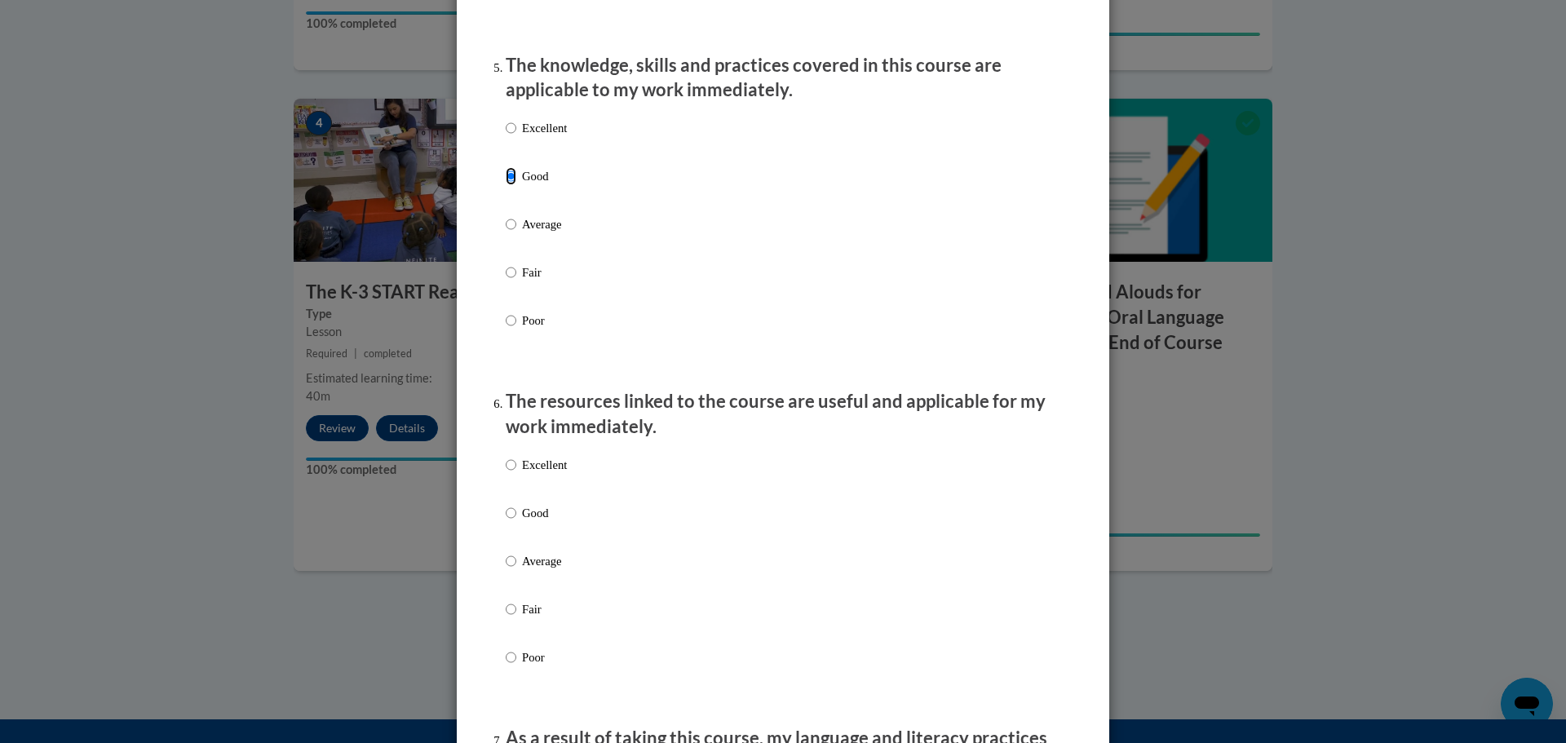
scroll to position [1712, 0]
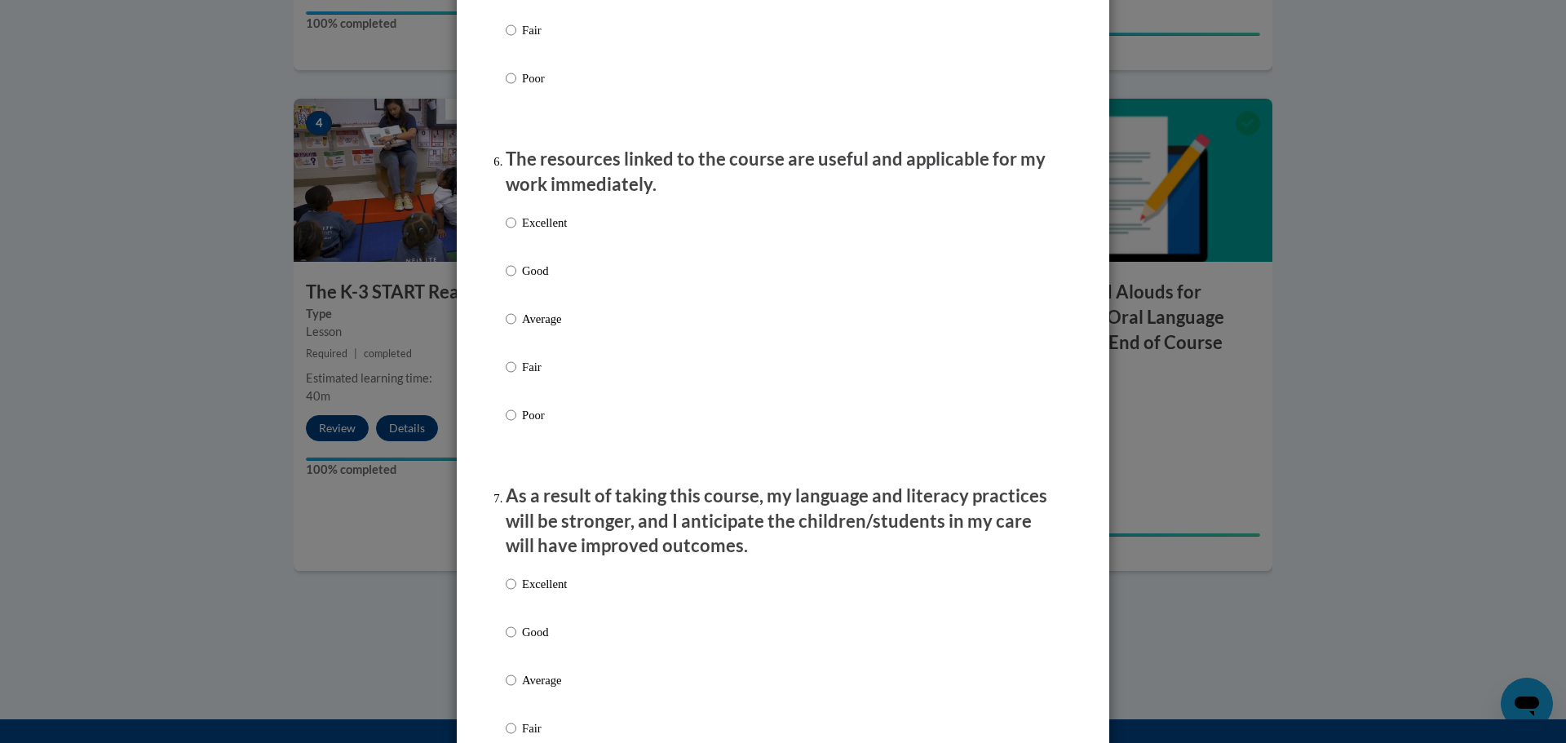
click at [532, 280] on p "Good" at bounding box center [544, 271] width 45 height 18
click at [516, 280] on input "Good" at bounding box center [511, 271] width 11 height 18
radio input "true"
click at [533, 641] on p "Good" at bounding box center [544, 632] width 45 height 18
click at [516, 641] on input "Good" at bounding box center [511, 632] width 11 height 18
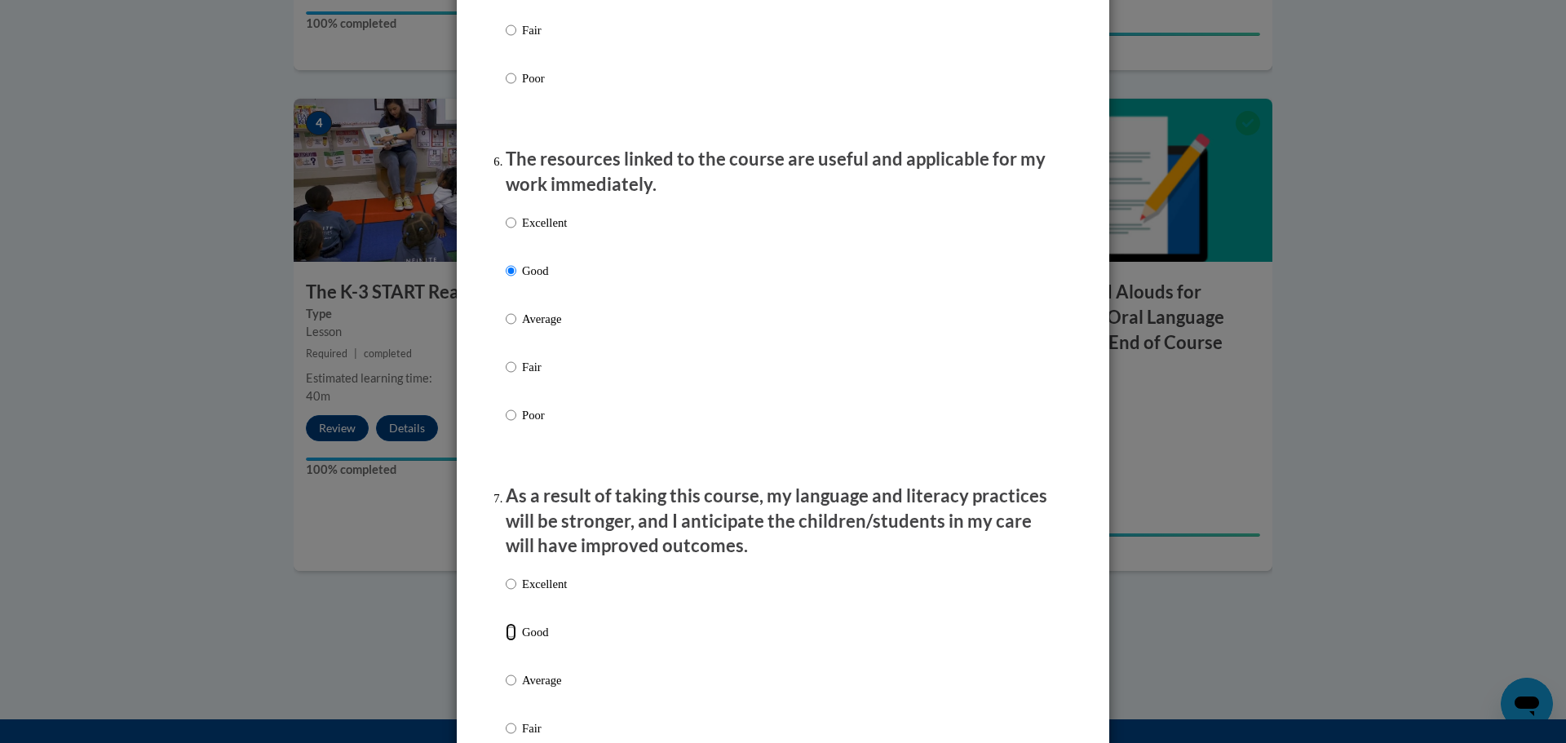
radio input "true"
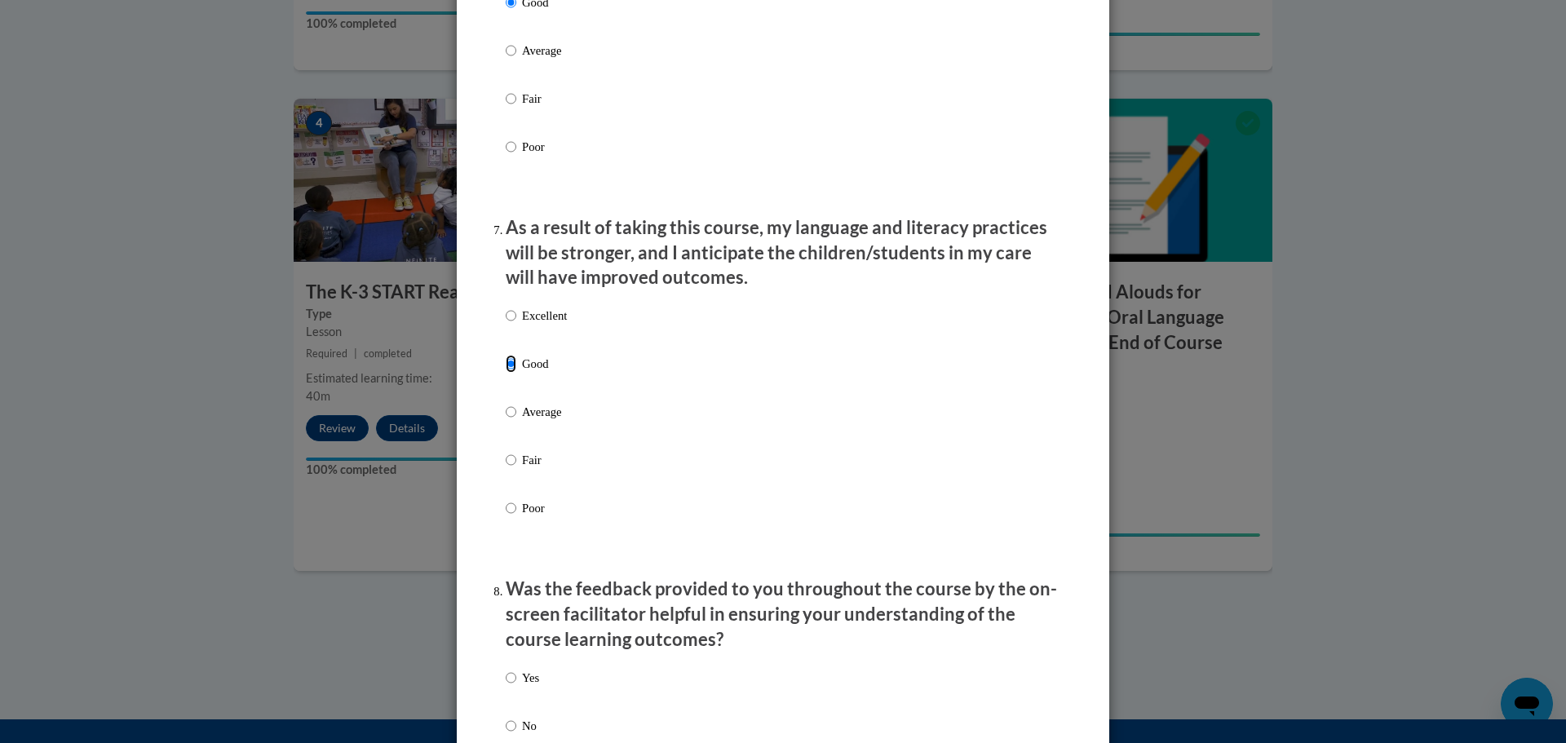
scroll to position [2201, 0]
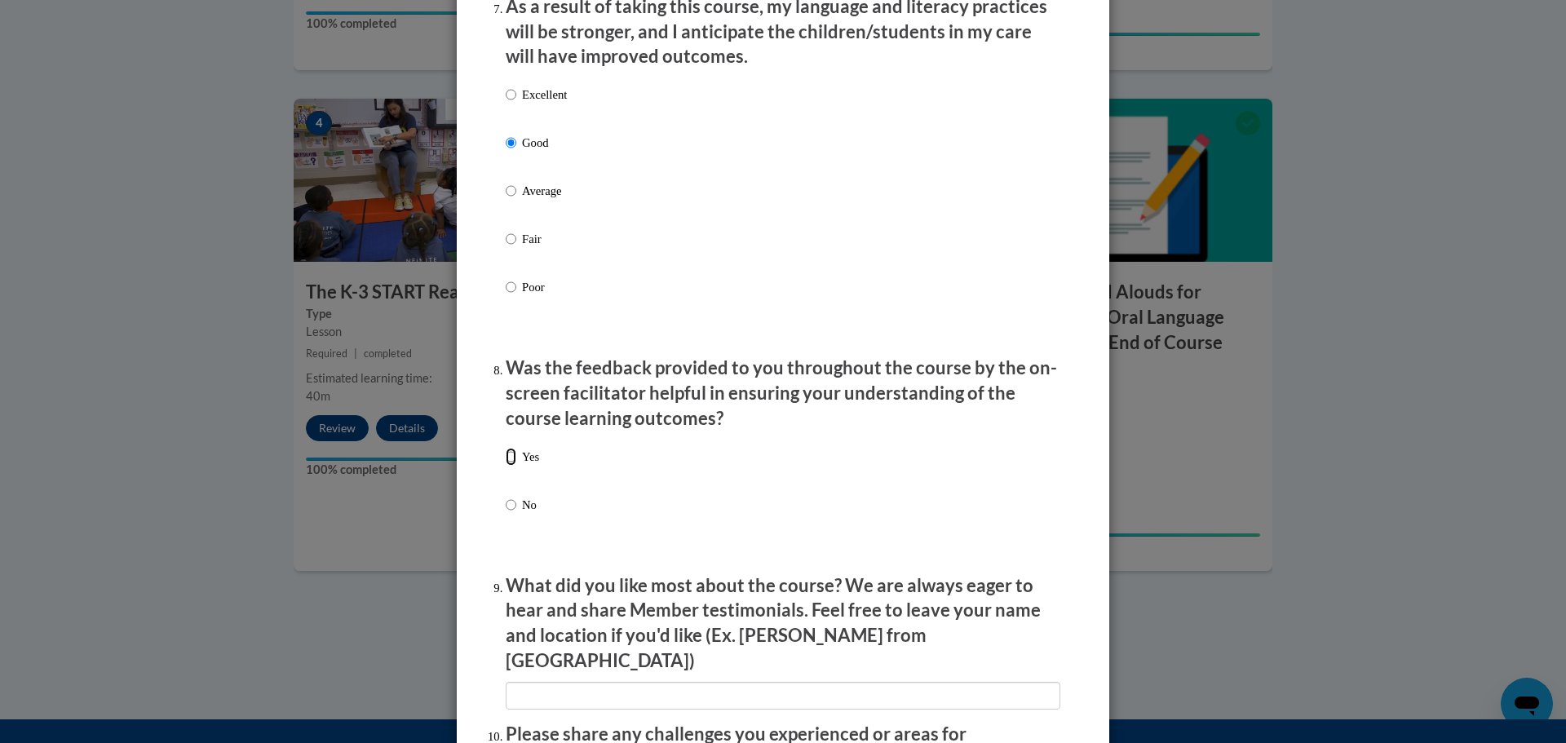
click at [509, 466] on input "Yes" at bounding box center [511, 457] width 11 height 18
radio input "true"
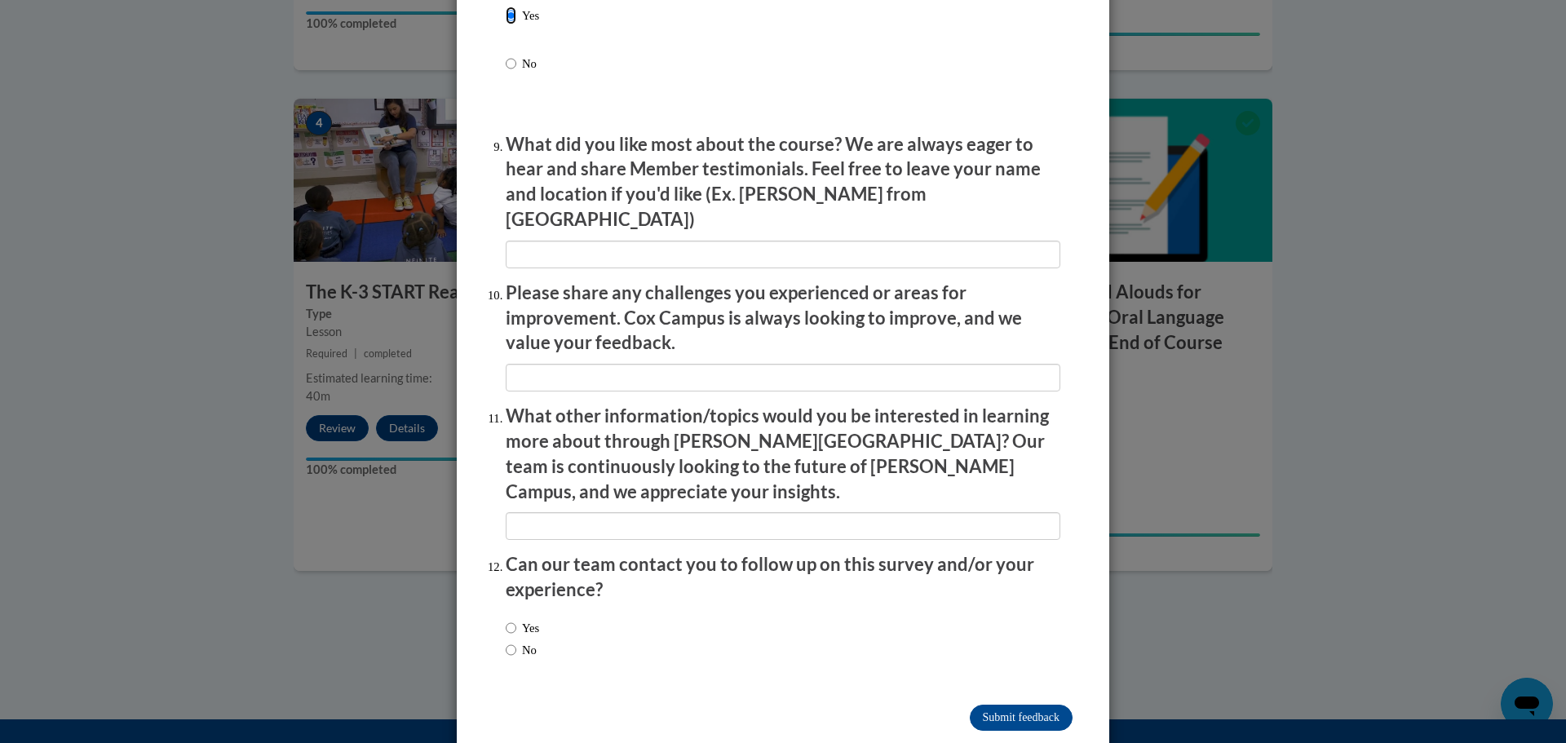
scroll to position [2645, 0]
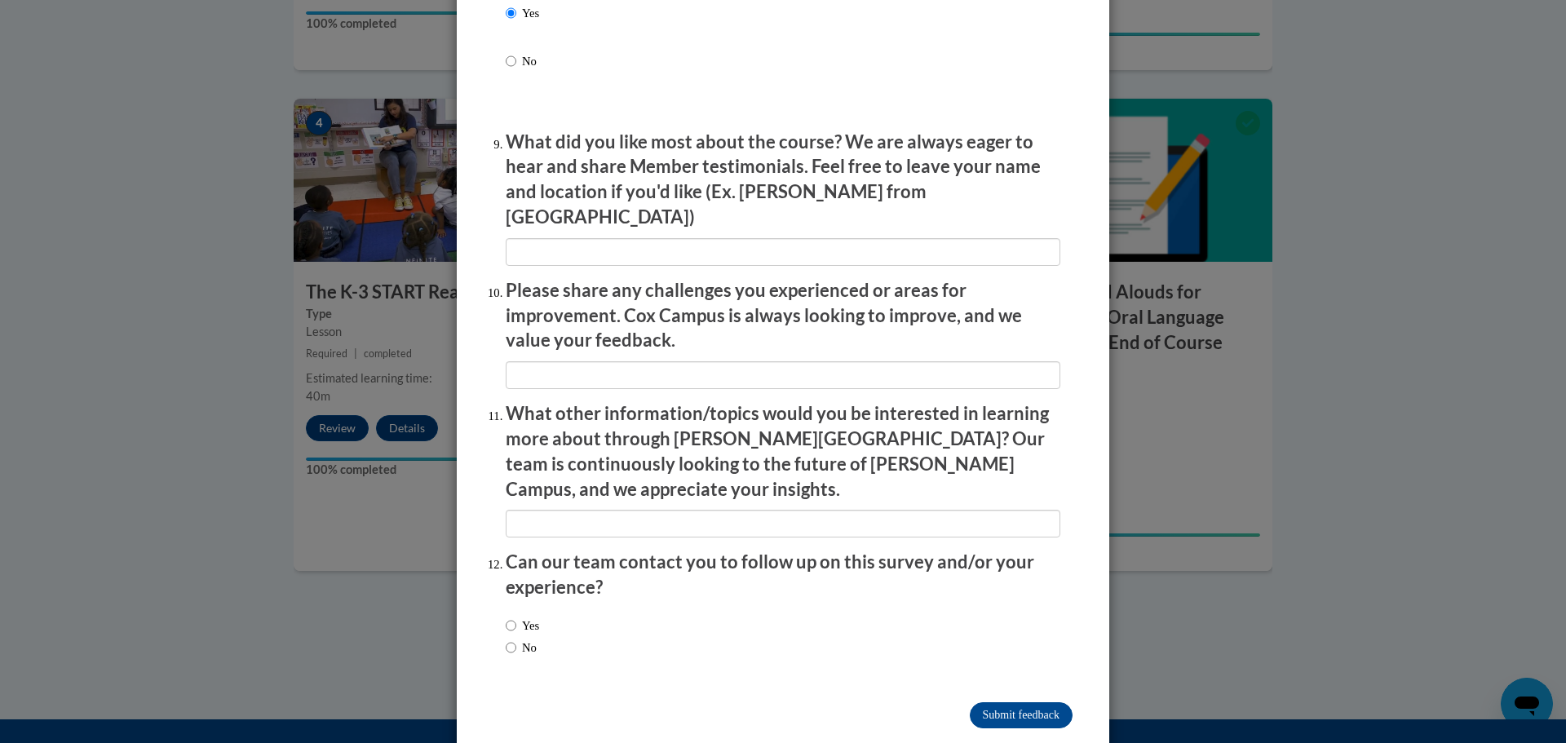
click at [526, 638] on label "No" at bounding box center [521, 647] width 31 height 18
click at [516, 638] on input "No" at bounding box center [511, 647] width 11 height 18
radio input "true"
click at [1029, 702] on input "Submit feedback" at bounding box center [1020, 715] width 103 height 26
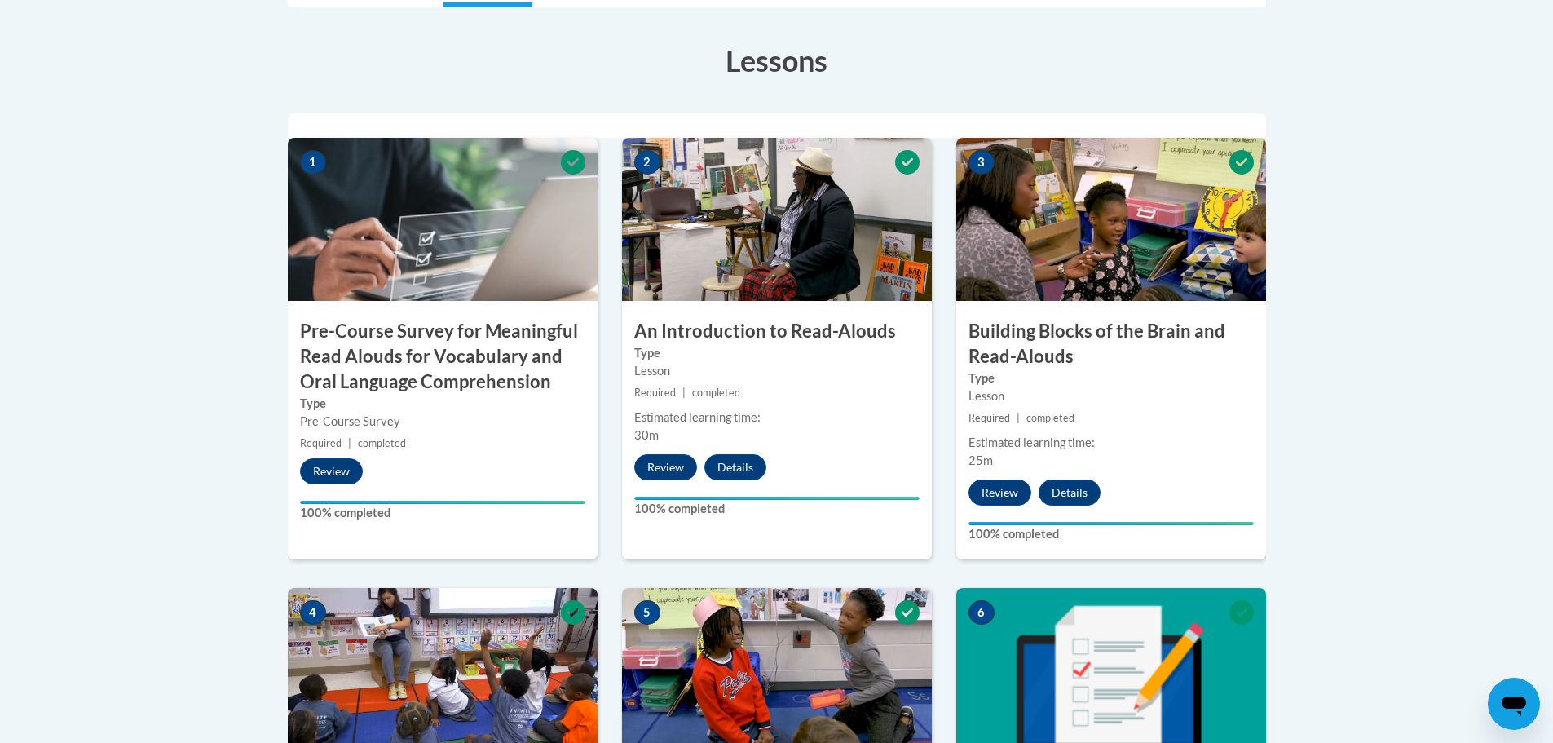
scroll to position [0, 0]
